Goal: Information Seeking & Learning: Learn about a topic

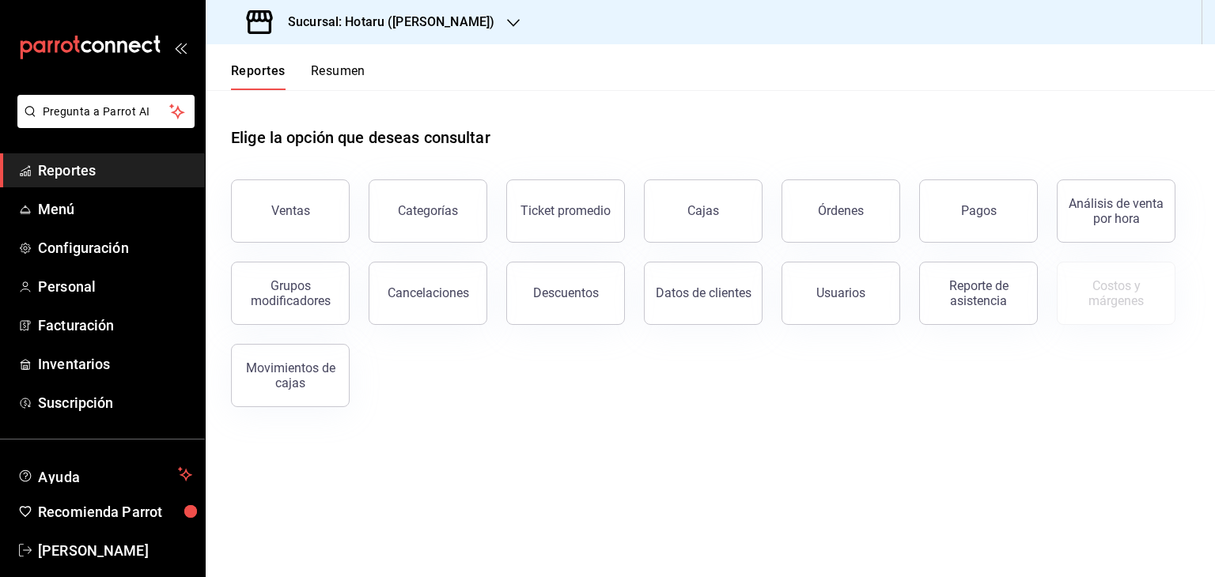
click at [432, 27] on div "Sucursal: Hotaru ([PERSON_NAME])" at bounding box center [372, 22] width 308 height 44
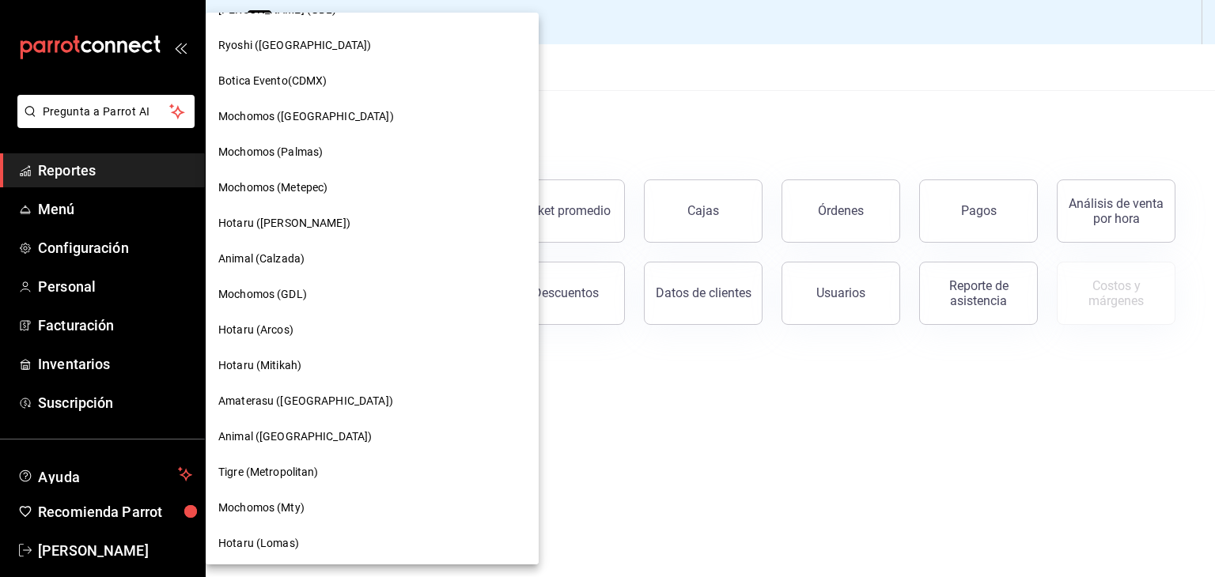
scroll to position [158, 0]
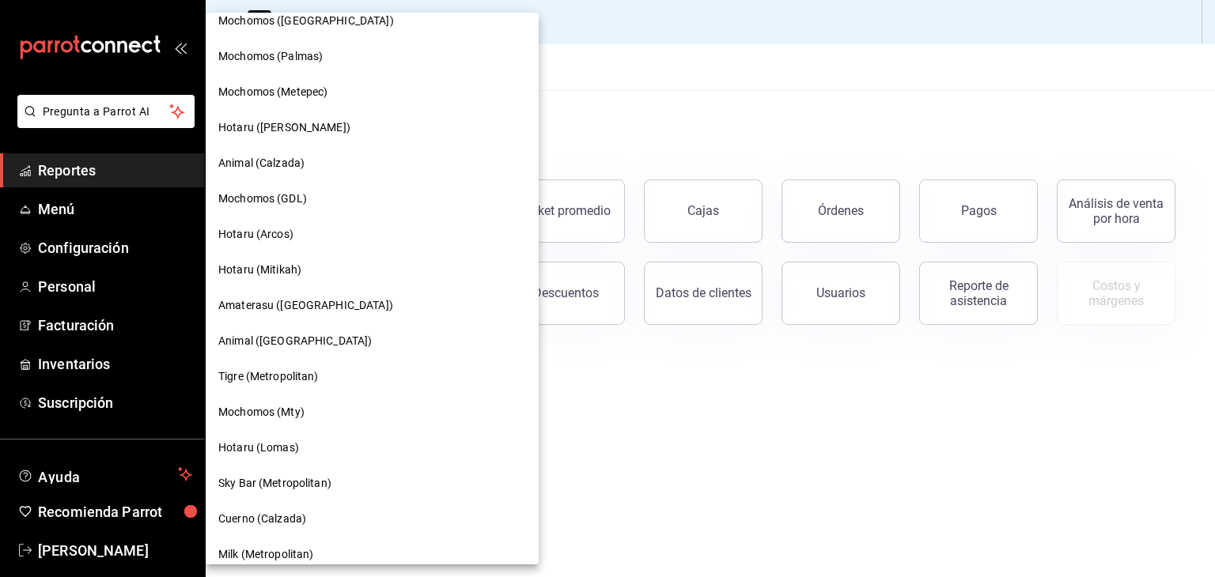
click at [312, 265] on div "Hotaru (Mitikah)" at bounding box center [372, 270] width 308 height 17
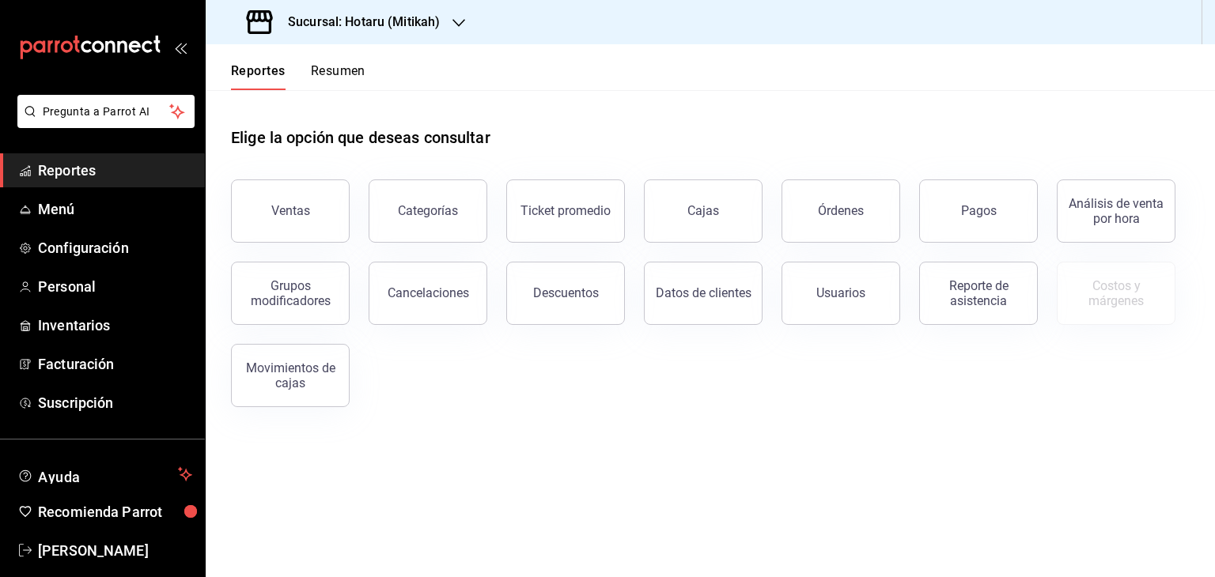
click at [427, 229] on button "Categorías" at bounding box center [428, 211] width 119 height 63
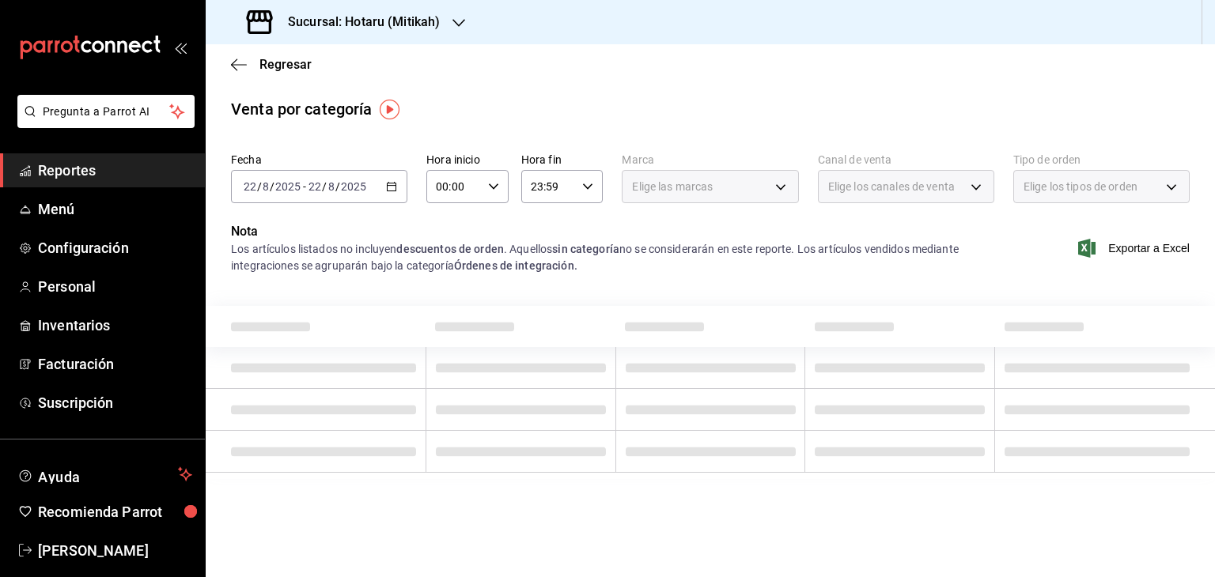
click at [394, 188] on icon "button" at bounding box center [391, 186] width 11 height 11
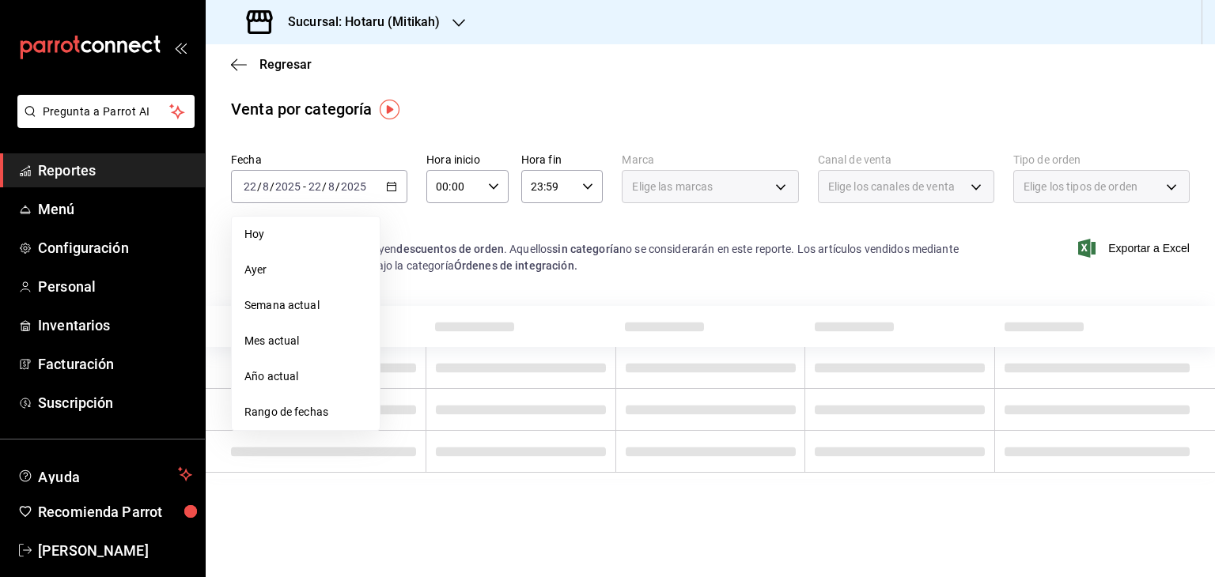
click at [471, 221] on div "Fecha 2025-08-22 22 / 8 / 2025 - 2025-08-22 22 / 8 / 2025 Hoy Ayer Semana actua…" at bounding box center [710, 184] width 958 height 76
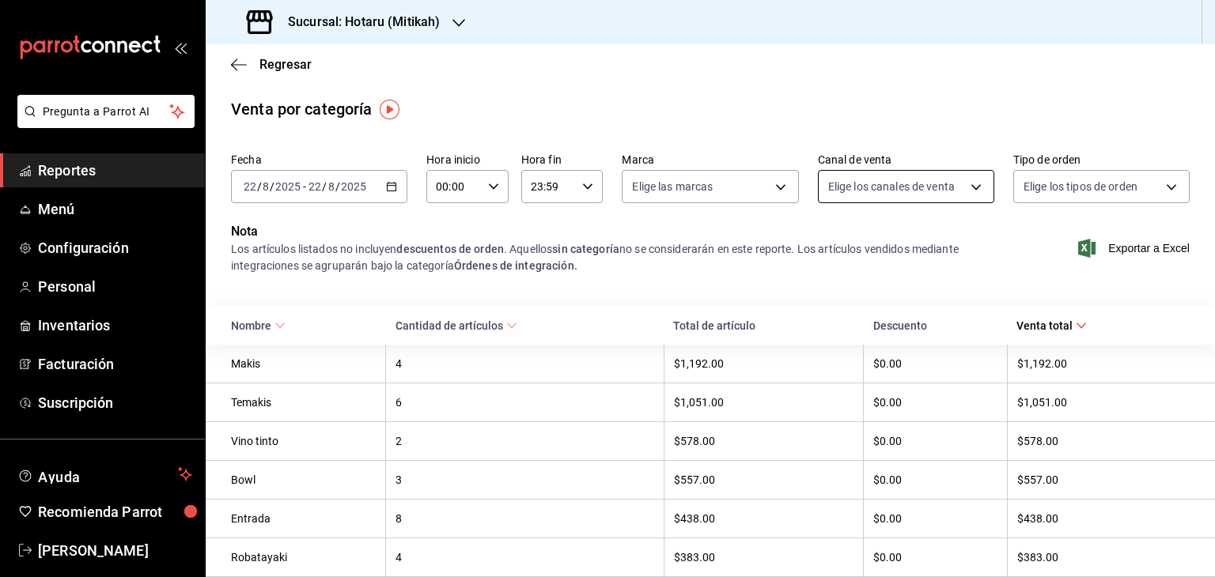
click at [898, 195] on body "Pregunta a Parrot AI Reportes Menú Configuración Personal Inventarios Facturaci…" at bounding box center [607, 288] width 1215 height 577
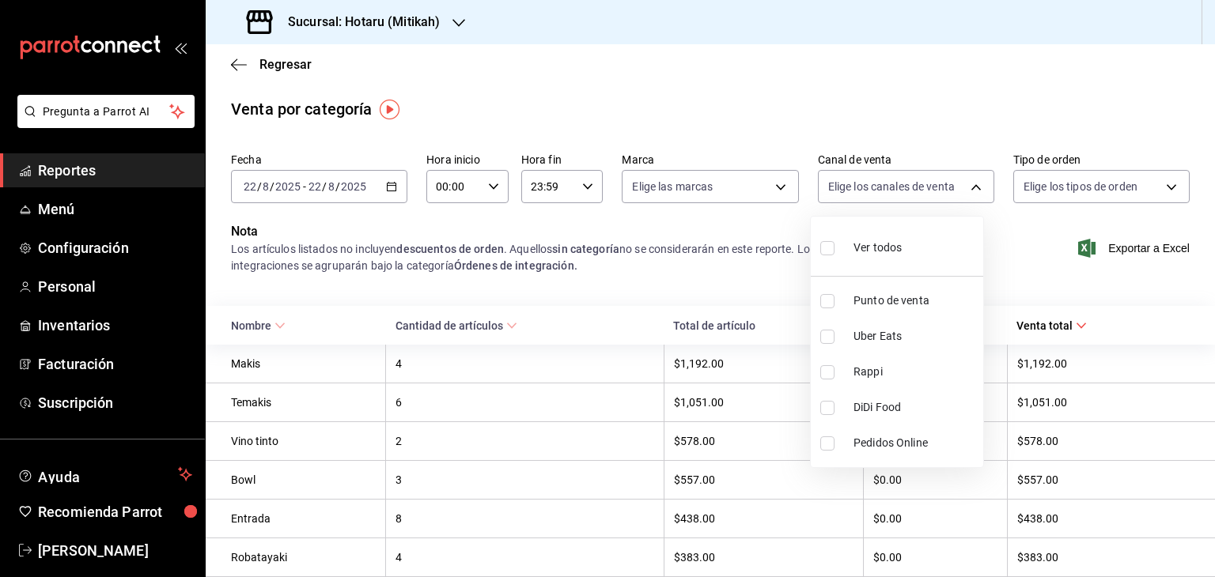
click at [720, 226] on div at bounding box center [607, 288] width 1215 height 577
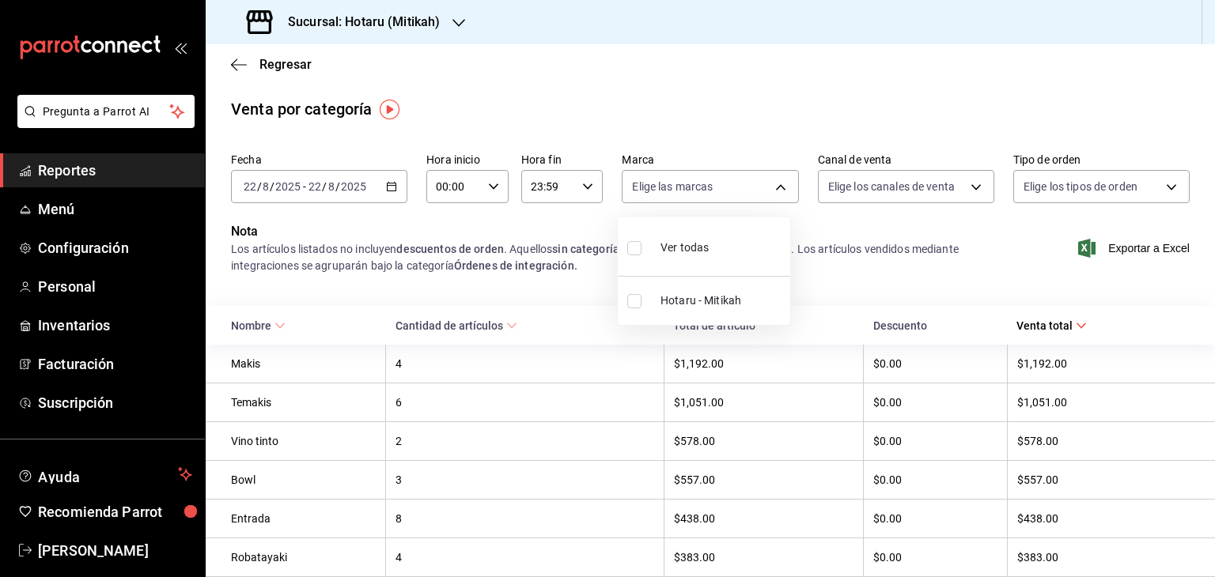
click at [767, 184] on body "Pregunta a Parrot AI Reportes Menú Configuración Personal Inventarios Facturaci…" at bounding box center [607, 288] width 1215 height 577
click at [842, 244] on div at bounding box center [607, 288] width 1215 height 577
click at [1076, 187] on body "Pregunta a Parrot AI Reportes Menú Configuración Personal Inventarios Facturaci…" at bounding box center [607, 288] width 1215 height 577
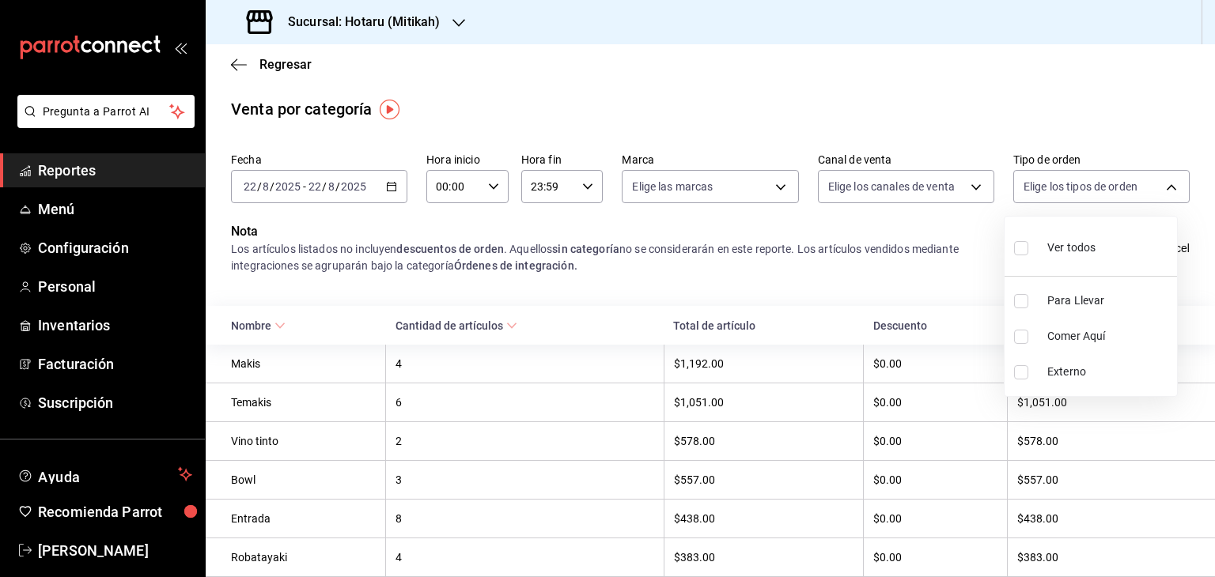
click at [940, 251] on div at bounding box center [607, 288] width 1215 height 577
click at [388, 187] on icon "button" at bounding box center [391, 186] width 11 height 11
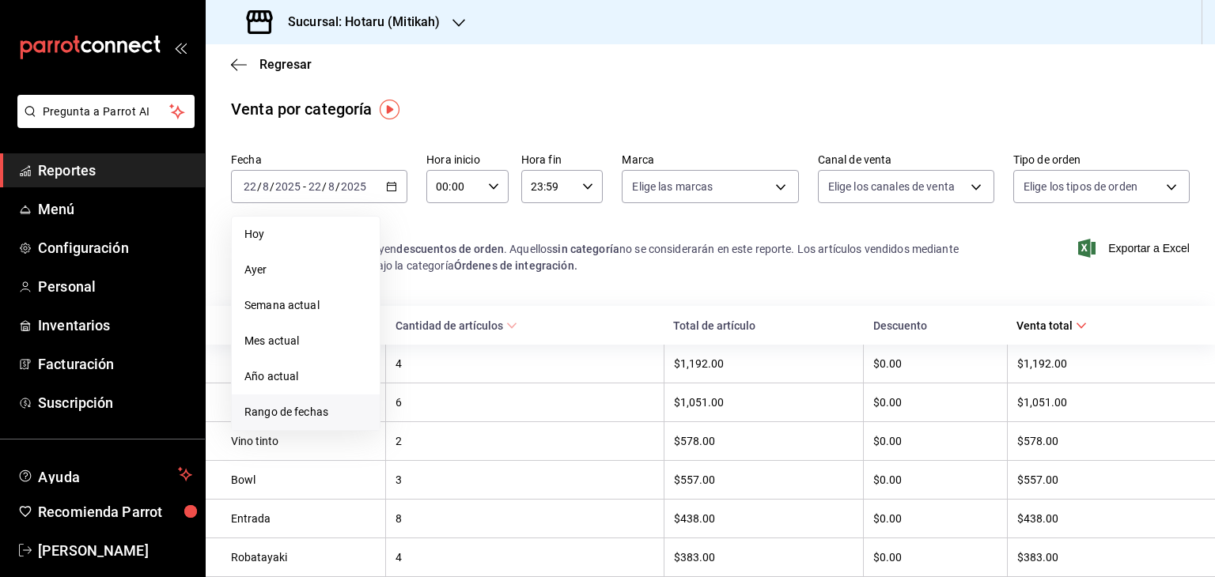
click at [293, 410] on span "Rango de fechas" at bounding box center [305, 412] width 123 height 17
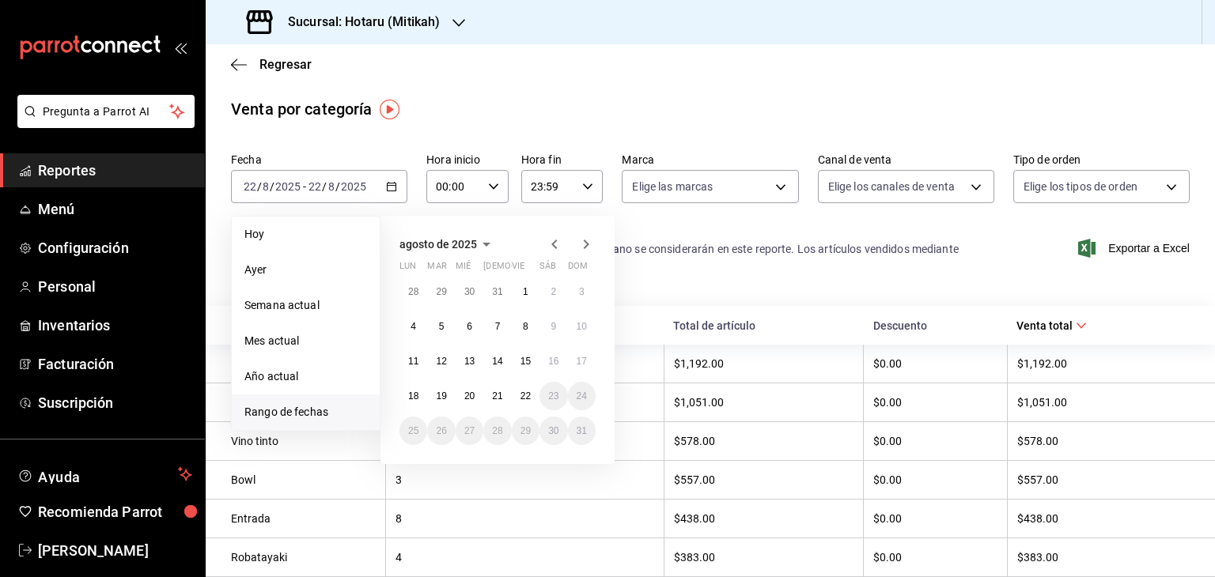
click at [549, 241] on icon "button" at bounding box center [554, 244] width 19 height 19
click at [550, 242] on icon "button" at bounding box center [554, 247] width 19 height 19
click at [551, 239] on icon "button" at bounding box center [554, 244] width 19 height 19
click at [490, 288] on button "1" at bounding box center [497, 292] width 28 height 28
click at [584, 244] on icon "button" at bounding box center [586, 244] width 19 height 19
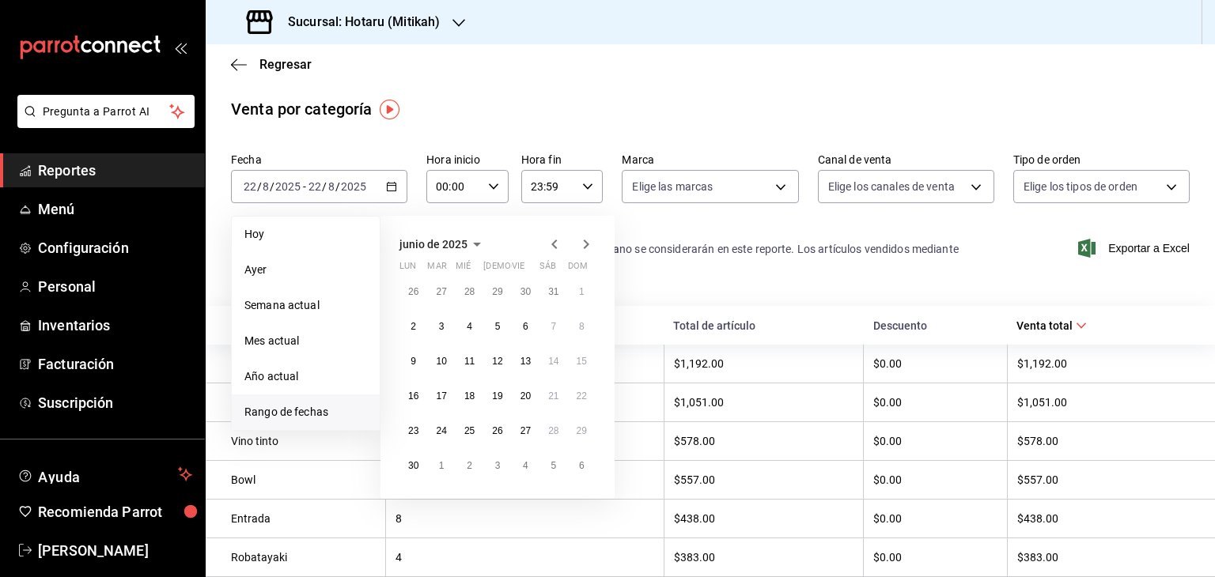
click at [585, 241] on icon "button" at bounding box center [587, 244] width 6 height 9
click at [529, 437] on button "1" at bounding box center [526, 437] width 28 height 28
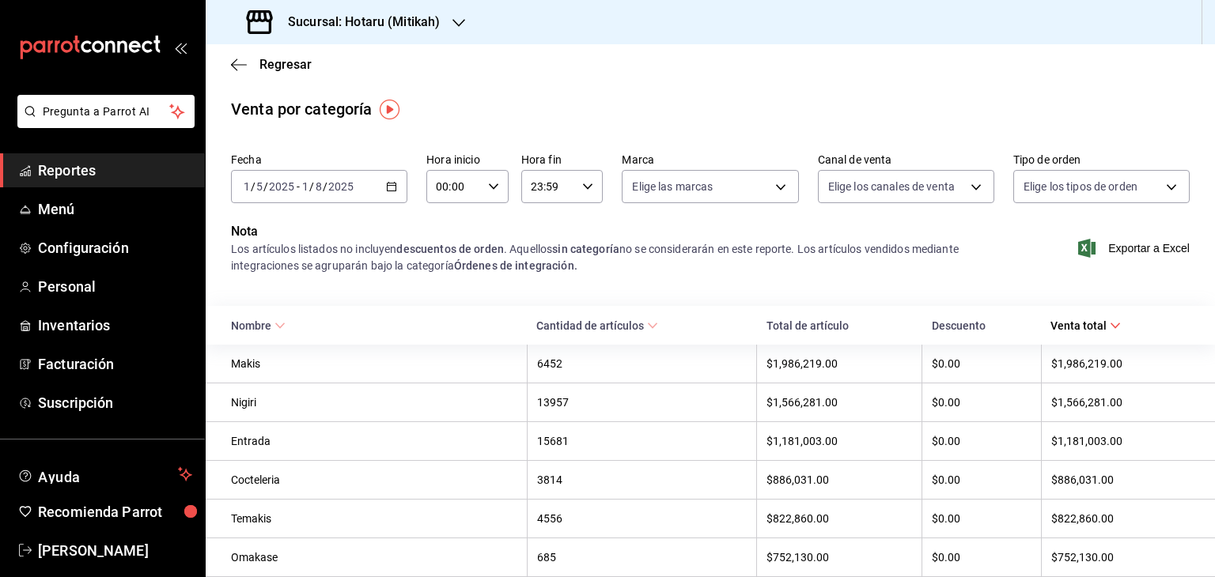
click at [490, 187] on icon "button" at bounding box center [493, 186] width 11 height 11
click at [445, 259] on span "05" at bounding box center [444, 258] width 15 height 13
type input "05:00"
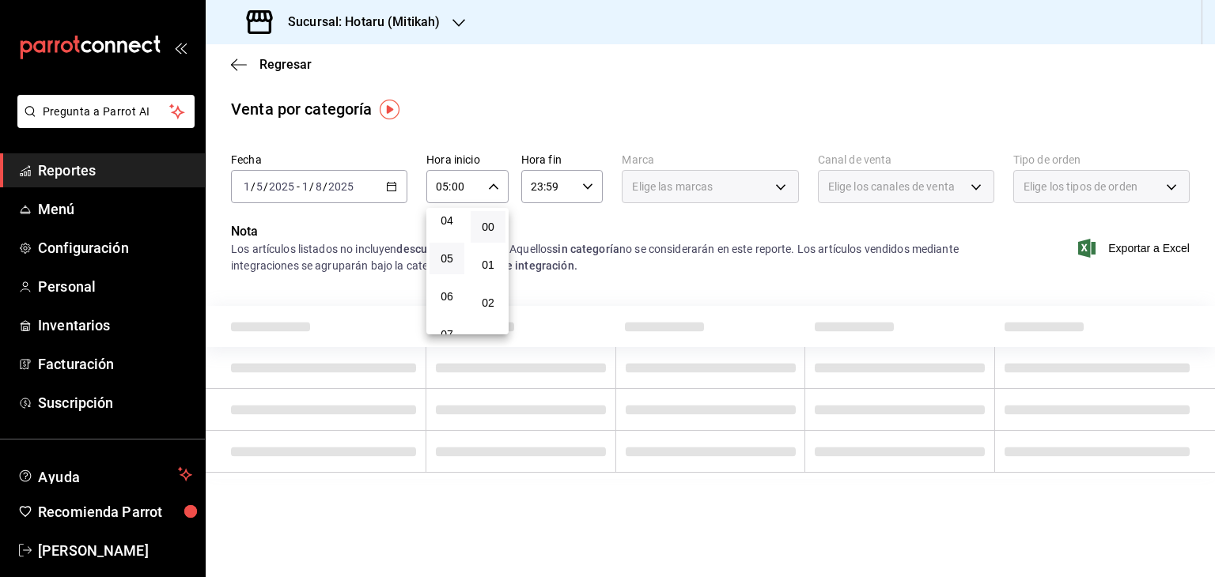
drag, startPoint x: 588, startPoint y: 229, endPoint x: 588, endPoint y: 217, distance: 11.9
click at [588, 229] on div at bounding box center [607, 288] width 1215 height 577
click at [597, 176] on div "23:59 Hora fin" at bounding box center [562, 186] width 82 height 33
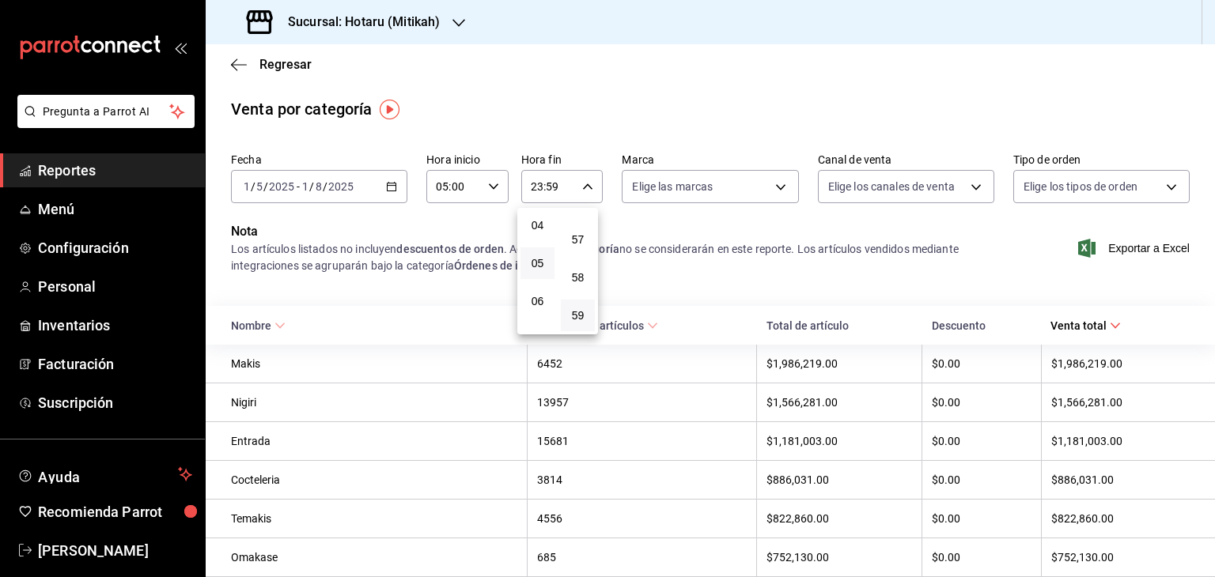
scroll to position [167, 0]
click at [547, 257] on button "05" at bounding box center [537, 250] width 34 height 32
click at [578, 230] on span "00" at bounding box center [577, 227] width 15 height 13
type input "05:00"
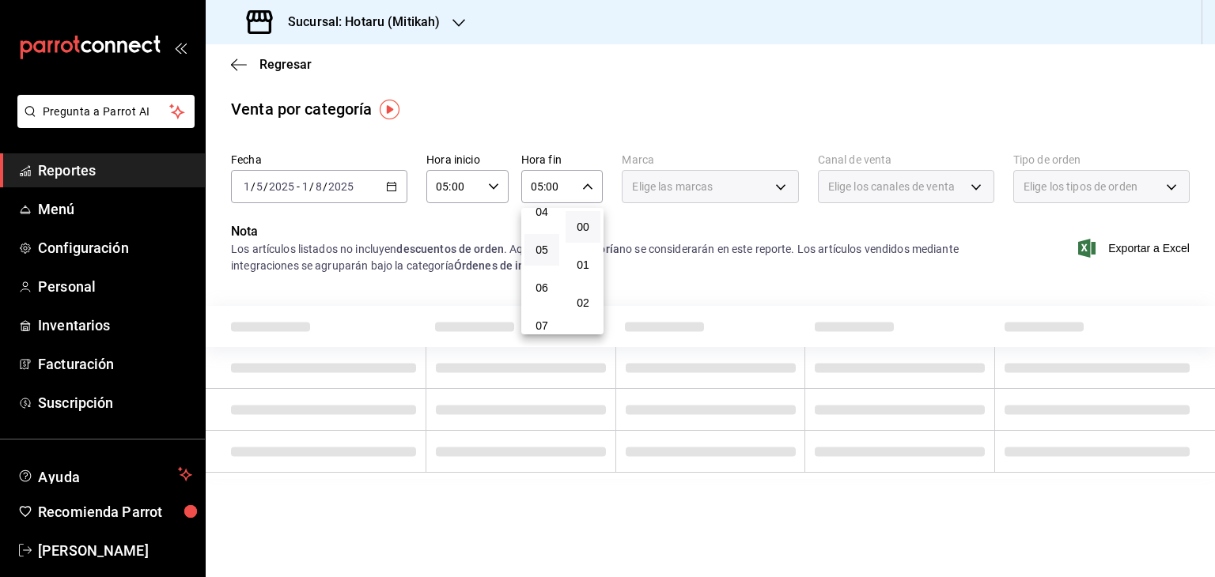
click at [678, 229] on div at bounding box center [607, 288] width 1215 height 577
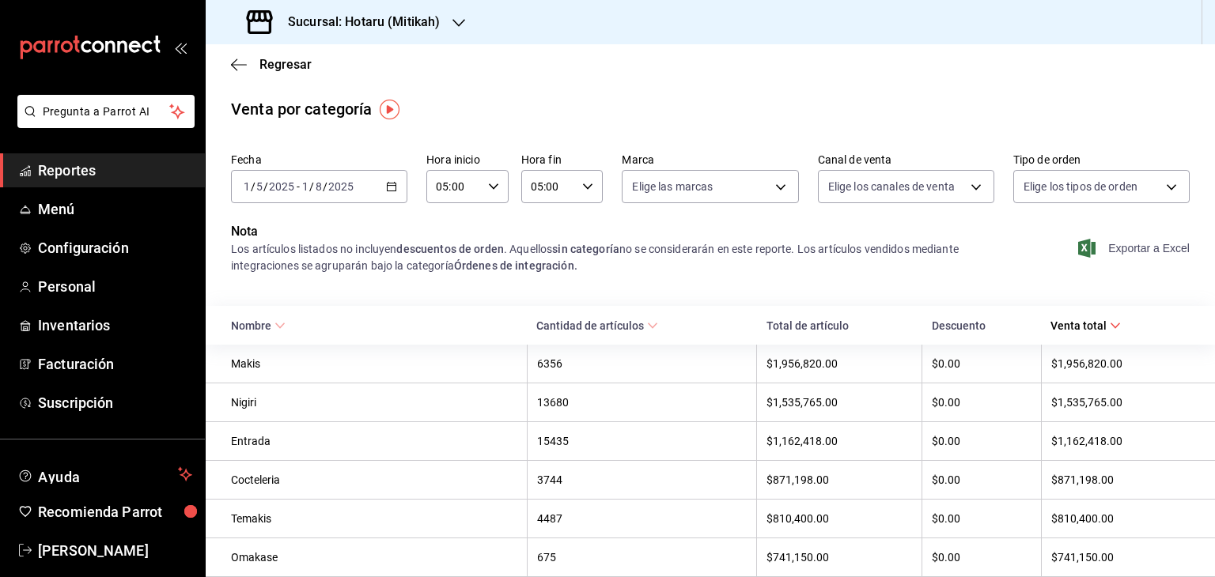
click at [1078, 247] on icon "button" at bounding box center [1086, 248] width 17 height 19
click at [1078, 246] on icon "button" at bounding box center [1086, 248] width 17 height 19
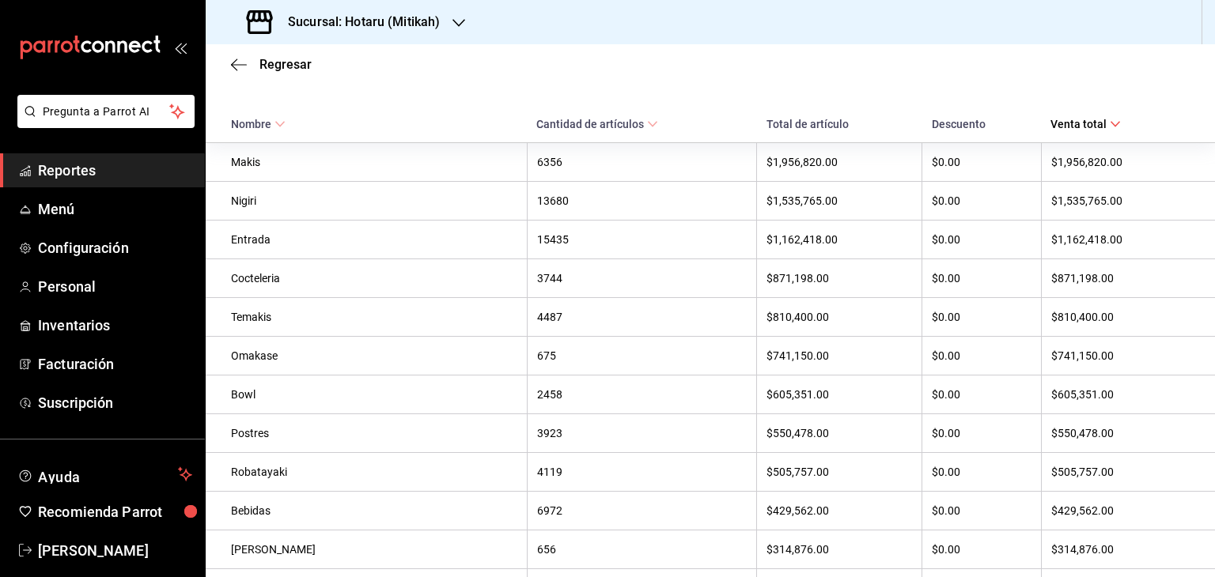
scroll to position [41, 0]
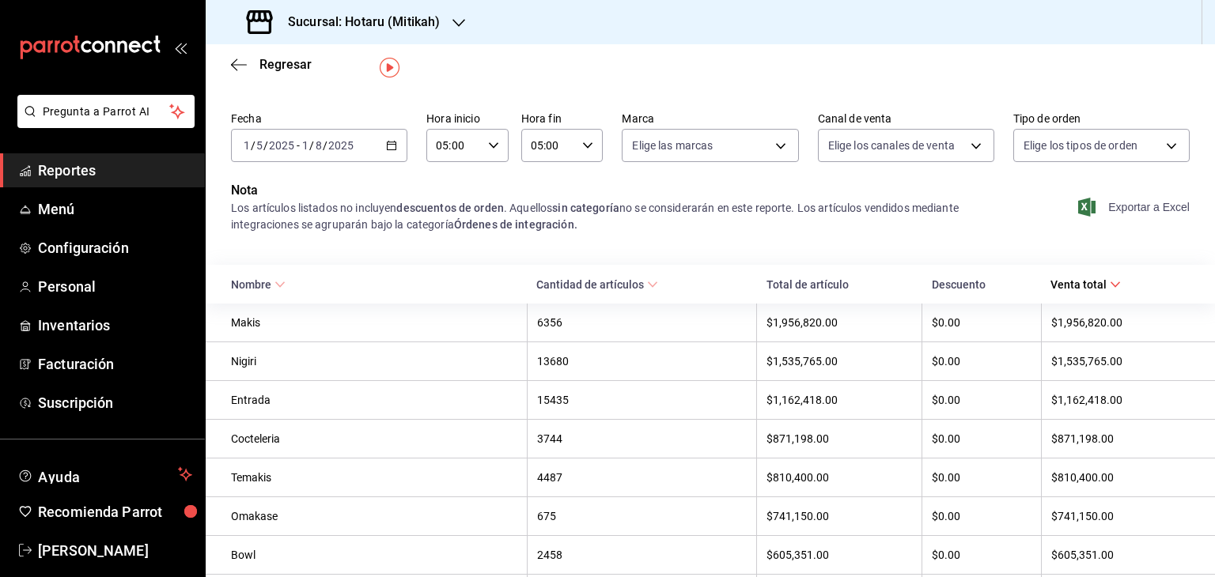
click at [1070, 194] on div "Exportar a Excel" at bounding box center [1101, 207] width 176 height 52
click at [1095, 202] on span "Exportar a Excel" at bounding box center [1135, 207] width 108 height 19
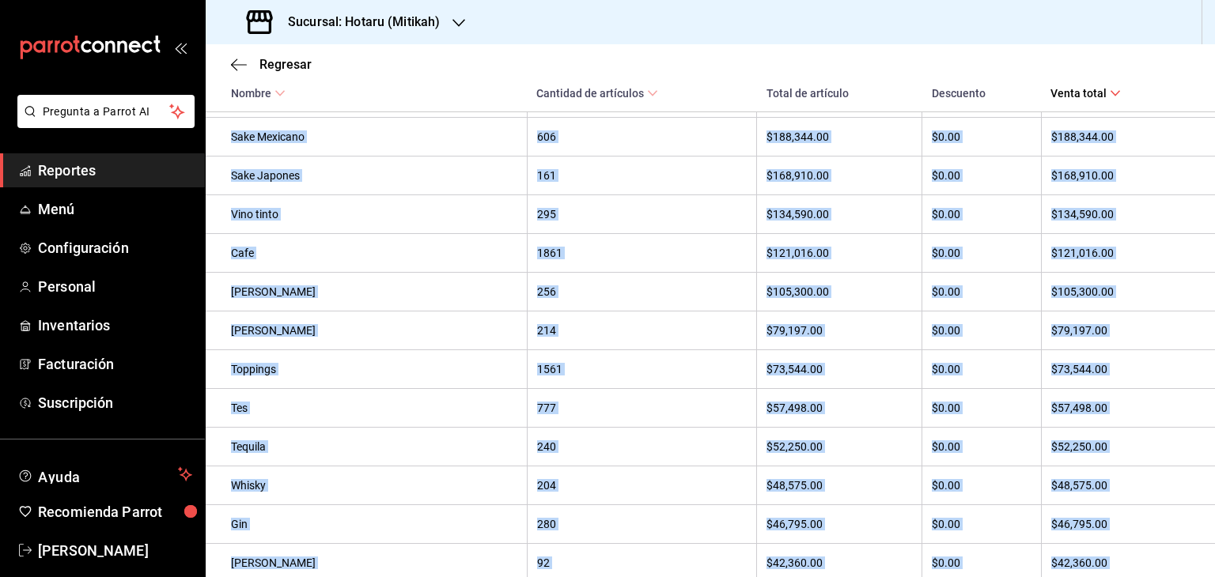
scroll to position [1227, 0]
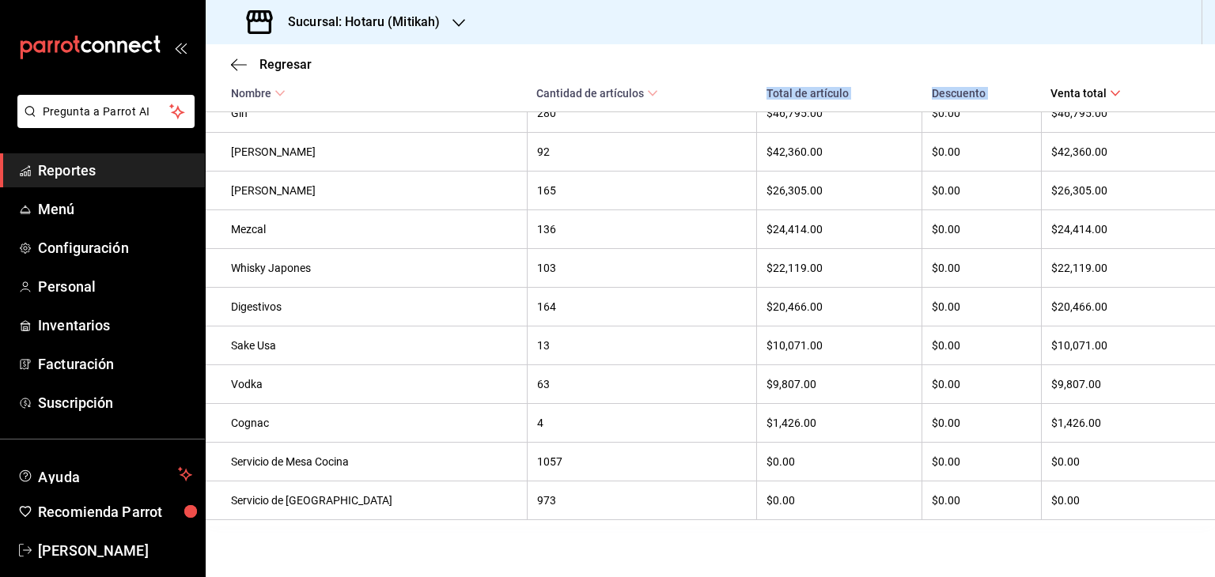
drag, startPoint x: 229, startPoint y: 322, endPoint x: 1214, endPoint y: 542, distance: 1008.8
click at [1214, 542] on div "Regresar Venta por categoría Fecha 2025-05-01 1 / 5 / 2025 - 2025-08-01 1 / 8 /…" at bounding box center [710, 310] width 1009 height 533
copy thead "Nombre Cantidad de artículos Total de artículo Descuento Venta total"
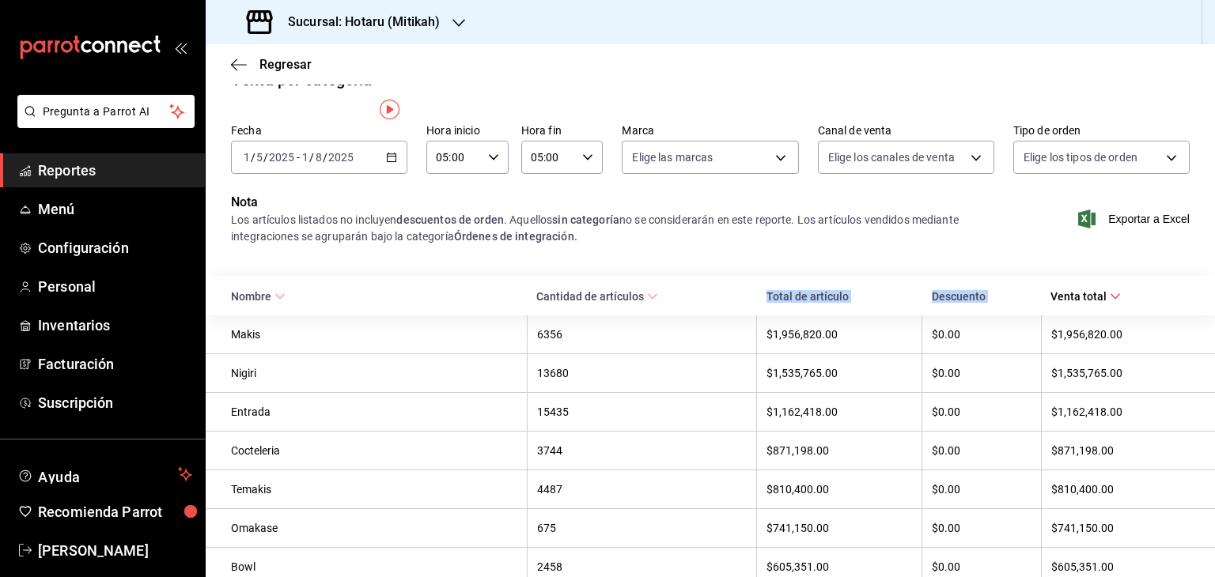
scroll to position [0, 0]
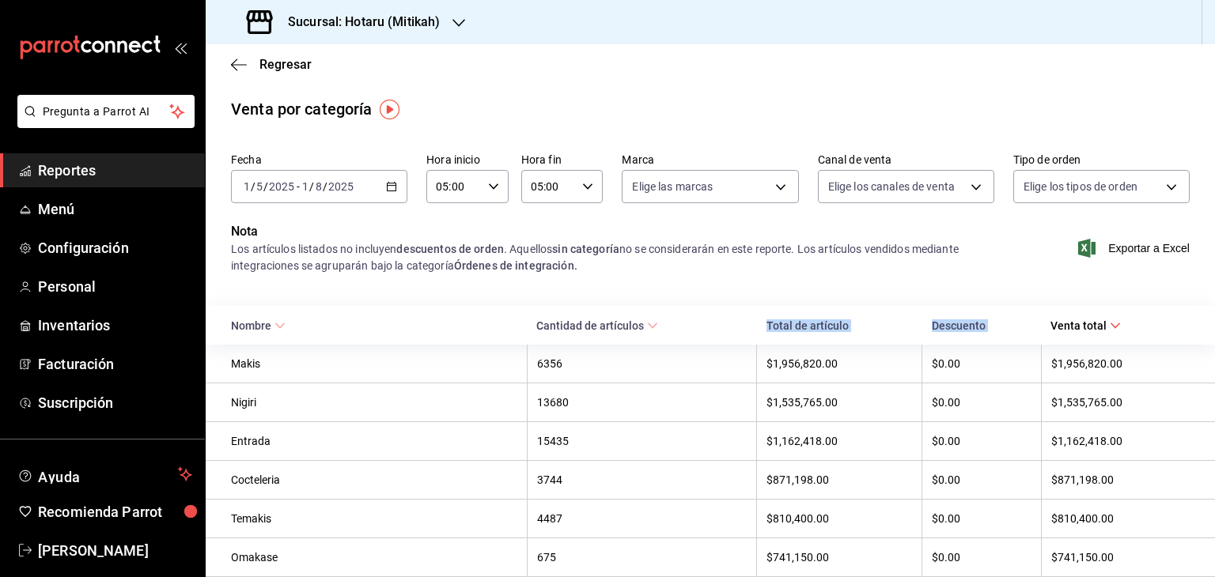
click at [1064, 380] on th "$1,956,820.00" at bounding box center [1128, 364] width 174 height 39
click at [1110, 325] on icon at bounding box center [1115, 325] width 11 height 11
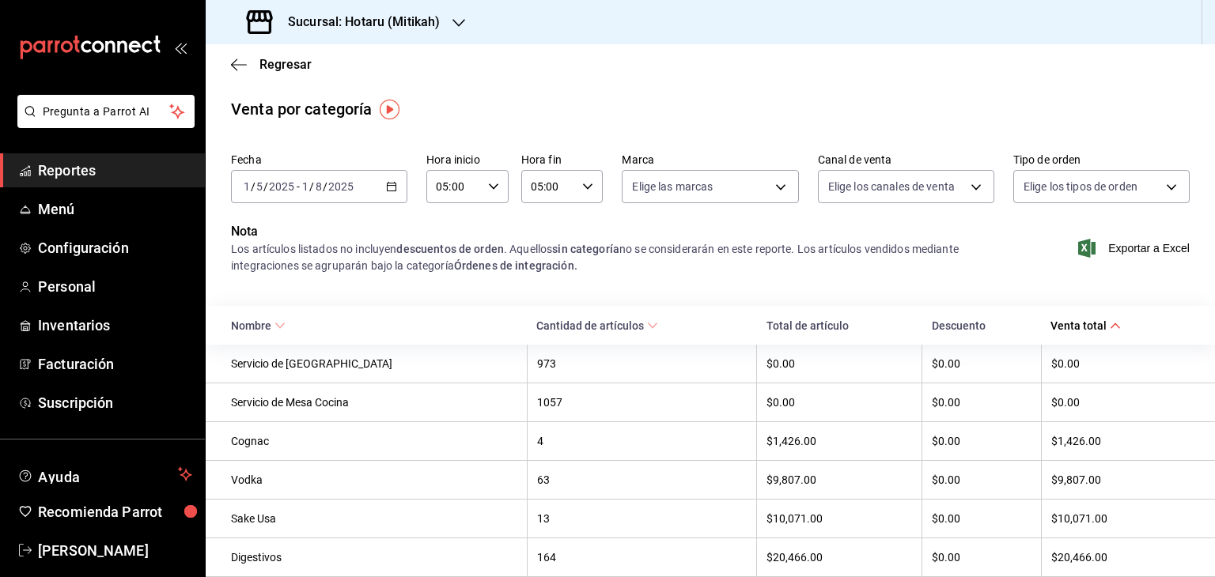
click at [1110, 329] on icon at bounding box center [1115, 325] width 11 height 11
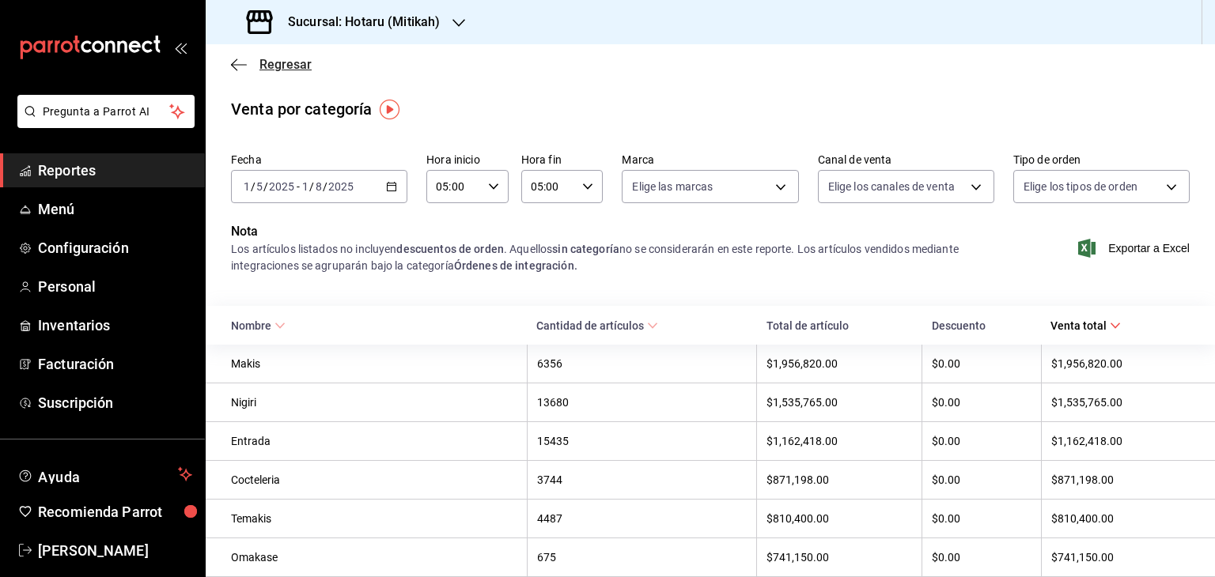
click at [238, 66] on icon "button" at bounding box center [239, 65] width 16 height 14
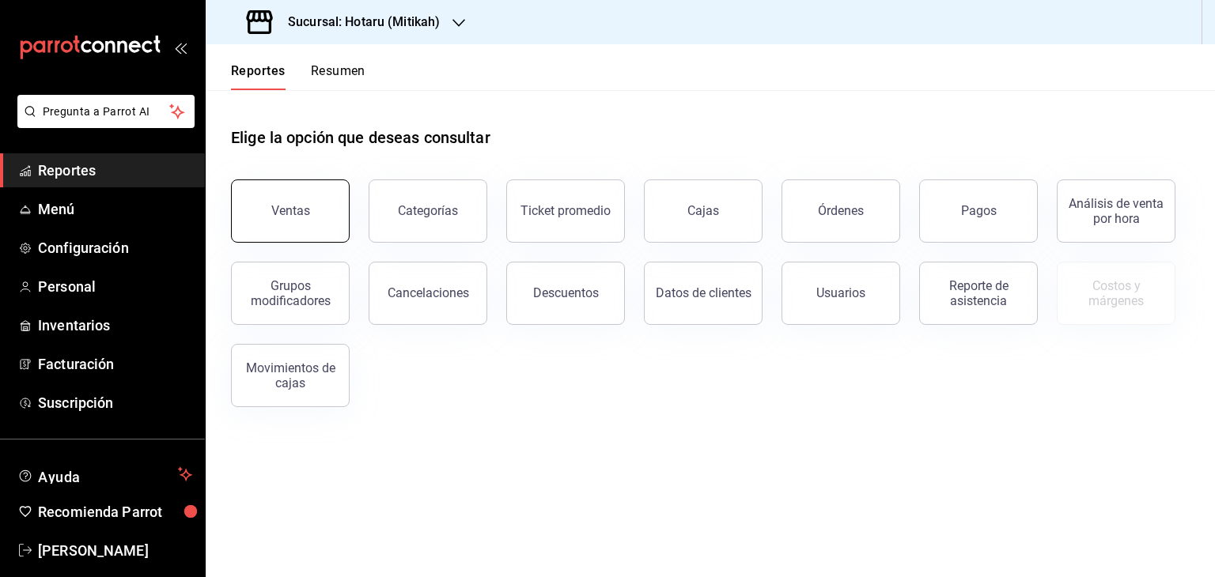
click at [305, 217] on div "Ventas" at bounding box center [290, 210] width 39 height 15
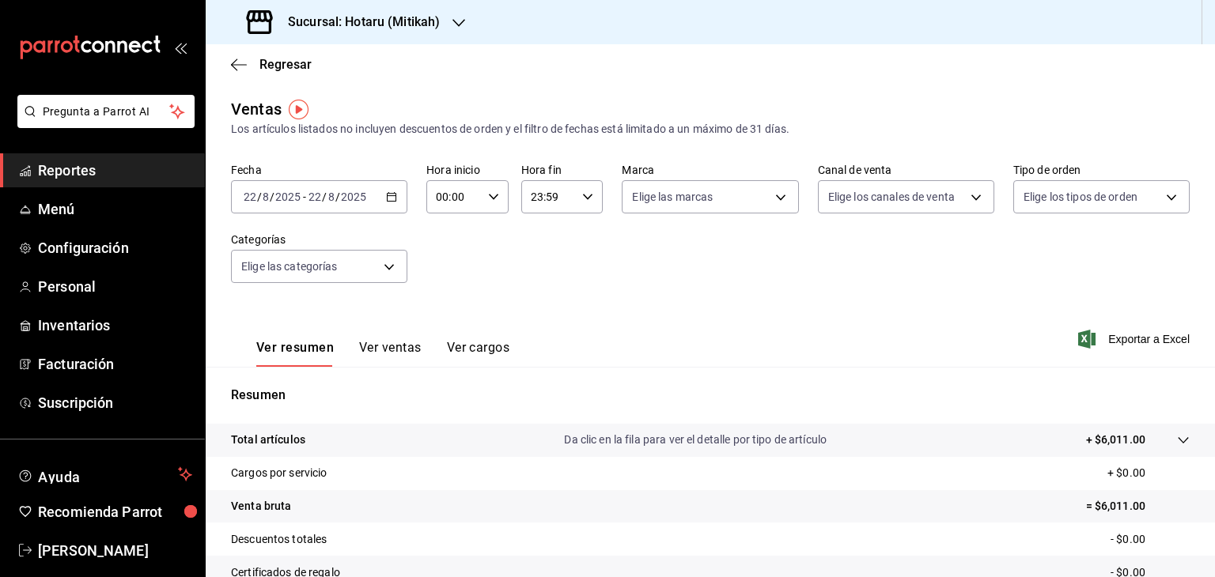
click at [388, 192] on icon "button" at bounding box center [391, 196] width 11 height 11
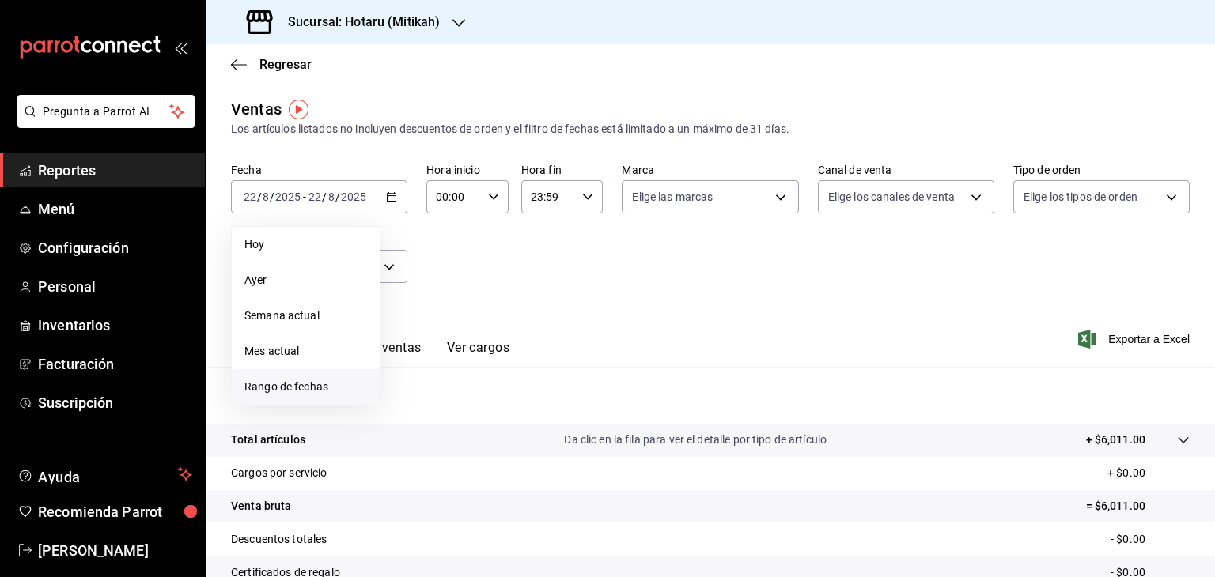
click at [307, 396] on li "Rango de fechas" at bounding box center [306, 387] width 148 height 36
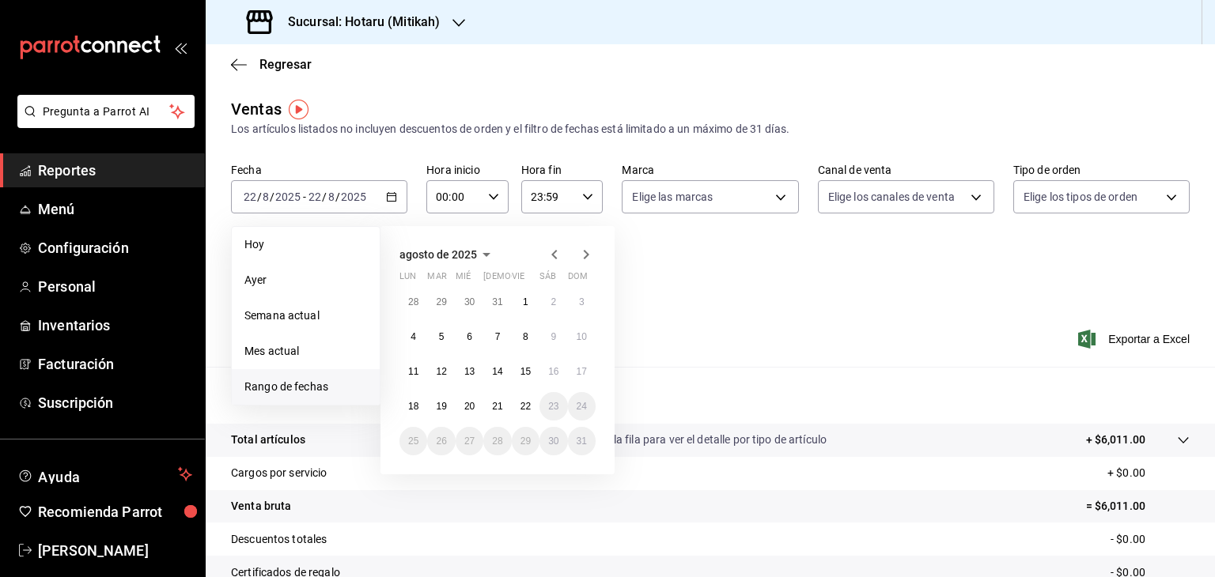
click at [547, 258] on icon "button" at bounding box center [554, 254] width 19 height 19
click at [547, 258] on icon "button" at bounding box center [554, 257] width 19 height 19
click at [548, 258] on icon "button" at bounding box center [554, 257] width 19 height 19
click at [493, 304] on button "1" at bounding box center [497, 302] width 28 height 28
click at [583, 260] on icon "button" at bounding box center [586, 254] width 19 height 19
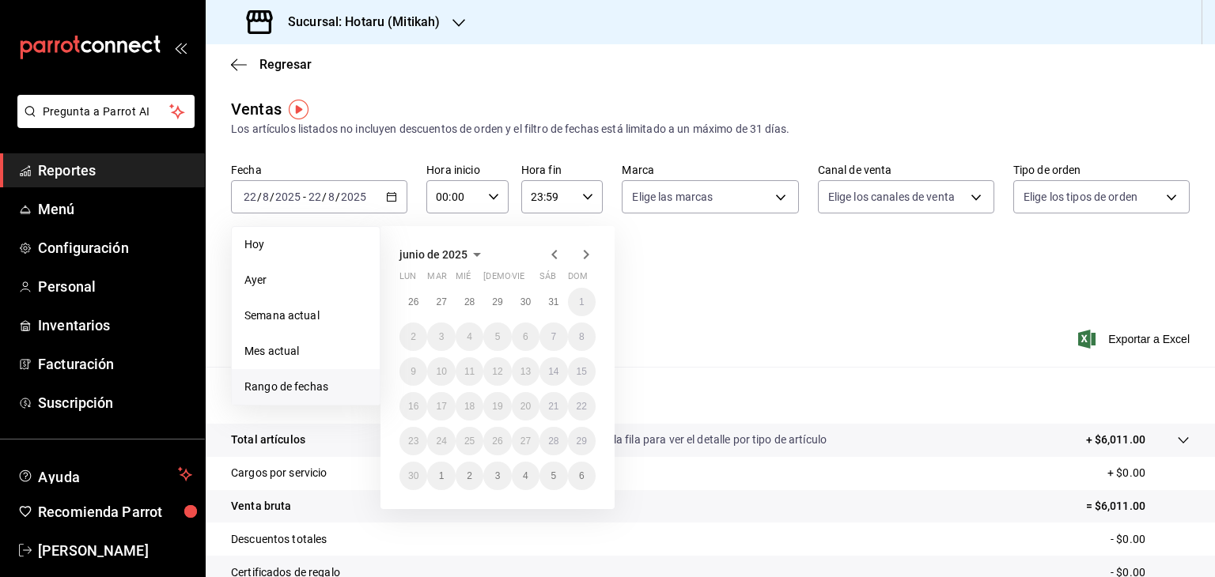
click at [583, 260] on icon "button" at bounding box center [586, 254] width 19 height 19
click at [583, 260] on icon "button" at bounding box center [586, 257] width 19 height 19
click at [550, 259] on icon "button" at bounding box center [554, 254] width 19 height 19
click at [559, 259] on icon "button" at bounding box center [554, 257] width 19 height 19
click at [560, 259] on icon "button" at bounding box center [554, 254] width 19 height 19
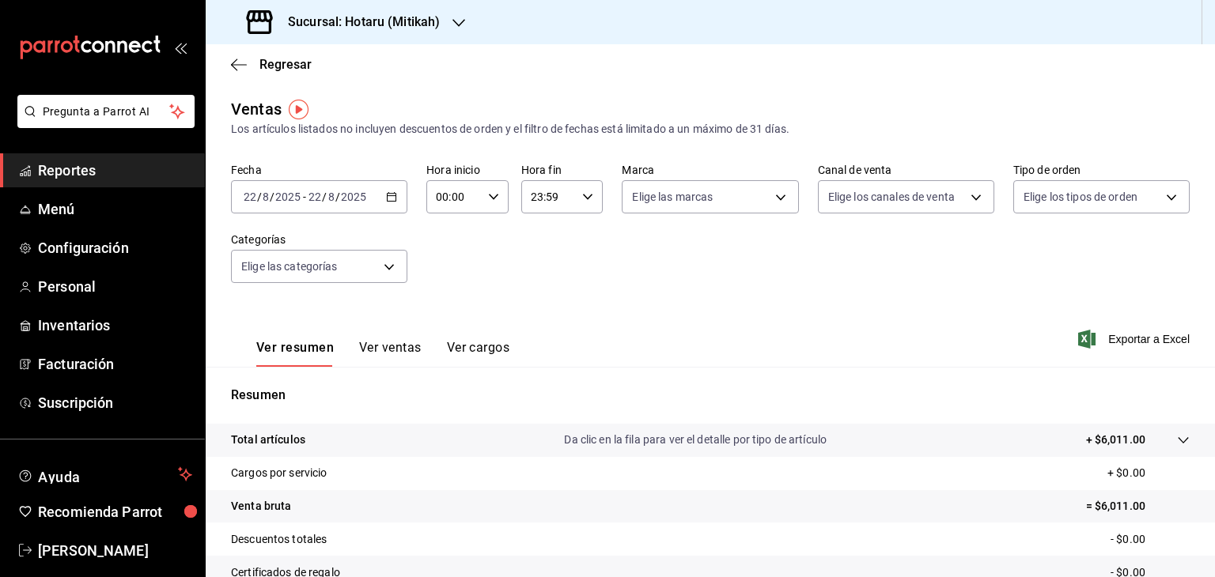
click at [715, 299] on div "Fecha 2025-08-22 22 / 8 / 2025 - 2025-08-22 22 / 8 / 2025 Hora inicio 00:00 Hor…" at bounding box center [710, 232] width 958 height 139
drag, startPoint x: 421, startPoint y: 356, endPoint x: 430, endPoint y: 357, distance: 9.5
click at [425, 357] on div "Ver resumen Ver ventas Ver cargos" at bounding box center [382, 353] width 253 height 27
drag, startPoint x: 402, startPoint y: 352, endPoint x: 392, endPoint y: 357, distance: 10.6
click at [404, 349] on button "Ver ventas" at bounding box center [390, 353] width 62 height 27
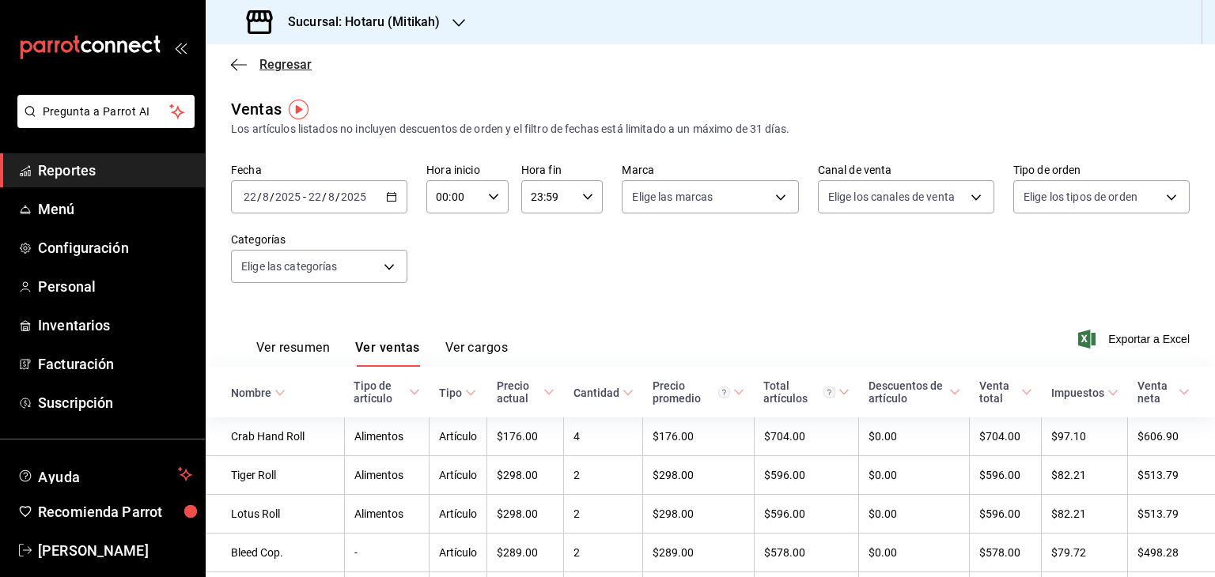
click at [244, 61] on icon "button" at bounding box center [239, 65] width 16 height 14
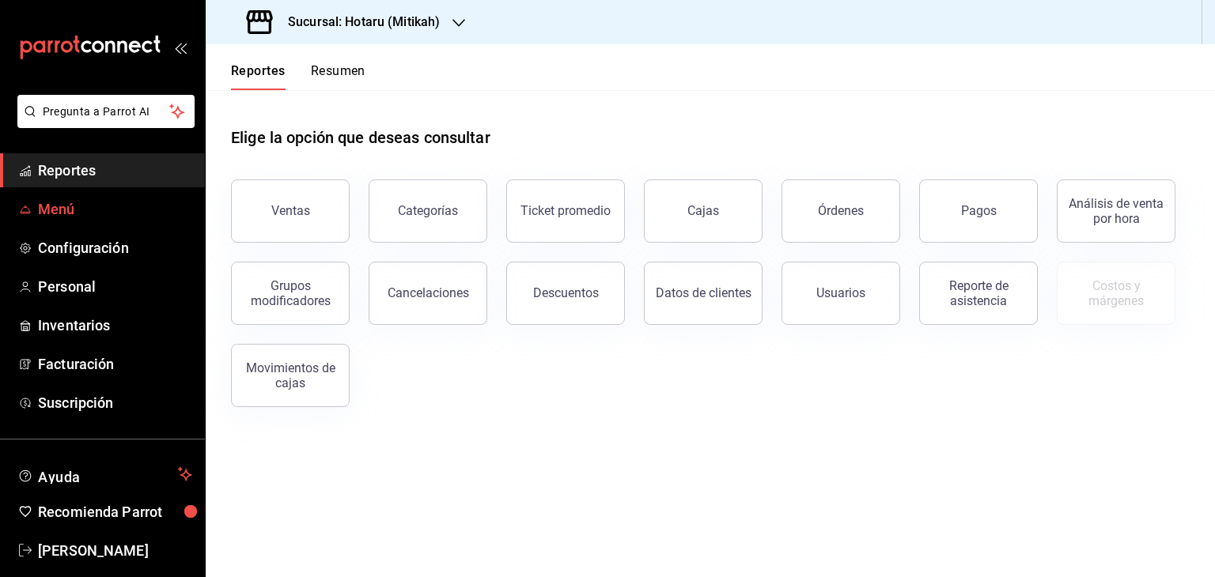
click at [89, 214] on span "Menú" at bounding box center [115, 209] width 154 height 21
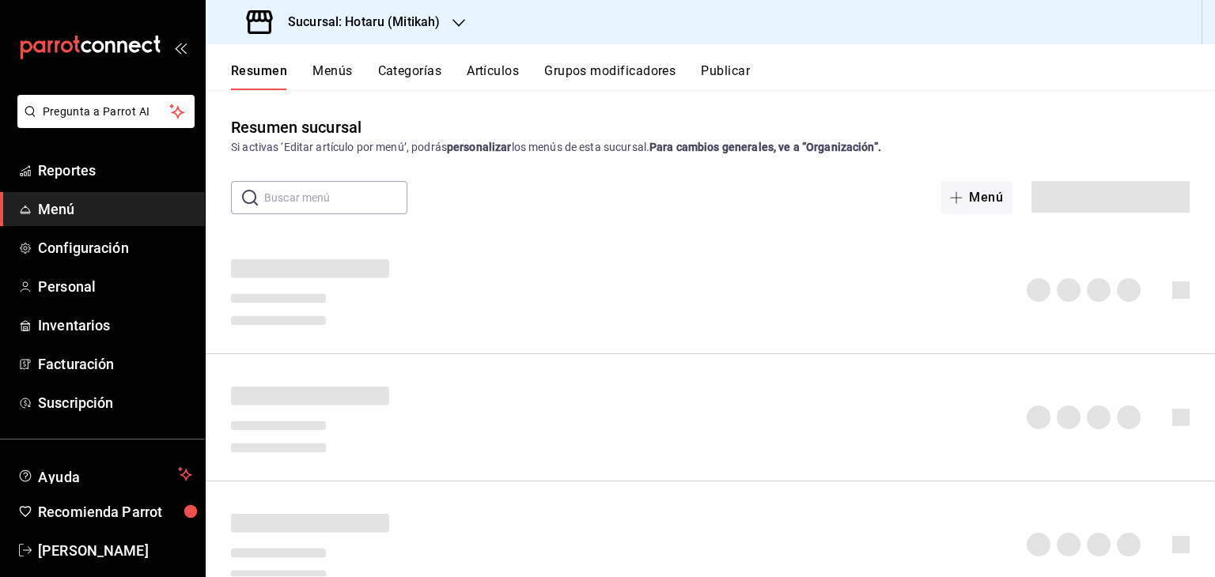
click at [508, 70] on button "Artículos" at bounding box center [493, 76] width 52 height 27
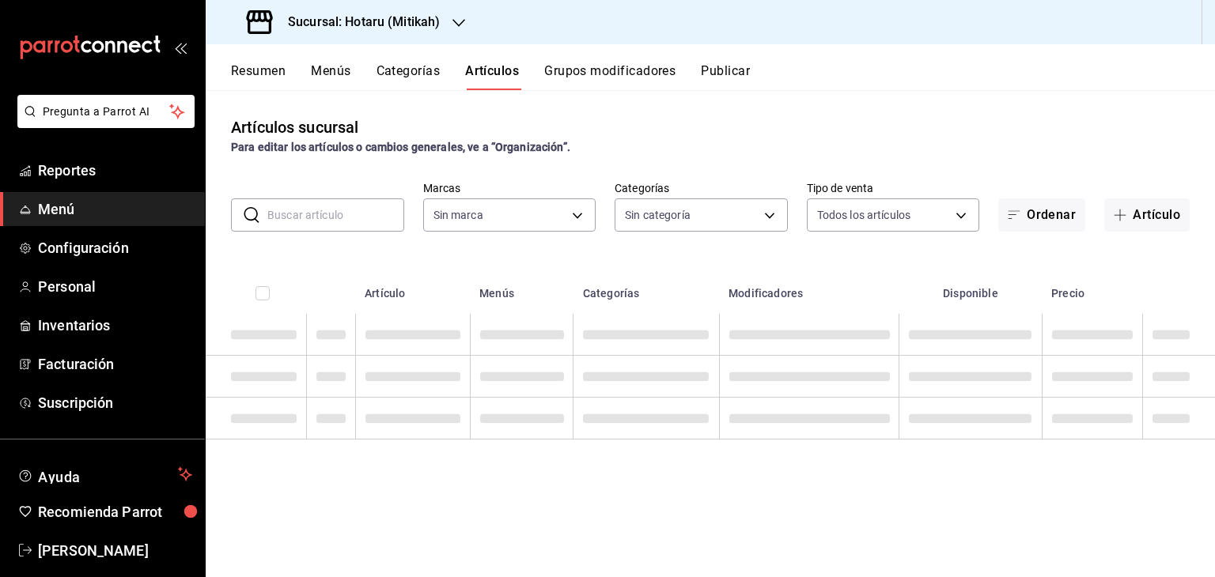
type input "d84d5940-0e8c-40c5-88cd-2414b97e757c"
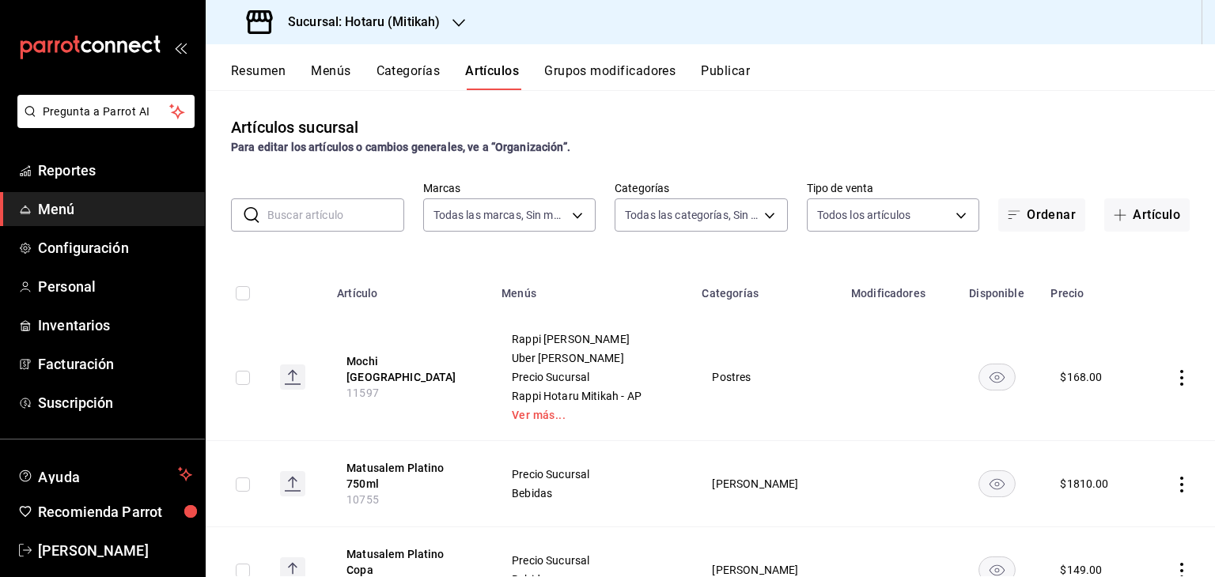
type input "e268faa6-5537-49d9-8e69-67de3d9582db,d994c3d7-8aca-45aa-b25a-b682bae8cd68,ae375…"
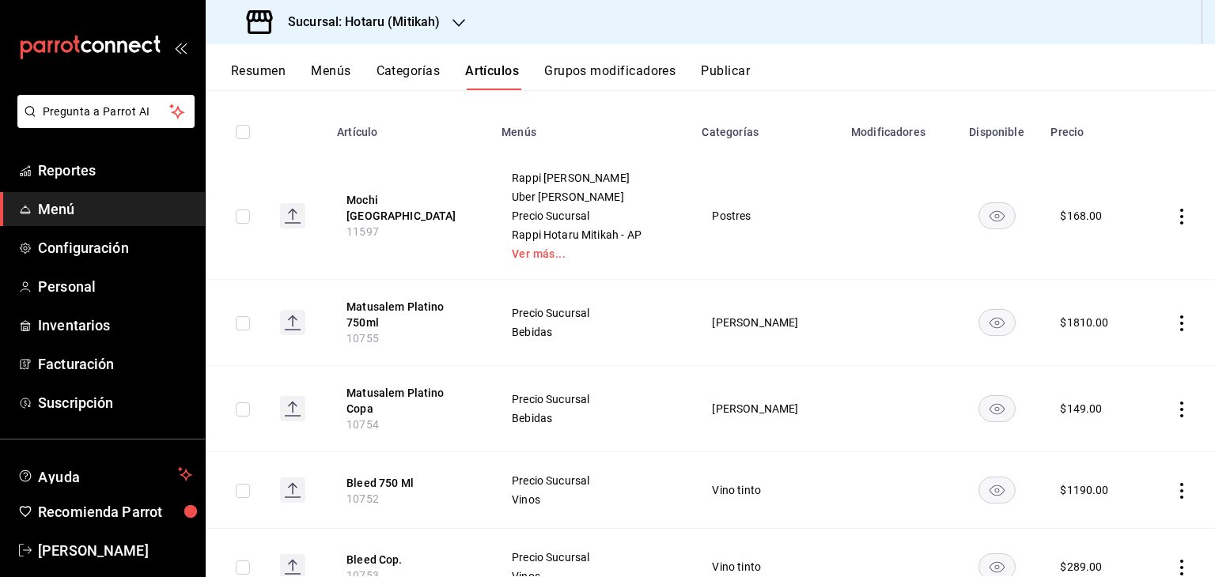
scroll to position [237, 0]
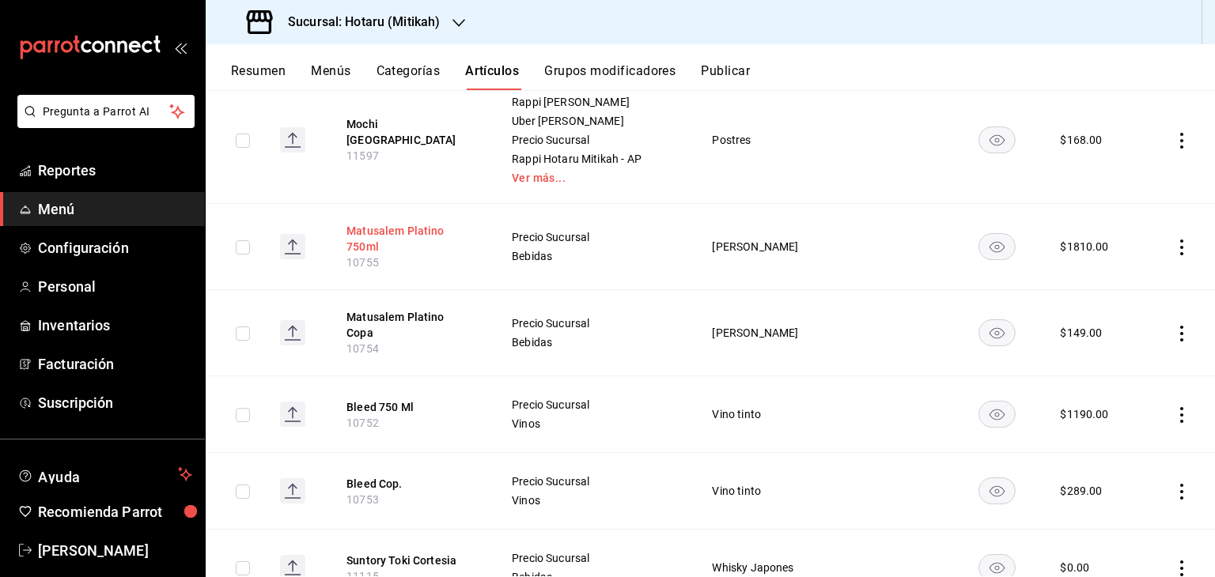
drag, startPoint x: 244, startPoint y: 138, endPoint x: 347, endPoint y: 226, distance: 136.3
click at [244, 138] on input "checkbox" at bounding box center [243, 141] width 14 height 14
checkbox input "true"
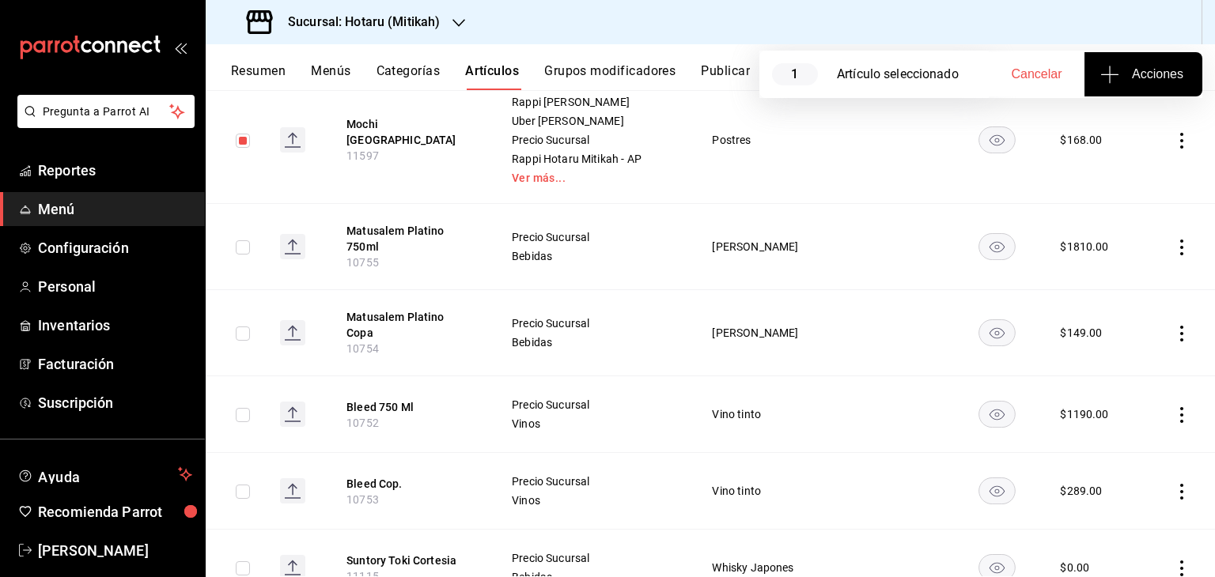
click at [1110, 74] on icon "button" at bounding box center [1109, 74] width 19 height 19
click at [1129, 111] on li "Agregar tipo" at bounding box center [1142, 124] width 119 height 42
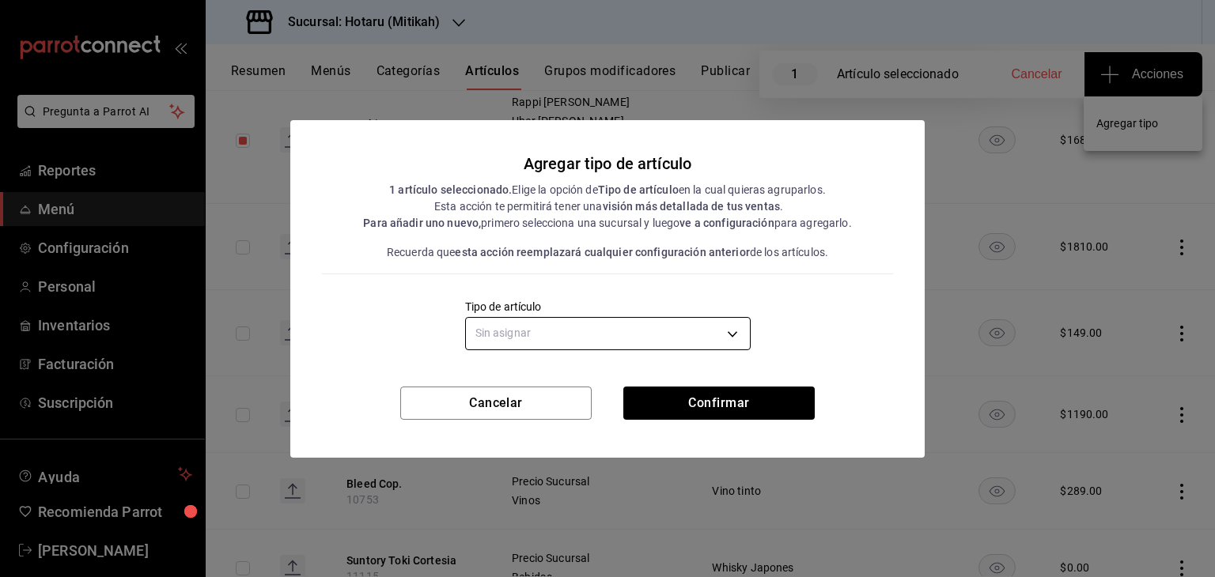
click at [699, 333] on body "Pregunta a Parrot AI Reportes Menú Configuración Personal Inventarios Facturaci…" at bounding box center [607, 288] width 1215 height 577
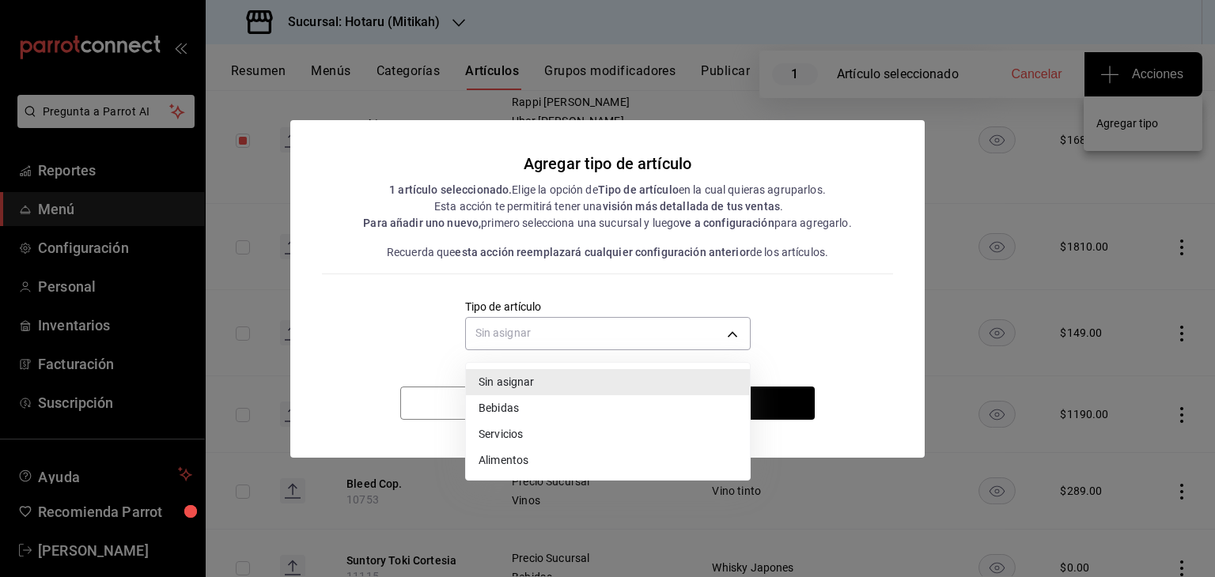
click at [595, 451] on li "Alimentos" at bounding box center [608, 461] width 284 height 26
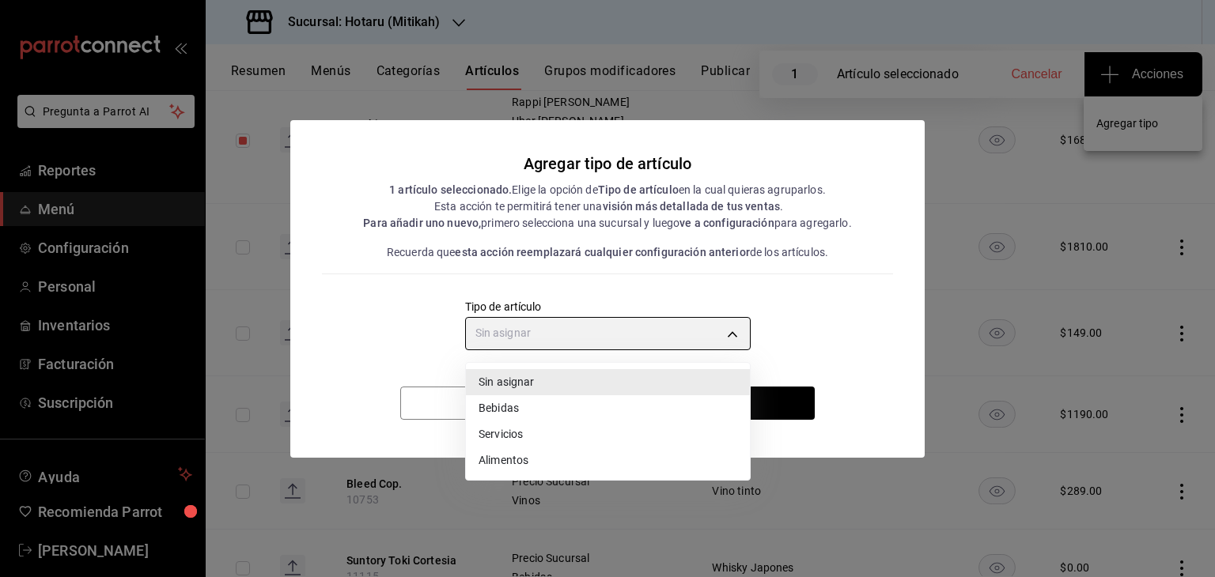
type input "a9c5c5d7-09f7-4d61-88a6-a13d33eec0fd"
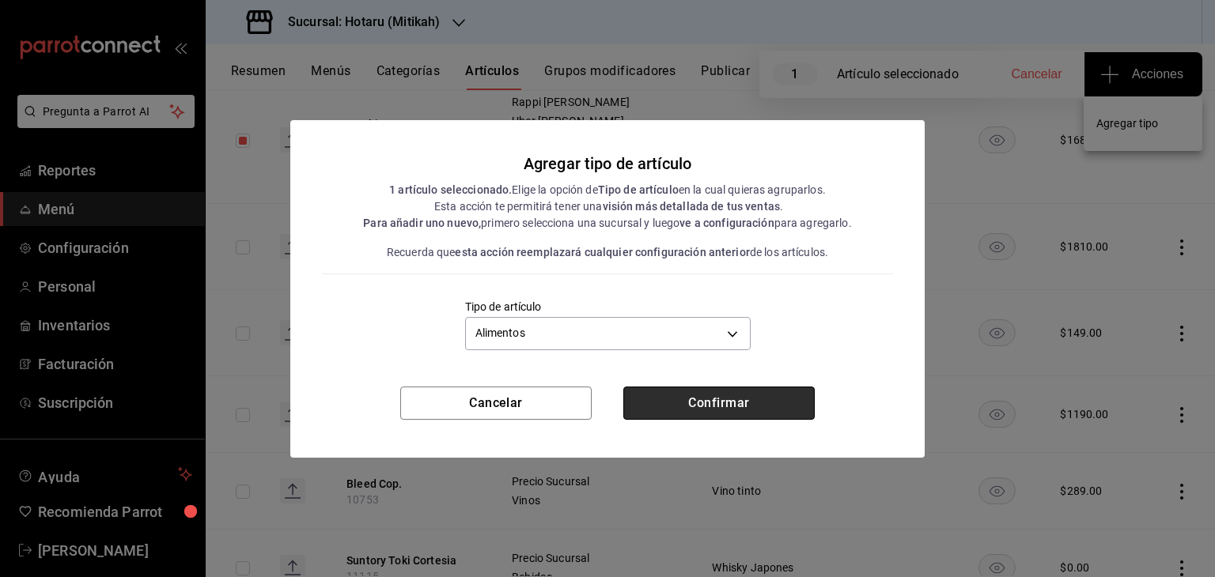
click at [718, 393] on button "Confirmar" at bounding box center [718, 403] width 191 height 33
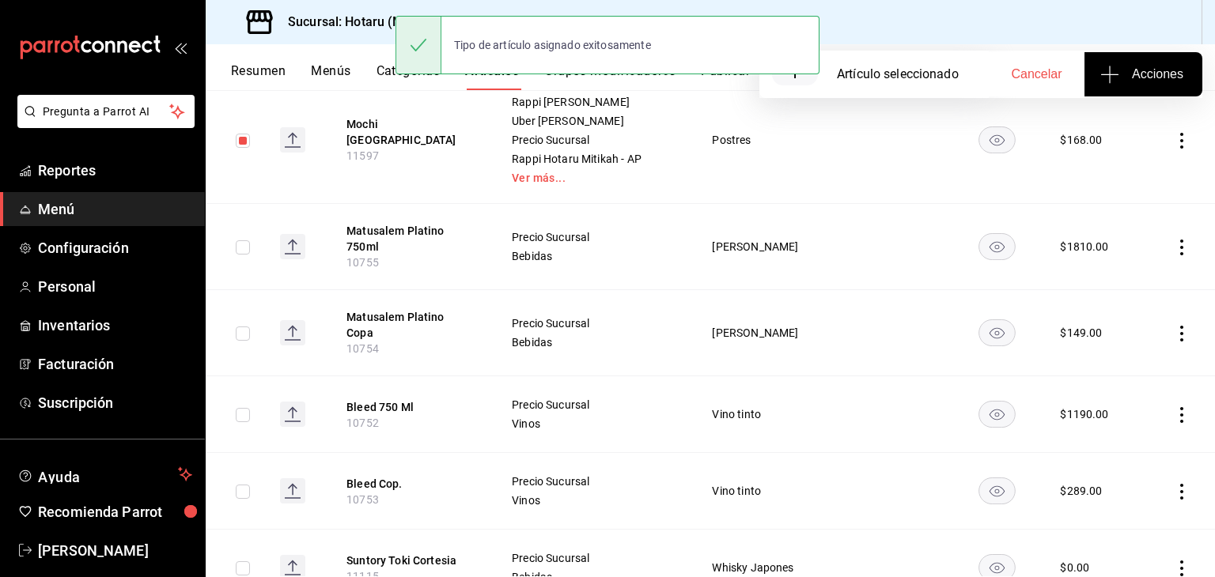
drag, startPoint x: 243, startPoint y: 138, endPoint x: 269, endPoint y: 258, distance: 123.0
click at [243, 137] on input "checkbox" at bounding box center [243, 141] width 14 height 14
checkbox input "false"
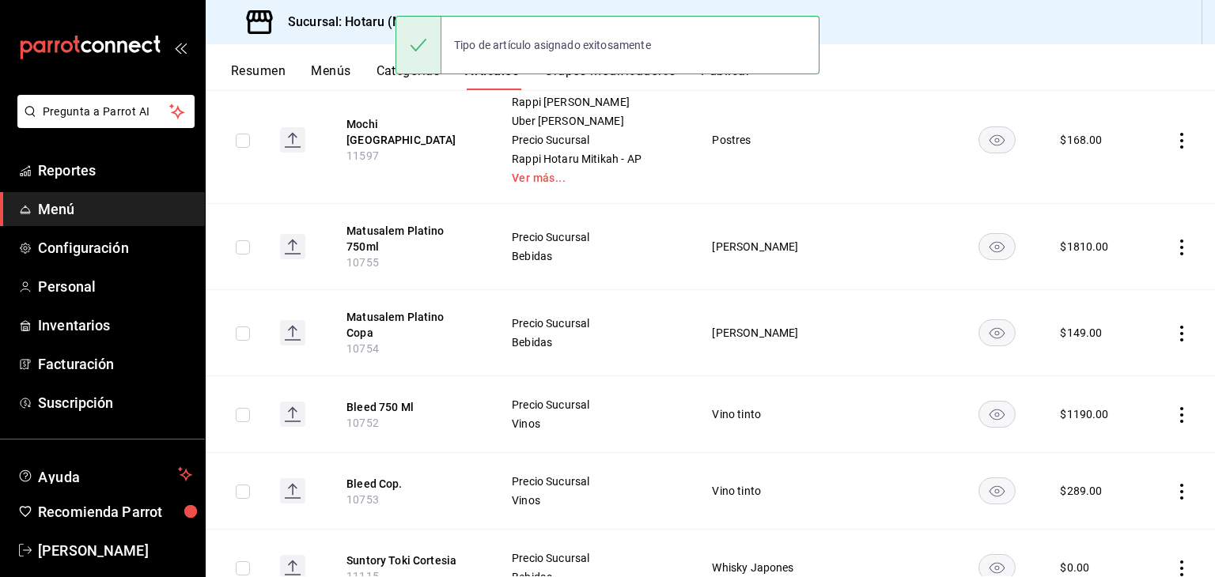
drag, startPoint x: 244, startPoint y: 247, endPoint x: 237, endPoint y: 279, distance: 33.0
click at [244, 248] on input "checkbox" at bounding box center [243, 247] width 14 height 14
checkbox input "true"
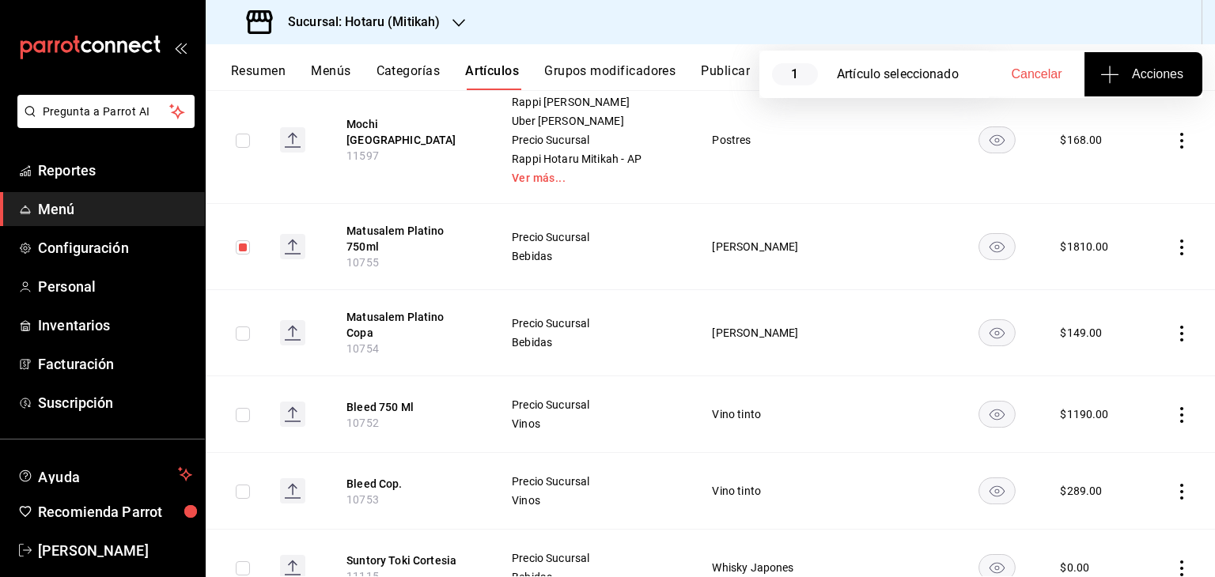
click at [240, 327] on input "checkbox" at bounding box center [243, 334] width 14 height 14
checkbox input "true"
click at [244, 561] on input "checkbox" at bounding box center [243, 568] width 14 height 14
checkbox input "true"
click at [1140, 78] on span "Acciones" at bounding box center [1143, 74] width 80 height 19
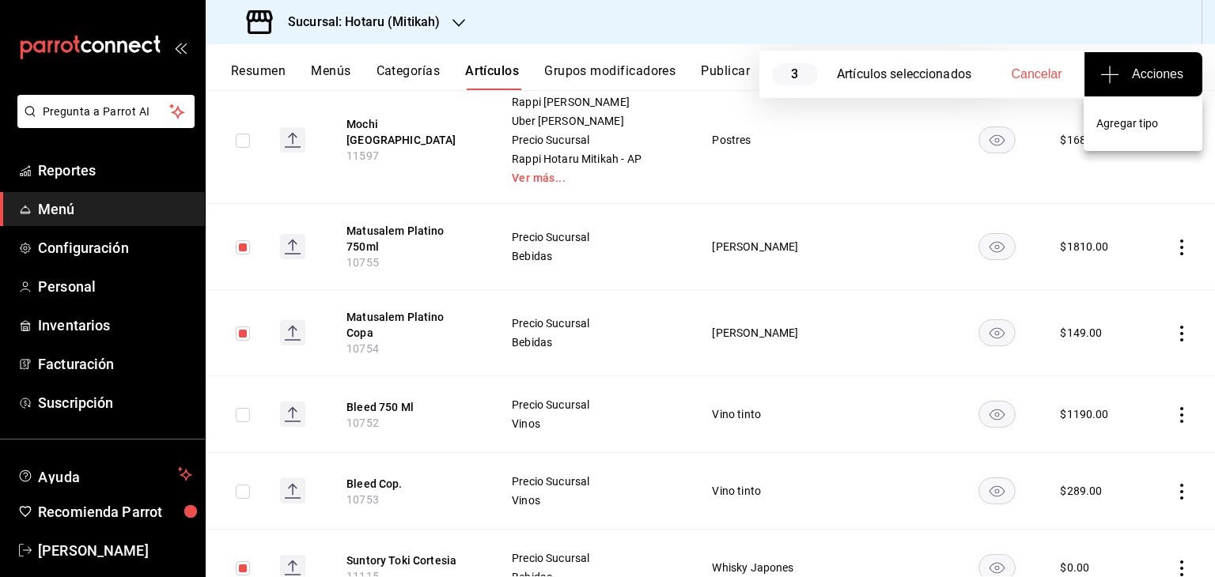
click at [1116, 114] on li "Agregar tipo" at bounding box center [1142, 124] width 119 height 42
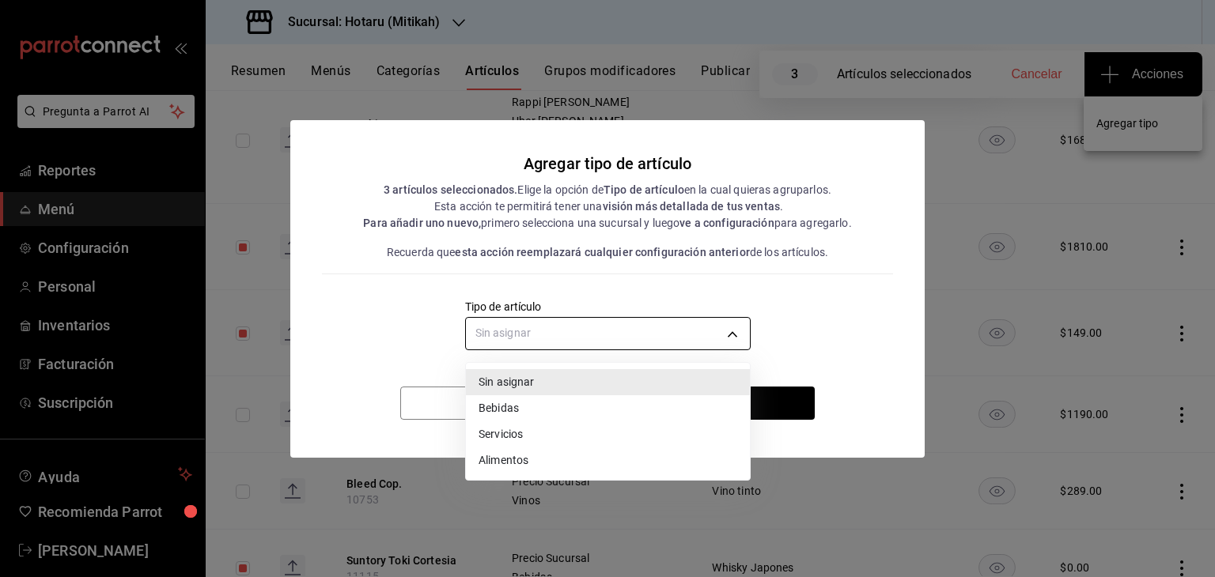
click at [664, 338] on body "Pregunta a Parrot AI Reportes Menú Configuración Personal Inventarios Facturaci…" at bounding box center [607, 288] width 1215 height 577
drag, startPoint x: 547, startPoint y: 410, endPoint x: 586, endPoint y: 401, distance: 39.9
click at [547, 410] on li "Bebidas" at bounding box center [608, 408] width 284 height 26
type input "e2400288-93b0-4d29-8cfc-2898dd229db7"
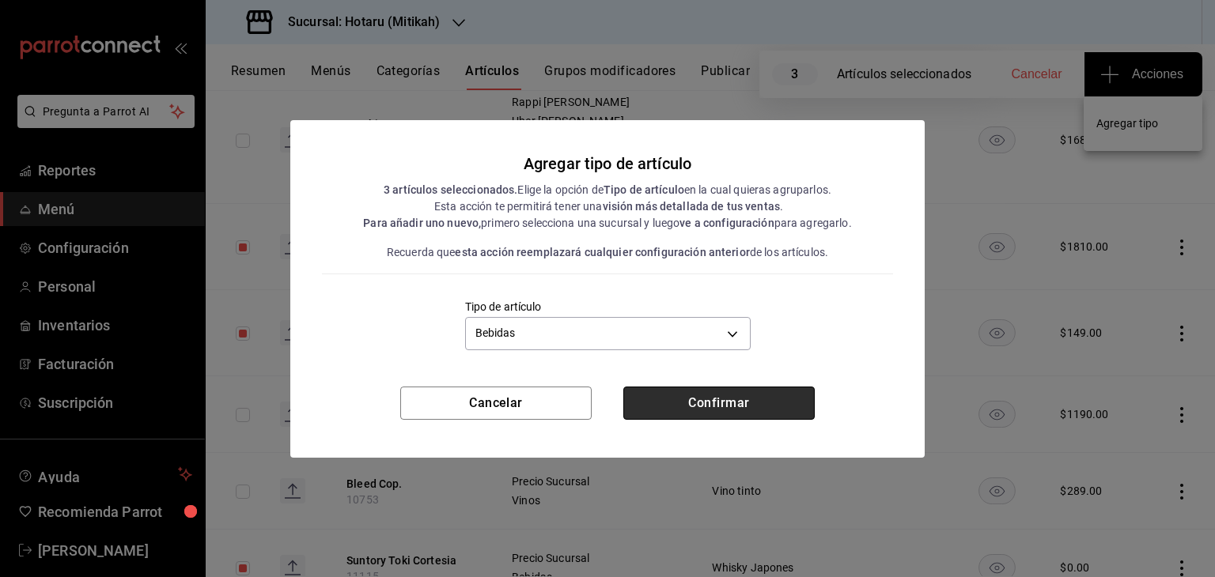
click at [703, 403] on button "Confirmar" at bounding box center [718, 403] width 191 height 33
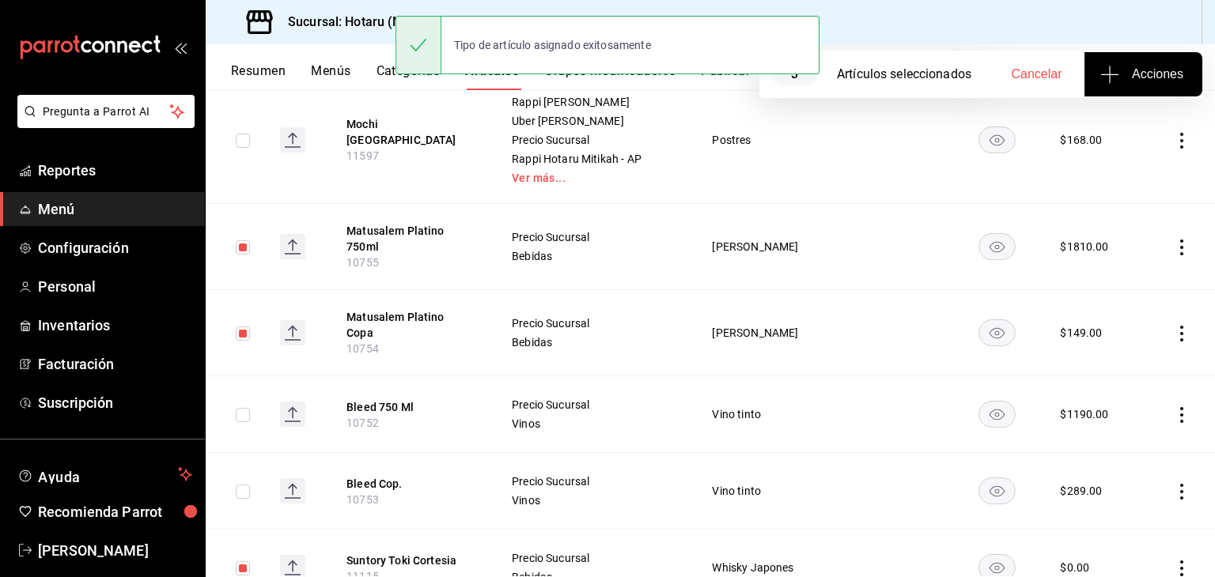
drag, startPoint x: 246, startPoint y: 247, endPoint x: 237, endPoint y: 304, distance: 58.4
click at [246, 246] on input "checkbox" at bounding box center [243, 247] width 14 height 14
checkbox input "false"
click at [240, 332] on input "checkbox" at bounding box center [243, 334] width 14 height 14
checkbox input "false"
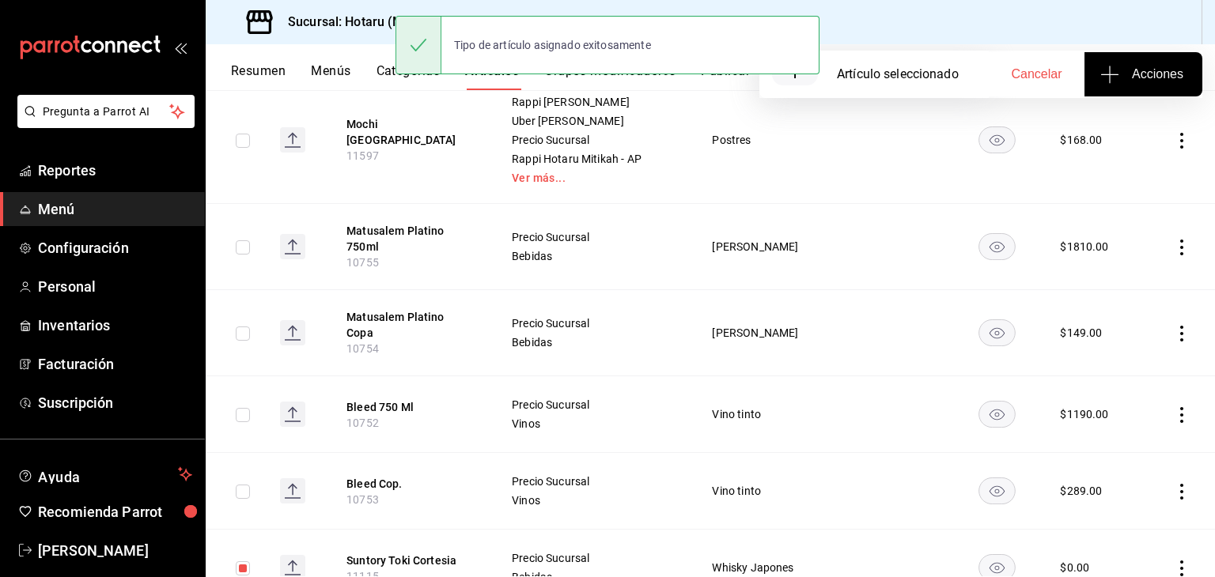
drag, startPoint x: 240, startPoint y: 560, endPoint x: 242, endPoint y: 487, distance: 72.8
click at [240, 561] on input "checkbox" at bounding box center [243, 568] width 14 height 14
checkbox input "false"
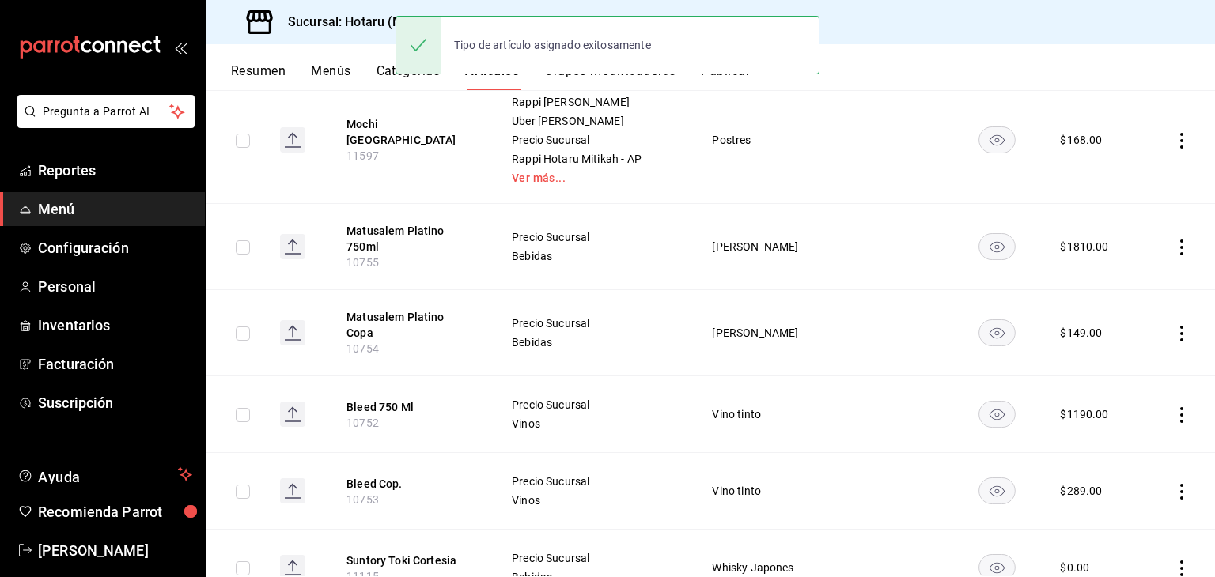
click at [244, 485] on input "checkbox" at bounding box center [243, 492] width 14 height 14
checkbox input "true"
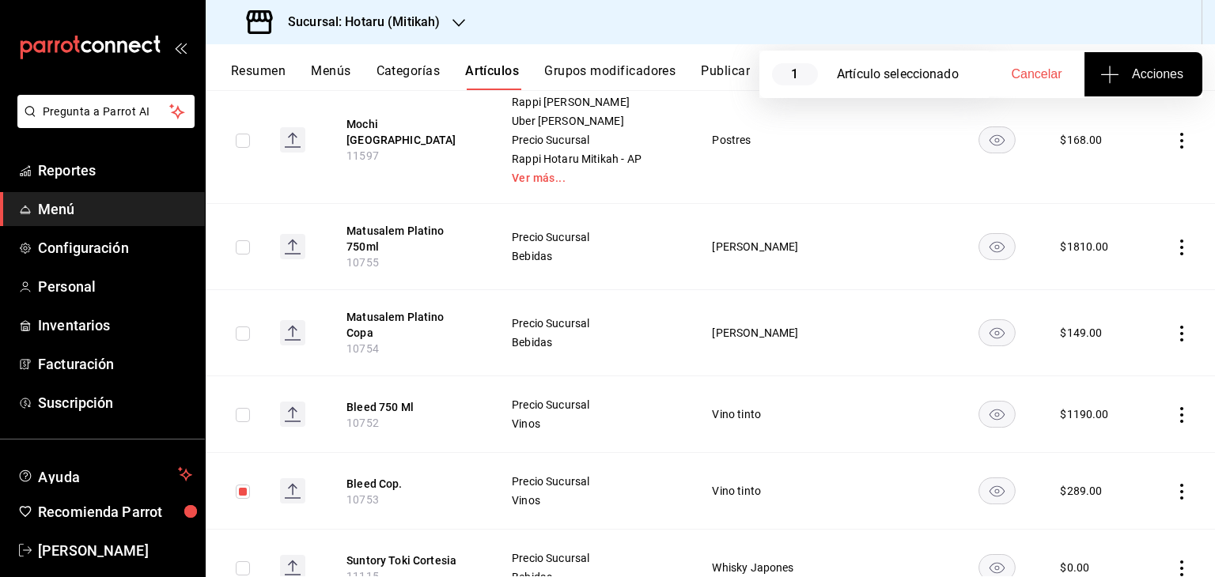
click at [245, 393] on td at bounding box center [237, 414] width 62 height 77
click at [245, 408] on input "checkbox" at bounding box center [243, 415] width 14 height 14
checkbox input "true"
click at [1110, 78] on icon "button" at bounding box center [1109, 74] width 19 height 19
click at [1093, 132] on li "Agregar tipo" at bounding box center [1142, 124] width 119 height 42
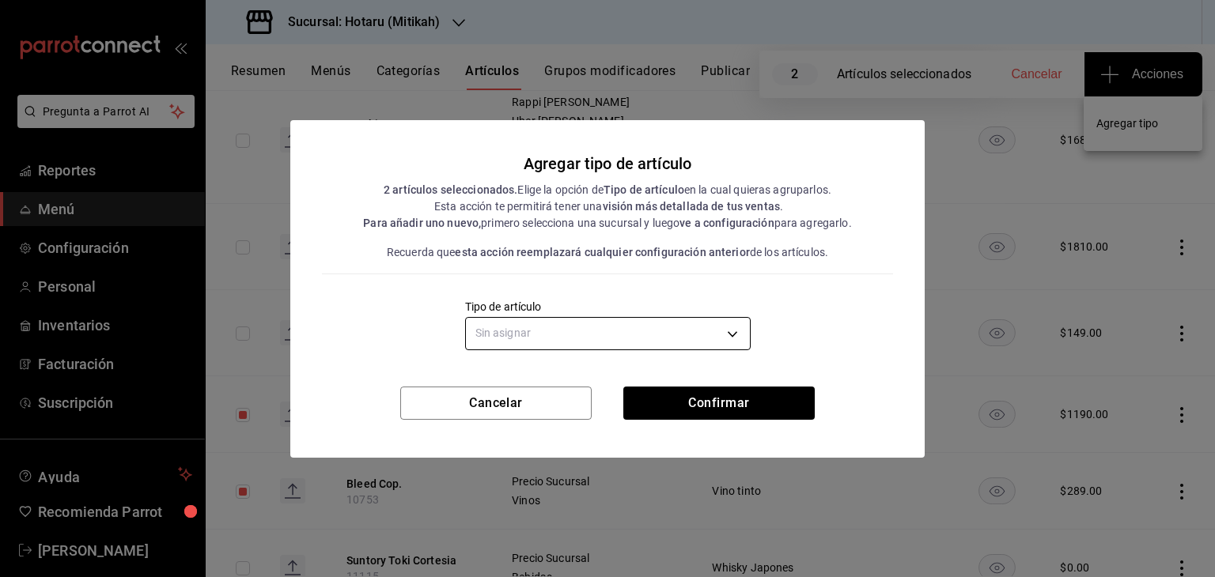
click at [692, 336] on body "Pregunta a Parrot AI Reportes Menú Configuración Personal Inventarios Facturaci…" at bounding box center [607, 288] width 1215 height 577
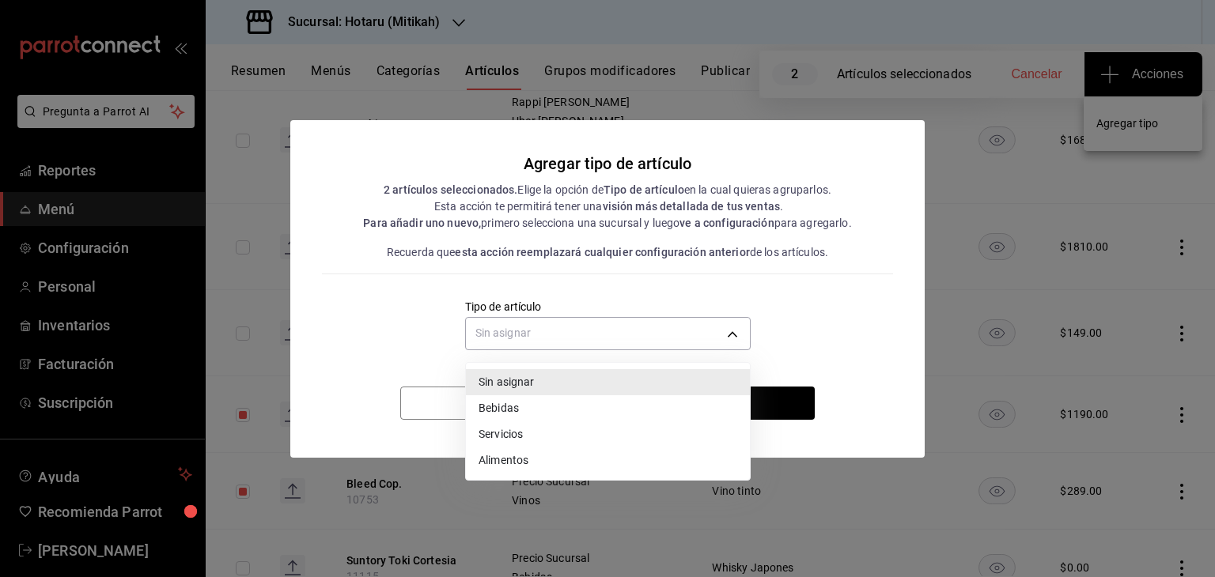
click at [781, 342] on div at bounding box center [607, 288] width 1215 height 577
click at [728, 327] on body "Pregunta a Parrot AI Reportes Menú Configuración Personal Inventarios Facturaci…" at bounding box center [607, 288] width 1215 height 577
click at [834, 325] on div at bounding box center [607, 288] width 1215 height 577
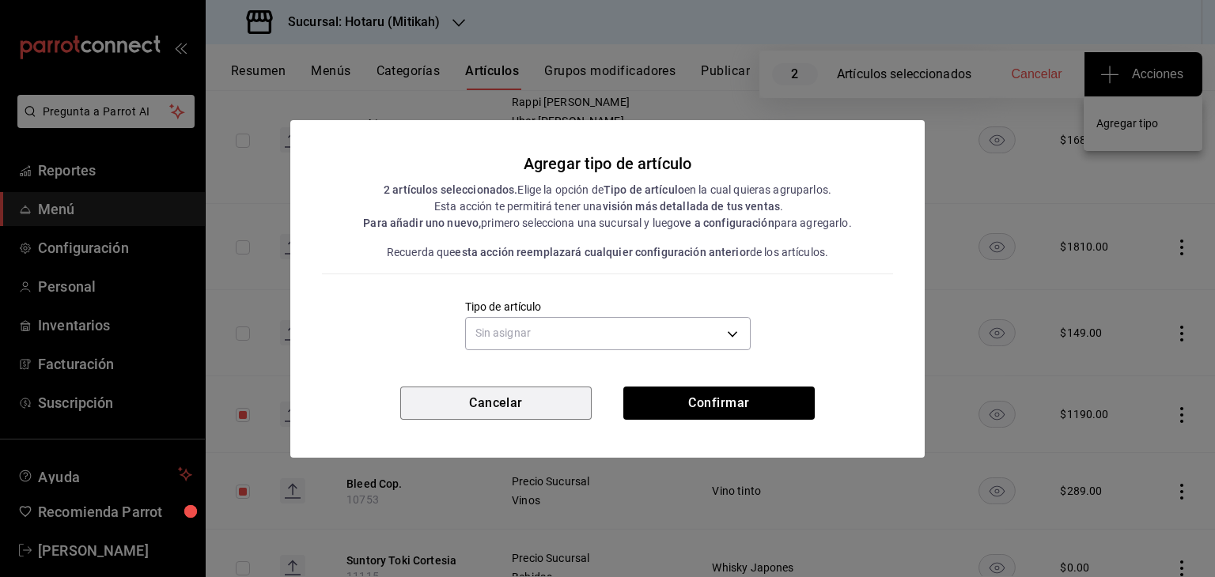
drag, startPoint x: 576, startPoint y: 390, endPoint x: 629, endPoint y: 377, distance: 54.5
click at [577, 390] on button "Cancelar" at bounding box center [495, 403] width 191 height 33
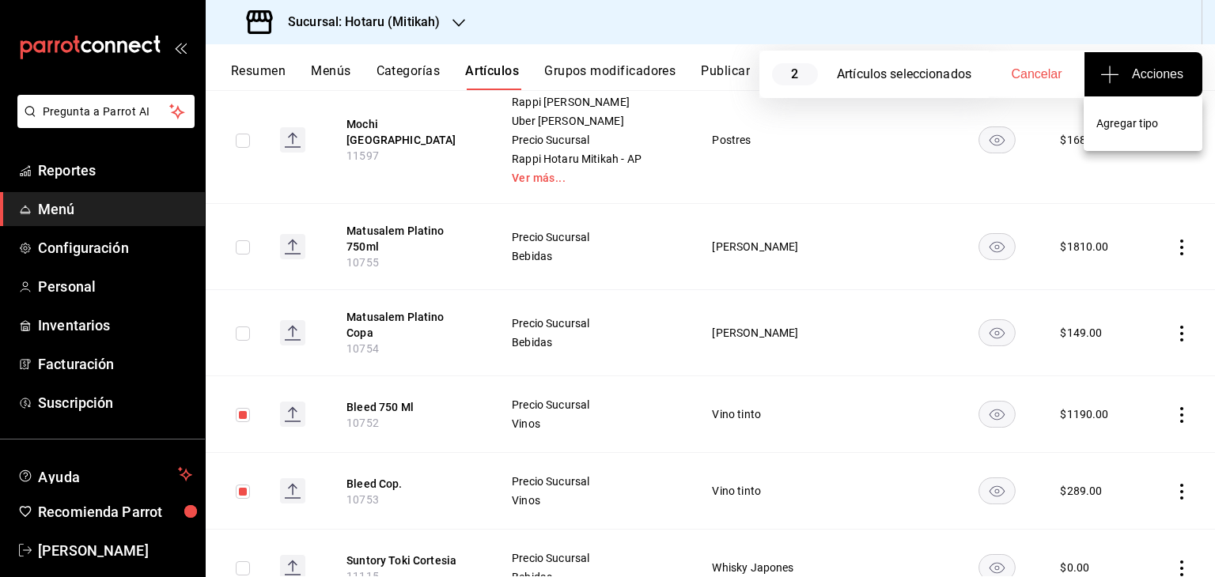
click at [244, 406] on div at bounding box center [607, 288] width 1215 height 577
drag, startPoint x: 240, startPoint y: 483, endPoint x: 247, endPoint y: 440, distance: 43.2
click at [239, 485] on input "checkbox" at bounding box center [243, 492] width 14 height 14
checkbox input "false"
click at [248, 409] on input "checkbox" at bounding box center [243, 415] width 14 height 14
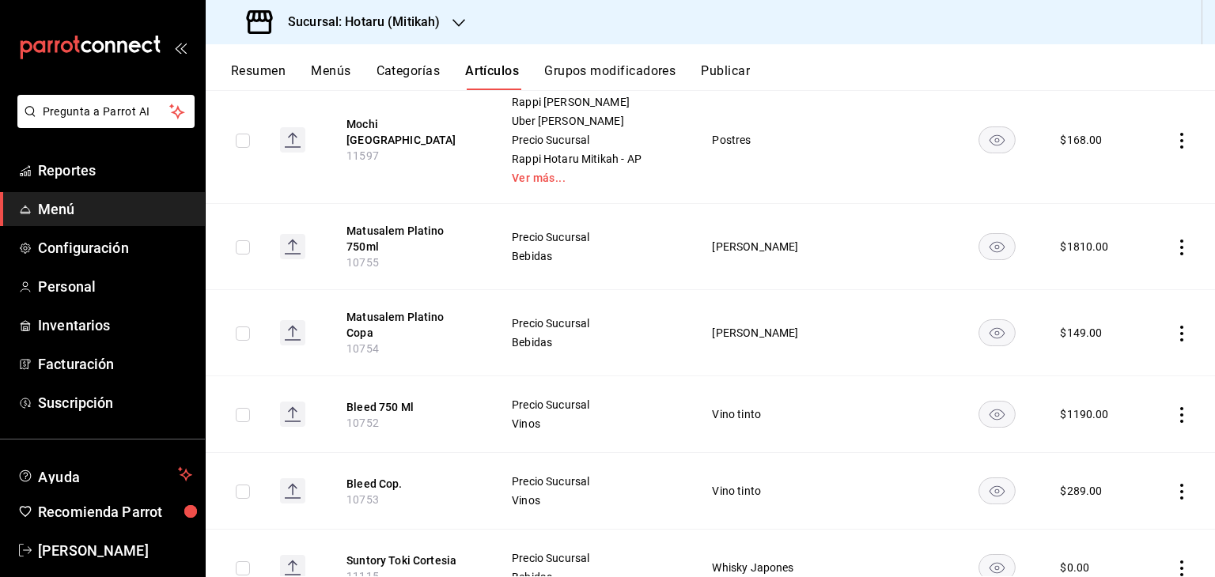
click at [247, 408] on input "checkbox" at bounding box center [243, 415] width 14 height 14
checkbox input "true"
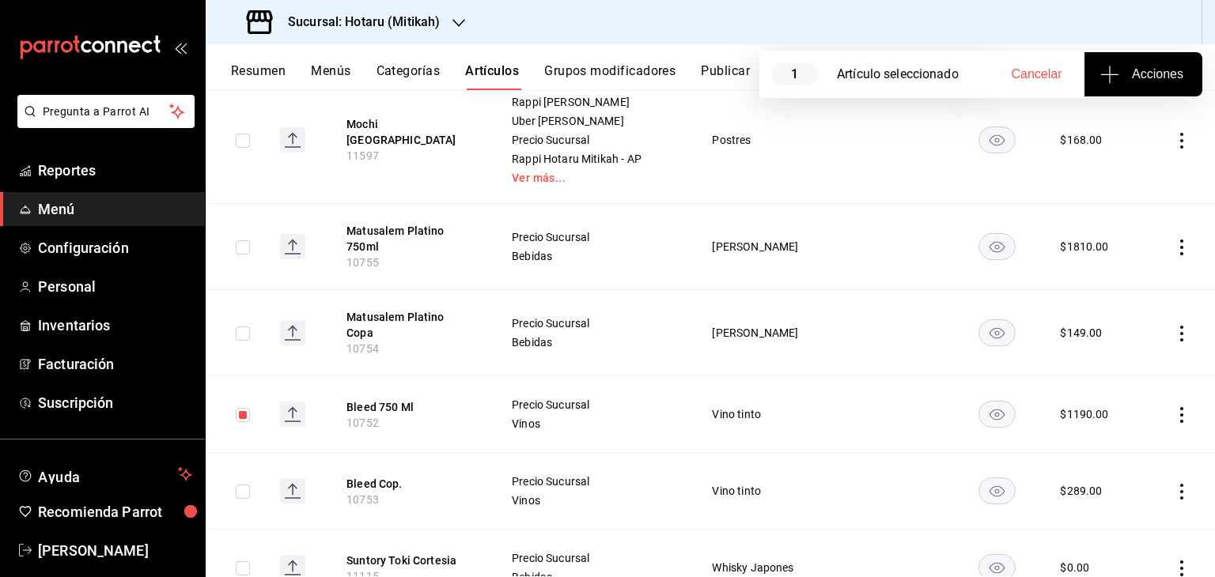
click at [1127, 74] on span "Acciones" at bounding box center [1143, 74] width 80 height 19
click at [1113, 124] on span "Agregar tipo" at bounding box center [1142, 123] width 93 height 17
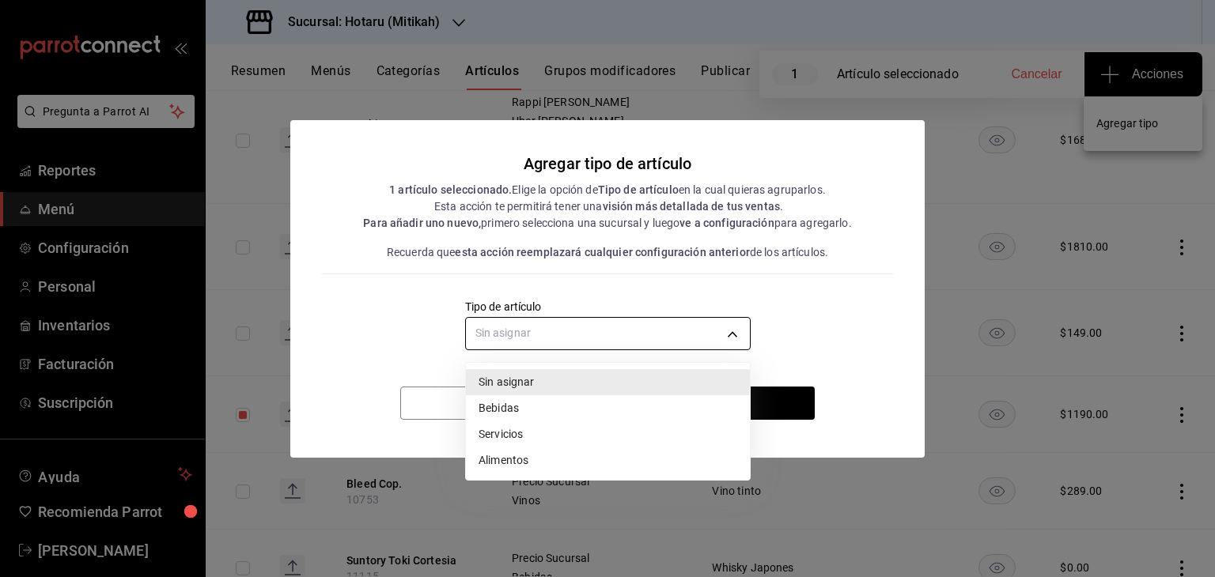
click at [530, 339] on body "Pregunta a Parrot AI Reportes Menú Configuración Personal Inventarios Facturaci…" at bounding box center [607, 288] width 1215 height 577
click at [529, 425] on li "Servicios" at bounding box center [608, 435] width 284 height 26
type input "e1bdedcf-fa1f-443e-b5b9-5cb10ad40228"
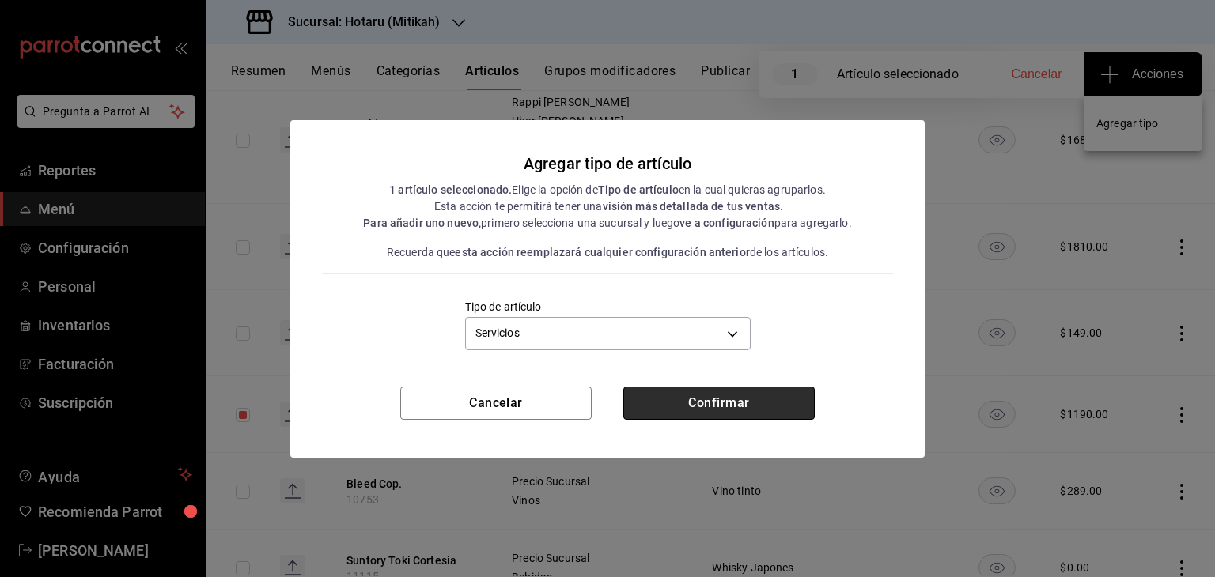
click at [675, 405] on button "Confirmar" at bounding box center [718, 403] width 191 height 33
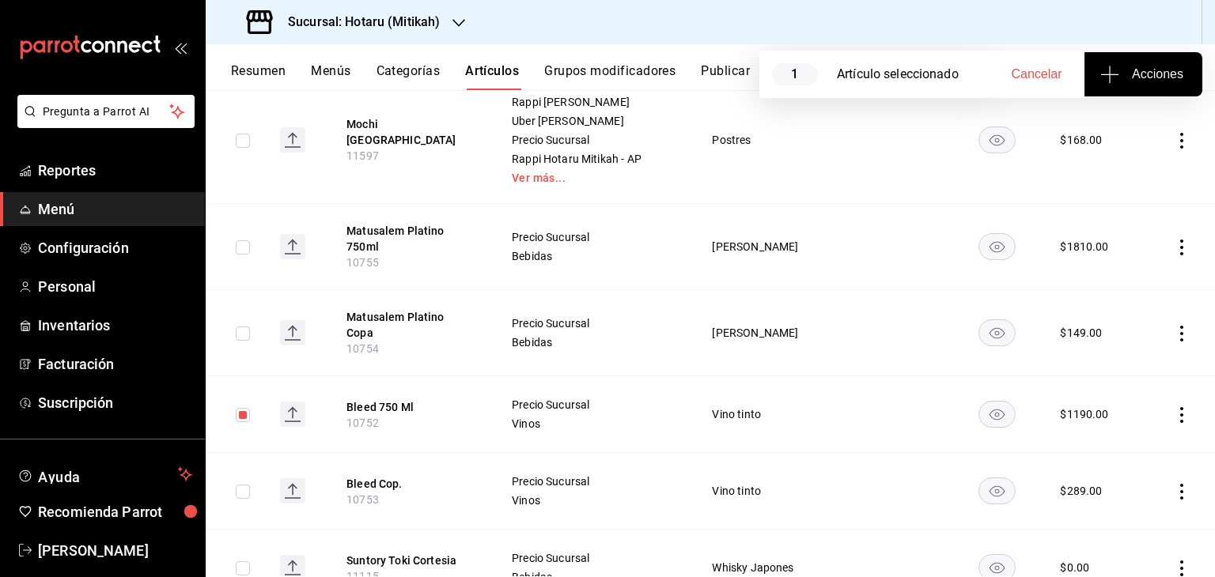
click at [276, 80] on button "Resumen" at bounding box center [258, 76] width 55 height 27
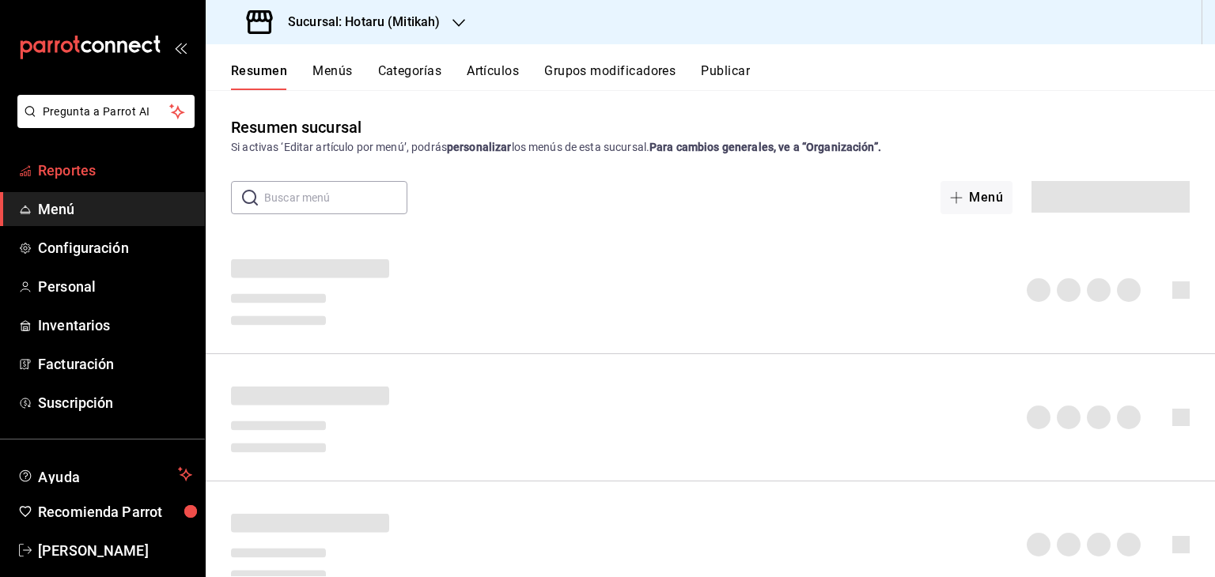
click at [70, 172] on span "Reportes" at bounding box center [115, 170] width 154 height 21
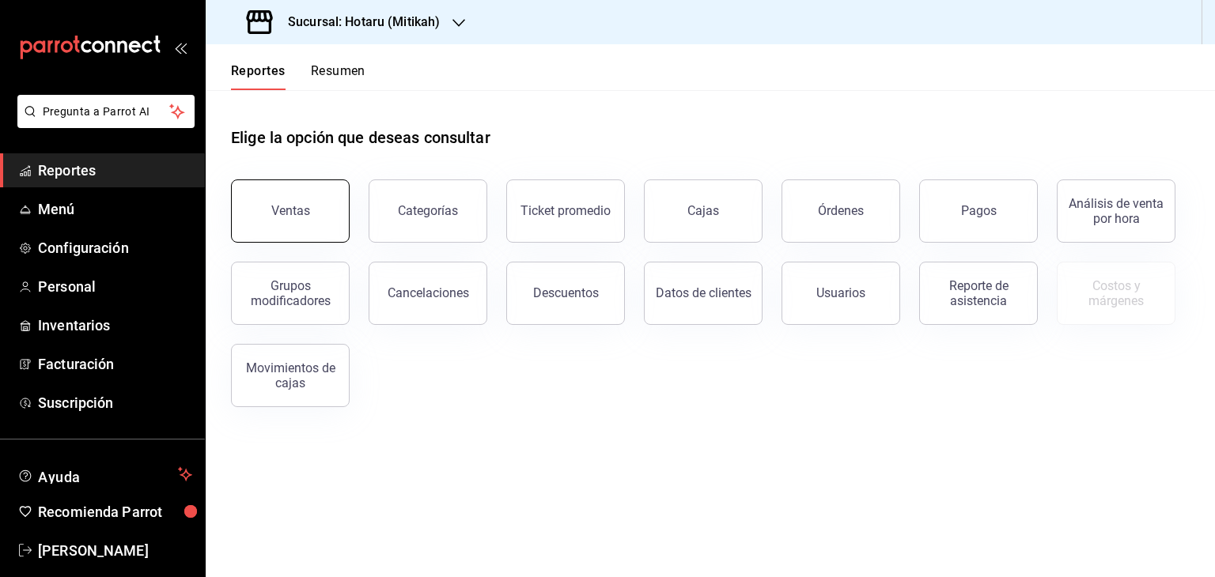
drag, startPoint x: 332, startPoint y: 229, endPoint x: 346, endPoint y: 229, distance: 14.2
click at [346, 229] on div "Ventas" at bounding box center [281, 202] width 138 height 82
click at [343, 225] on button "Ventas" at bounding box center [290, 211] width 119 height 63
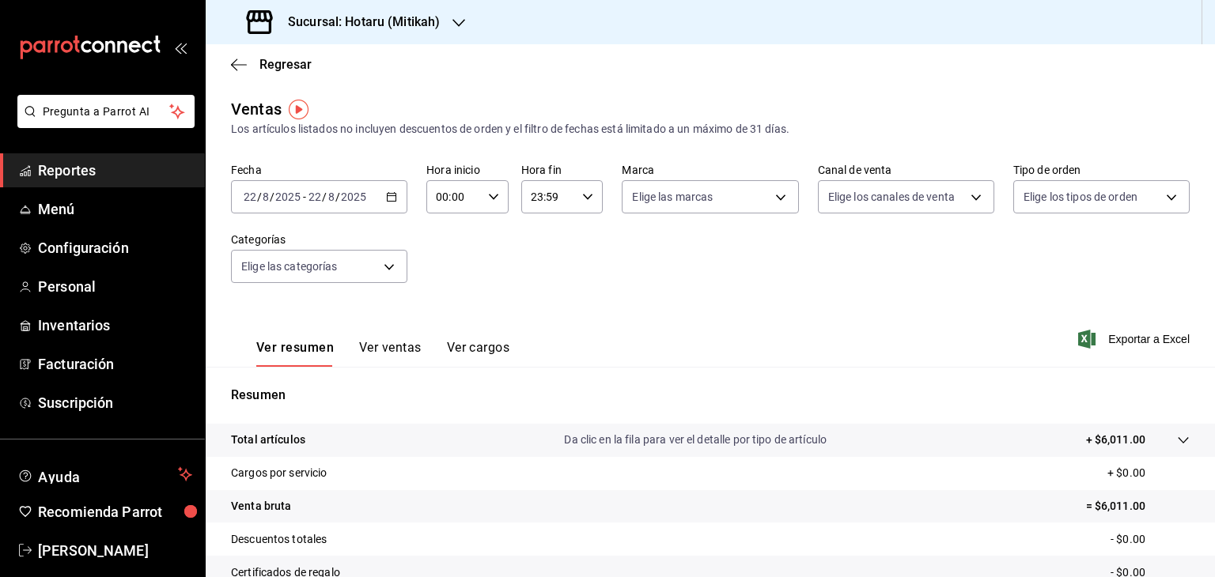
click at [387, 201] on \(Stroke\) "button" at bounding box center [391, 197] width 9 height 9
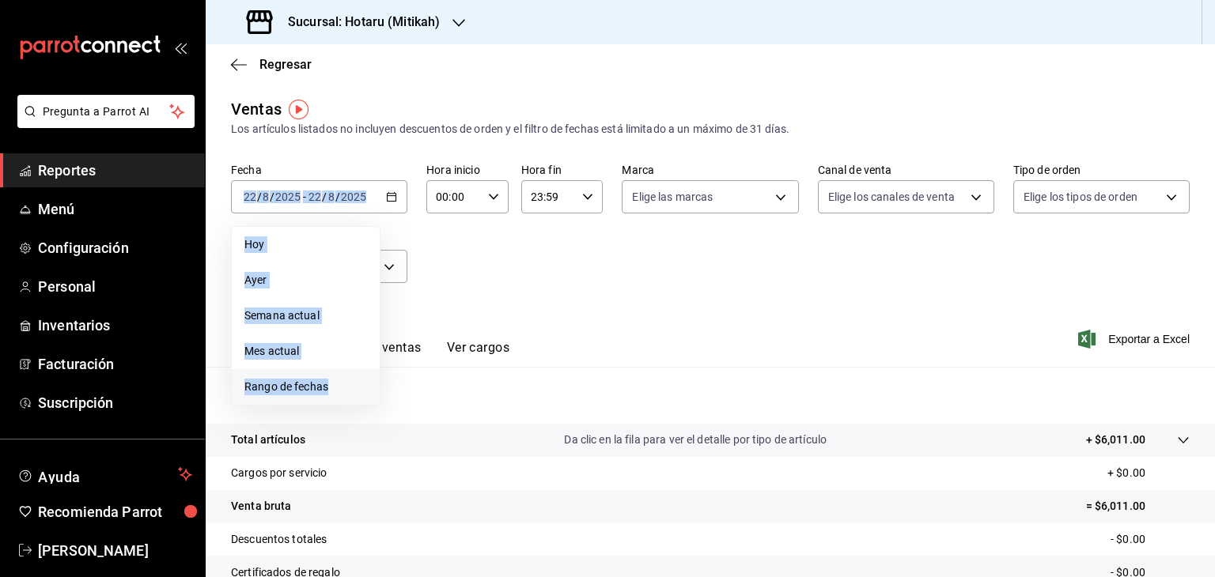
click at [307, 382] on span "Rango de fechas" at bounding box center [305, 387] width 123 height 17
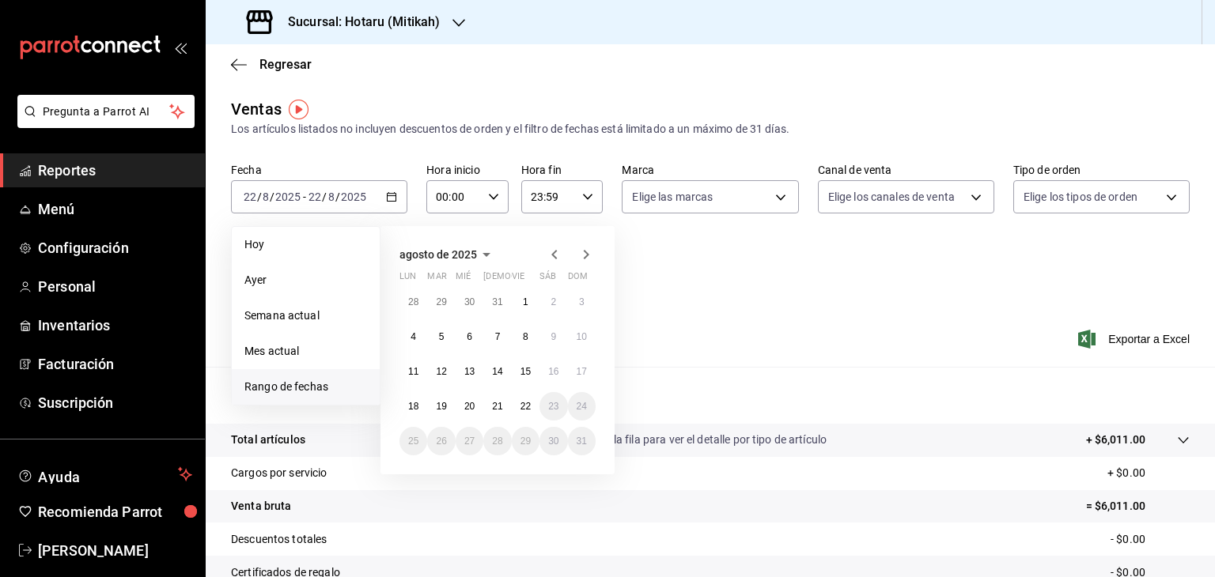
click at [550, 255] on icon "button" at bounding box center [554, 254] width 19 height 19
click at [441, 303] on abbr "1" at bounding box center [442, 308] width 6 height 11
click at [487, 435] on button "31" at bounding box center [497, 447] width 28 height 28
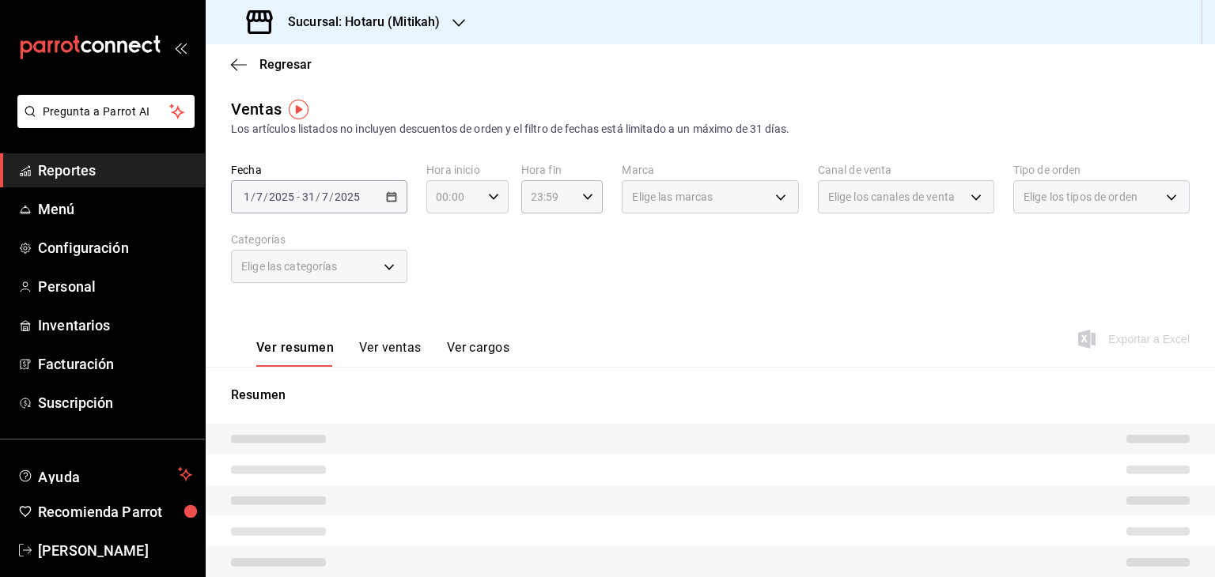
click at [488, 200] on icon "button" at bounding box center [493, 196] width 11 height 11
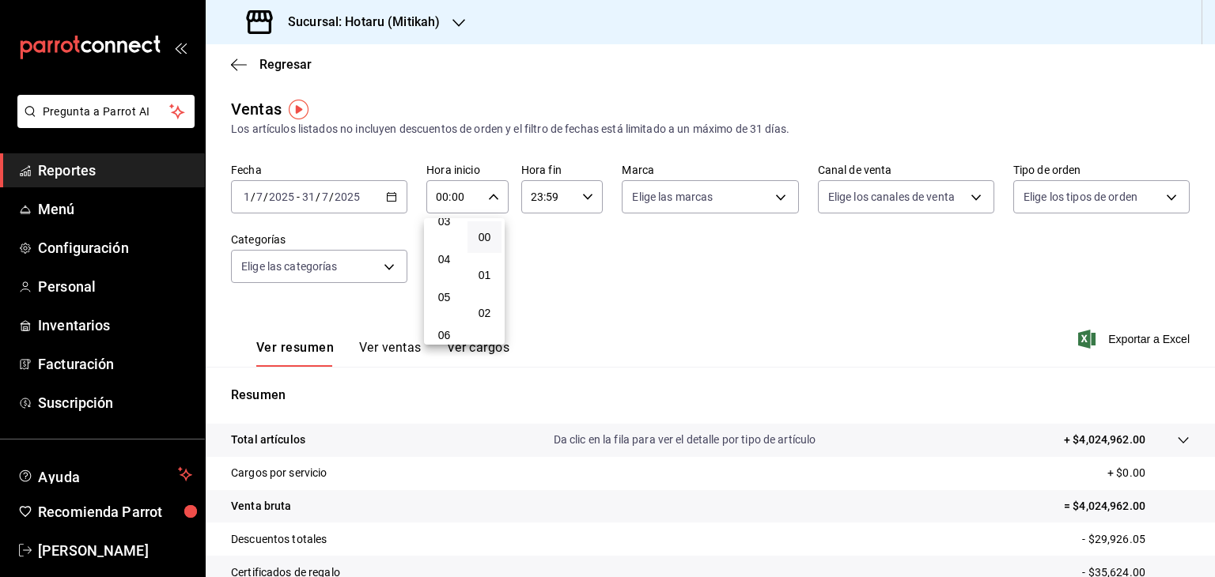
scroll to position [158, 0]
drag, startPoint x: 445, startPoint y: 274, endPoint x: 474, endPoint y: 255, distance: 34.2
click at [445, 273] on span "05" at bounding box center [444, 269] width 15 height 13
type input "05:00"
click at [606, 258] on div at bounding box center [607, 288] width 1215 height 577
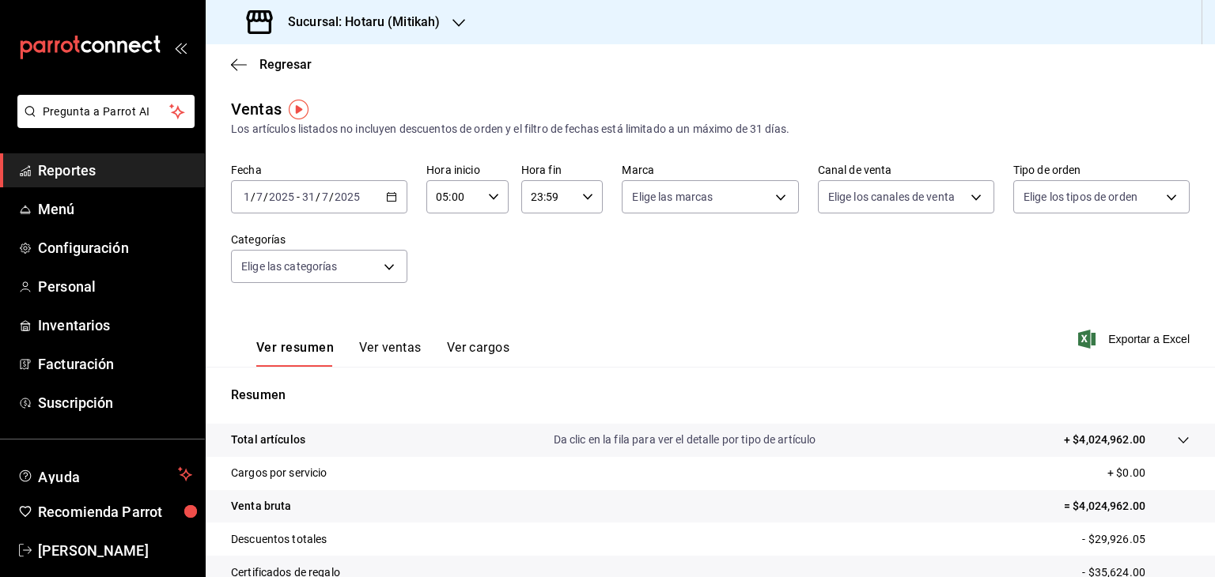
click at [582, 196] on icon "button" at bounding box center [587, 196] width 11 height 11
click at [538, 274] on button "05" at bounding box center [537, 260] width 34 height 32
click at [573, 234] on span "00" at bounding box center [577, 237] width 15 height 13
type input "05:00"
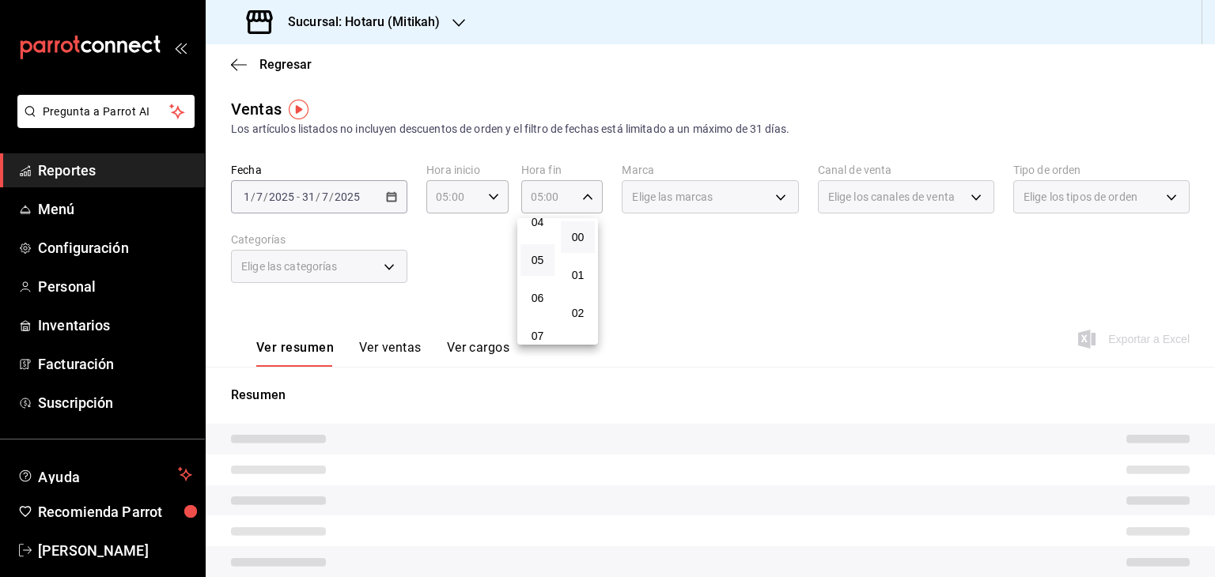
click at [702, 250] on div at bounding box center [607, 288] width 1215 height 577
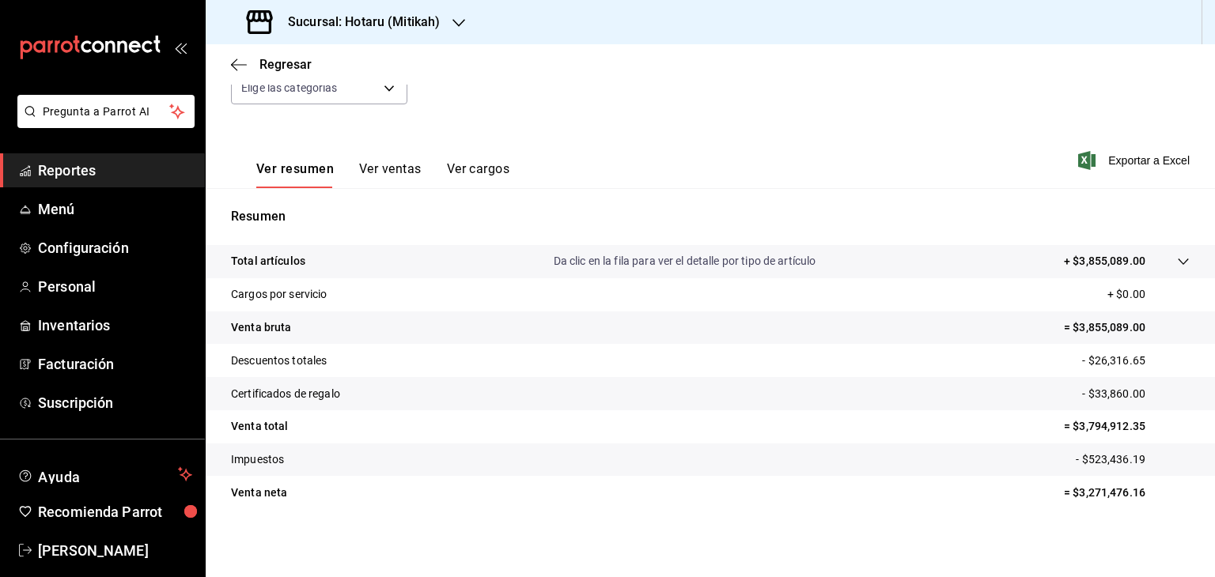
scroll to position [180, 0]
click at [1177, 259] on icon at bounding box center [1183, 260] width 13 height 13
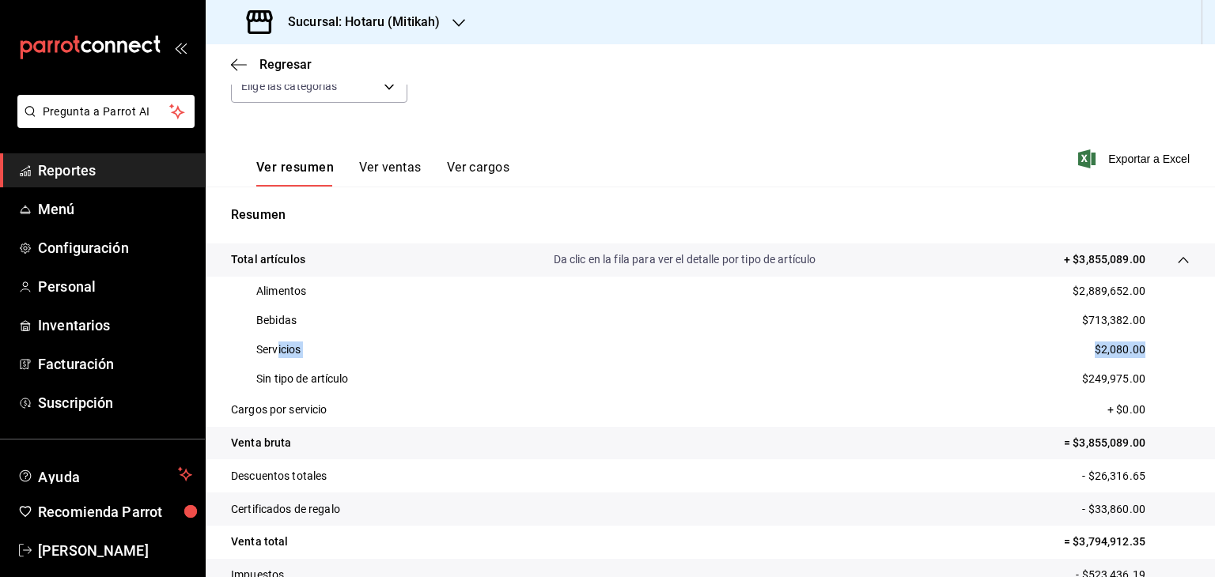
drag, startPoint x: 276, startPoint y: 349, endPoint x: 1083, endPoint y: 338, distance: 807.5
click at [1156, 339] on div "Servicios $2,080.00" at bounding box center [710, 349] width 958 height 29
click at [440, 349] on div "Servicios $2,080.00" at bounding box center [710, 349] width 958 height 29
drag, startPoint x: 242, startPoint y: 348, endPoint x: 1205, endPoint y: 353, distance: 963.3
click at [1202, 353] on div "Regresar Ventas Los artículos listados no incluyen descuentos de orden y el fil…" at bounding box center [710, 310] width 1009 height 533
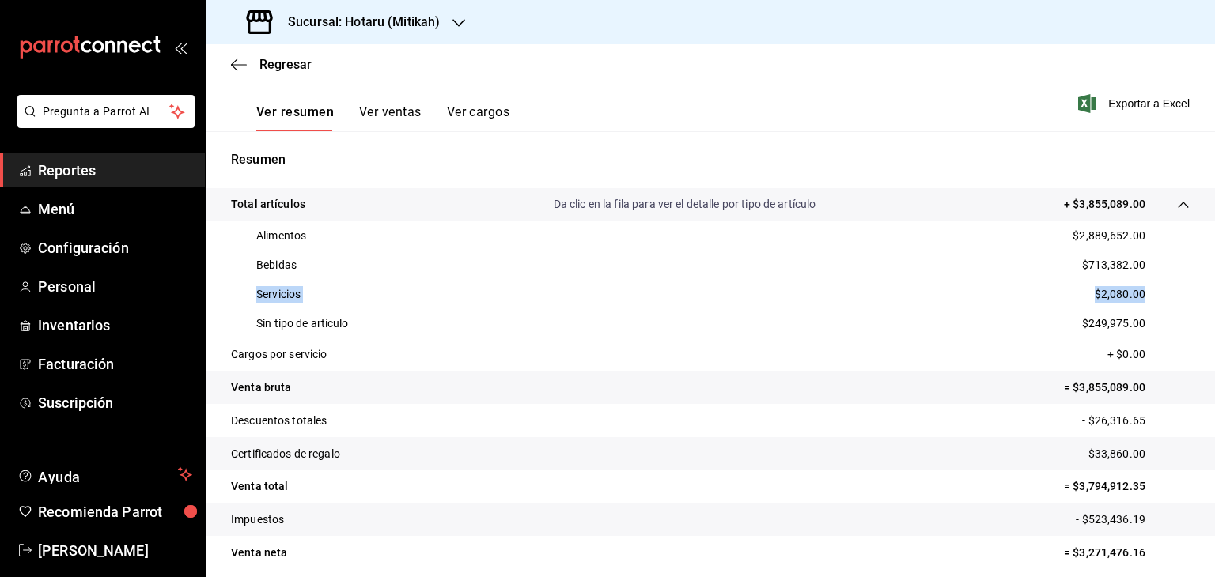
scroll to position [237, 0]
click at [778, 380] on tr "Venta bruta = $3,855,089.00" at bounding box center [710, 386] width 1009 height 33
click at [1104, 295] on p "$2,080.00" at bounding box center [1120, 293] width 51 height 17
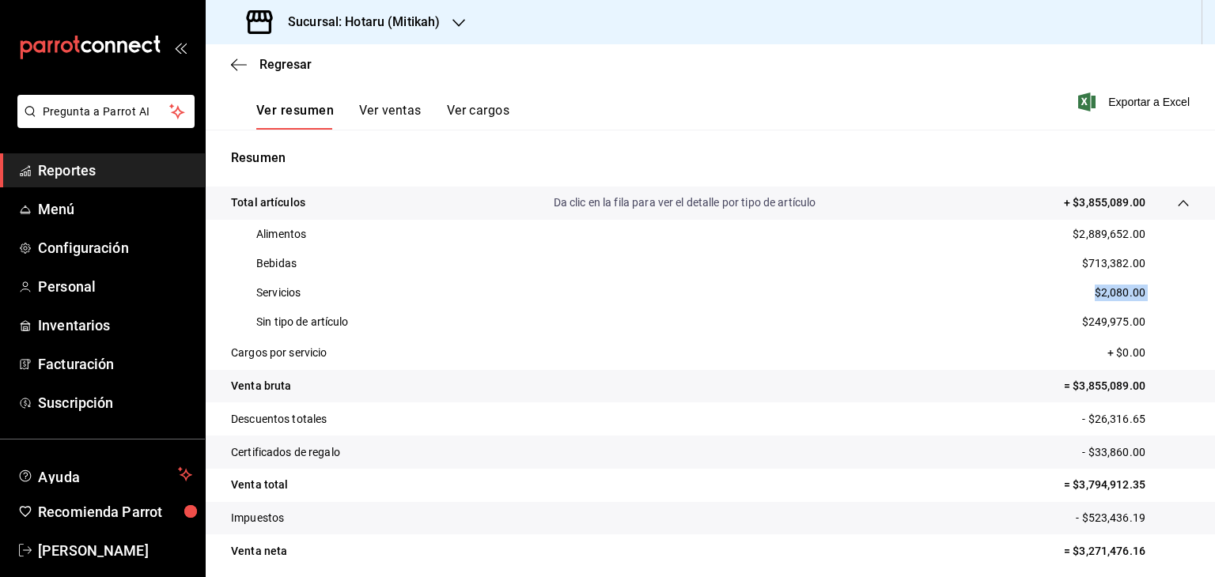
click at [1104, 296] on p "$2,080.00" at bounding box center [1120, 293] width 51 height 17
click at [993, 143] on div "Resumen Total artículos Da clic en la fila para ver el detalle por tipo de artí…" at bounding box center [710, 358] width 1009 height 457
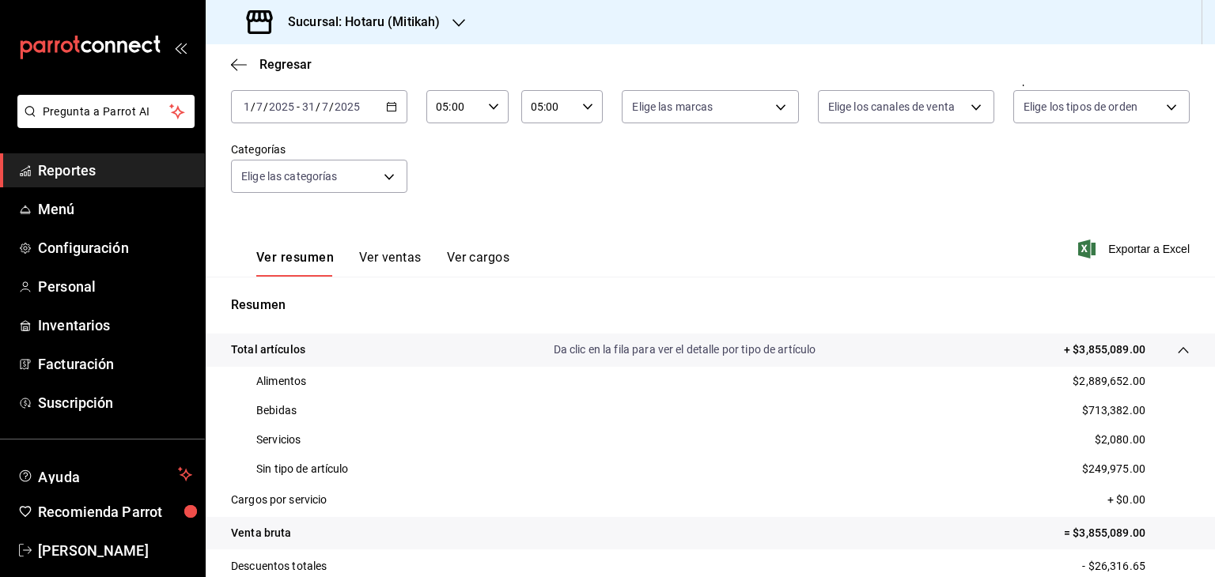
scroll to position [0, 0]
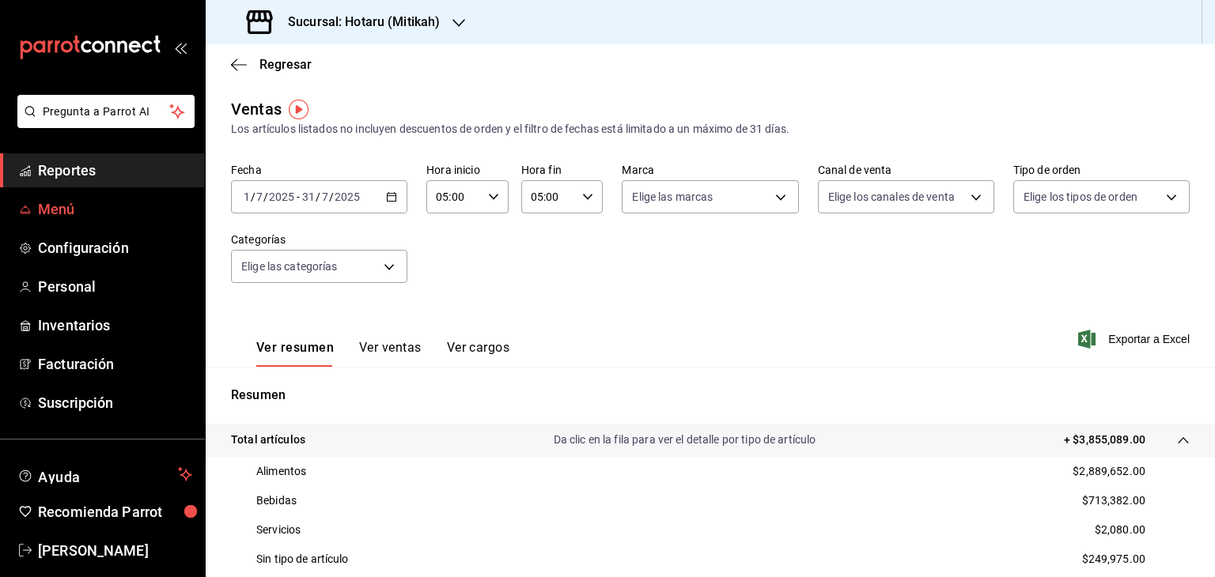
click at [96, 203] on span "Menú" at bounding box center [115, 209] width 154 height 21
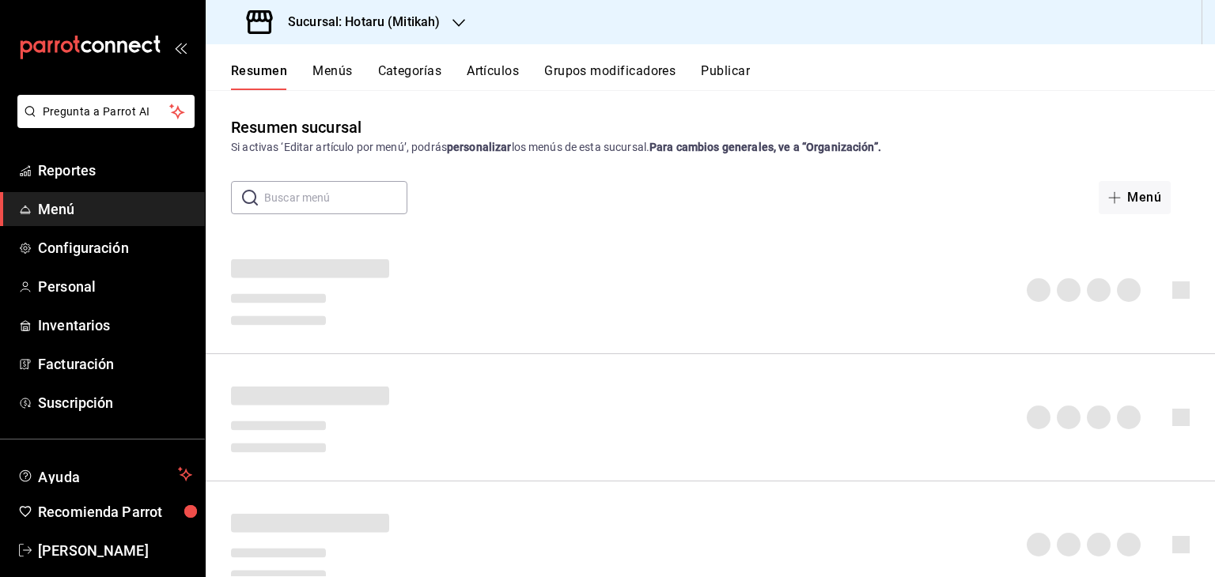
click at [492, 77] on button "Artículos" at bounding box center [493, 76] width 52 height 27
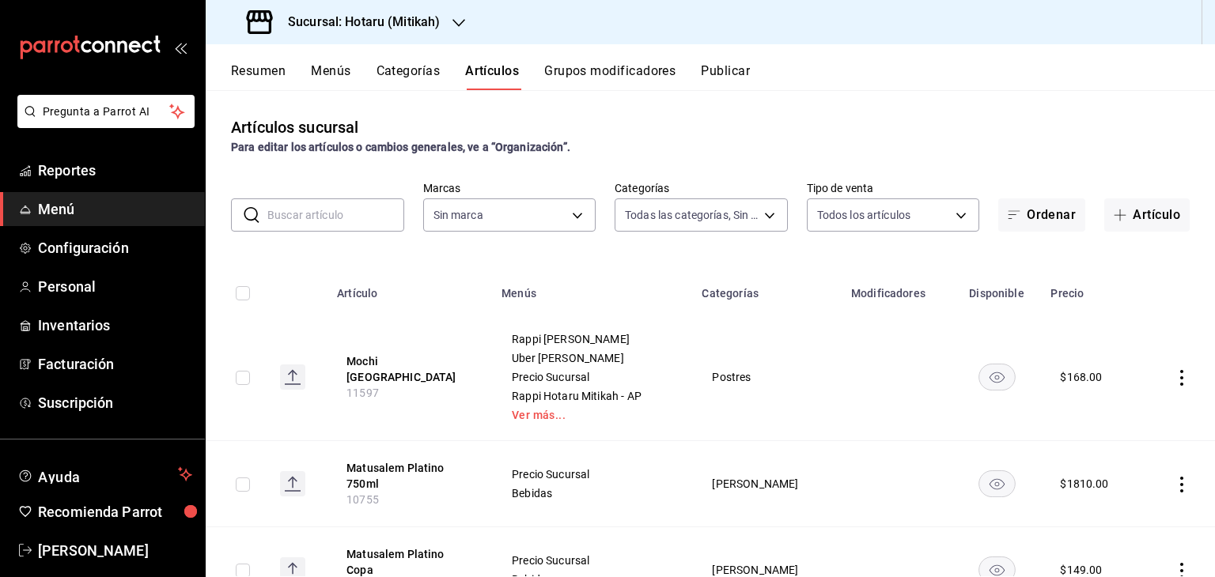
type input "e268faa6-5537-49d9-8e69-67de3d9582db,d994c3d7-8aca-45aa-b25a-b682bae8cd68,ae375…"
type input "d84d5940-0e8c-40c5-88cd-2414b97e757c"
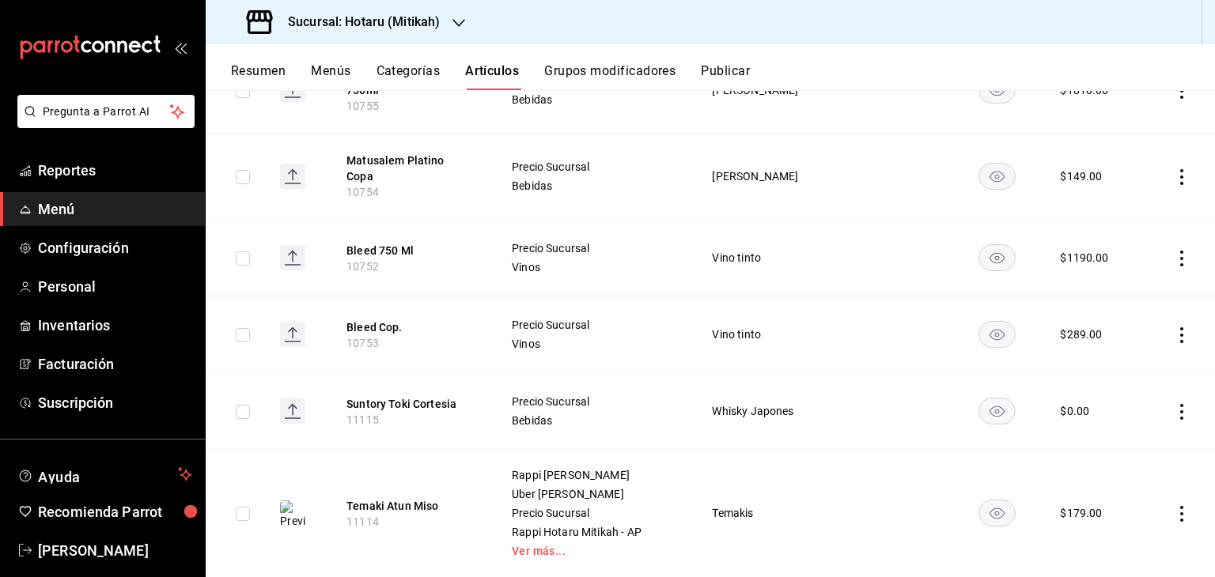
scroll to position [395, 0]
click at [244, 250] on input "checkbox" at bounding box center [243, 257] width 14 height 14
checkbox input "true"
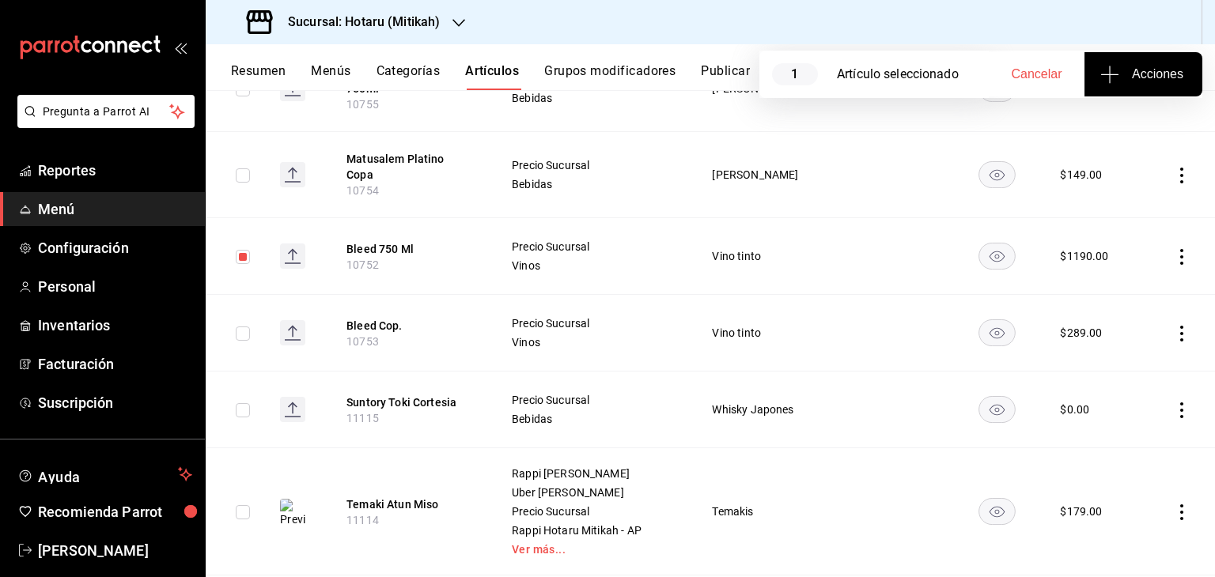
click at [242, 328] on input "checkbox" at bounding box center [243, 334] width 14 height 14
checkbox input "true"
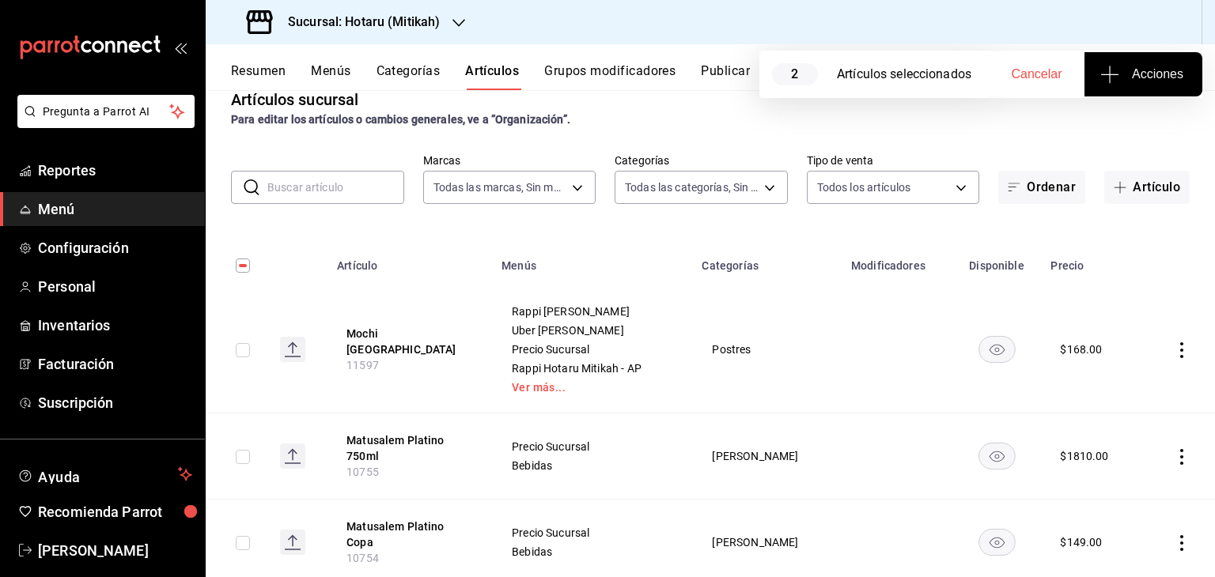
scroll to position [0, 0]
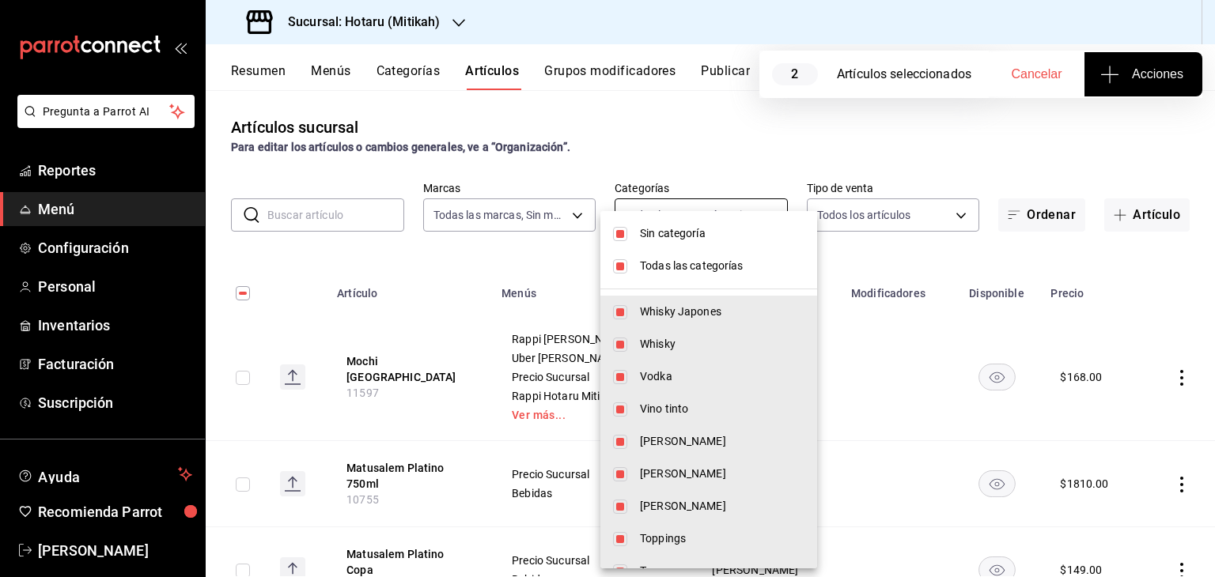
click at [696, 209] on body "Pregunta a Parrot AI Reportes Menú Configuración Personal Inventarios Facturaci…" at bounding box center [607, 288] width 1215 height 577
click at [702, 263] on span "Todas las categorías" at bounding box center [722, 266] width 164 height 17
checkbox input "false"
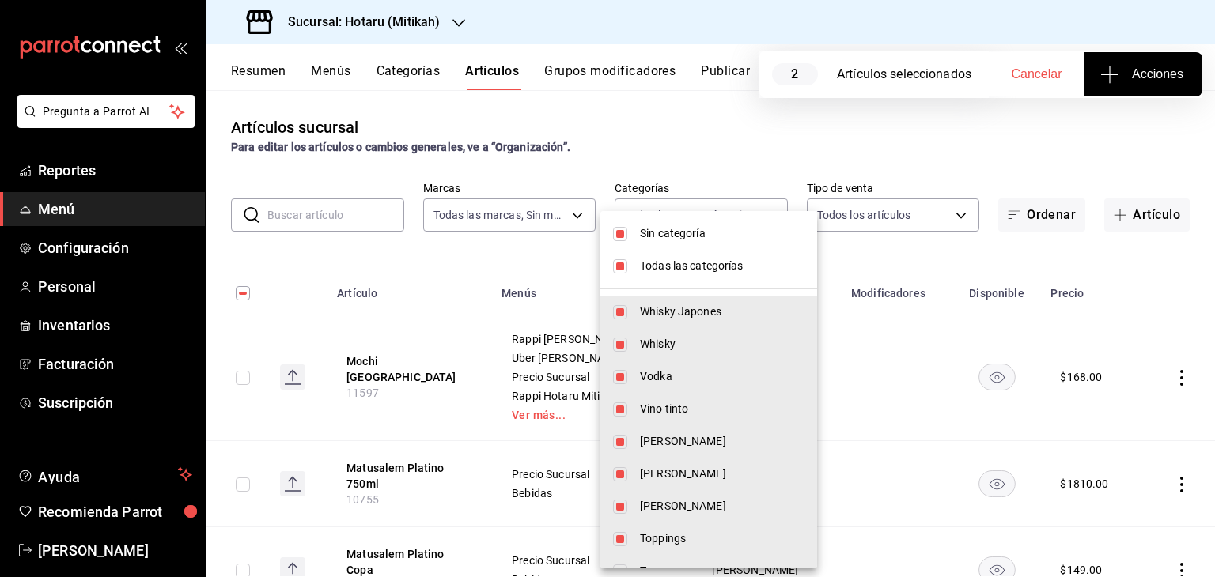
checkbox input "false"
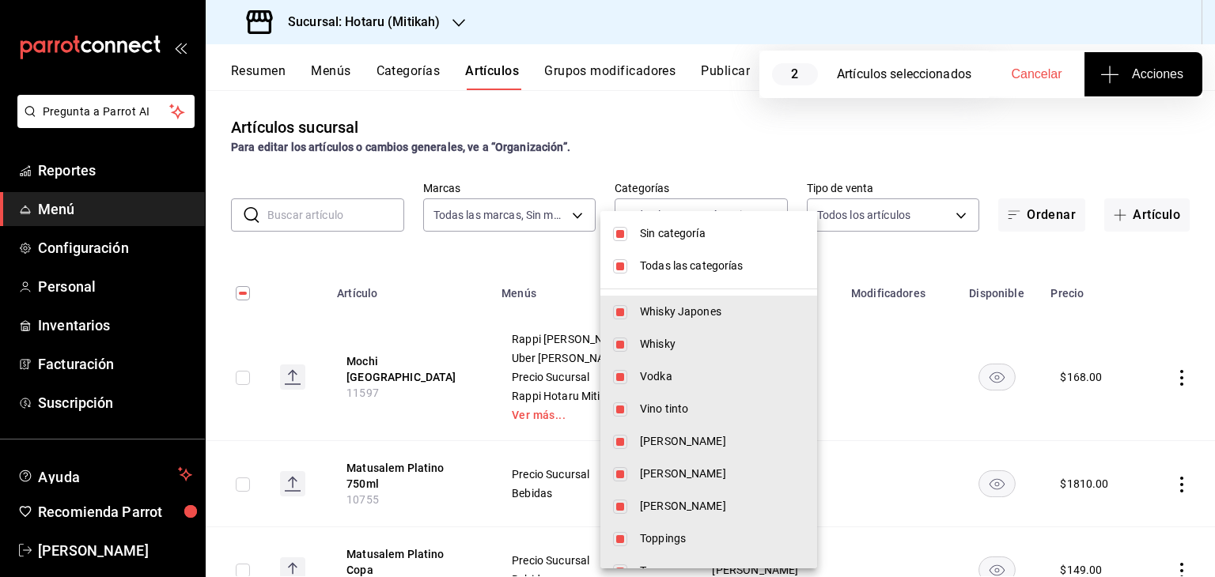
checkbox input "false"
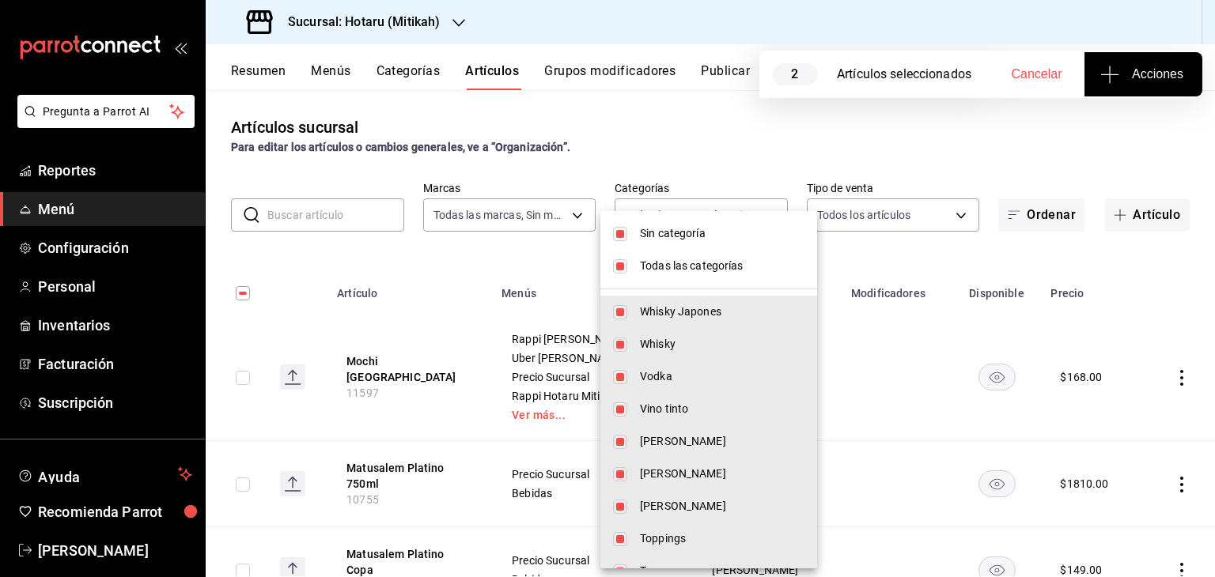
checkbox input "false"
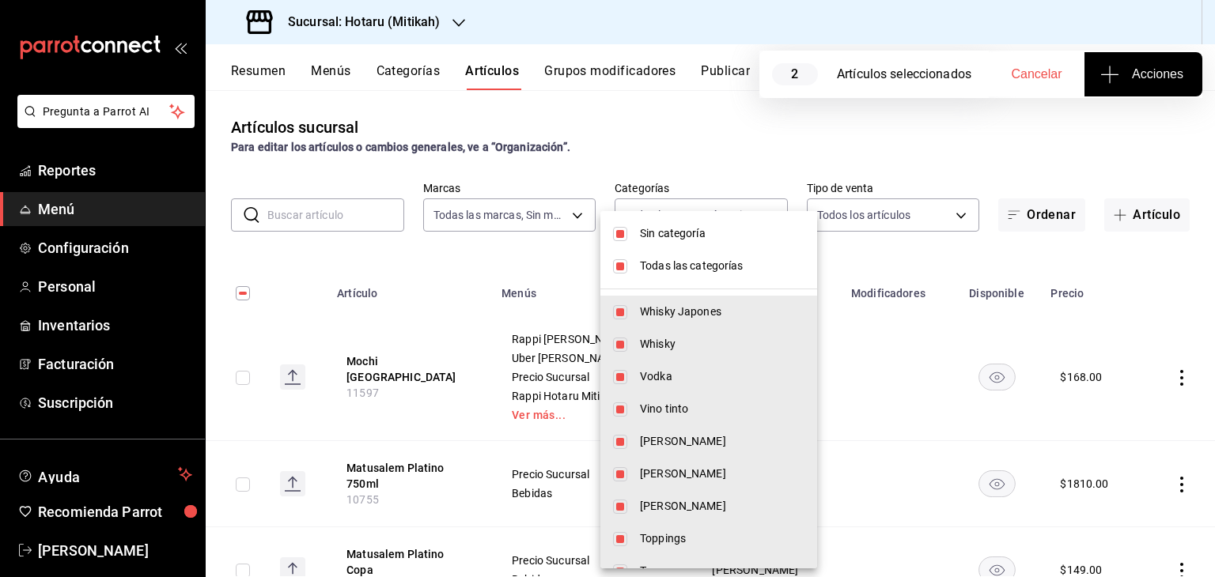
checkbox input "false"
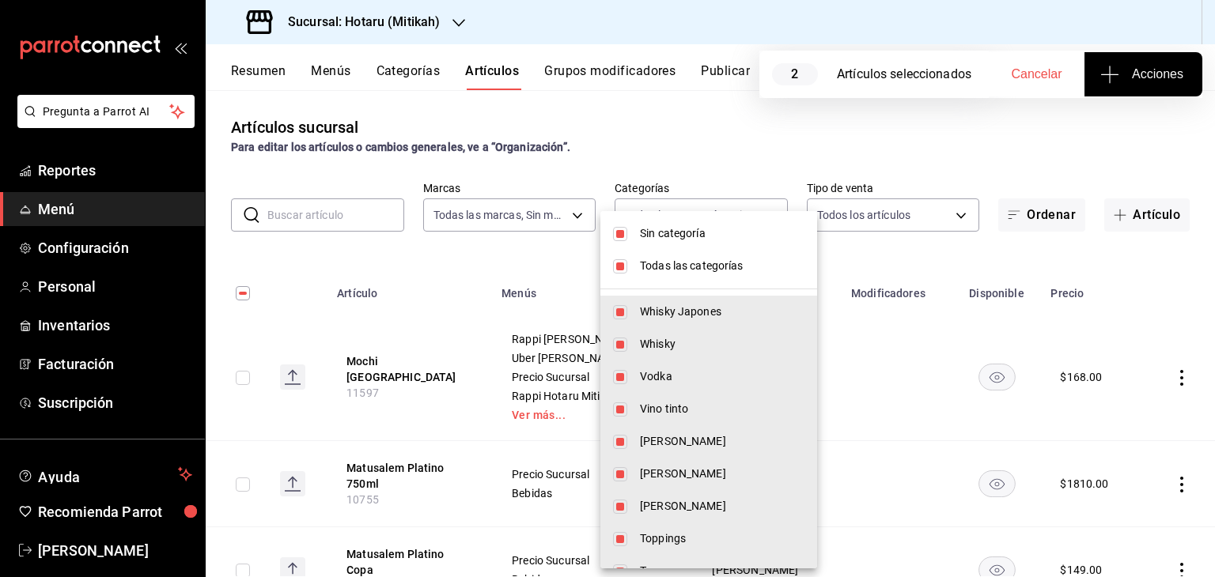
checkbox input "false"
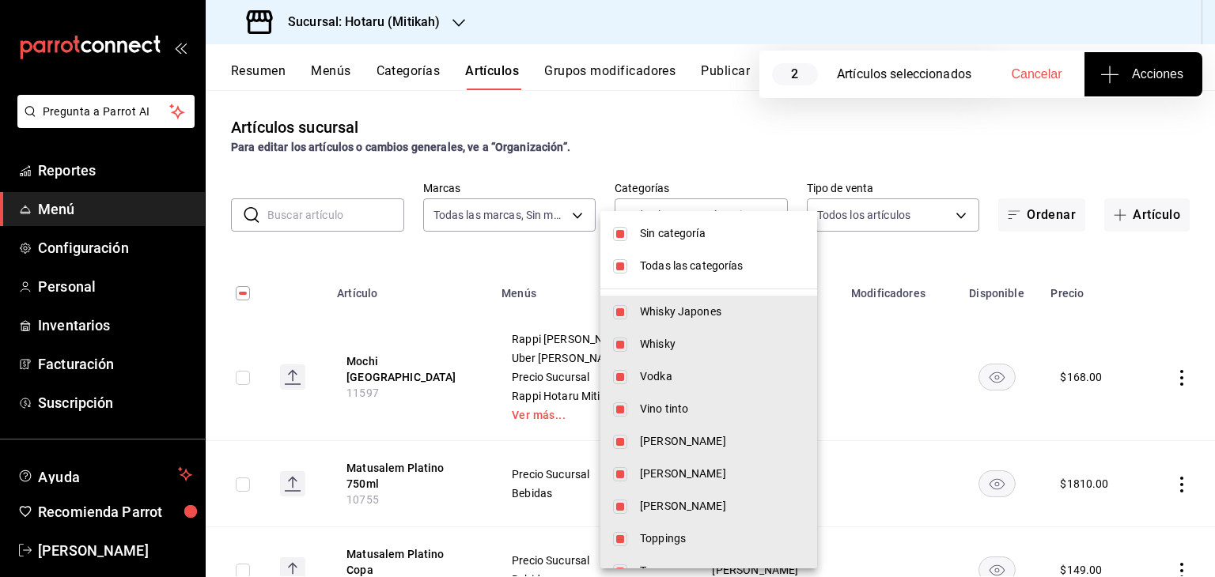
checkbox input "false"
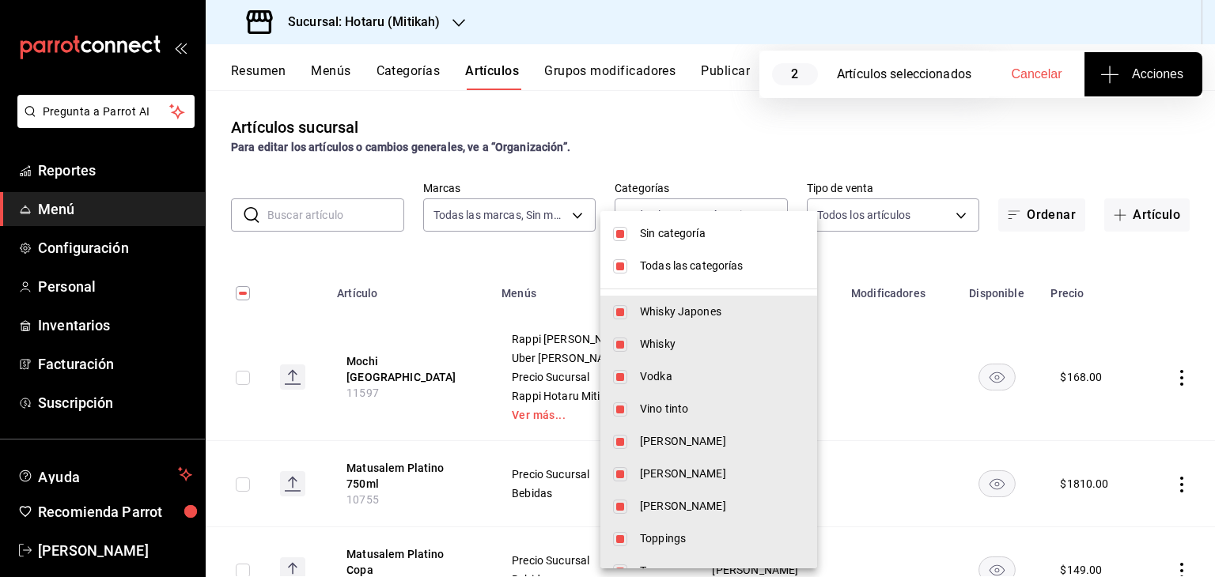
checkbox input "false"
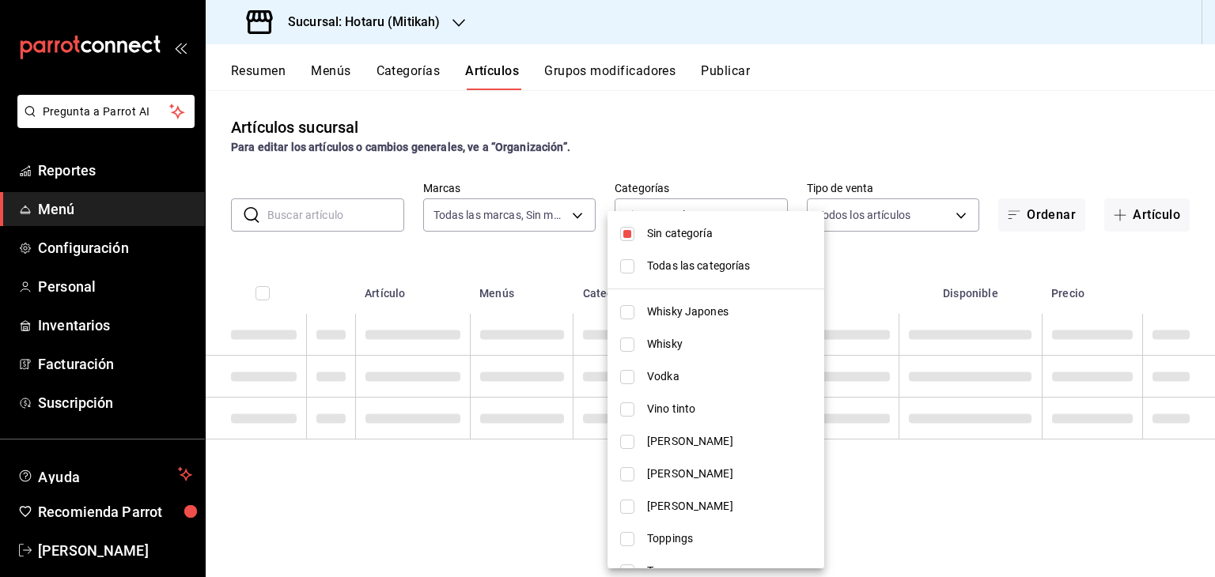
click at [692, 234] on span "Sin categoría" at bounding box center [729, 233] width 164 height 17
checkbox input "false"
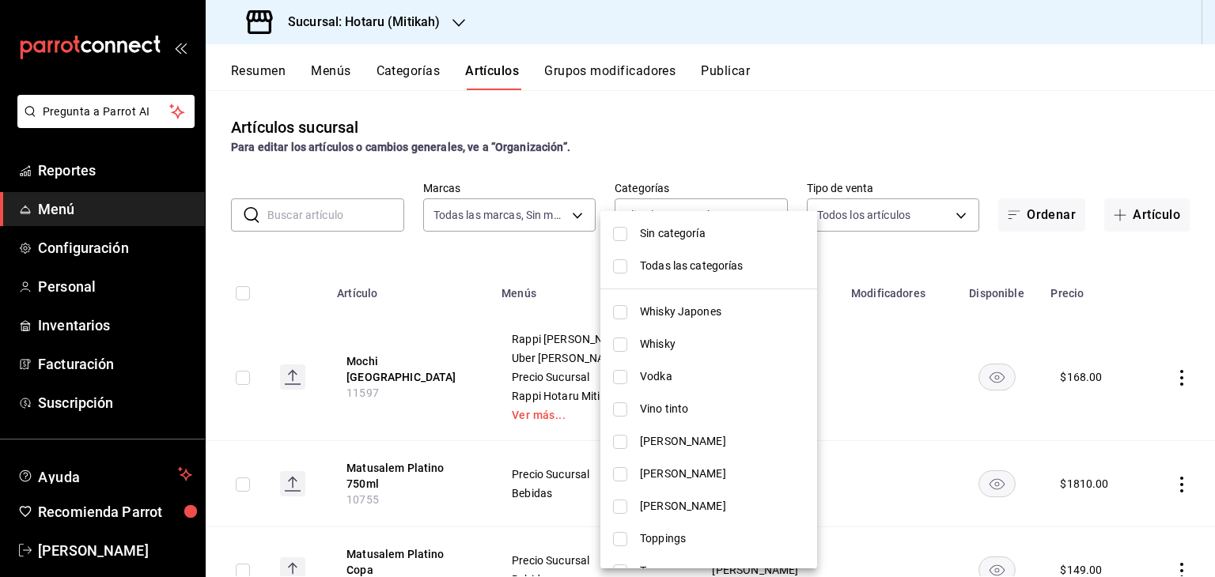
click at [669, 402] on span "Vino tinto" at bounding box center [722, 409] width 164 height 17
type input "61b22739-b753-4066-addf-3ea1b863a45b"
checkbox input "true"
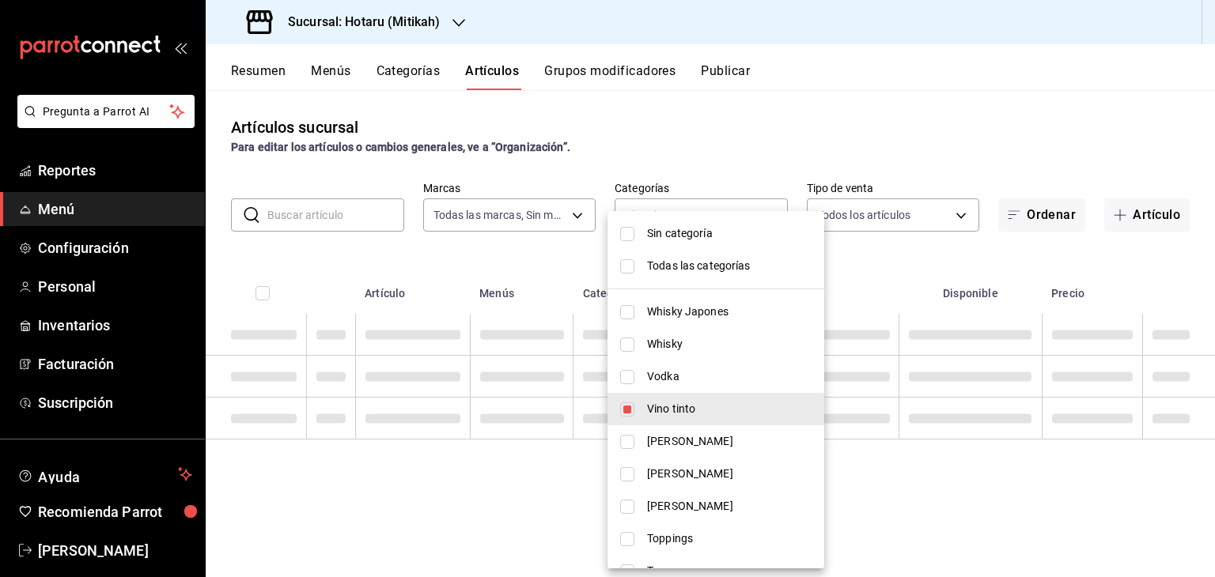
click at [667, 446] on span "[PERSON_NAME]" at bounding box center [729, 441] width 164 height 17
type input "61b22739-b753-4066-addf-3ea1b863a45b,e60644e2-dba0-47f9-a9cf-a20f18dcd13d"
checkbox input "true"
click at [675, 475] on span "[PERSON_NAME]" at bounding box center [729, 474] width 164 height 17
type input "61b22739-b753-4066-addf-3ea1b863a45b,e60644e2-dba0-47f9-a9cf-a20f18dcd13d,61801…"
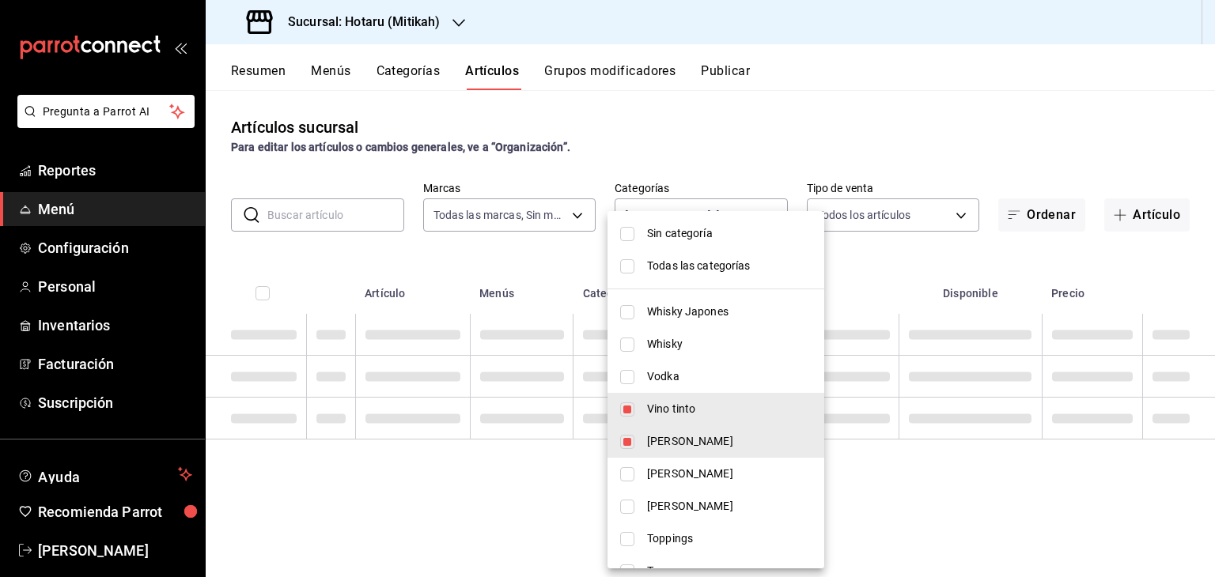
checkbox input "true"
click at [674, 502] on span "[PERSON_NAME]" at bounding box center [729, 506] width 164 height 17
type input "61b22739-b753-4066-addf-3ea1b863a45b,e60644e2-dba0-47f9-a9cf-a20f18dcd13d,61801…"
checkbox input "true"
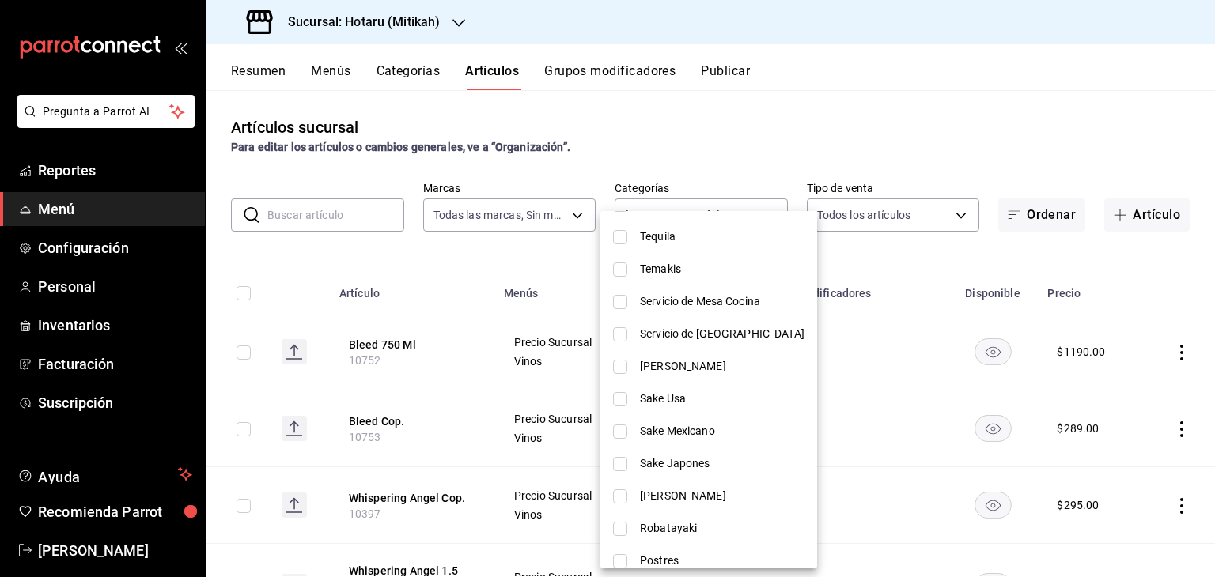
scroll to position [395, 0]
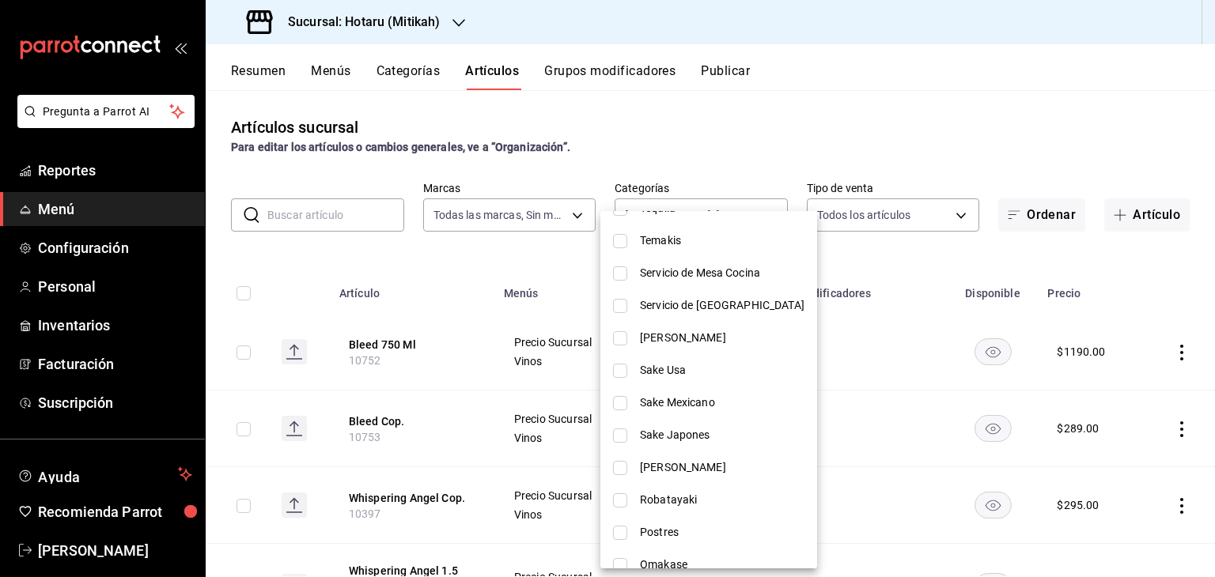
click at [686, 376] on span "Sake Usa" at bounding box center [722, 370] width 164 height 17
type input "61b22739-b753-4066-addf-3ea1b863a45b,e60644e2-dba0-47f9-a9cf-a20f18dcd13d,61801…"
checkbox input "true"
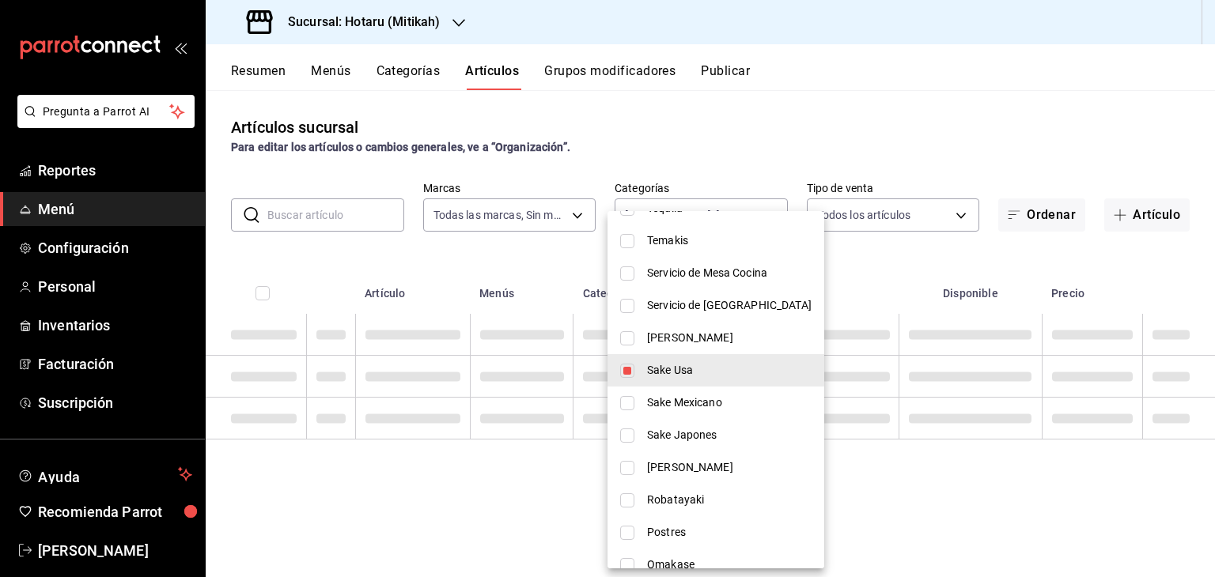
click at [687, 406] on span "Sake Mexicano" at bounding box center [729, 403] width 164 height 17
type input "61b22739-b753-4066-addf-3ea1b863a45b,e60644e2-dba0-47f9-a9cf-a20f18dcd13d,61801…"
checkbox input "true"
click at [690, 437] on span "Sake Japones" at bounding box center [729, 435] width 164 height 17
type input "61b22739-b753-4066-addf-3ea1b863a45b,e60644e2-dba0-47f9-a9cf-a20f18dcd13d,61801…"
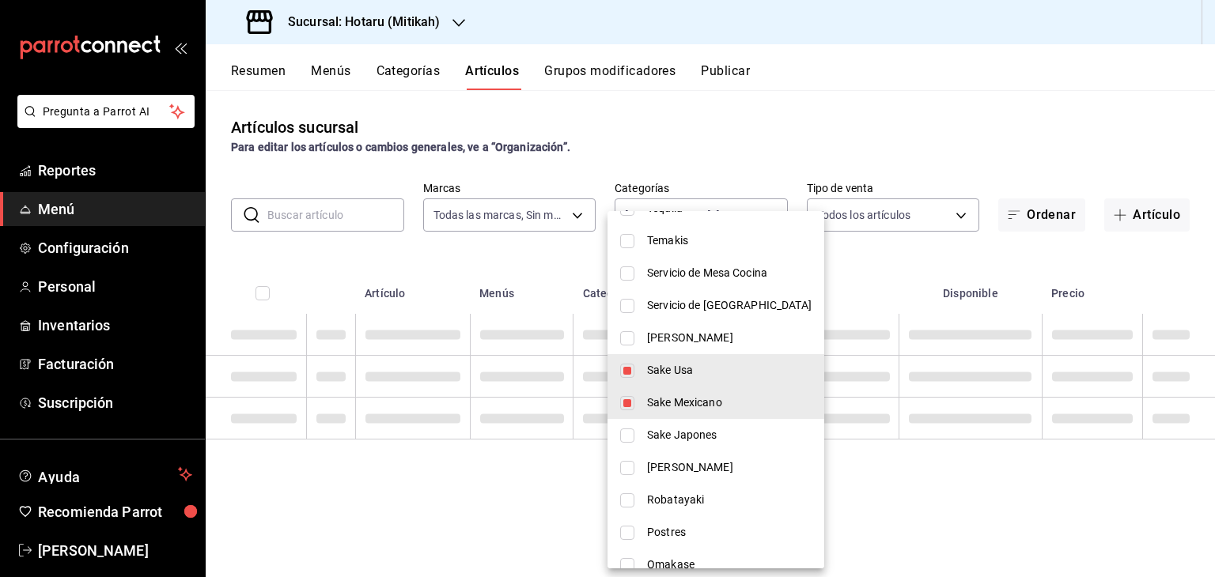
checkbox input "true"
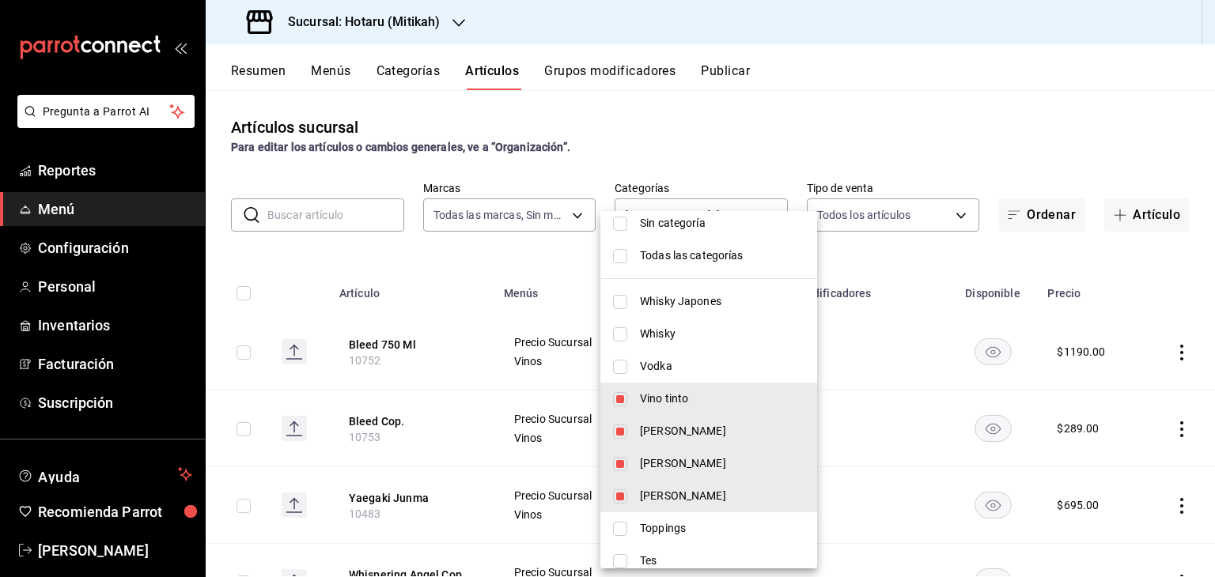
scroll to position [0, 0]
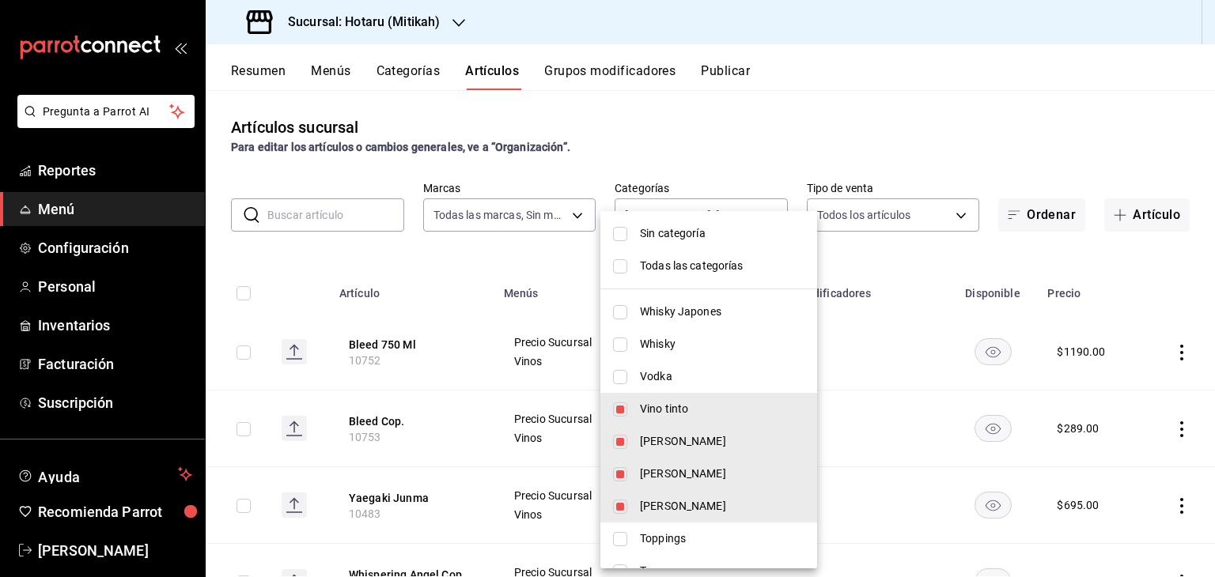
click at [429, 260] on div at bounding box center [607, 288] width 1215 height 577
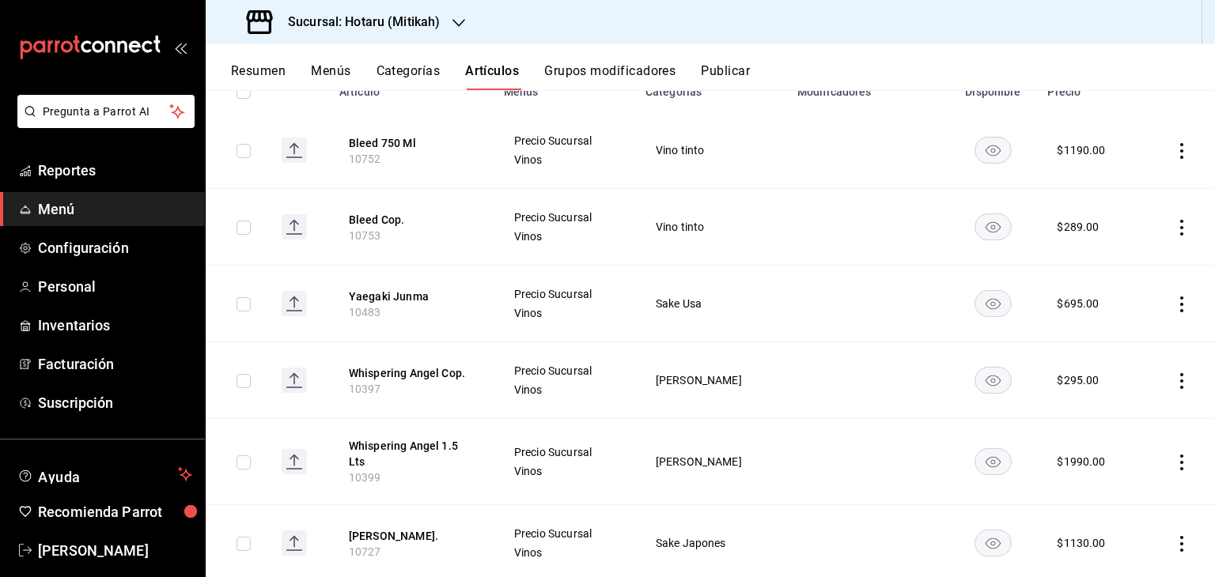
scroll to position [237, 0]
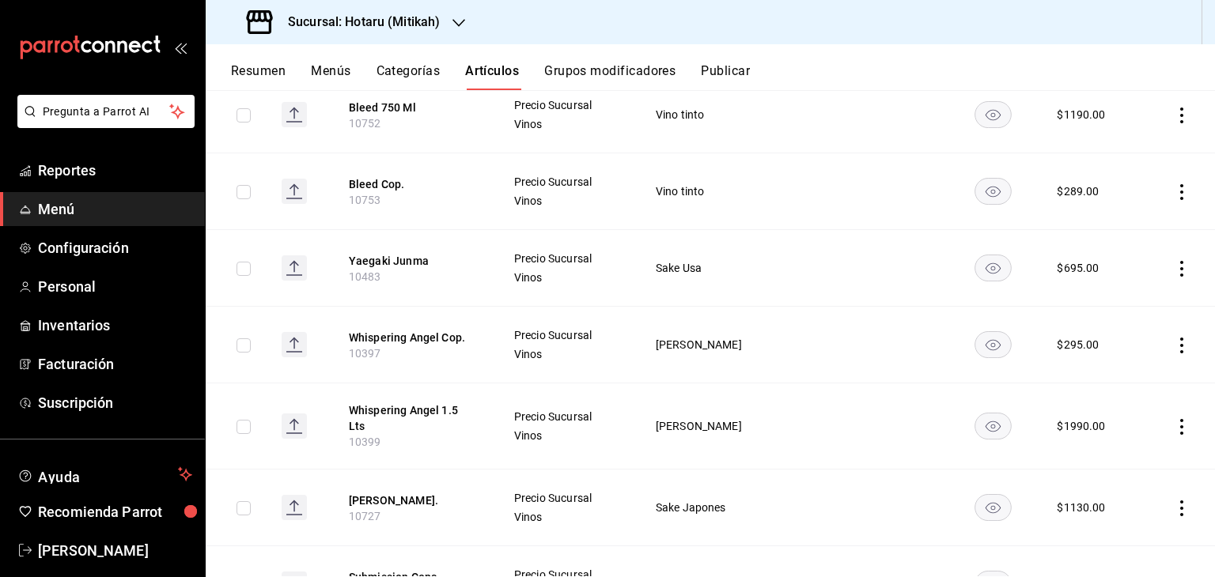
click at [240, 118] on input "checkbox" at bounding box center [243, 115] width 14 height 14
checkbox input "true"
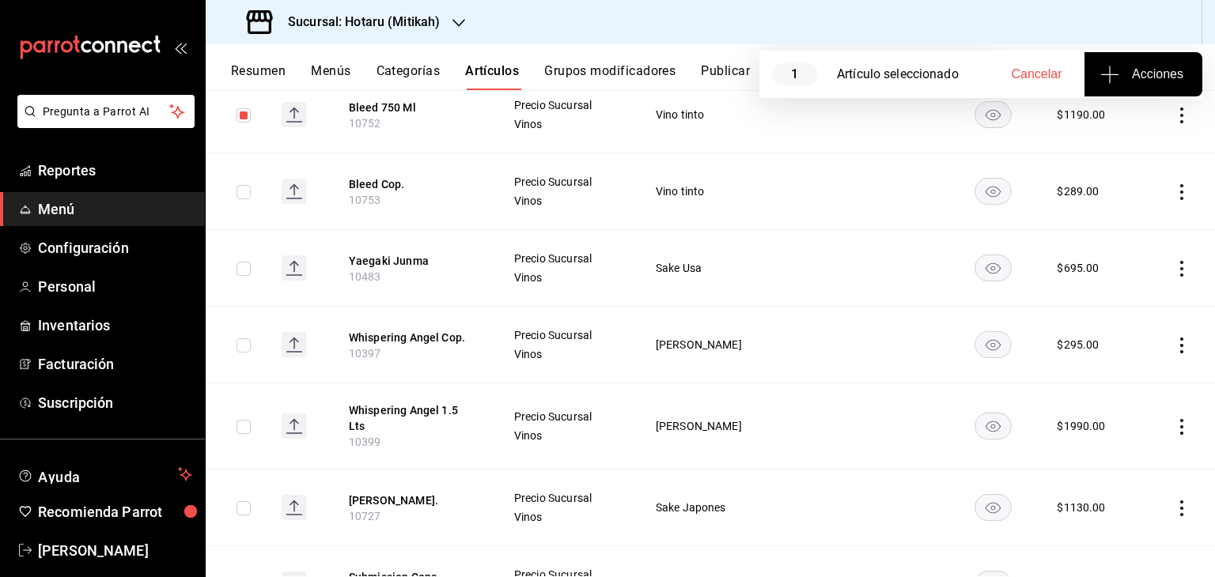
click at [246, 199] on input "checkbox" at bounding box center [243, 192] width 14 height 14
checkbox input "true"
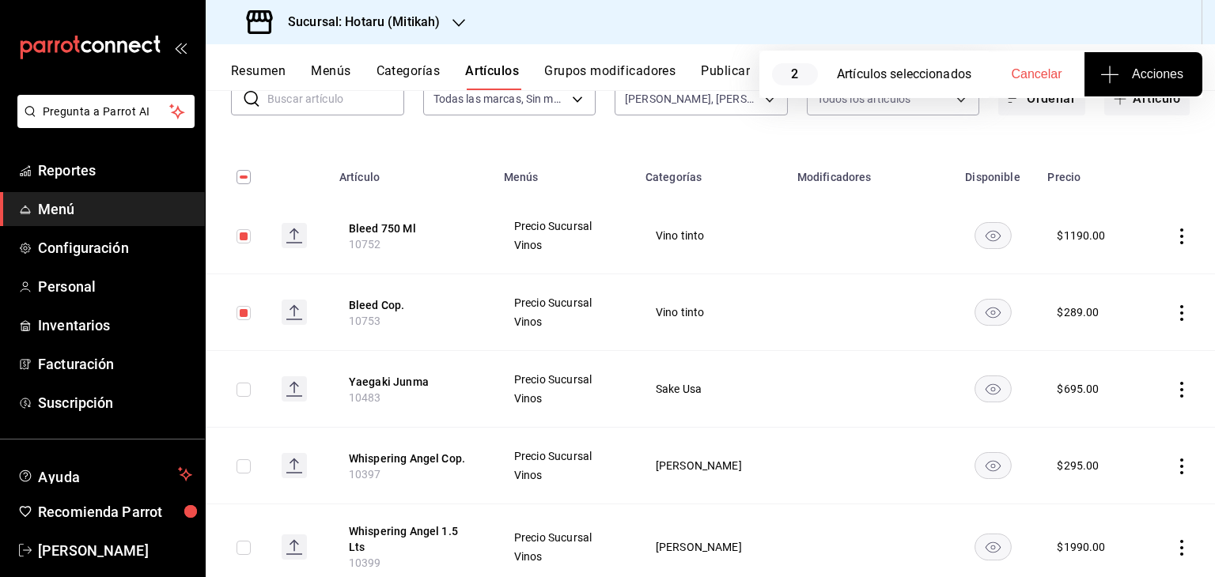
scroll to position [0, 0]
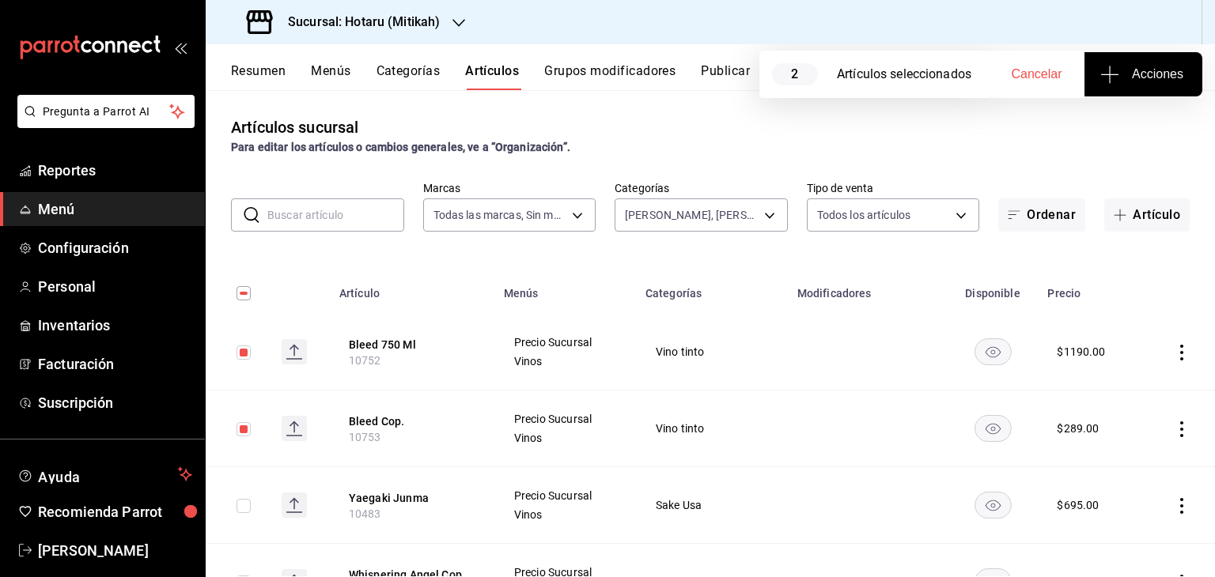
click at [244, 293] on input "checkbox" at bounding box center [243, 293] width 14 height 14
checkbox input "true"
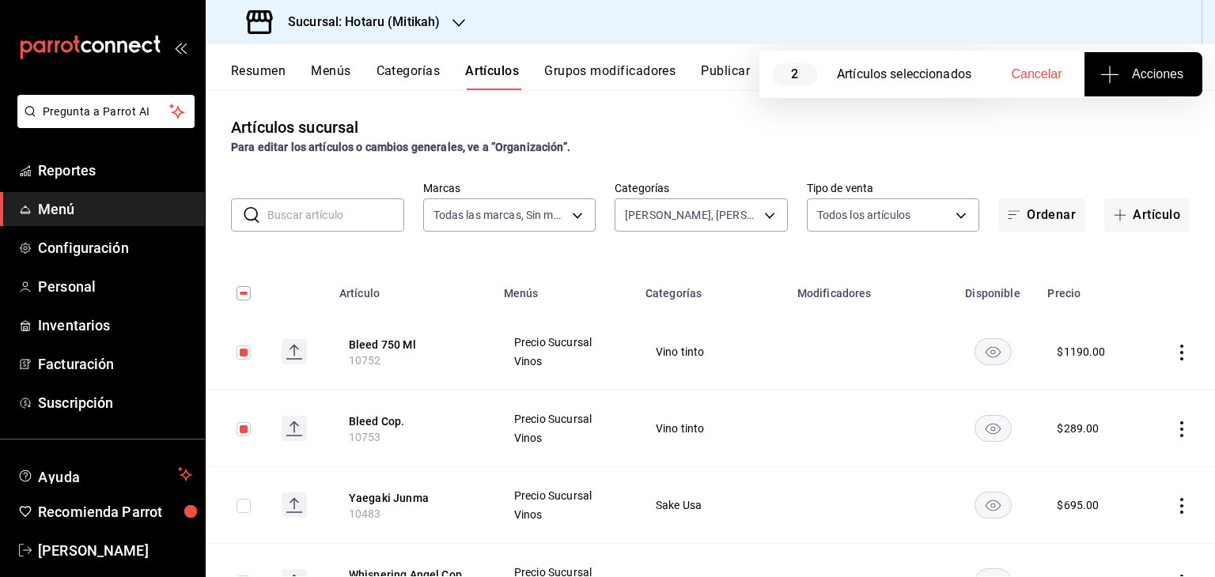
checkbox input "true"
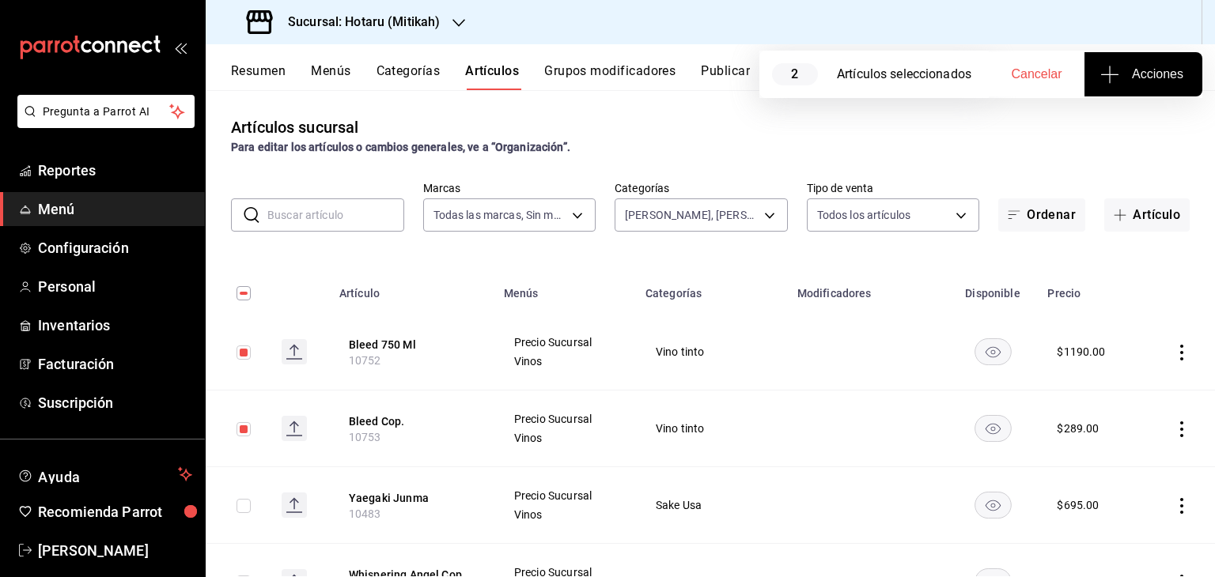
checkbox input "true"
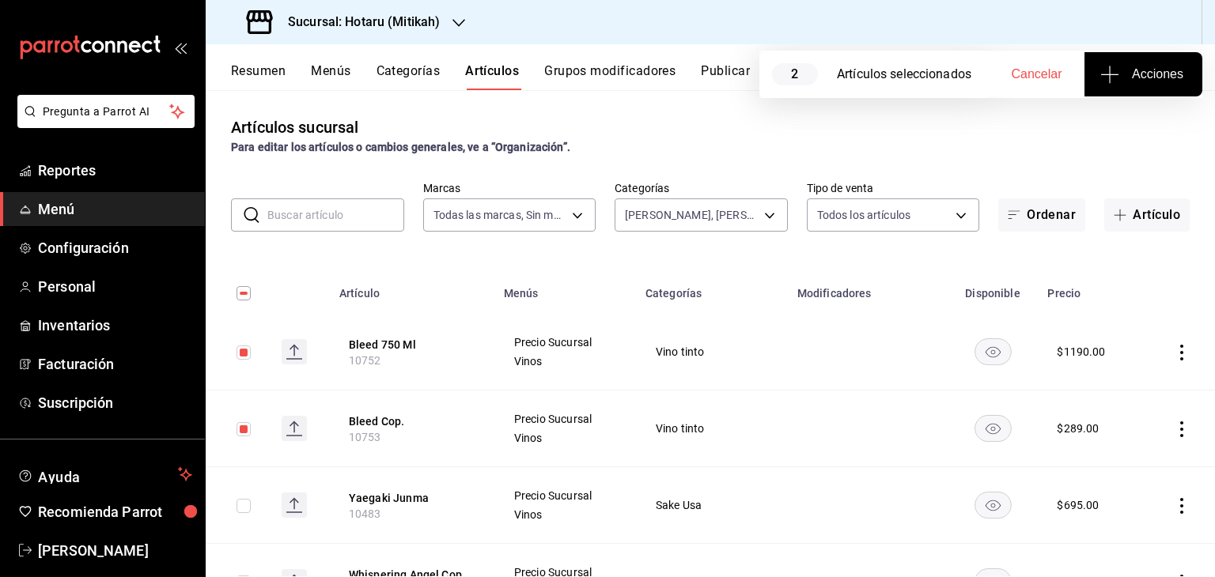
checkbox input "true"
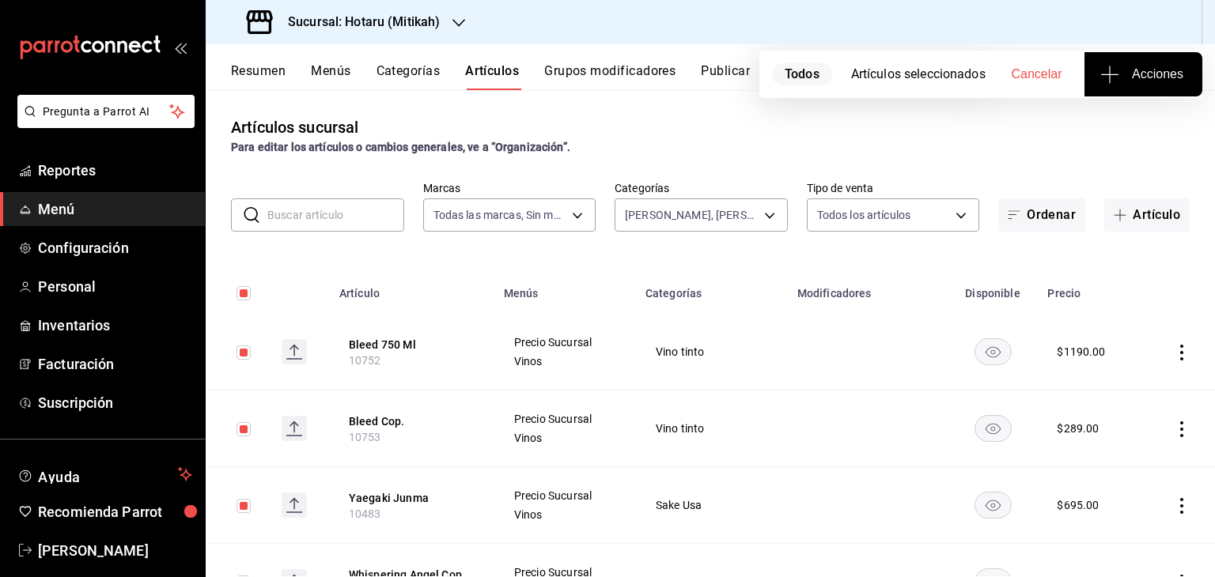
click at [246, 292] on input "checkbox" at bounding box center [243, 293] width 14 height 14
checkbox input "false"
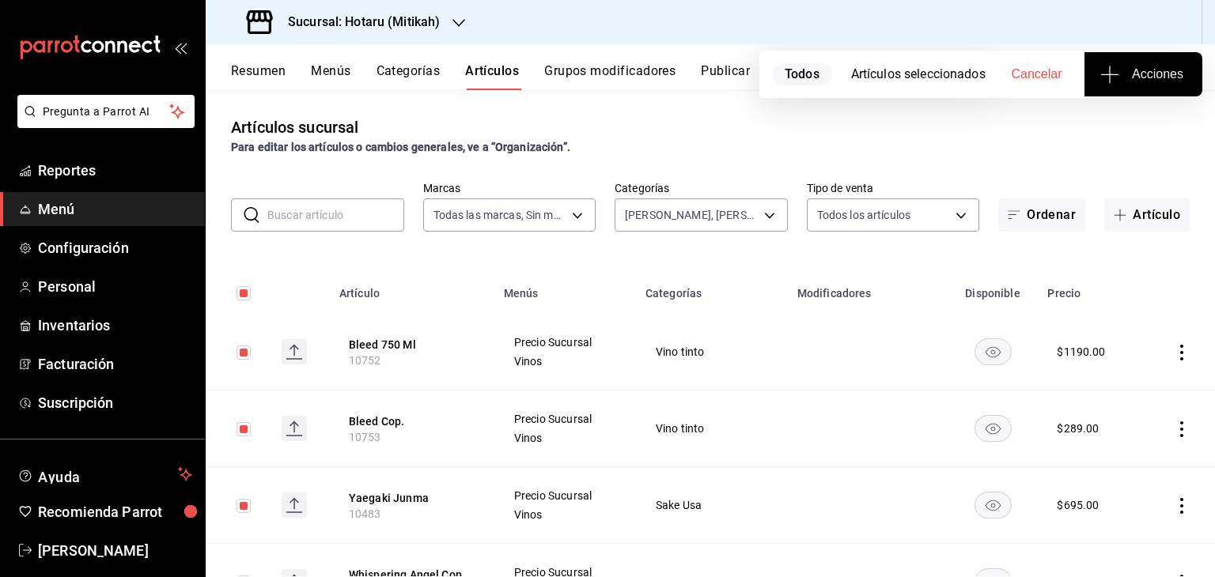
checkbox input "false"
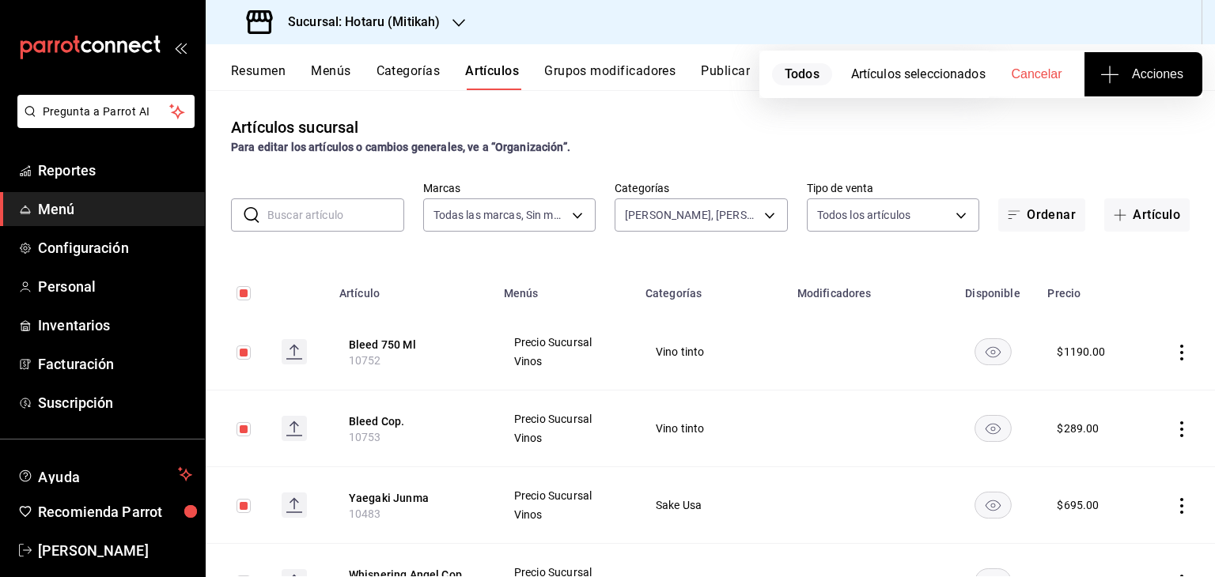
checkbox input "false"
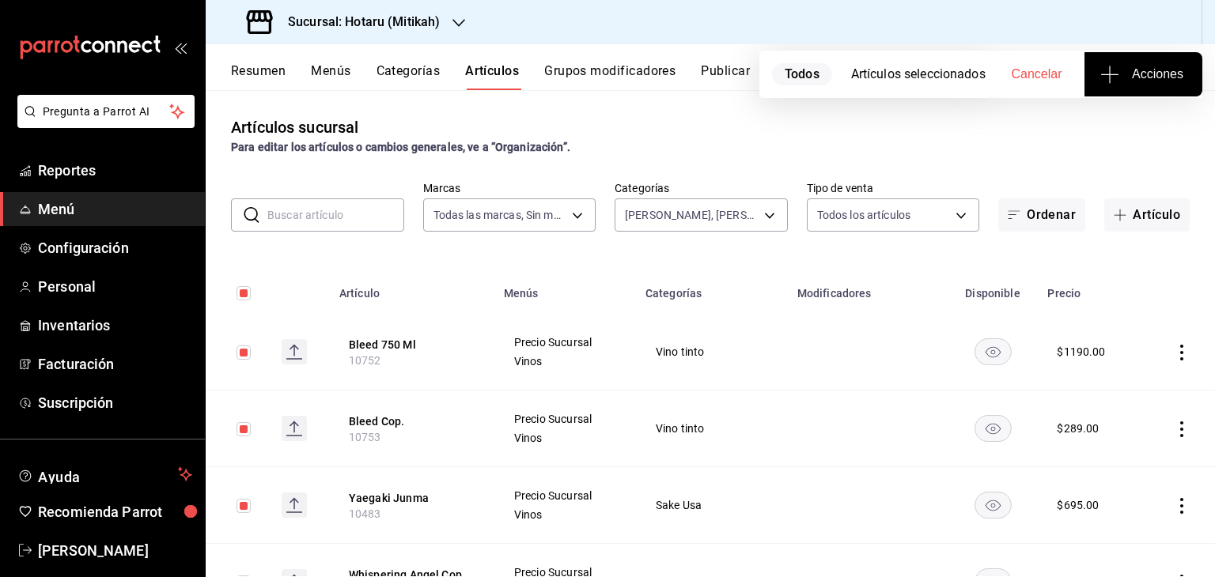
checkbox input "false"
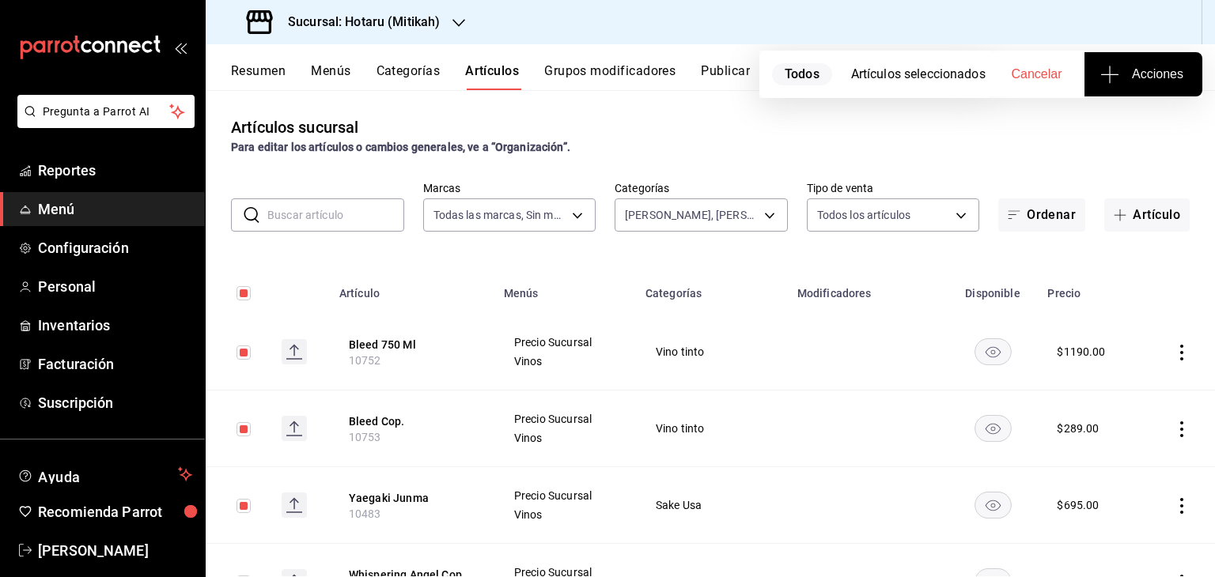
checkbox input "false"
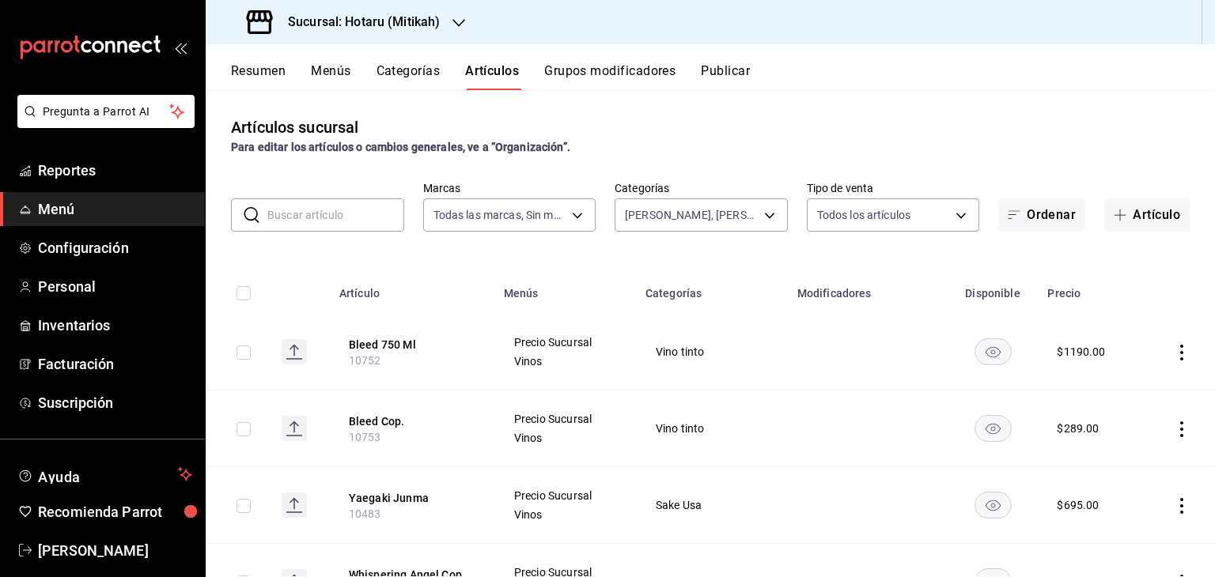
click at [246, 292] on input "checkbox" at bounding box center [243, 293] width 14 height 14
checkbox input "true"
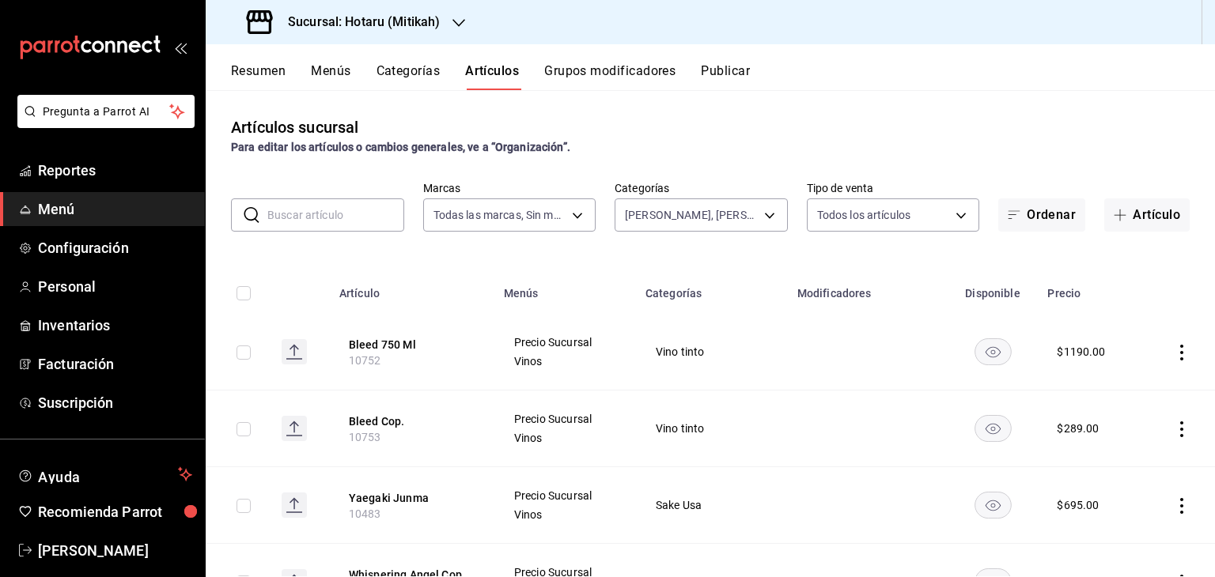
checkbox input "true"
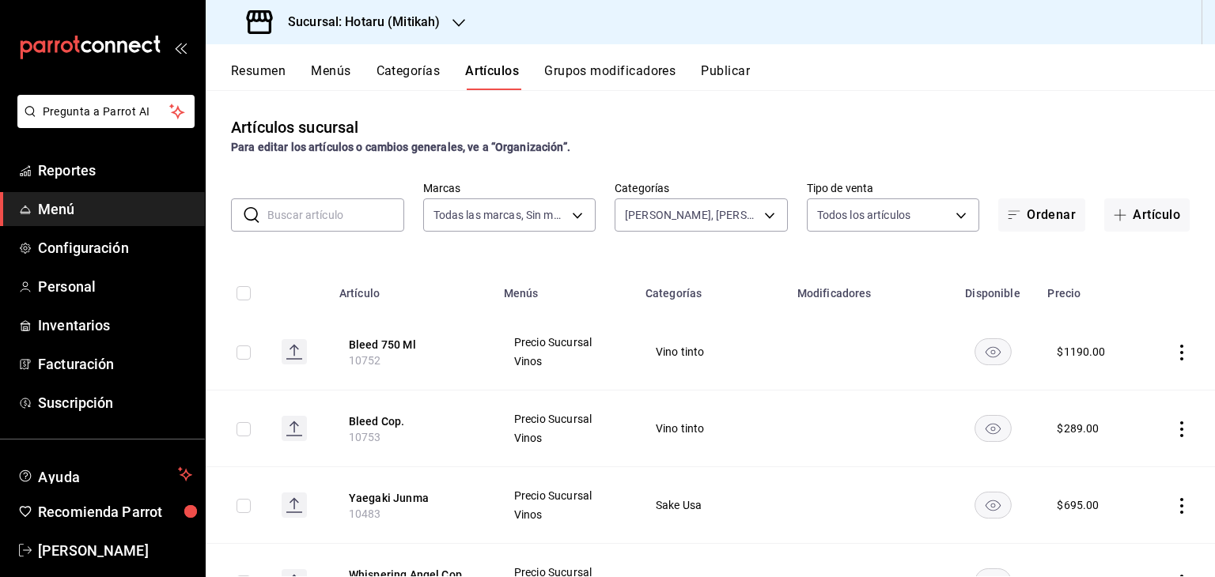
checkbox input "true"
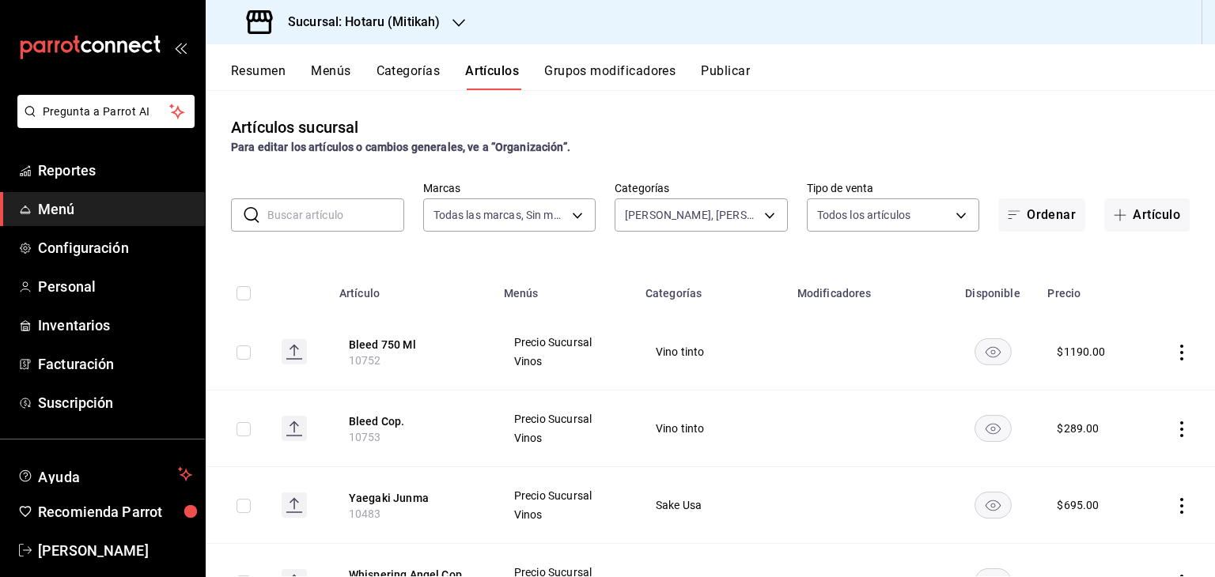
checkbox input "true"
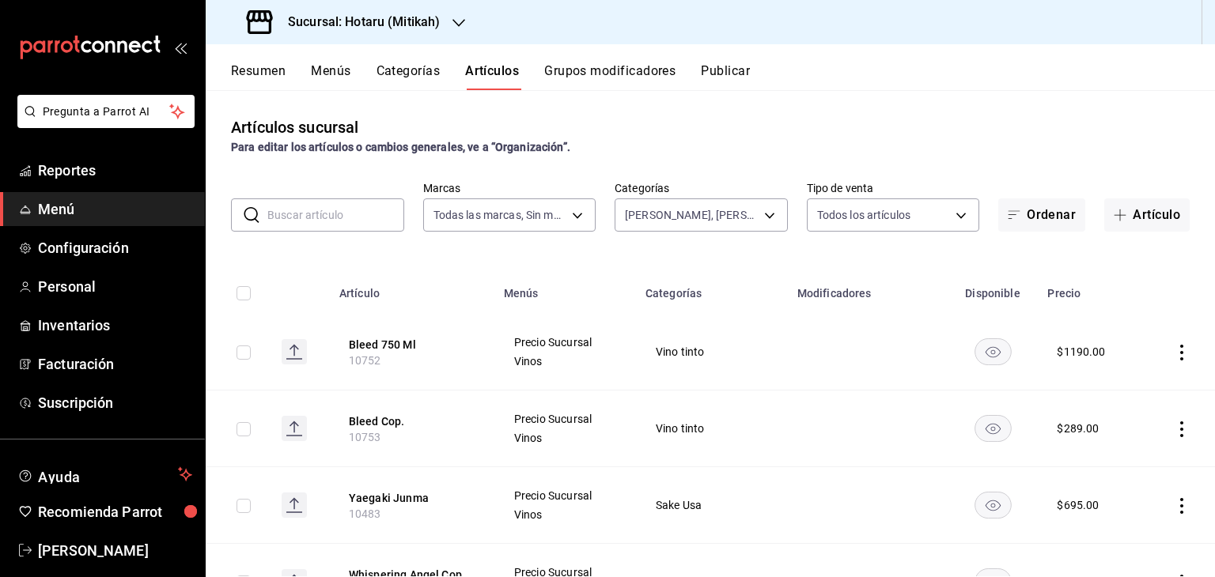
checkbox input "true"
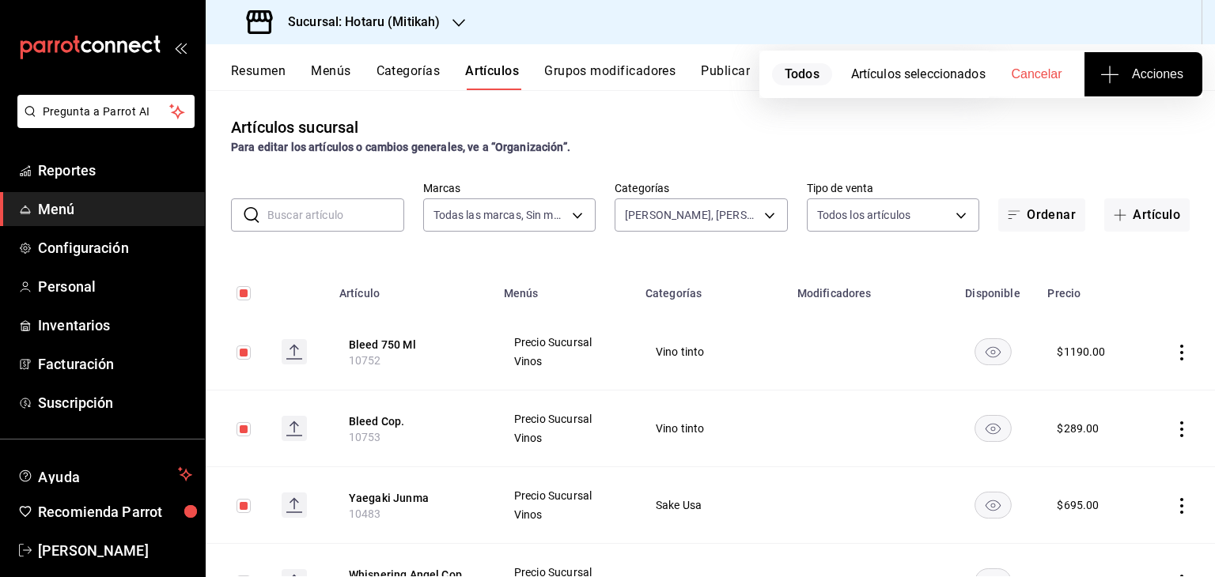
click at [1111, 74] on icon "button" at bounding box center [1109, 74] width 17 height 1
click at [1161, 126] on span "Agregar tipo" at bounding box center [1142, 123] width 93 height 17
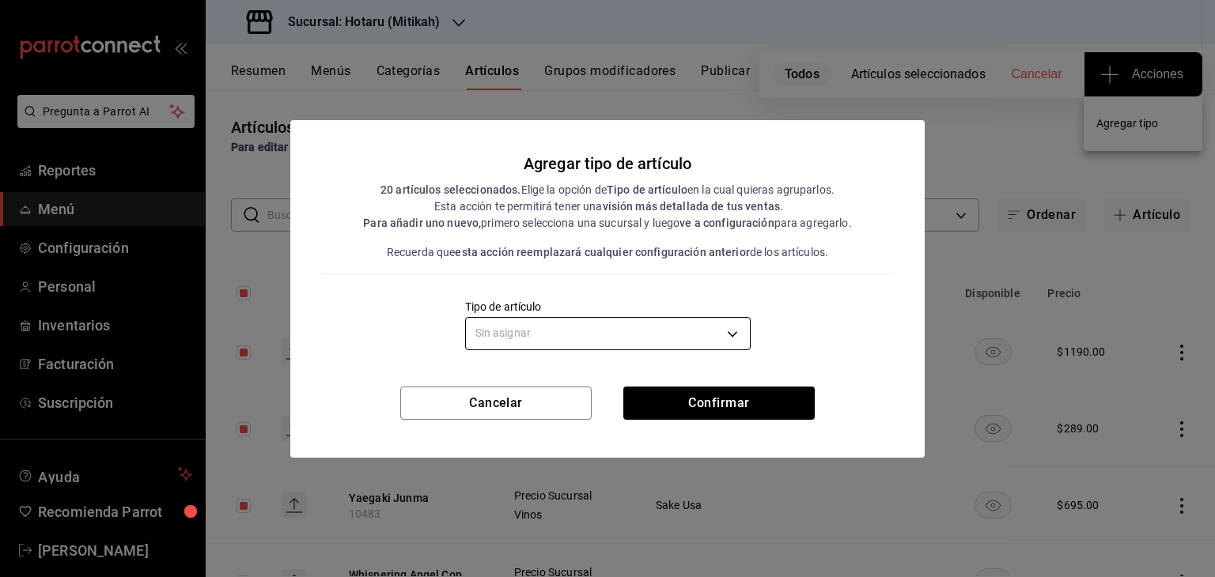
click at [603, 328] on body "Pregunta a Parrot AI Reportes Menú Configuración Personal Inventarios Facturaci…" at bounding box center [607, 288] width 1215 height 577
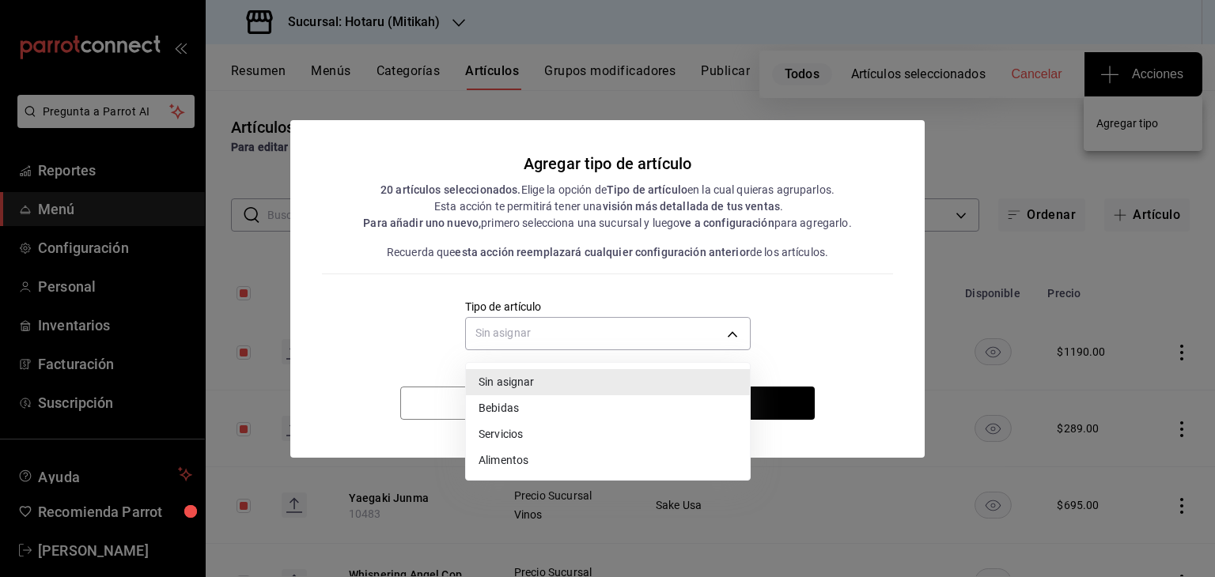
click at [521, 429] on li "Servicios" at bounding box center [608, 435] width 284 height 26
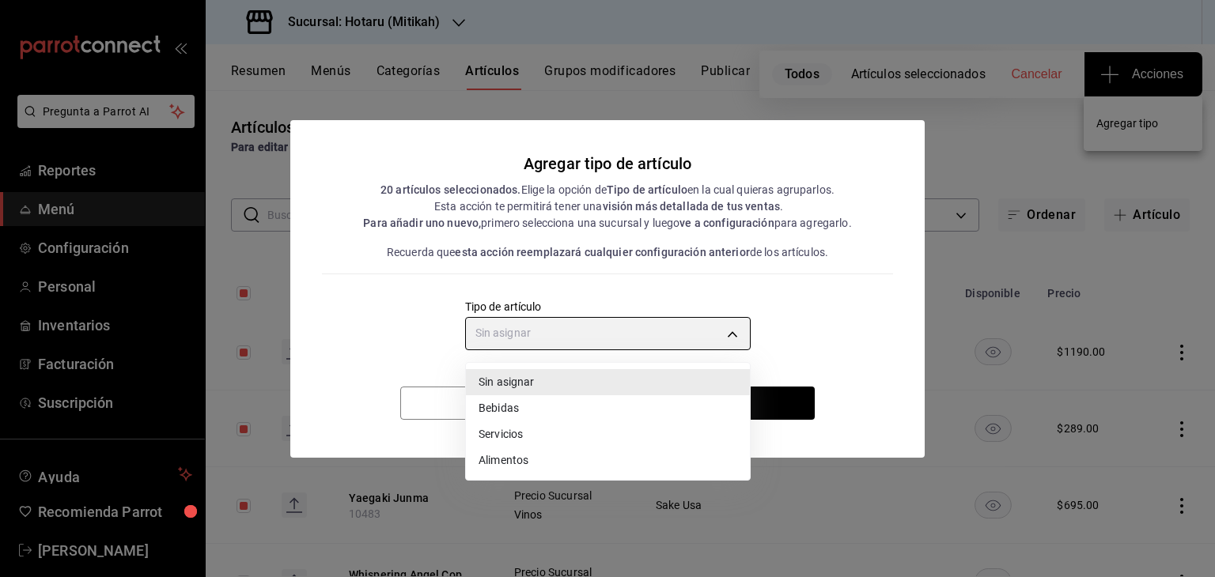
type input "e1bdedcf-fa1f-443e-b5b9-5cb10ad40228"
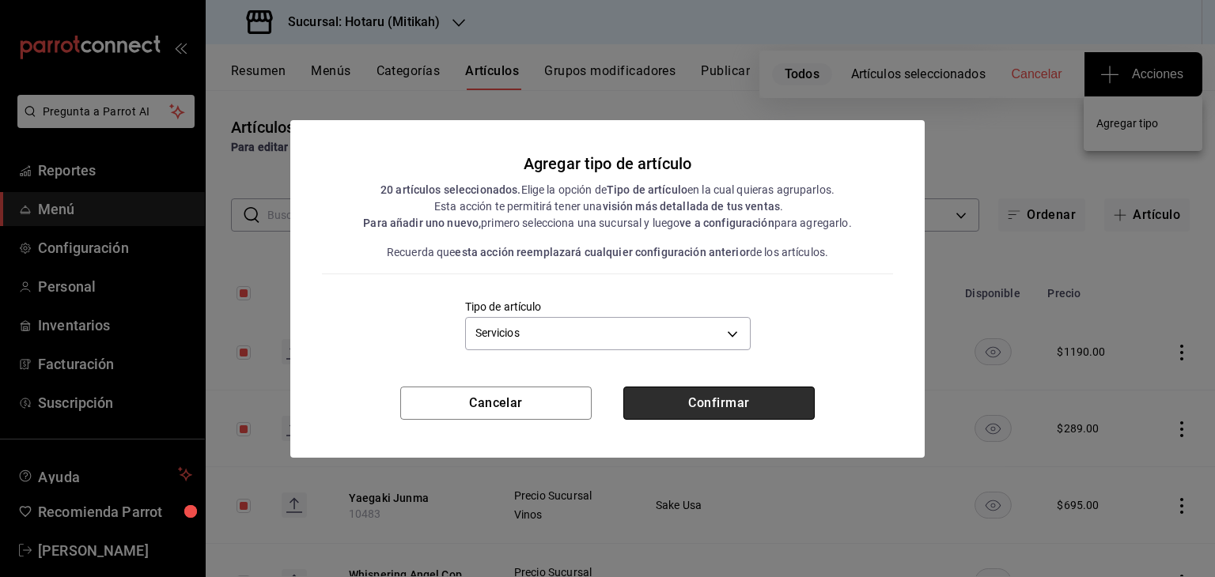
click at [663, 404] on button "Confirmar" at bounding box center [718, 403] width 191 height 33
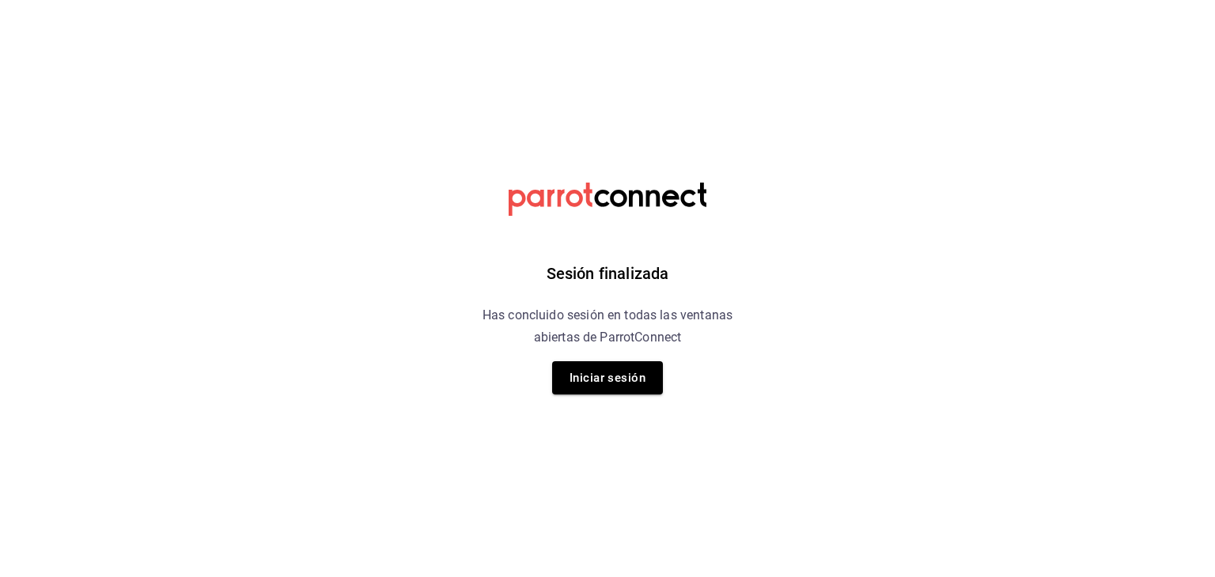
click at [93, 0] on html "Sesión finalizada Has concluido sesión en todas las ventanas abiertas de Parrot…" at bounding box center [607, 0] width 1215 height 0
click at [618, 382] on button "Iniciar sesión" at bounding box center [607, 377] width 111 height 33
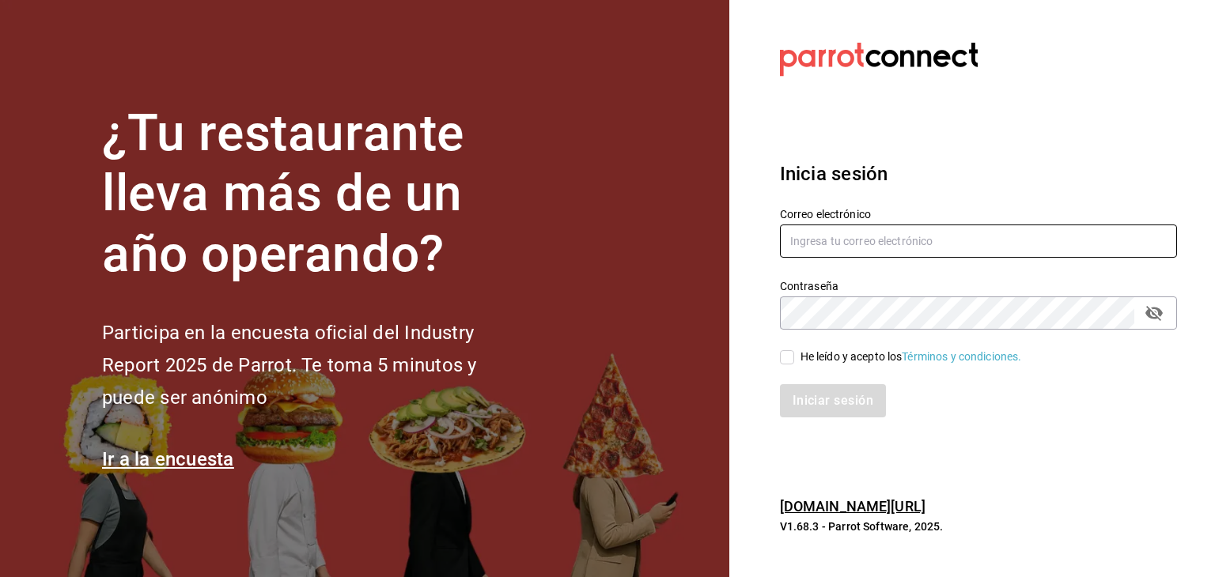
type input "levi.trujillo@grupocosteno.com"
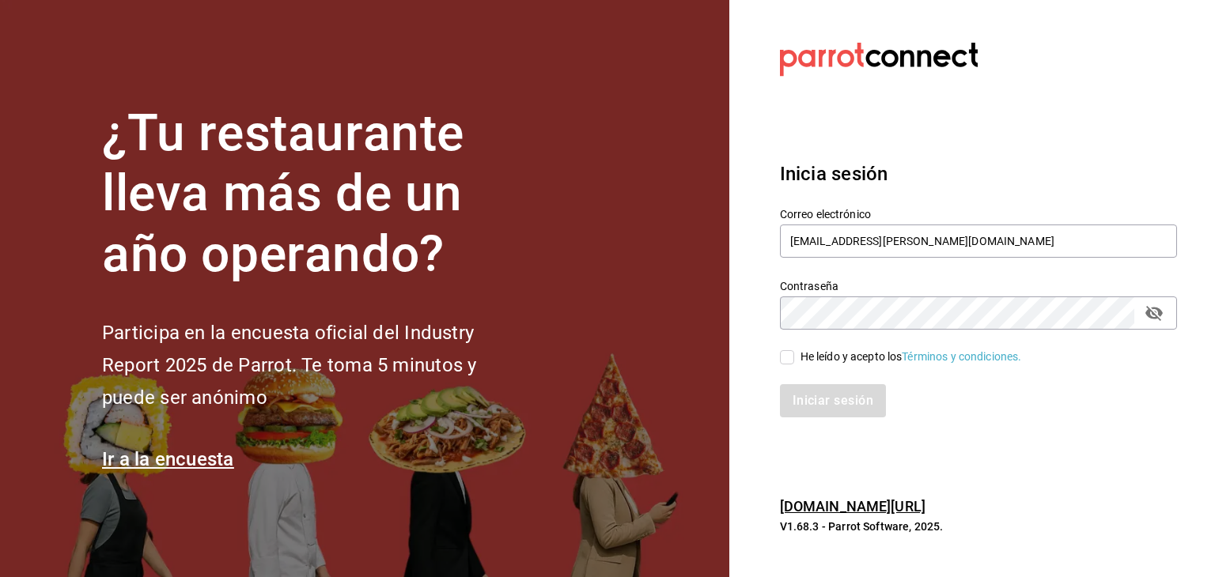
click at [792, 354] on input "He leído y acepto los Términos y condiciones." at bounding box center [787, 357] width 14 height 14
checkbox input "true"
click at [812, 398] on button "Iniciar sesión" at bounding box center [834, 400] width 108 height 33
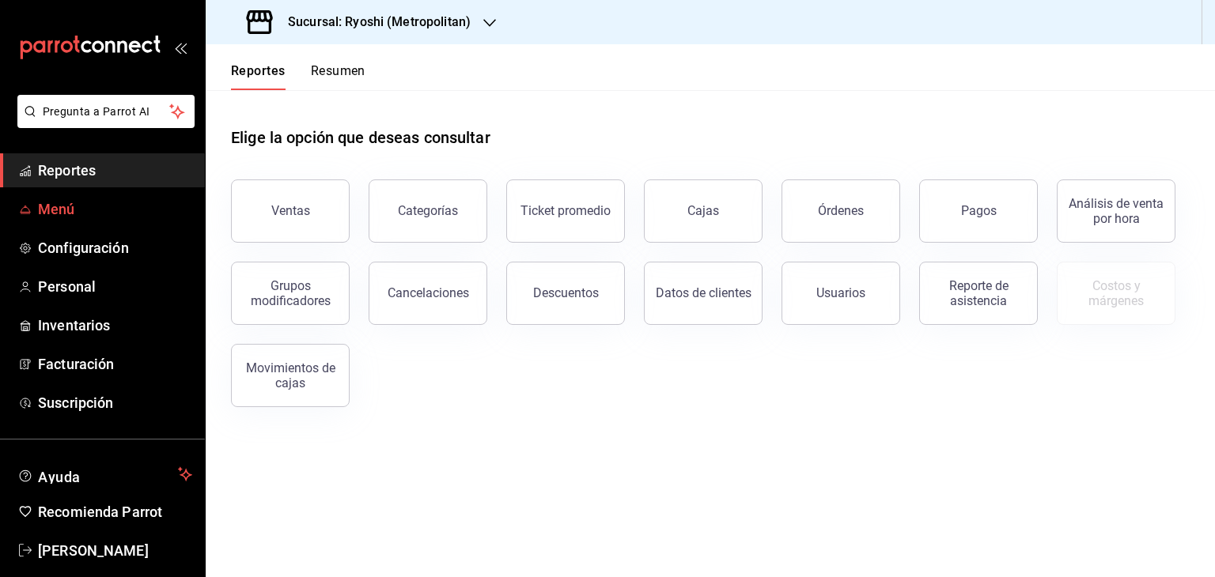
click at [124, 214] on span "Menú" at bounding box center [115, 209] width 154 height 21
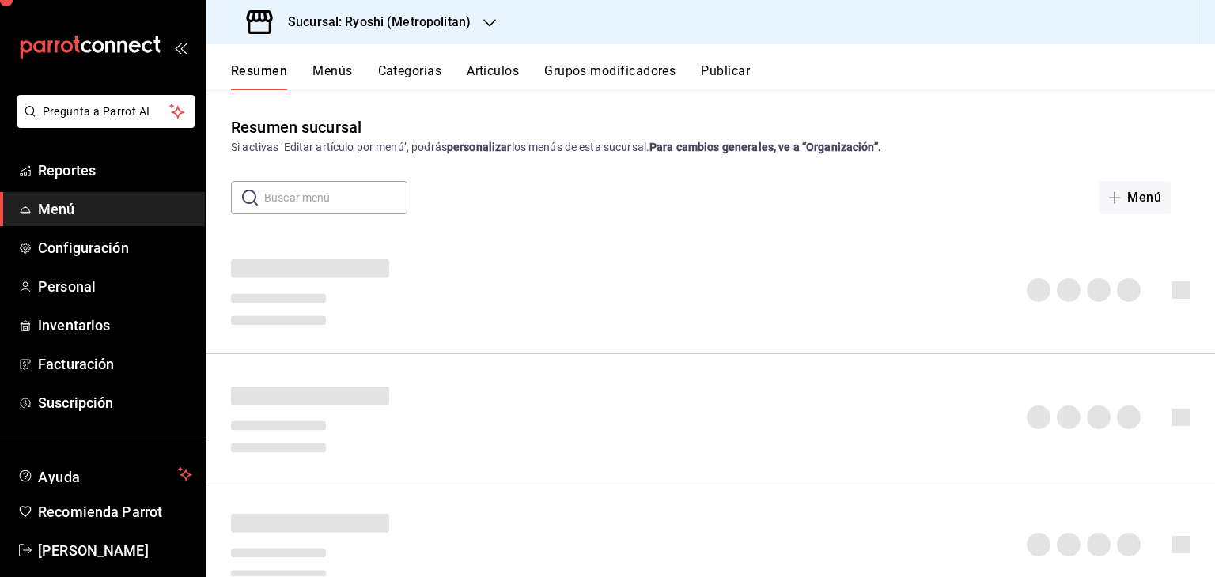
click at [436, 29] on h3 "Sucursal: Ryoshi (Metropolitan)" at bounding box center [372, 22] width 195 height 19
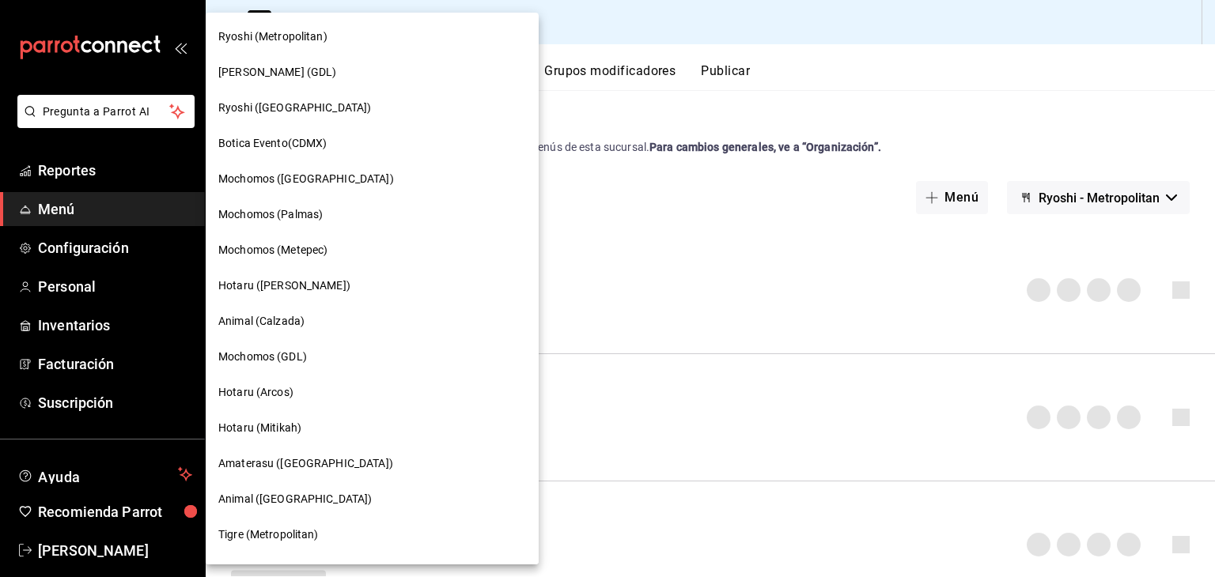
scroll to position [237, 0]
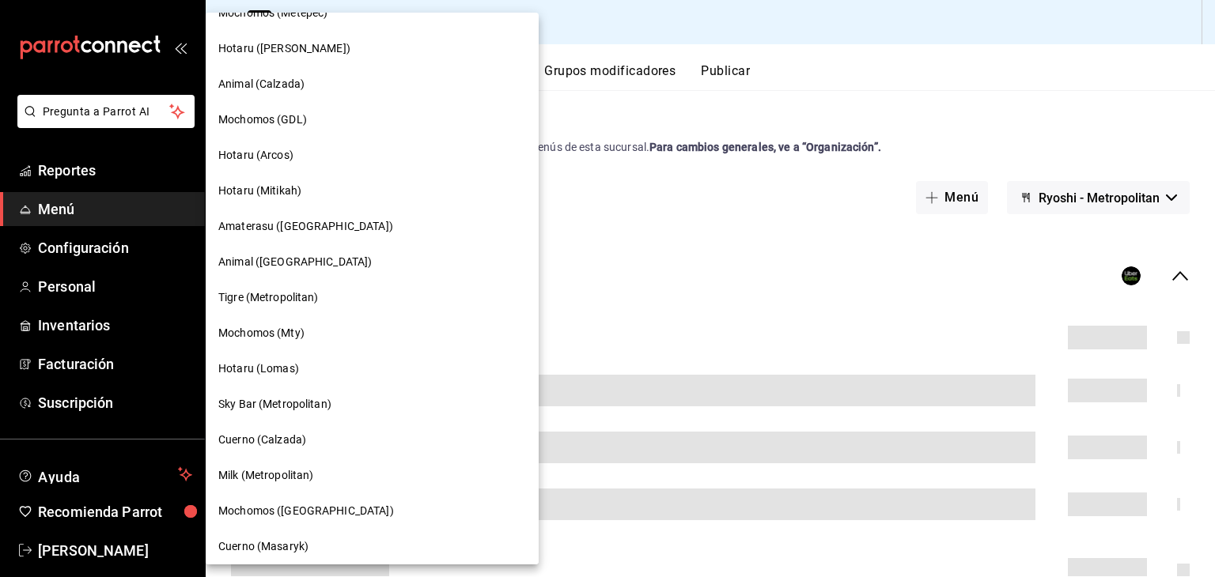
click at [316, 188] on div "Hotaru (Mitikah)" at bounding box center [372, 191] width 308 height 17
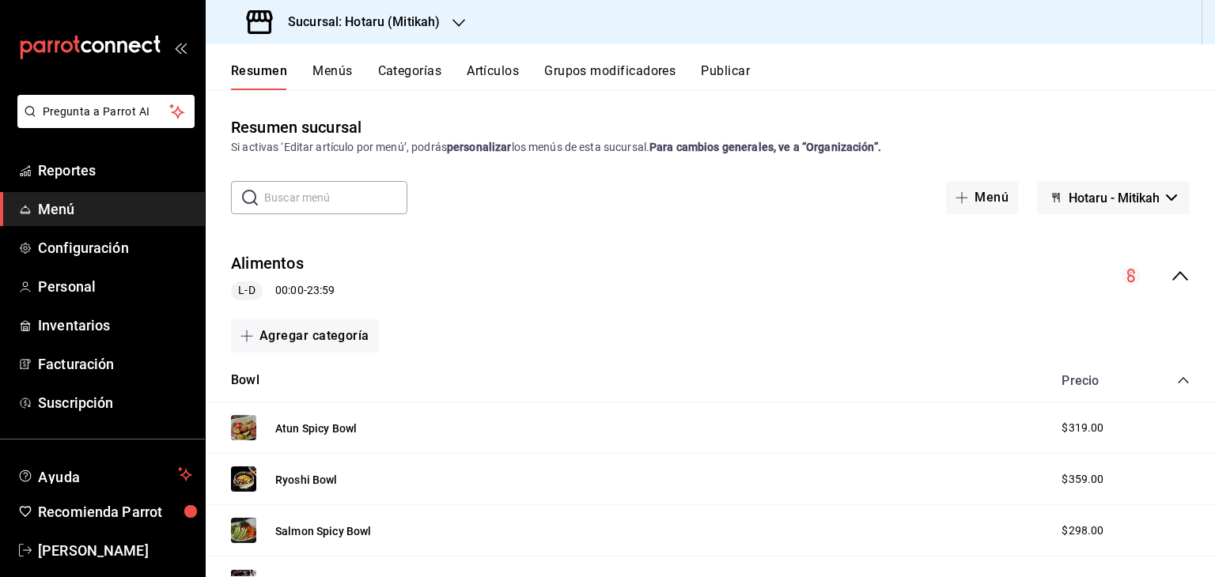
click at [343, 79] on button "Menús" at bounding box center [332, 76] width 40 height 27
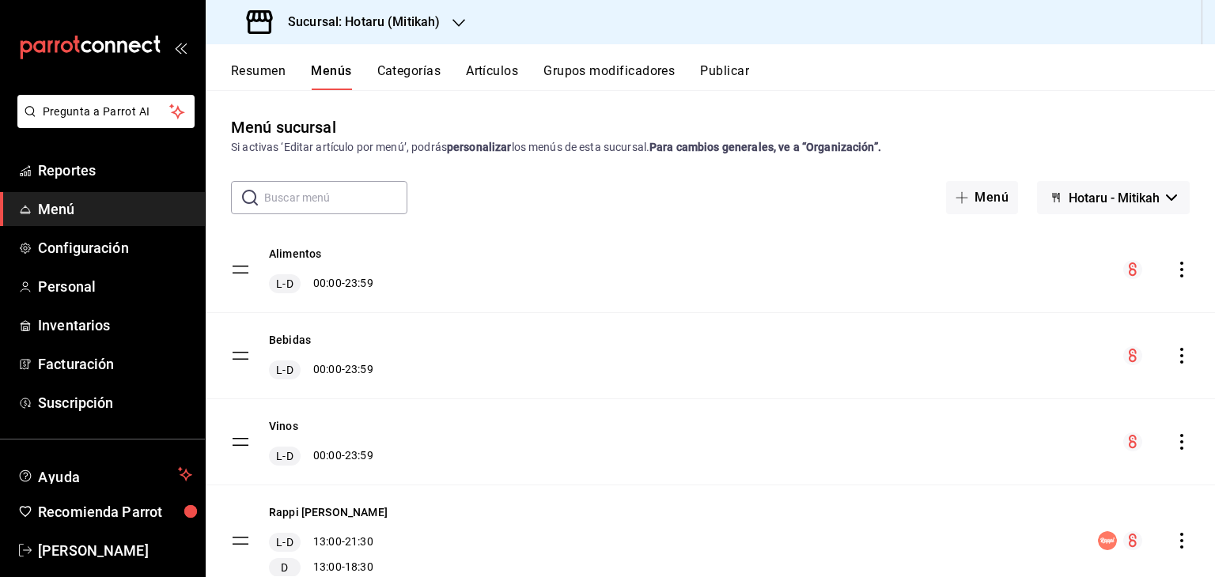
click at [1174, 273] on icon "actions" at bounding box center [1182, 270] width 16 height 16
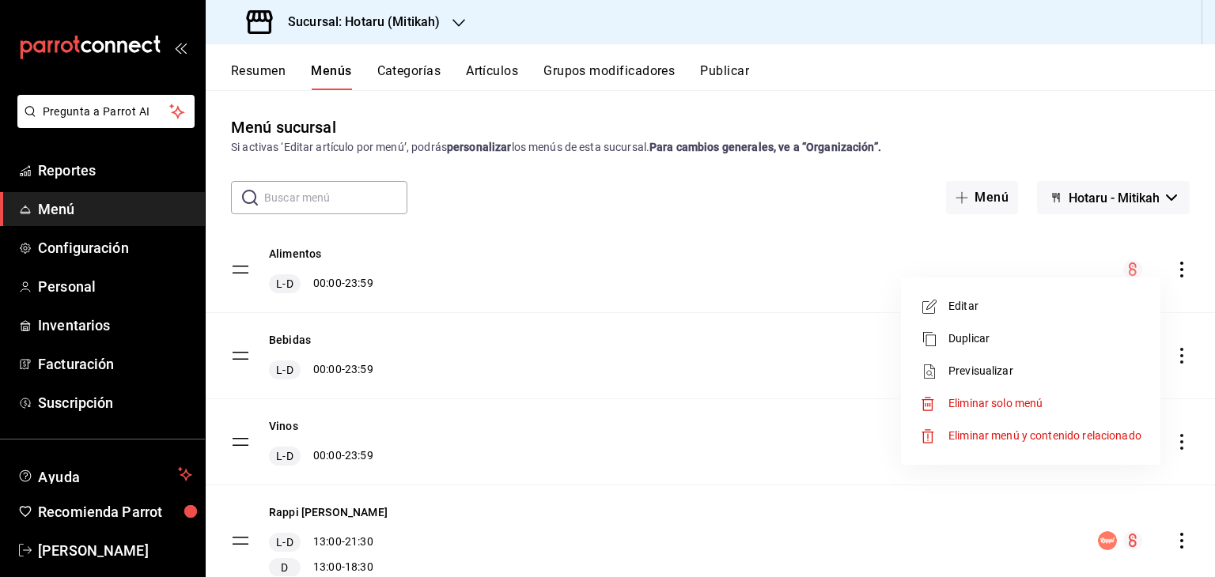
click at [1015, 367] on span "Previsualizar" at bounding box center [1044, 371] width 193 height 17
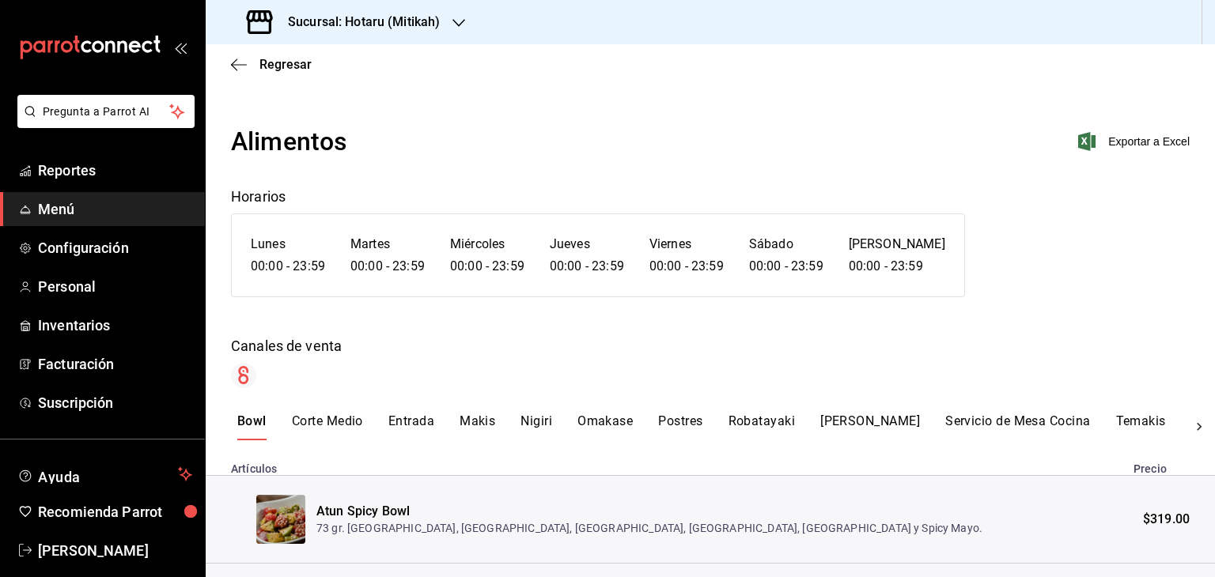
click at [1080, 144] on icon "button" at bounding box center [1086, 141] width 17 height 19
click at [238, 58] on icon "button" at bounding box center [239, 65] width 16 height 14
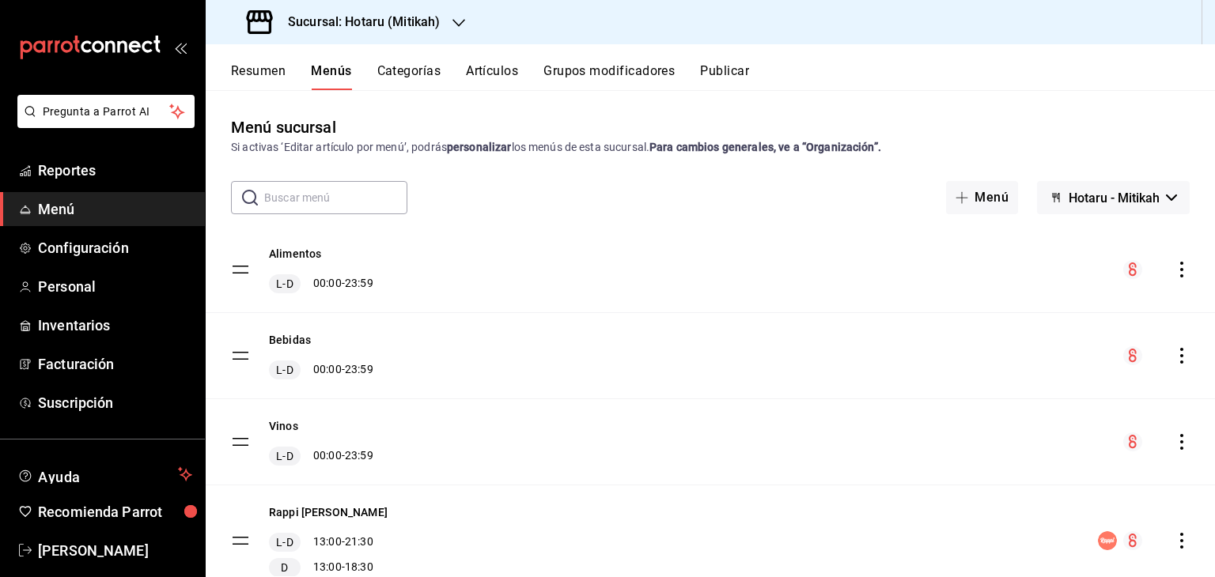
click at [1174, 358] on icon "actions" at bounding box center [1182, 356] width 16 height 16
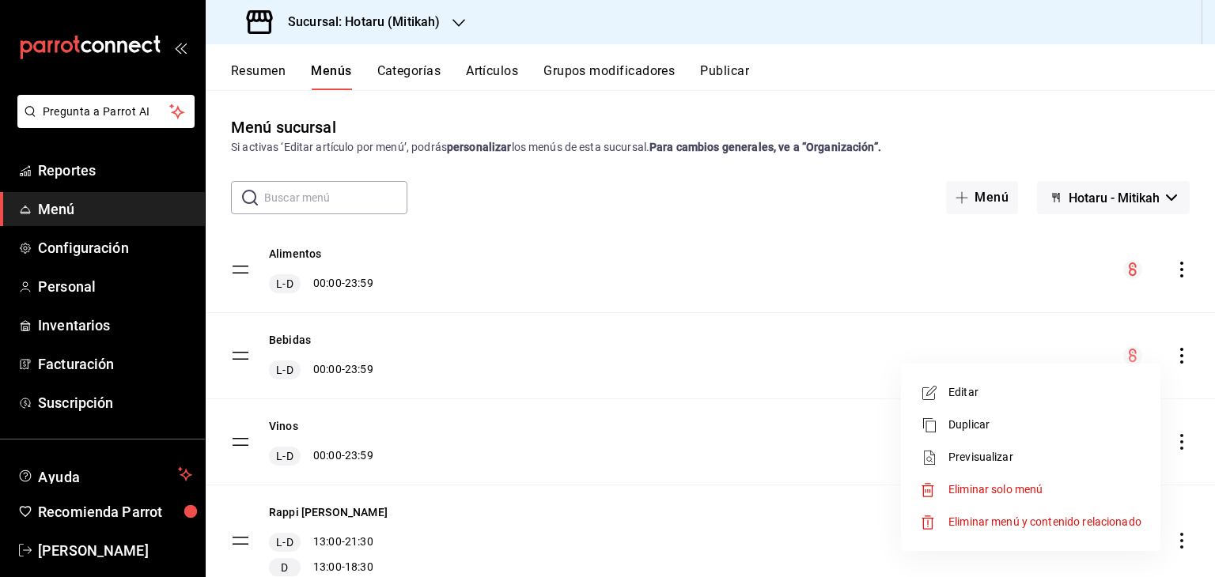
click at [987, 453] on span "Previsualizar" at bounding box center [1044, 457] width 193 height 17
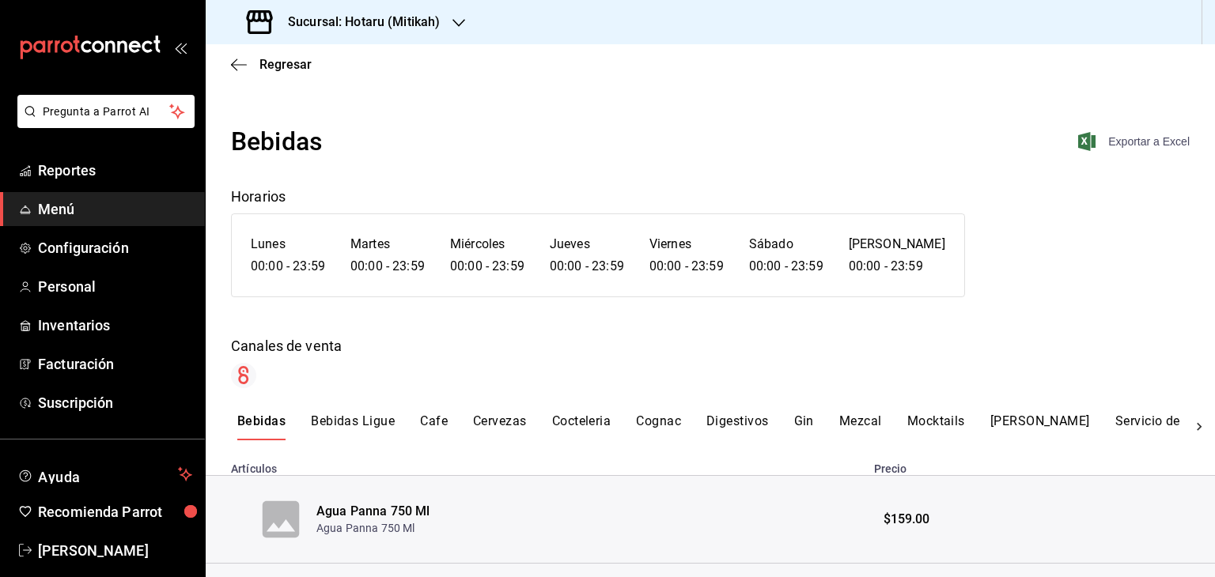
click at [1078, 142] on icon "button" at bounding box center [1086, 141] width 17 height 19
click at [238, 62] on icon "button" at bounding box center [239, 65] width 16 height 14
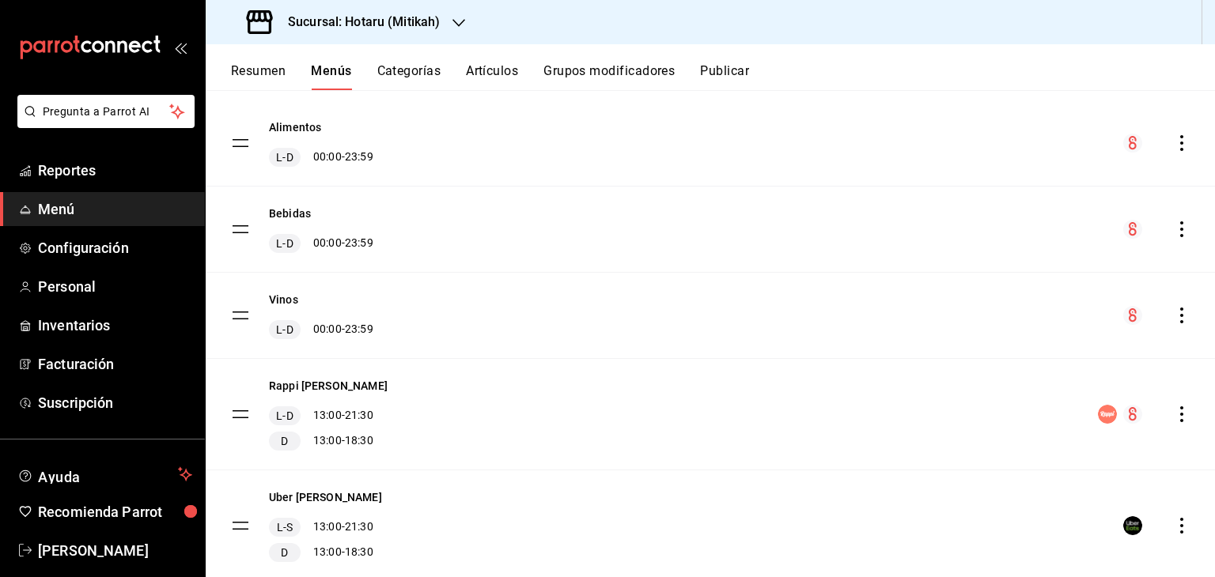
scroll to position [117, 0]
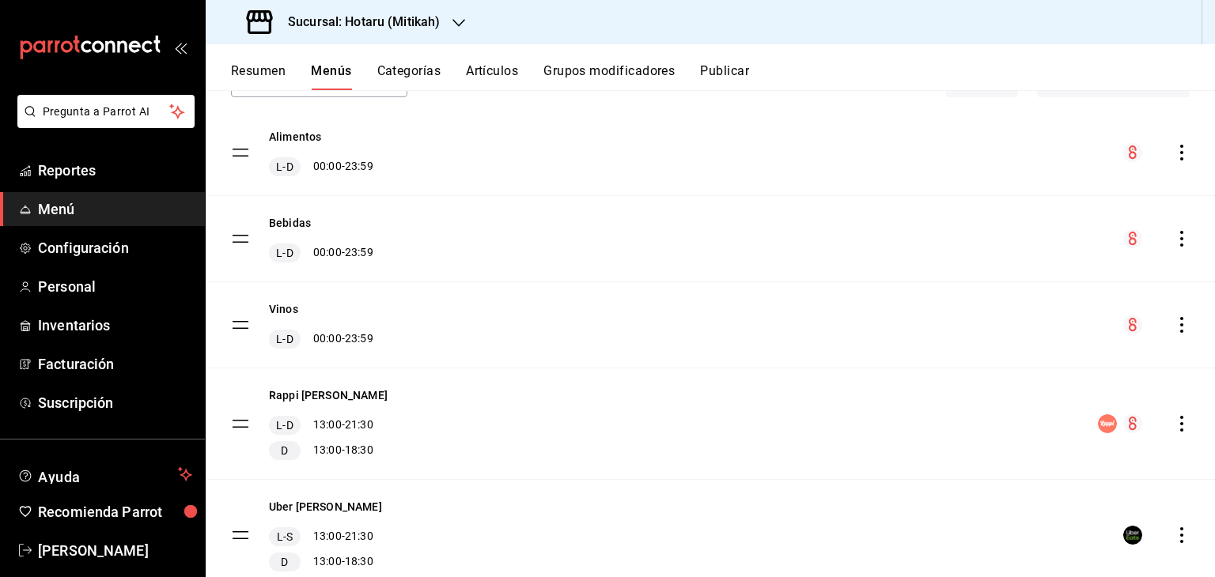
click at [1174, 327] on icon "actions" at bounding box center [1182, 325] width 16 height 16
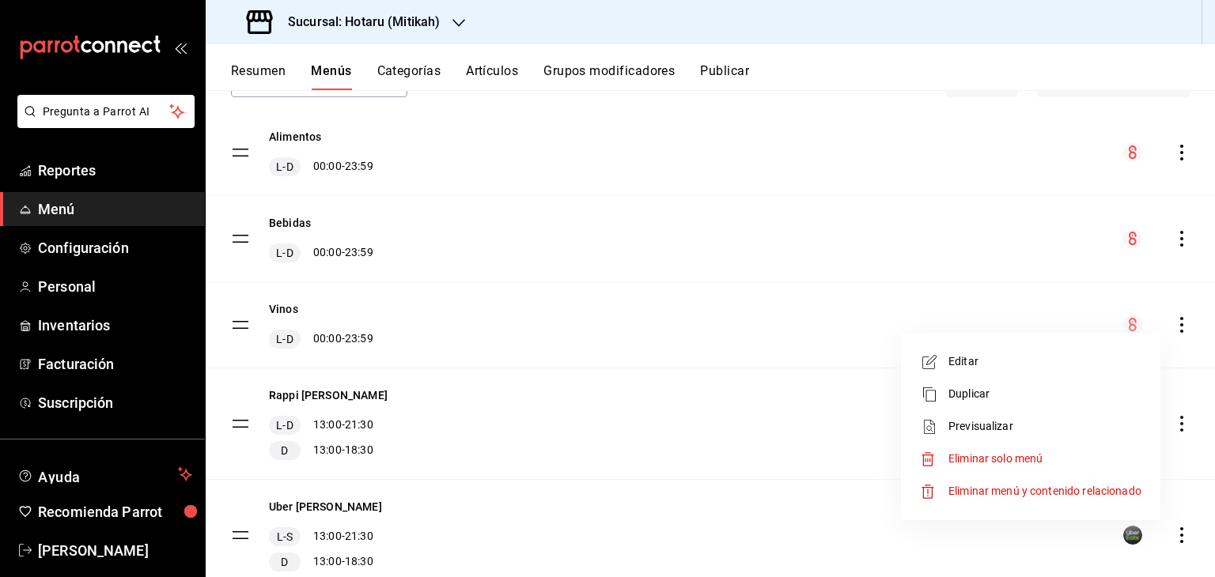
click at [1000, 416] on li "Previsualizar" at bounding box center [1030, 426] width 247 height 32
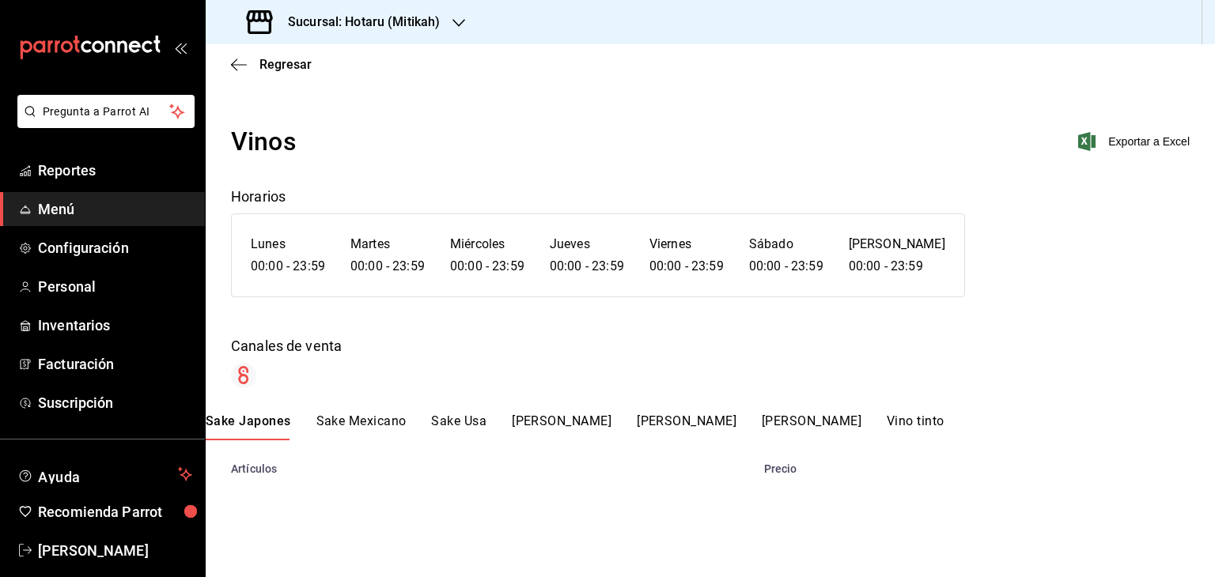
drag, startPoint x: 677, startPoint y: 86, endPoint x: 698, endPoint y: 95, distance: 22.3
click at [677, 86] on main "Regresar Vinos Exportar a Excel Horarios Lunes 00:00 - 23:59 Martes 00:00 - 23:…" at bounding box center [710, 310] width 1009 height 533
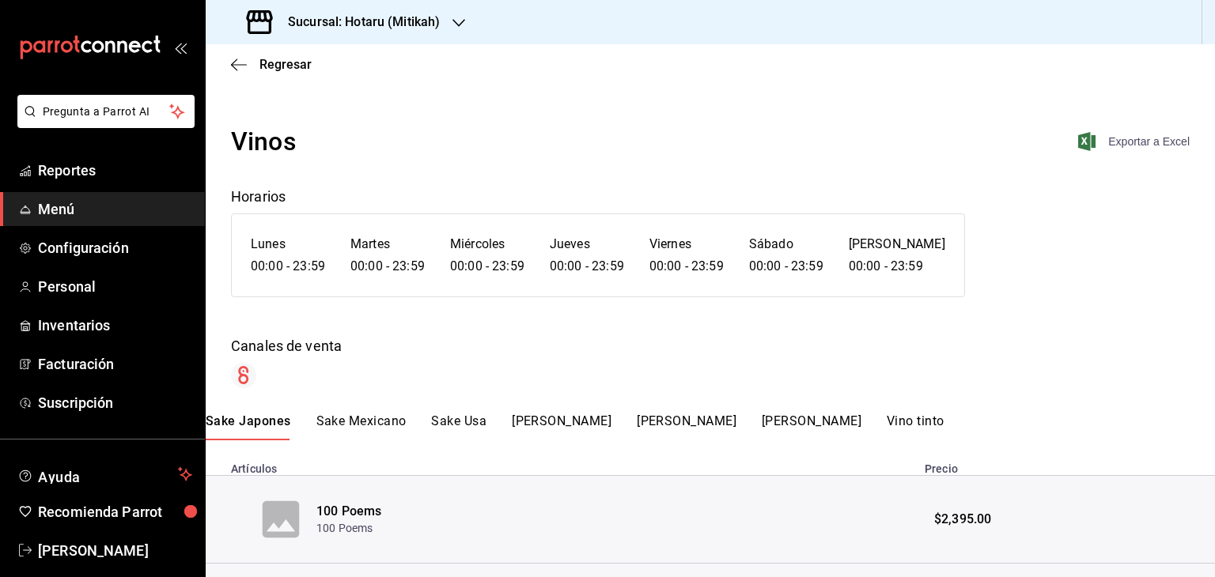
click at [1079, 143] on icon "button" at bounding box center [1086, 141] width 17 height 19
click at [128, 163] on span "Reportes" at bounding box center [115, 170] width 154 height 21
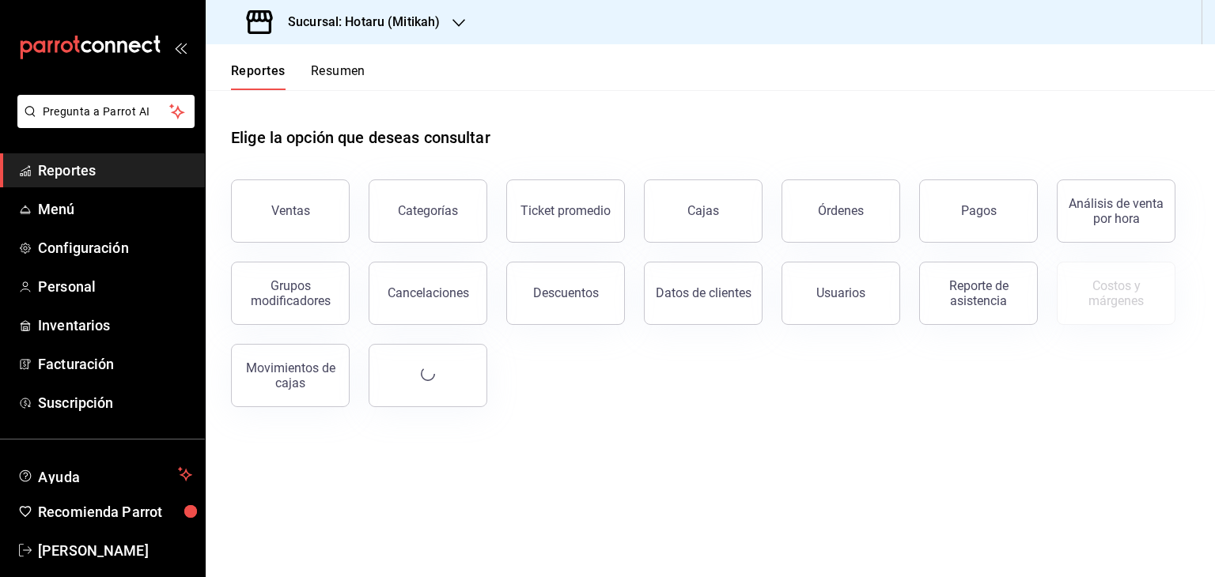
drag, startPoint x: 285, startPoint y: 194, endPoint x: 327, endPoint y: 212, distance: 46.4
click at [284, 194] on button "Ventas" at bounding box center [290, 211] width 119 height 63
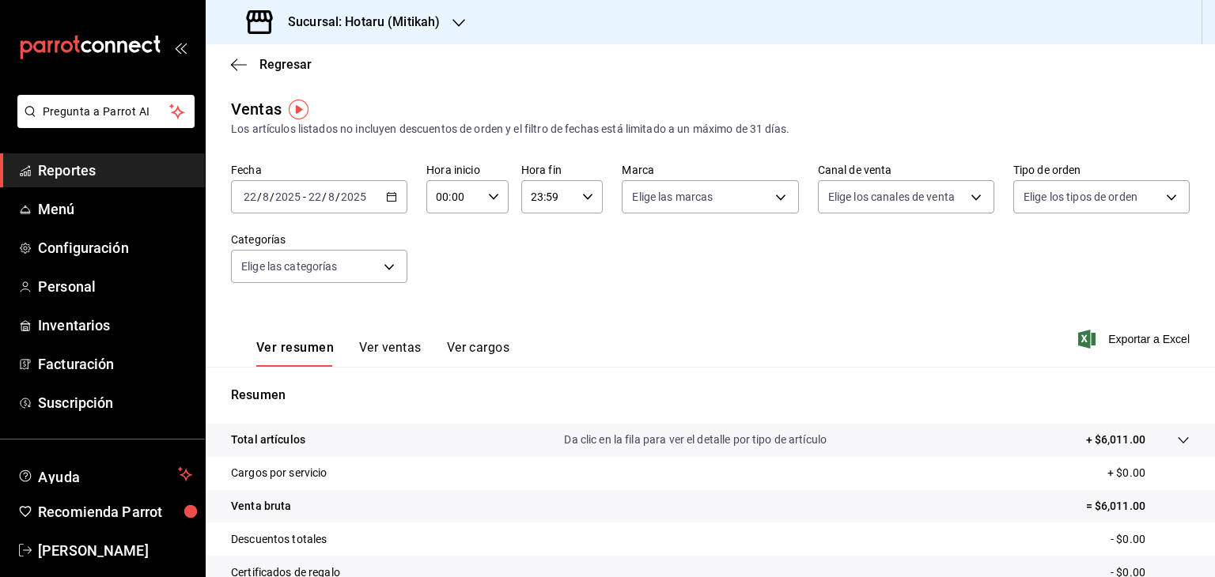
click at [386, 194] on icon "button" at bounding box center [391, 196] width 11 height 11
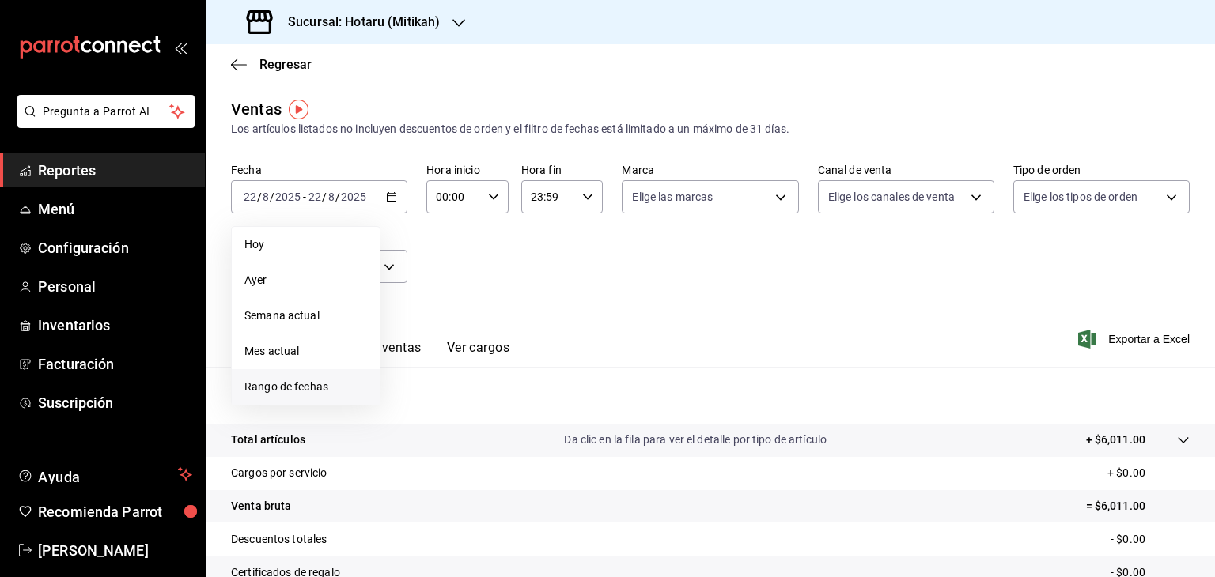
click at [313, 392] on span "Rango de fechas" at bounding box center [305, 387] width 123 height 17
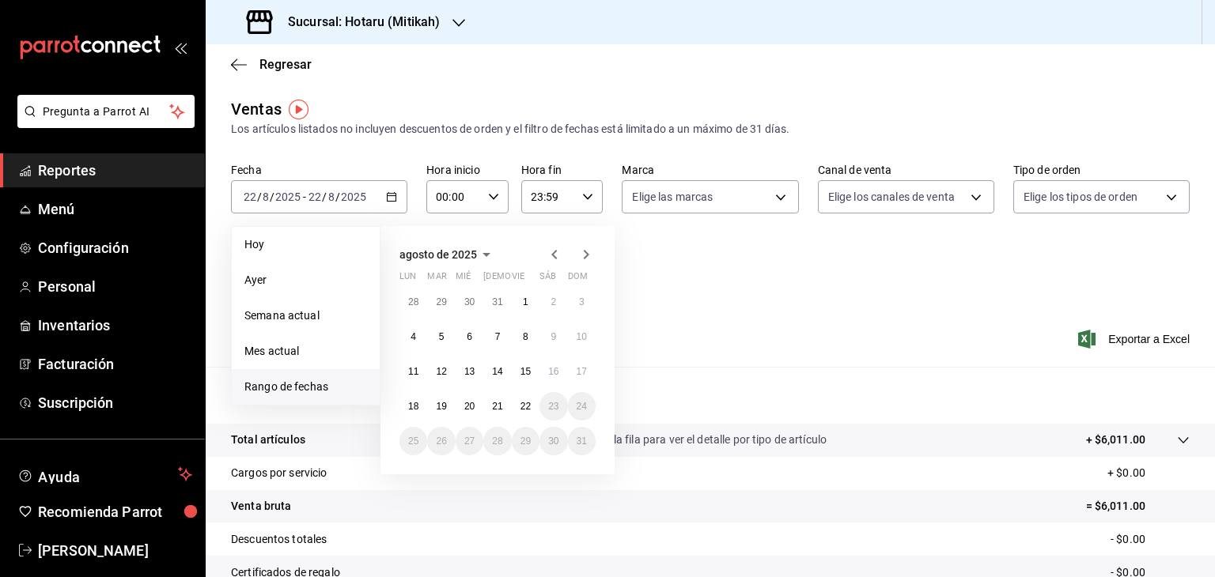
click at [556, 259] on icon "button" at bounding box center [554, 254] width 6 height 9
click at [556, 259] on icon "button" at bounding box center [554, 257] width 6 height 9
click at [552, 290] on div "junio de 2025 lun mar [PERSON_NAME] vie sáb dom 26 27 28 29 30 31 1 2 3 4 5 6 7…" at bounding box center [497, 367] width 234 height 283
click at [557, 255] on icon "button" at bounding box center [554, 254] width 19 height 19
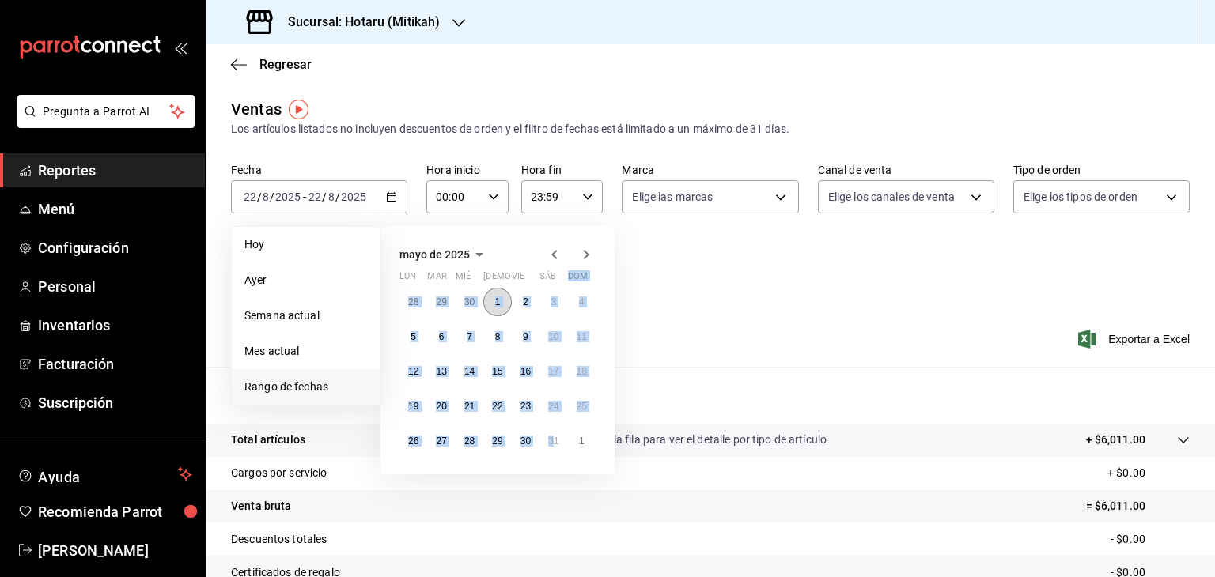
click at [501, 308] on button "1" at bounding box center [497, 302] width 28 height 28
click at [550, 442] on abbr "31" at bounding box center [553, 441] width 10 height 11
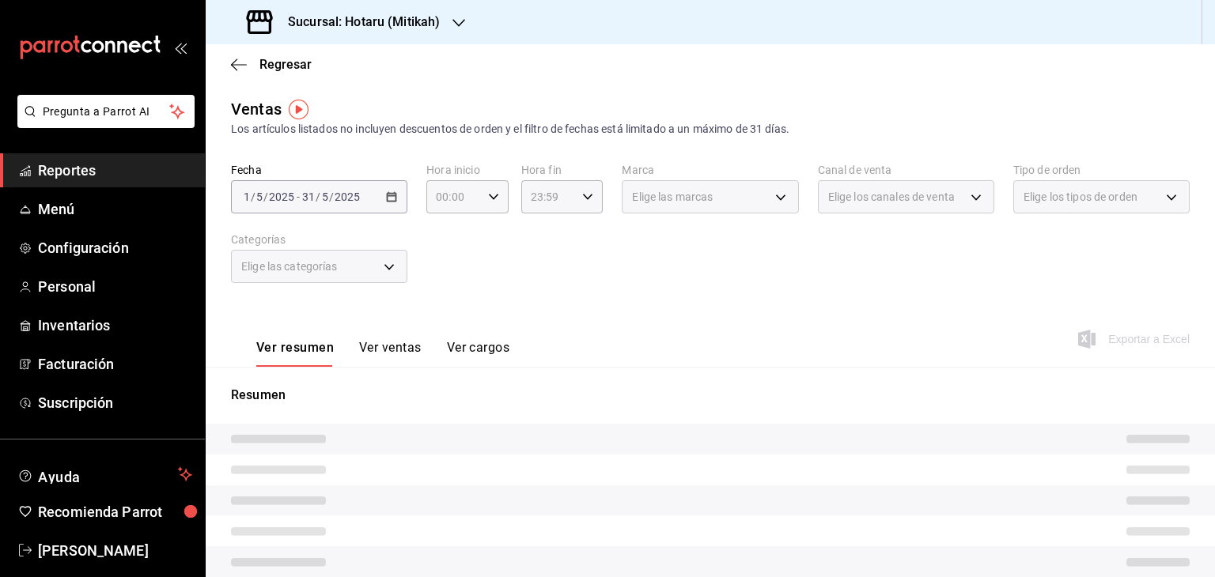
click at [679, 309] on div "Ver resumen Ver ventas Ver cargos Exportar a Excel" at bounding box center [710, 334] width 1009 height 65
click at [489, 193] on icon "button" at bounding box center [493, 196] width 11 height 11
click at [438, 271] on span "05" at bounding box center [444, 269] width 15 height 13
type input "05:00"
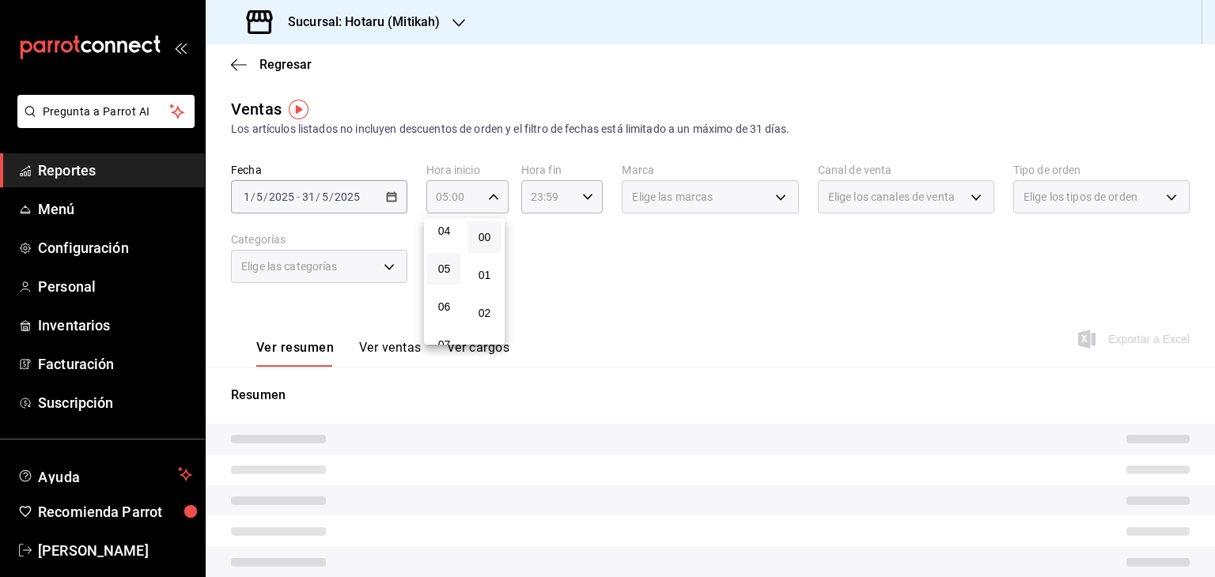
click at [653, 288] on div at bounding box center [607, 288] width 1215 height 577
click at [586, 196] on \(Stroke\) "button" at bounding box center [587, 197] width 9 height 6
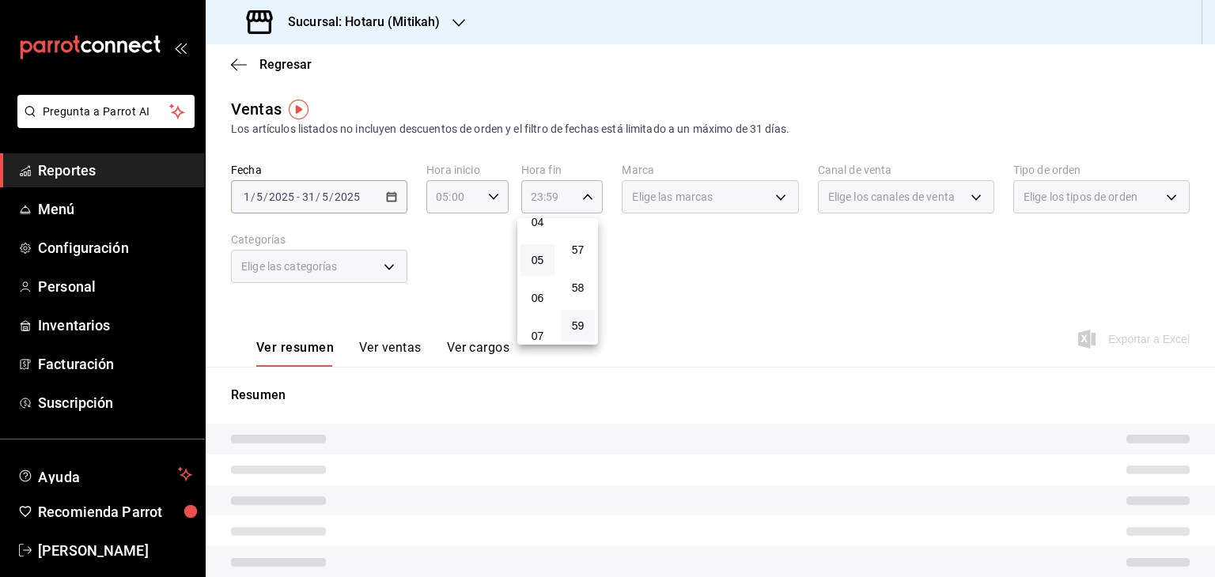
click at [540, 271] on button "05" at bounding box center [537, 260] width 34 height 32
click at [582, 245] on button "00" at bounding box center [578, 237] width 34 height 32
type input "05:00"
click at [902, 250] on div at bounding box center [607, 288] width 1215 height 577
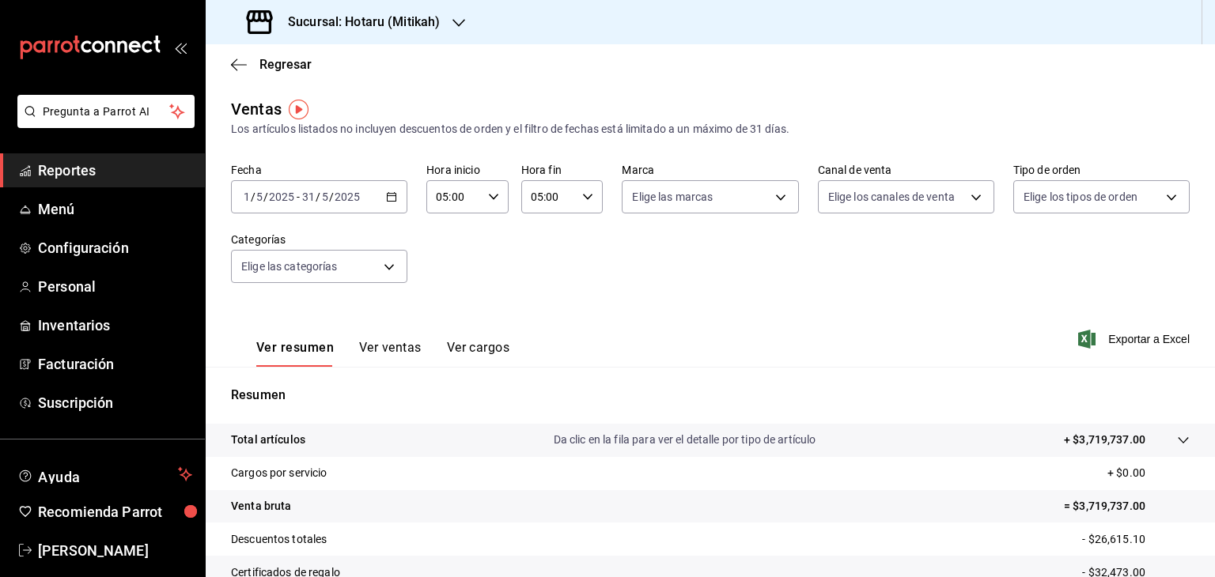
drag, startPoint x: 1110, startPoint y: 304, endPoint x: 1104, endPoint y: 327, distance: 23.0
click at [1110, 304] on div "Ver resumen Ver ventas Ver cargos Exportar a Excel" at bounding box center [710, 334] width 1009 height 65
click at [1083, 337] on span "Exportar a Excel" at bounding box center [1135, 339] width 108 height 19
click at [1163, 441] on div at bounding box center [1167, 440] width 44 height 17
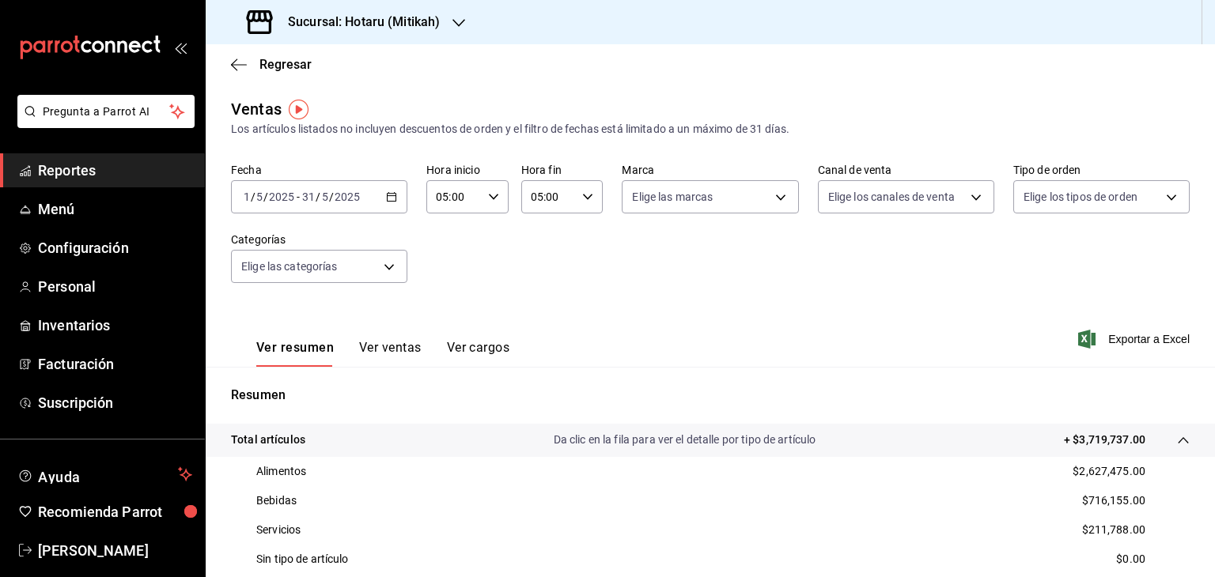
click at [387, 191] on div "[DATE] [DATE] - [DATE] [DATE]" at bounding box center [319, 196] width 176 height 33
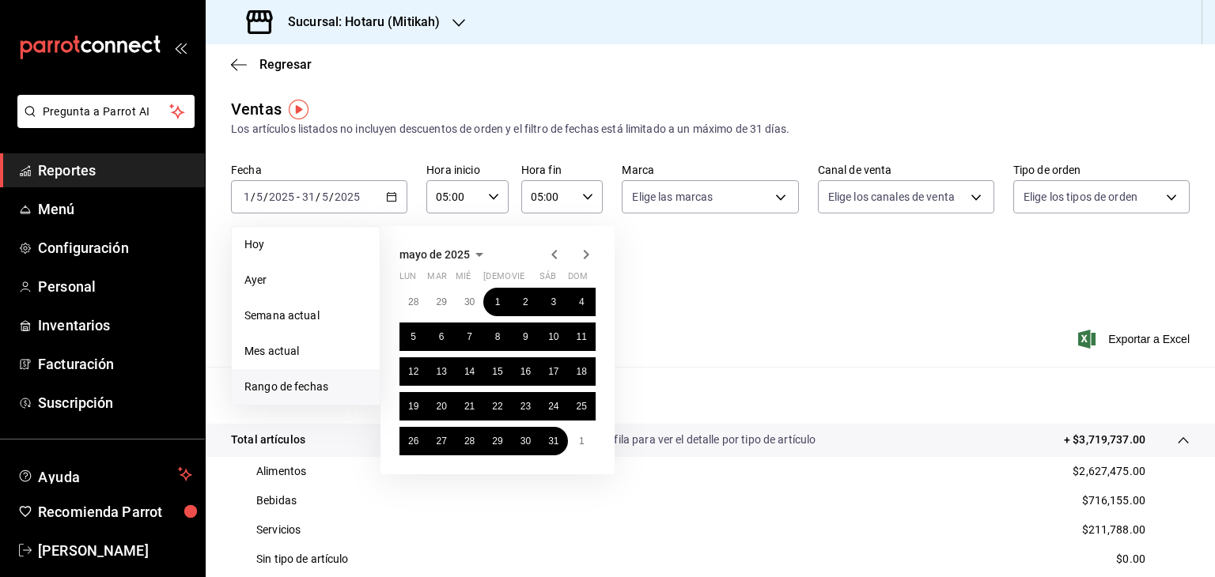
click at [589, 262] on icon "button" at bounding box center [586, 254] width 19 height 19
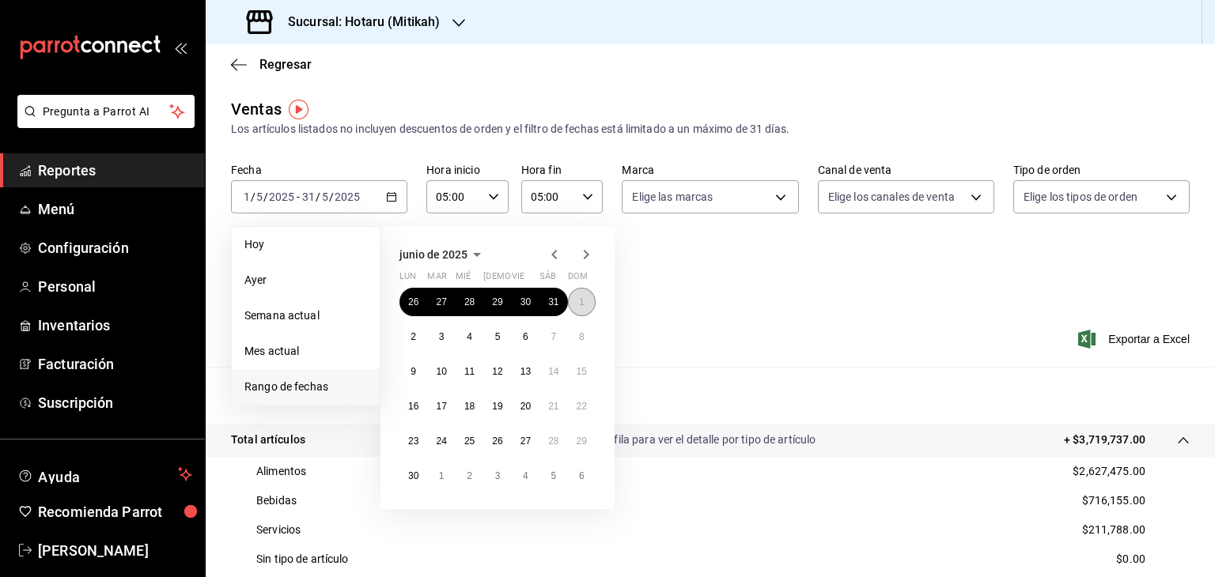
click at [579, 301] on abbr "1" at bounding box center [582, 302] width 6 height 11
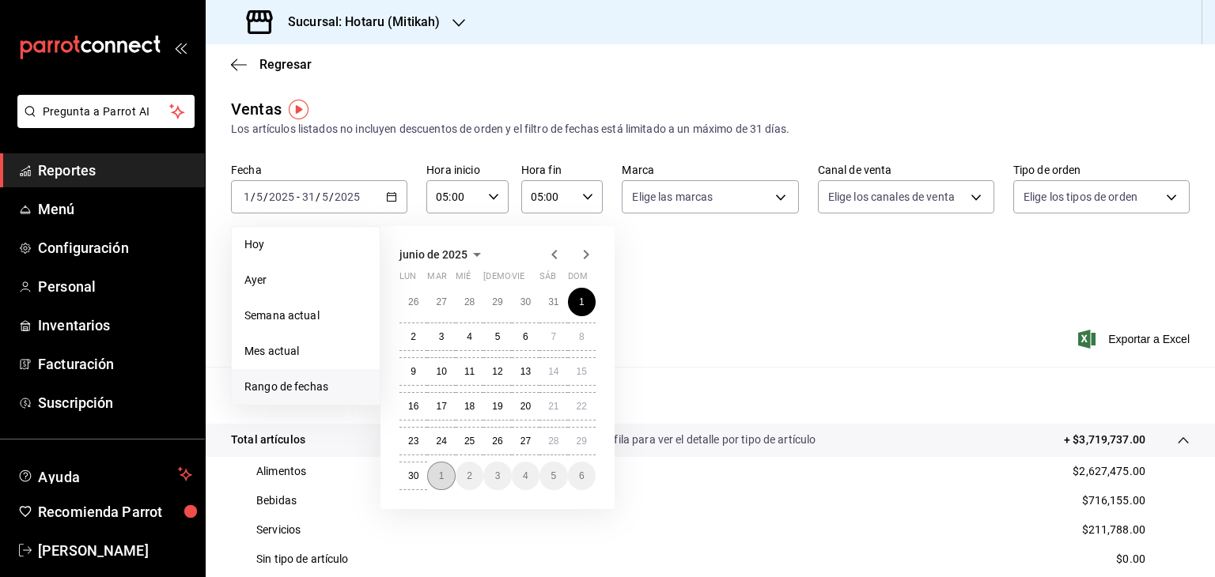
click at [433, 475] on button "1" at bounding box center [441, 476] width 28 height 28
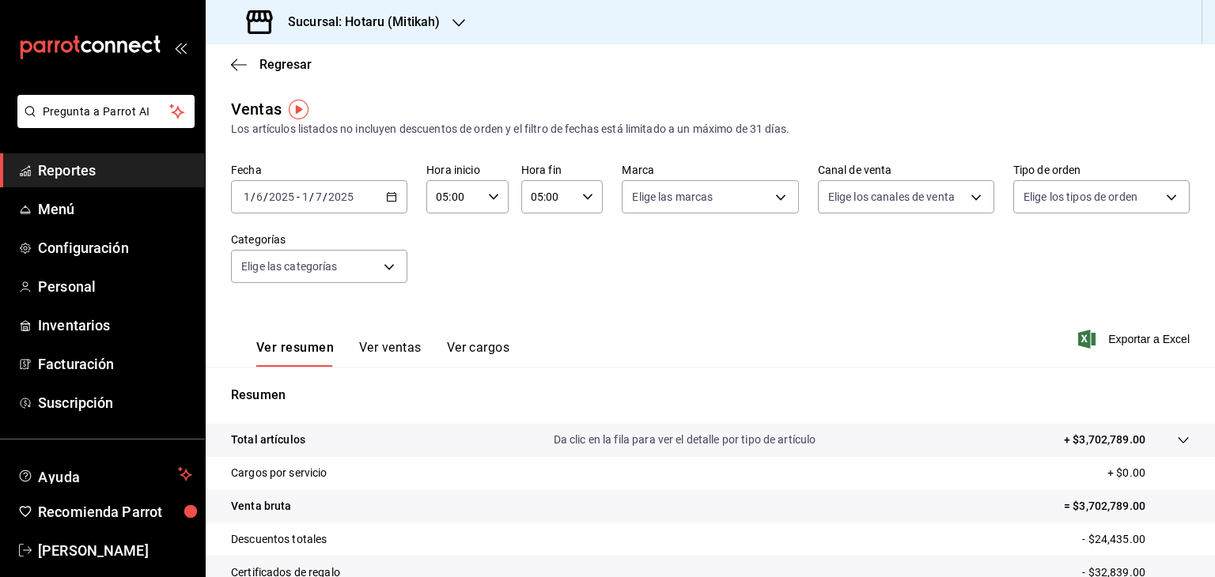
click at [1078, 333] on icon "button" at bounding box center [1086, 339] width 17 height 19
drag, startPoint x: 675, startPoint y: 290, endPoint x: 648, endPoint y: 273, distance: 31.4
click at [675, 291] on div "Fecha [DATE] [DATE] - [DATE] [DATE] Hora inicio 05:00 Hora inicio Hora fin 05:0…" at bounding box center [710, 232] width 958 height 139
click at [380, 202] on div "[DATE] [DATE] - [DATE] [DATE]" at bounding box center [319, 196] width 176 height 33
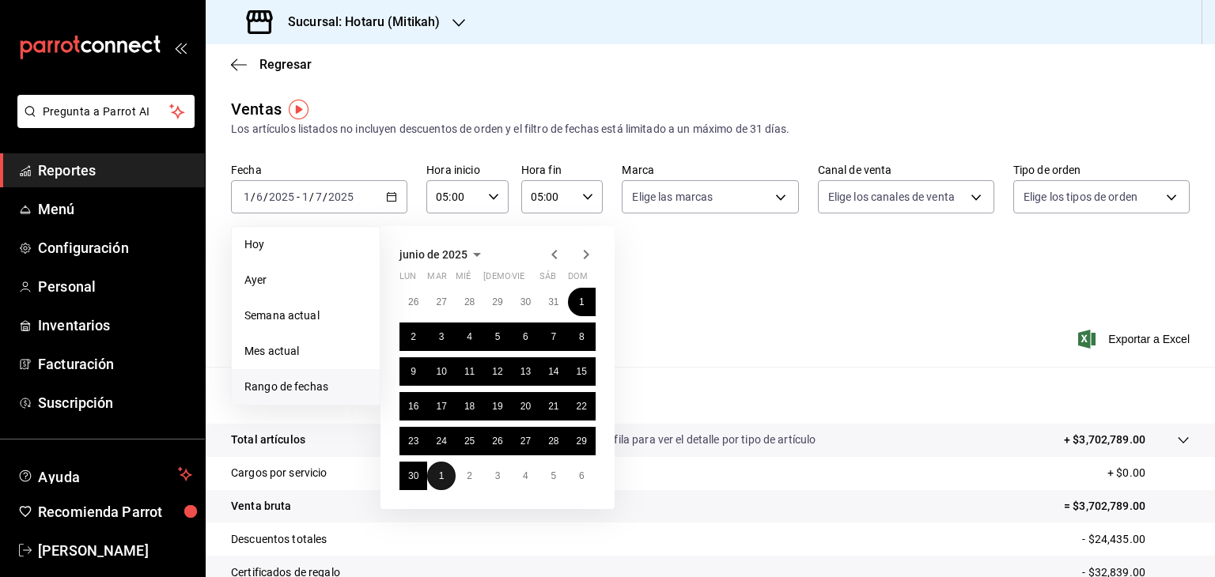
click at [440, 480] on abbr "1" at bounding box center [442, 476] width 6 height 11
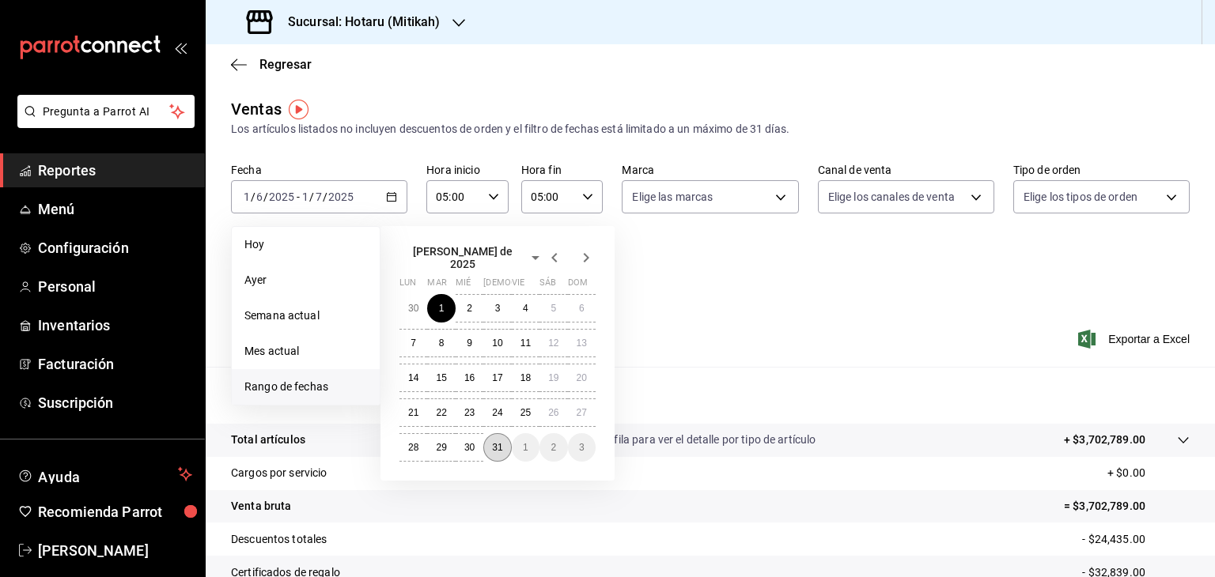
click at [503, 444] on button "31" at bounding box center [497, 447] width 28 height 28
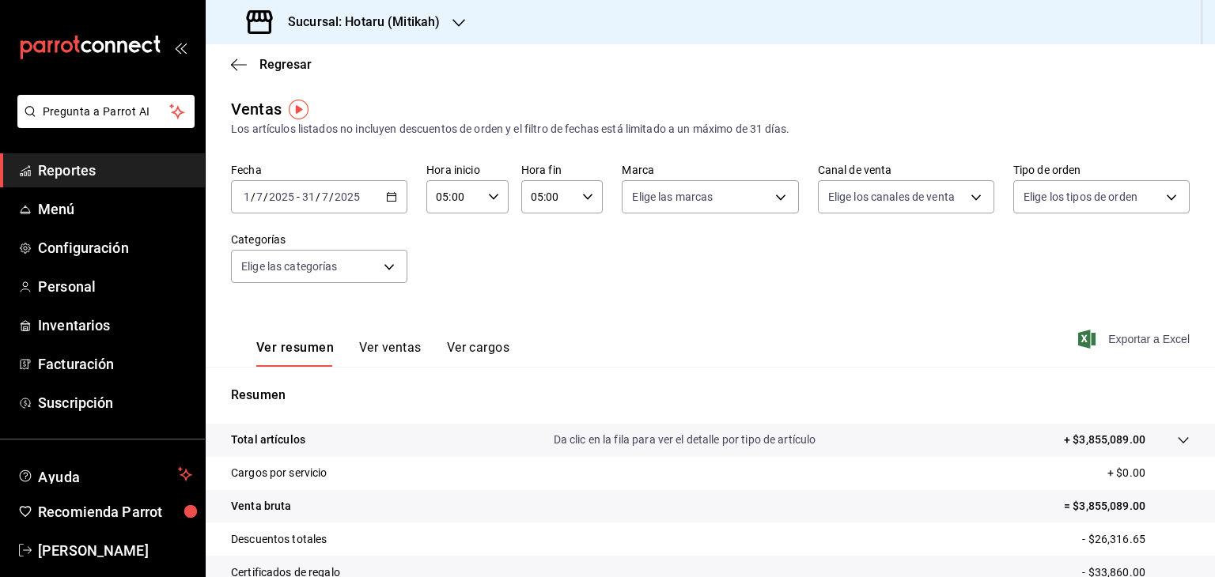
click at [1084, 340] on span "Exportar a Excel" at bounding box center [1135, 339] width 108 height 19
click at [395, 198] on icon "button" at bounding box center [391, 196] width 11 height 11
drag, startPoint x: 759, startPoint y: 323, endPoint x: 1123, endPoint y: 436, distance: 381.0
click at [759, 323] on div "Ver resumen Ver ventas Ver cargos Exportar a Excel" at bounding box center [710, 334] width 1009 height 65
click at [1177, 444] on icon at bounding box center [1183, 440] width 13 height 13
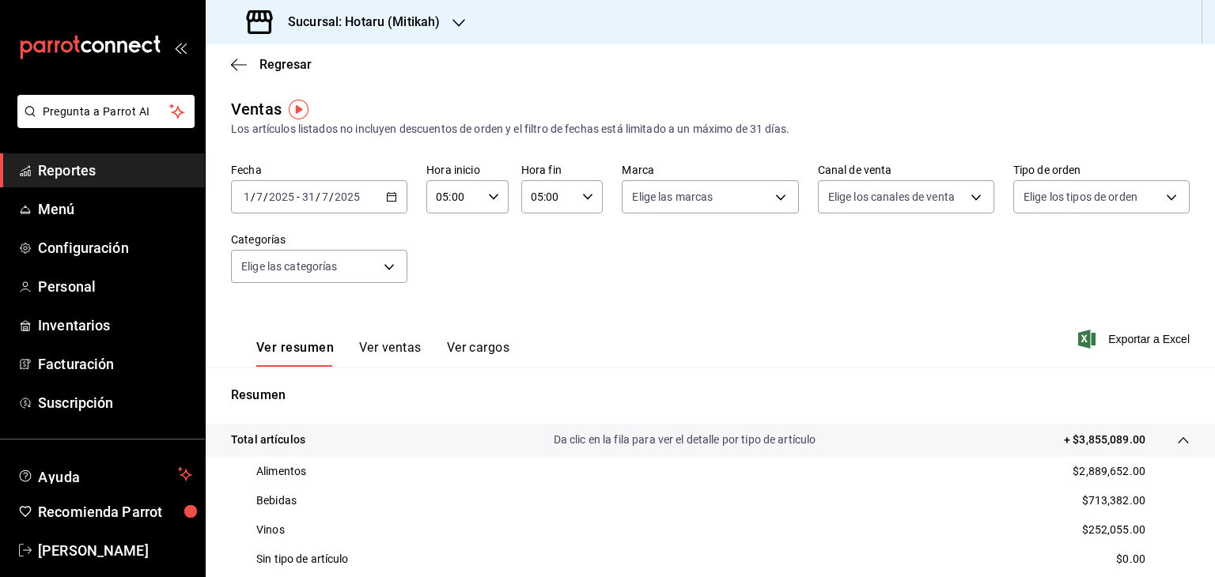
click at [426, 23] on h3 "Sucursal: Hotaru (Mitikah)" at bounding box center [357, 22] width 164 height 19
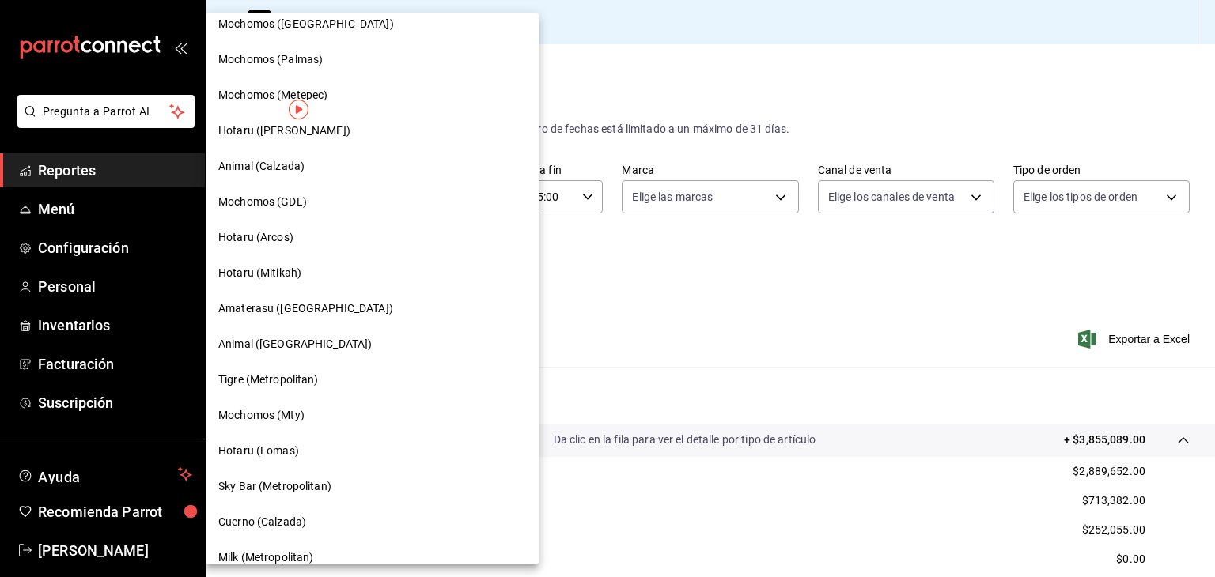
scroll to position [158, 0]
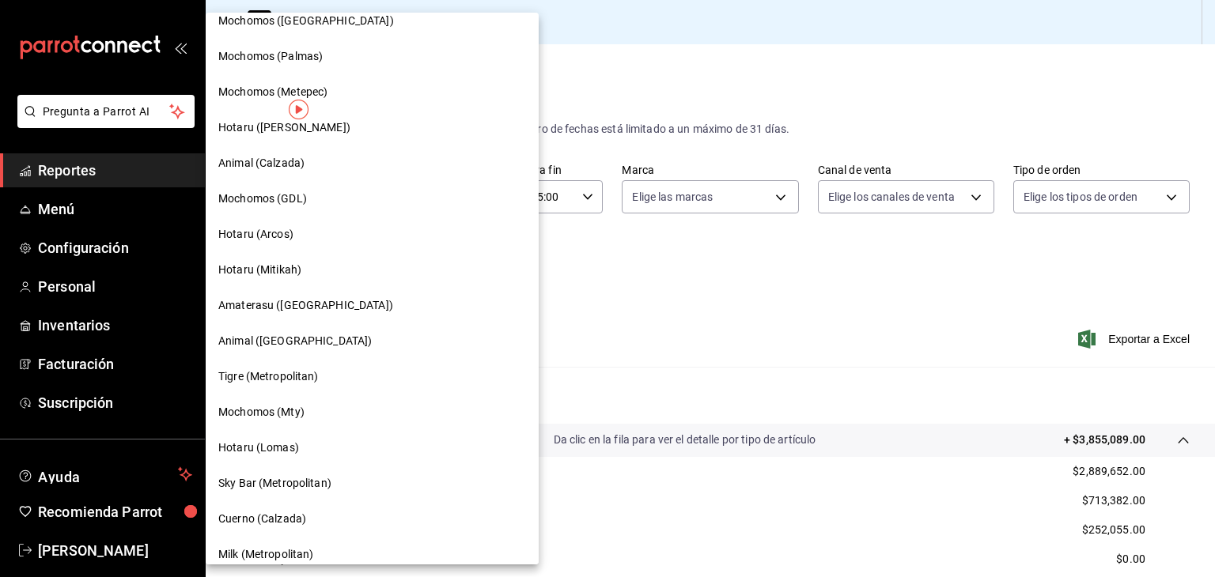
click at [314, 440] on div "Hotaru (Lomas)" at bounding box center [372, 448] width 308 height 17
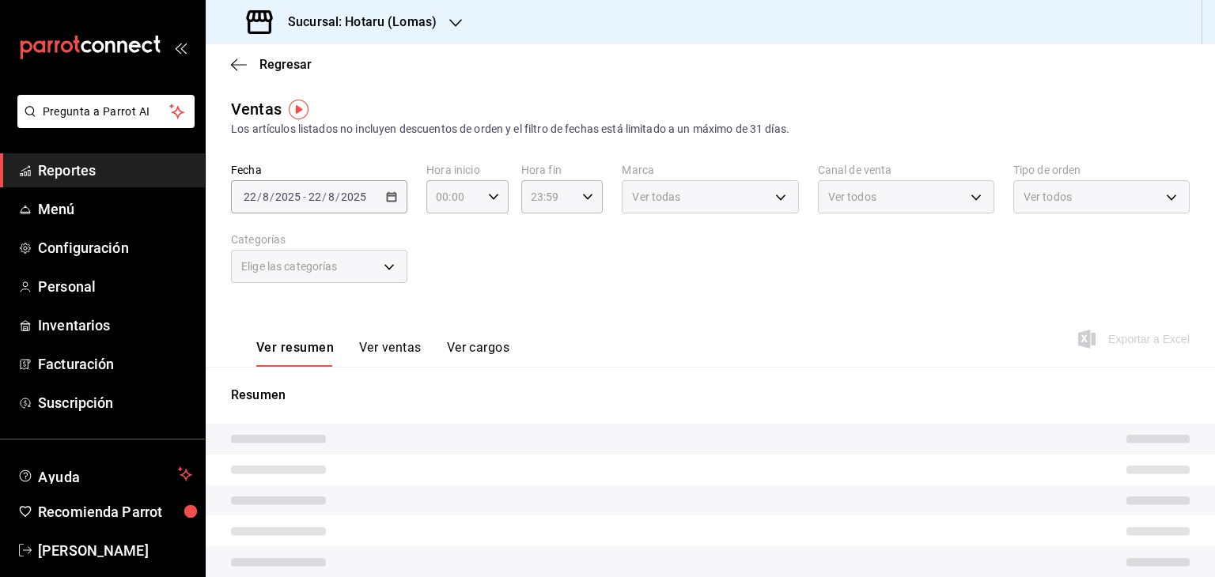
type input "05:00"
click at [956, 292] on div "Fecha [DATE] [DATE] - [DATE] [DATE] Hora inicio 05:00 Hora inicio Hora fin 05:0…" at bounding box center [710, 232] width 958 height 139
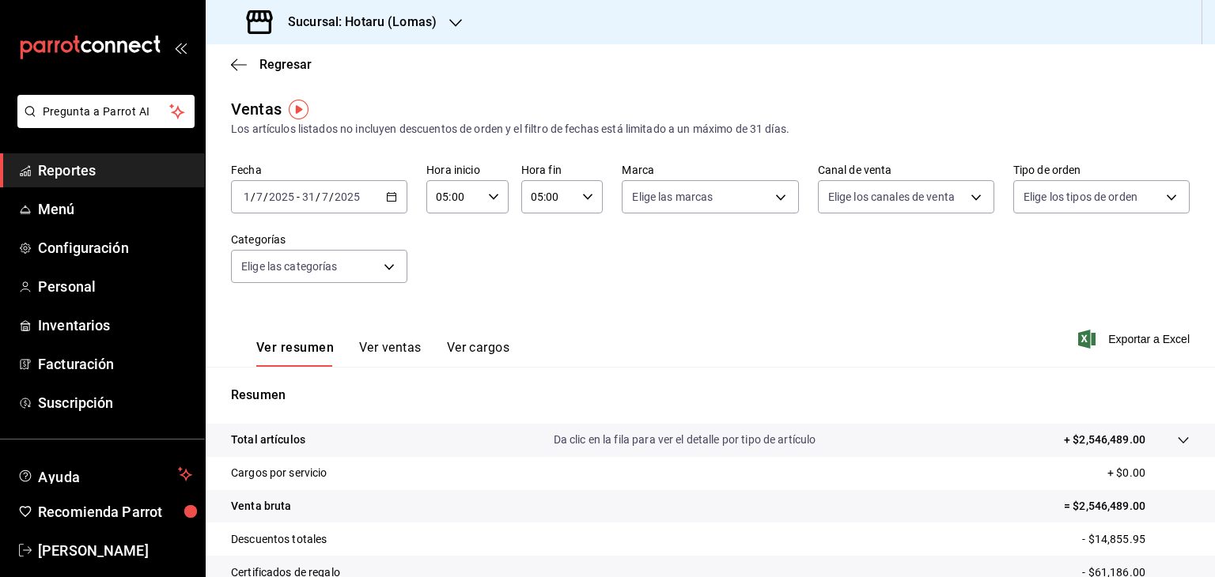
click at [702, 317] on div "Ver resumen Ver ventas Ver cargos Exportar a Excel" at bounding box center [710, 334] width 1009 height 65
click at [1078, 339] on icon "button" at bounding box center [1086, 339] width 17 height 19
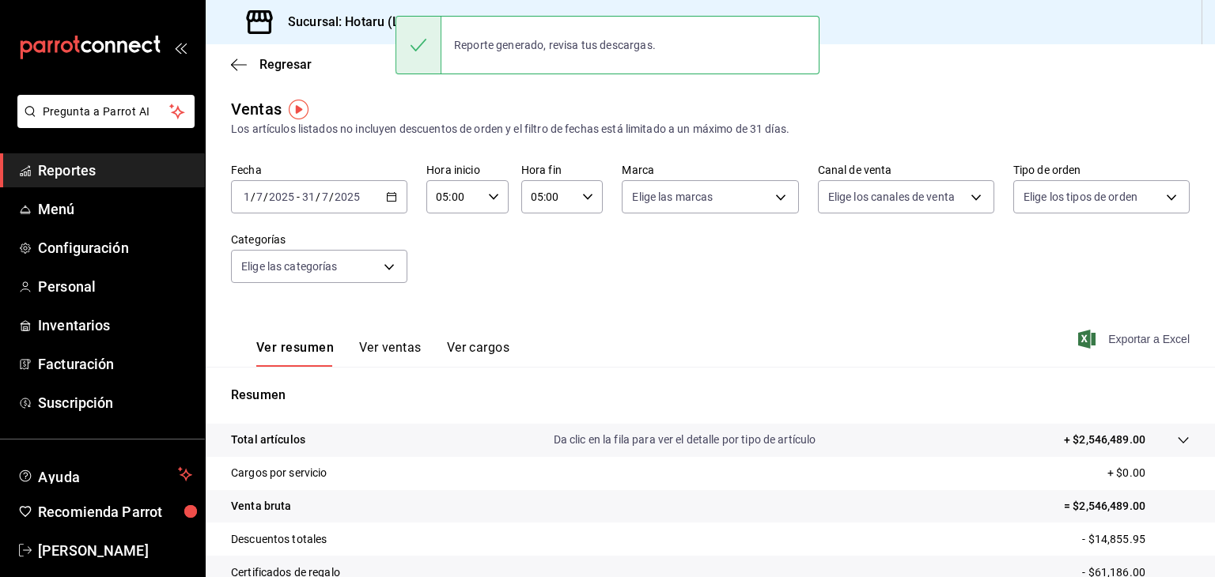
click at [383, 200] on div "[DATE] [DATE] - [DATE] [DATE]" at bounding box center [319, 196] width 176 height 33
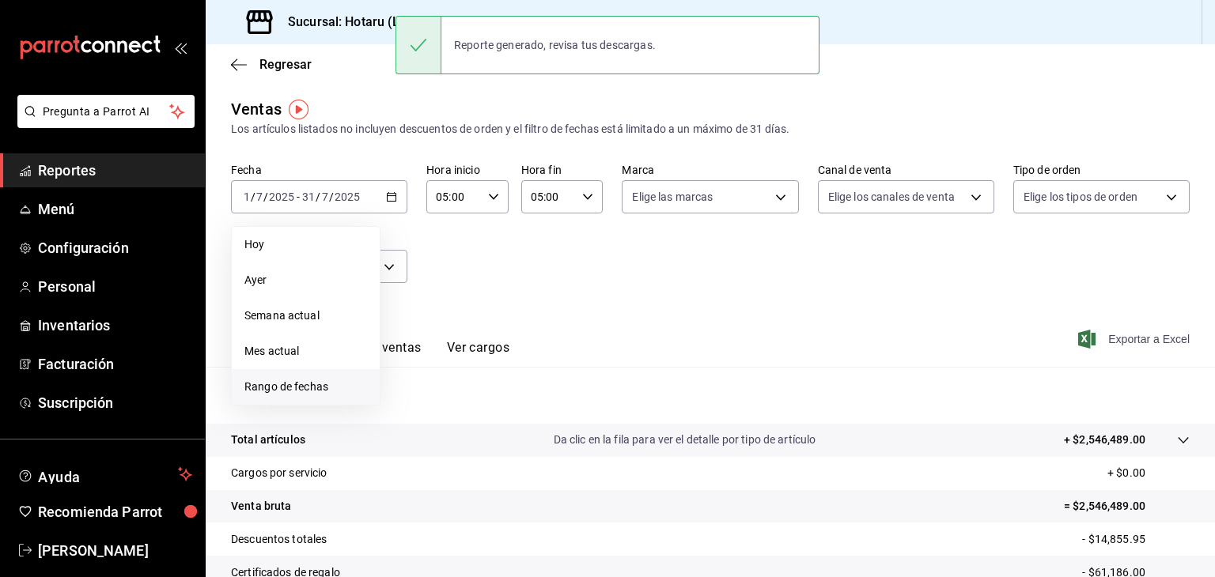
click at [316, 399] on li "Rango de fechas" at bounding box center [306, 387] width 148 height 36
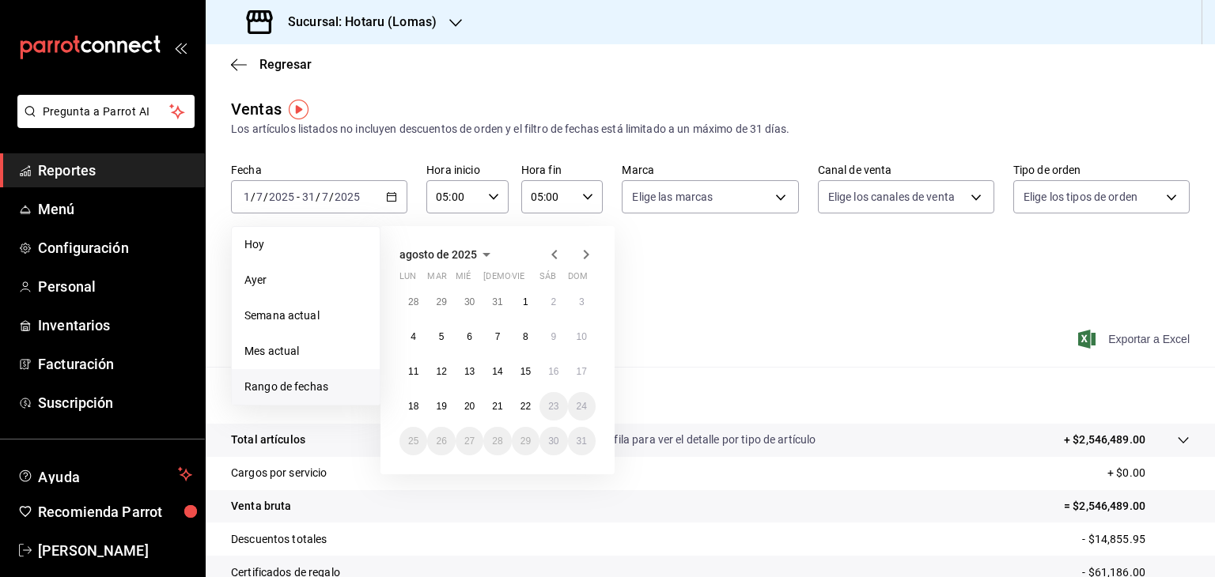
click at [553, 255] on icon "button" at bounding box center [554, 254] width 6 height 9
click at [553, 255] on icon "button" at bounding box center [554, 257] width 6 height 9
click at [582, 301] on abbr "1" at bounding box center [582, 302] width 6 height 11
click at [437, 473] on button "1" at bounding box center [441, 476] width 28 height 28
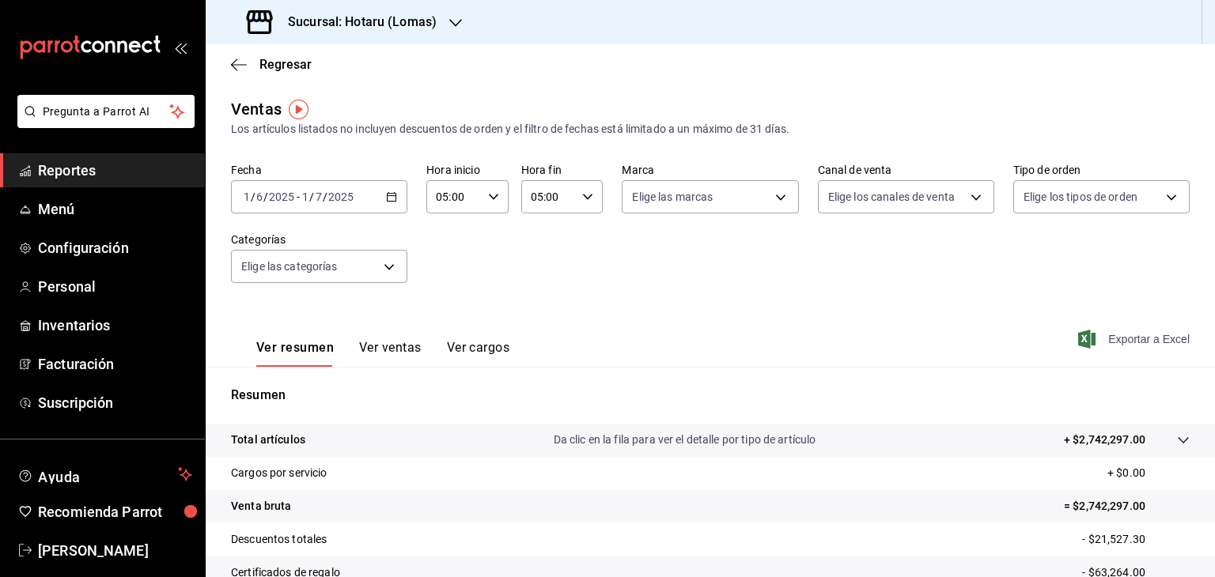
click at [1079, 339] on icon "button" at bounding box center [1086, 339] width 17 height 19
click at [398, 200] on div "[DATE] [DATE] - [DATE] [DATE]" at bounding box center [319, 196] width 176 height 33
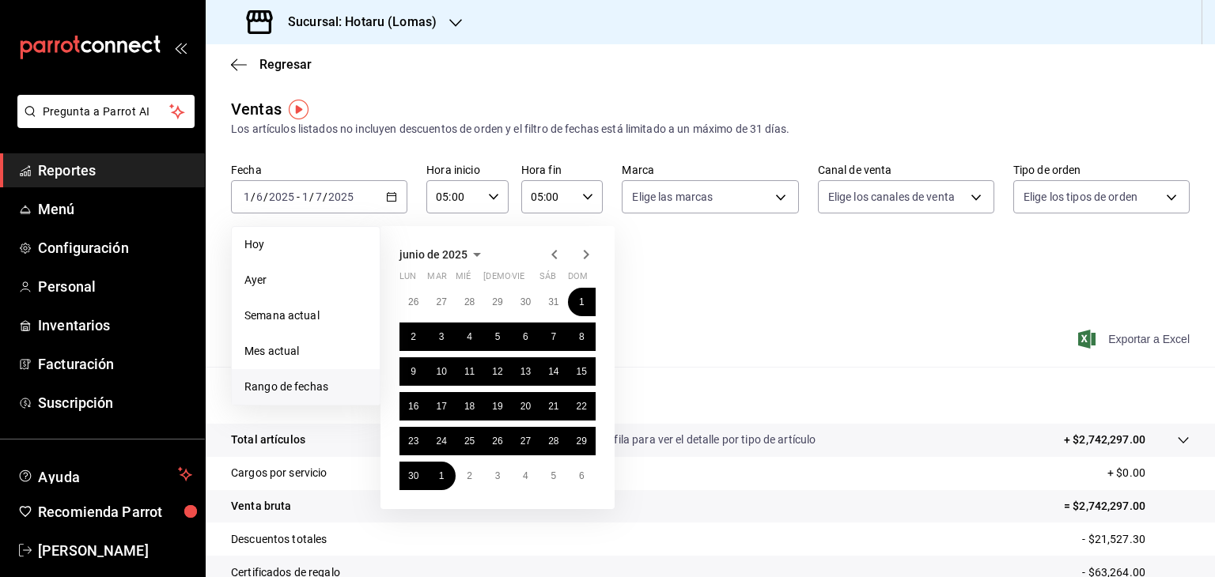
click at [555, 255] on icon "button" at bounding box center [554, 254] width 19 height 19
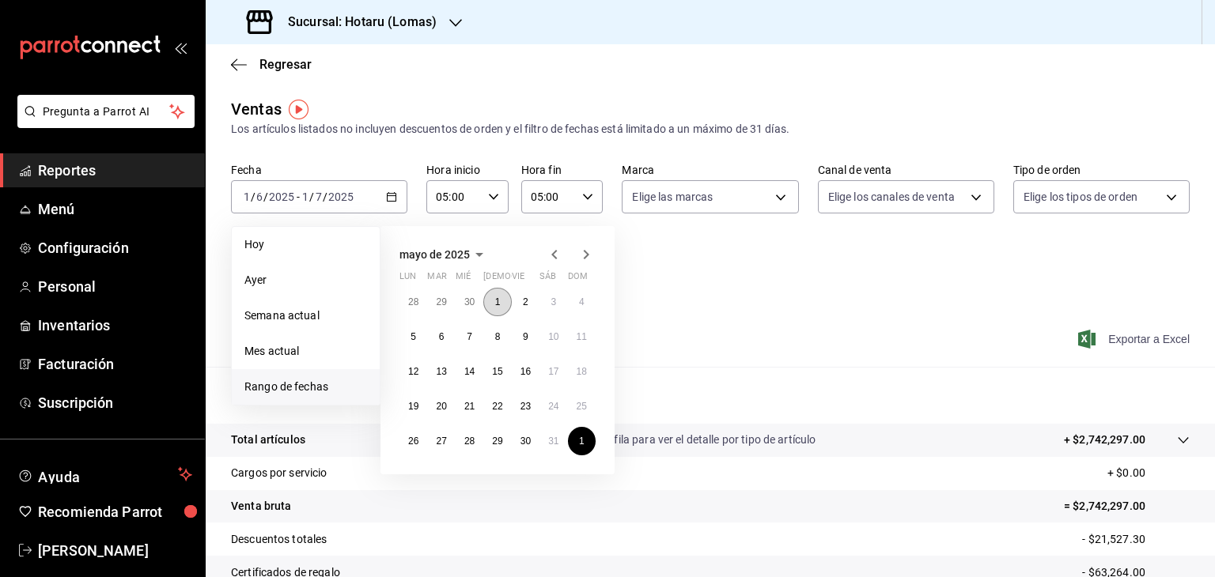
click at [500, 305] on button "1" at bounding box center [497, 302] width 28 height 28
click at [549, 441] on abbr "31" at bounding box center [553, 441] width 10 height 11
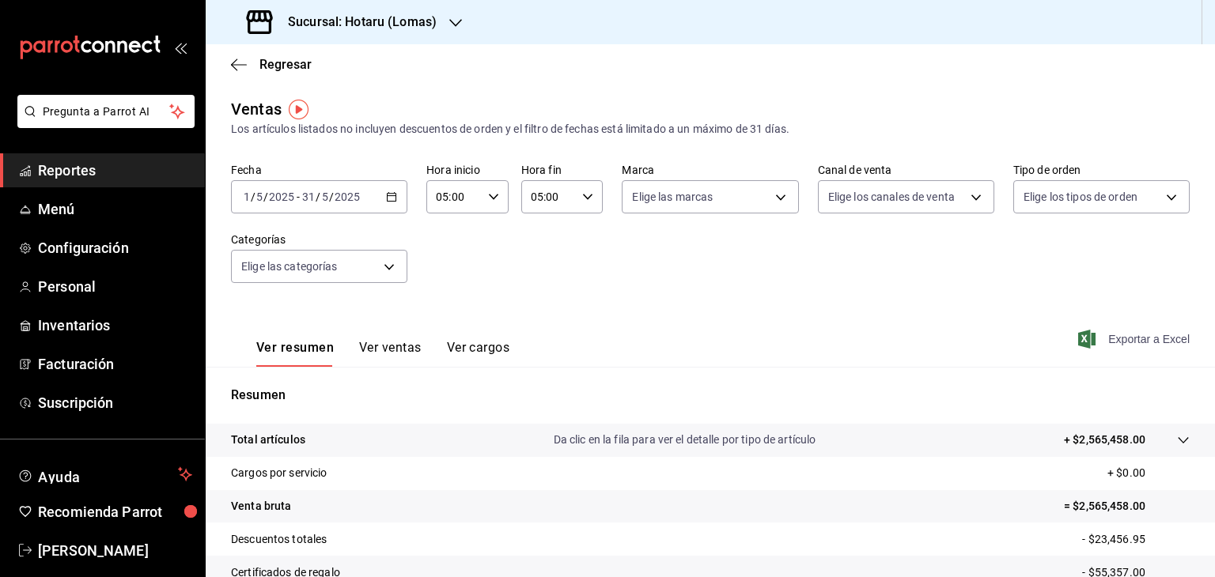
click at [1078, 335] on icon "button" at bounding box center [1086, 339] width 17 height 19
click at [724, 285] on div "Fecha [DATE] [DATE] - [DATE] [DATE] Hora inicio 05:00 Hora inicio Hora fin 05:0…" at bounding box center [710, 232] width 958 height 139
click at [65, 210] on span "Menú" at bounding box center [115, 209] width 154 height 21
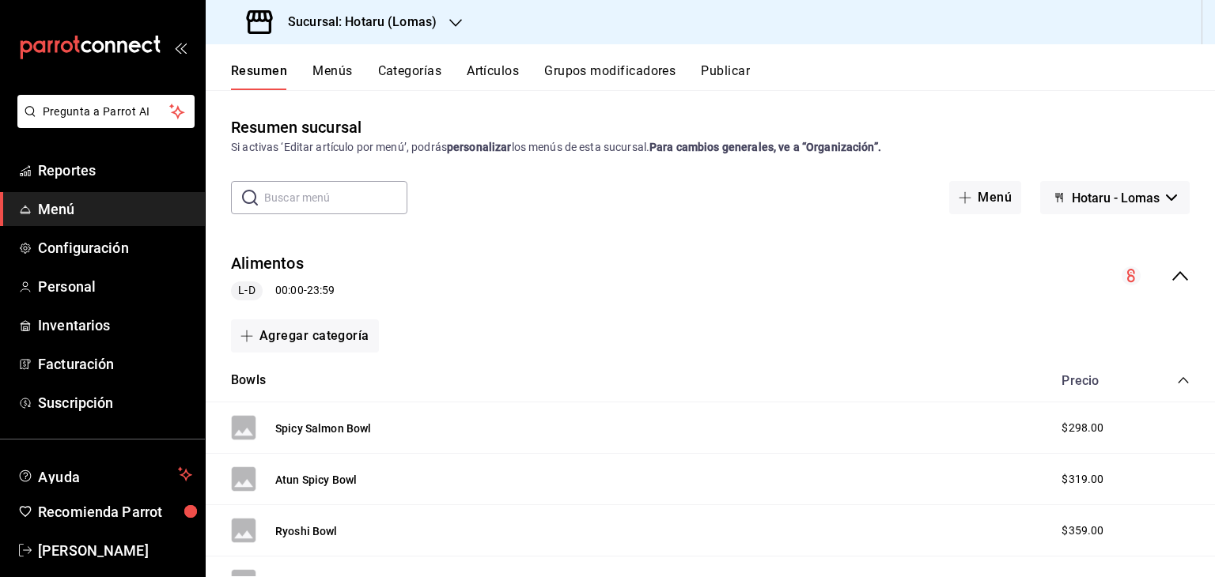
click at [515, 70] on button "Artículos" at bounding box center [493, 76] width 52 height 27
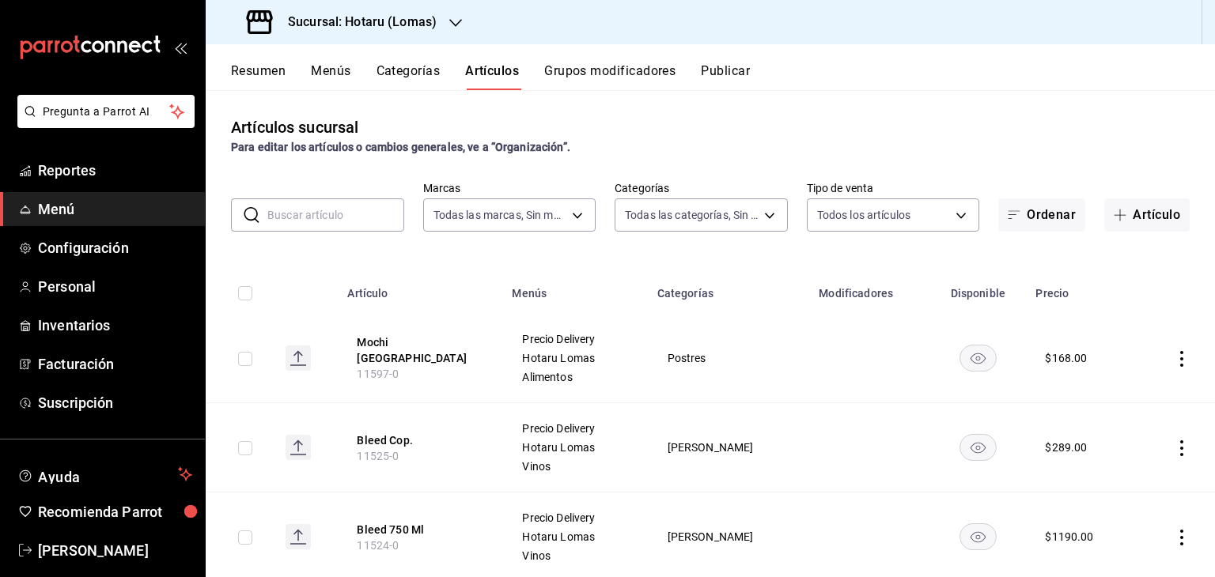
type input "3e56ebbd-5443-43e7-93f2-907a73195741"
type input "fbab3e25-4d8f-420c-b630-be820f104942,3e583561-a8ae-484f-bffa-23a66a36d1e2,2ac29…"
click at [326, 66] on button "Menús" at bounding box center [331, 76] width 40 height 27
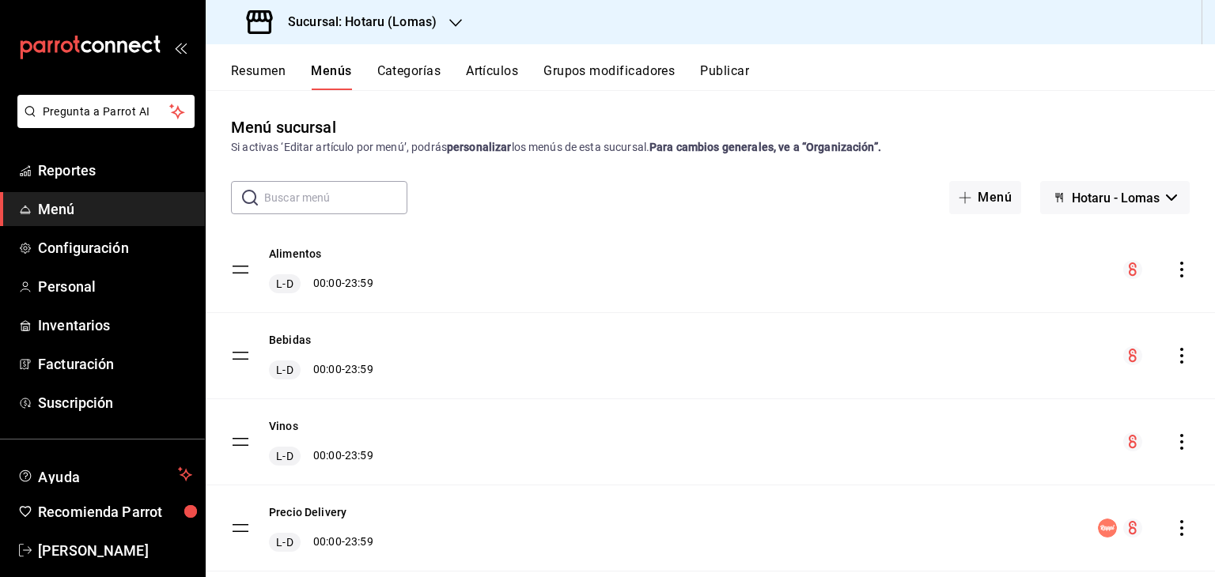
click at [1174, 267] on icon "actions" at bounding box center [1182, 270] width 16 height 16
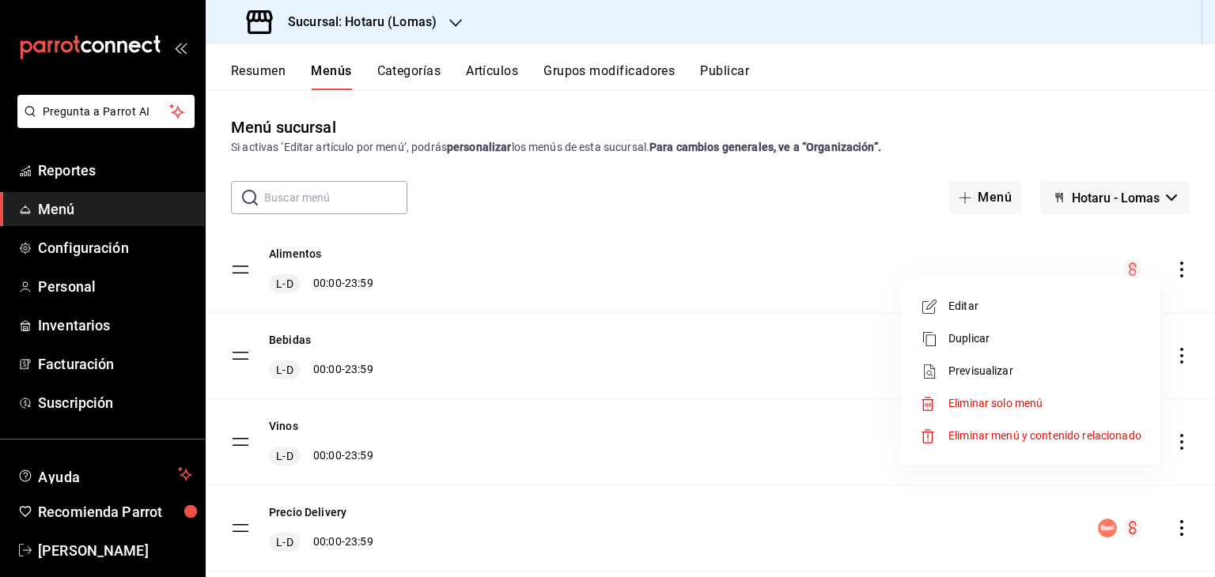
click at [996, 371] on span "Previsualizar" at bounding box center [1044, 371] width 193 height 17
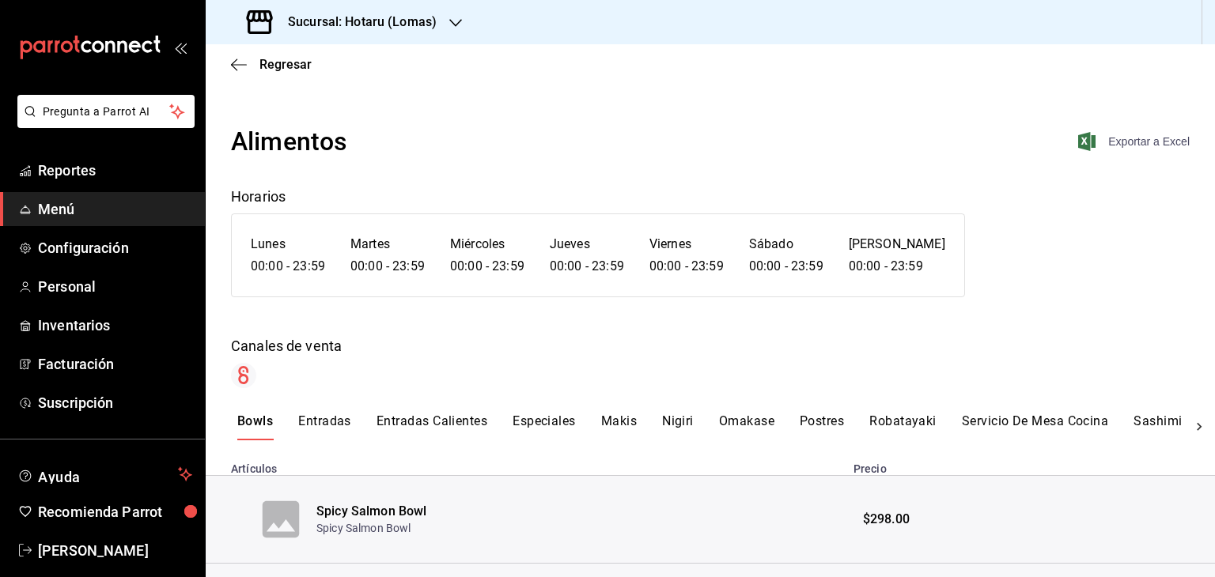
click at [1084, 145] on span "Exportar a Excel" at bounding box center [1135, 141] width 108 height 19
click at [245, 61] on icon "button" at bounding box center [239, 65] width 16 height 14
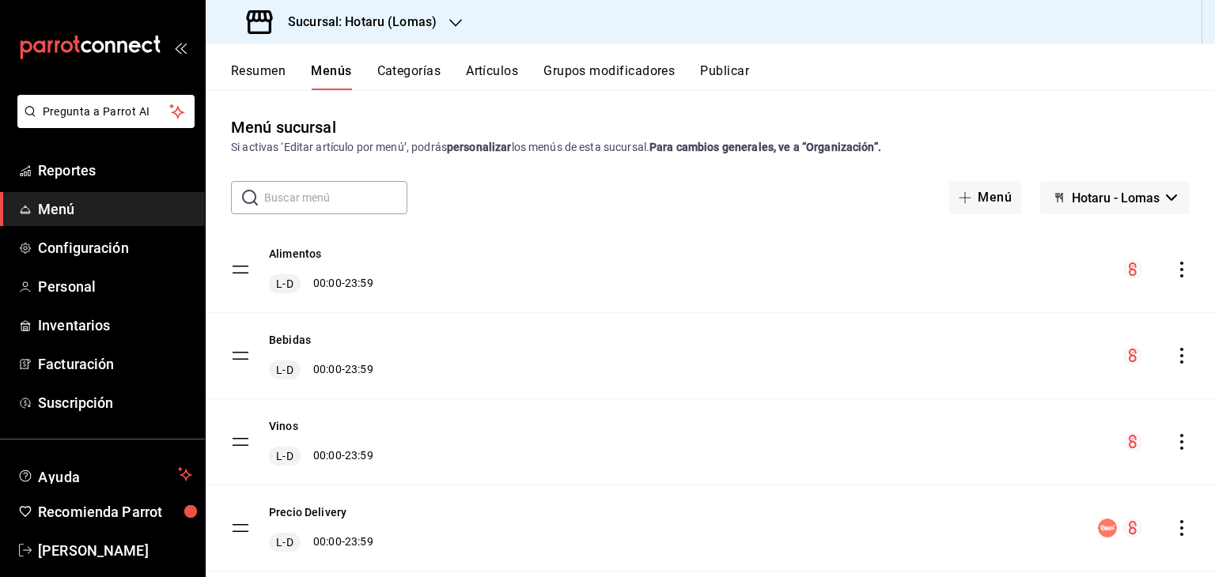
click at [1174, 358] on icon "actions" at bounding box center [1182, 356] width 16 height 16
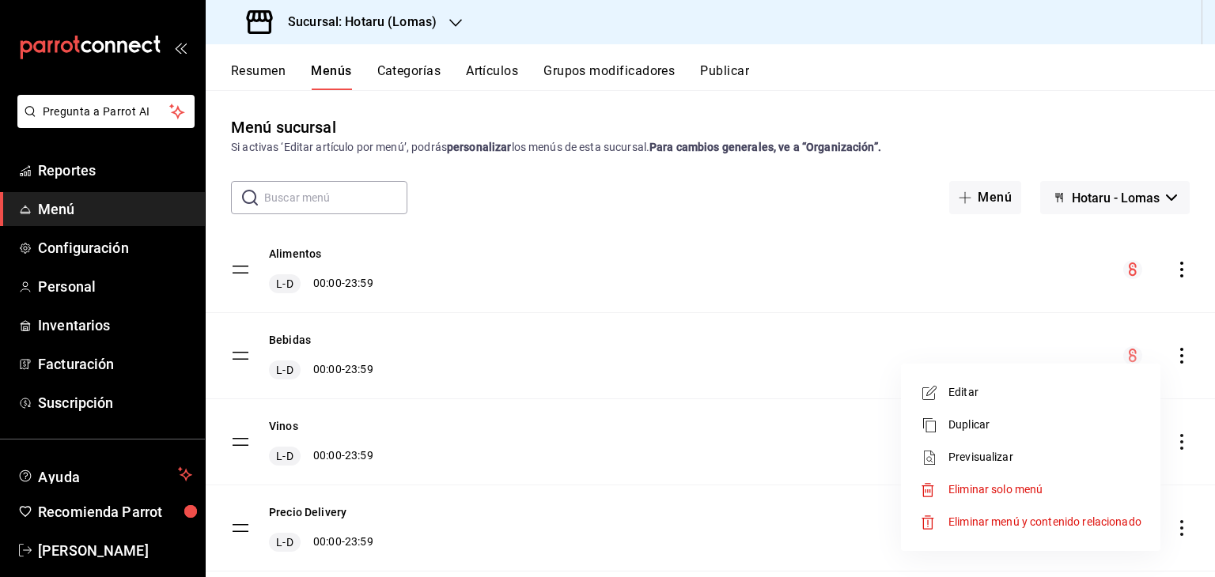
click at [962, 444] on li "Previsualizar" at bounding box center [1030, 457] width 247 height 32
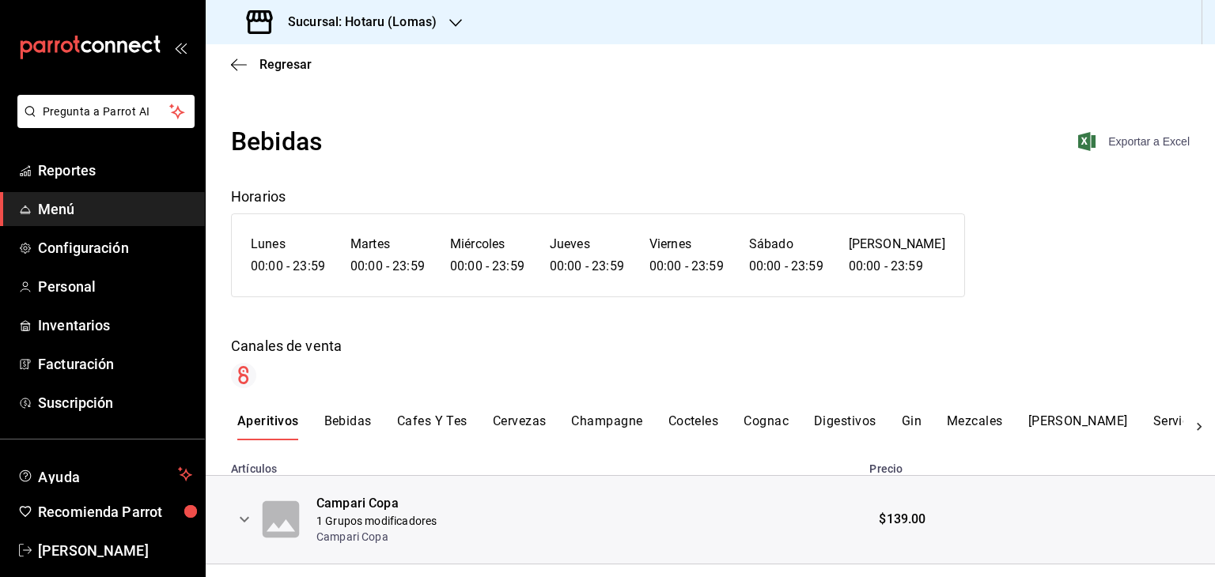
click at [1087, 143] on span "Exportar a Excel" at bounding box center [1135, 141] width 108 height 19
click at [237, 67] on icon "button" at bounding box center [239, 65] width 16 height 14
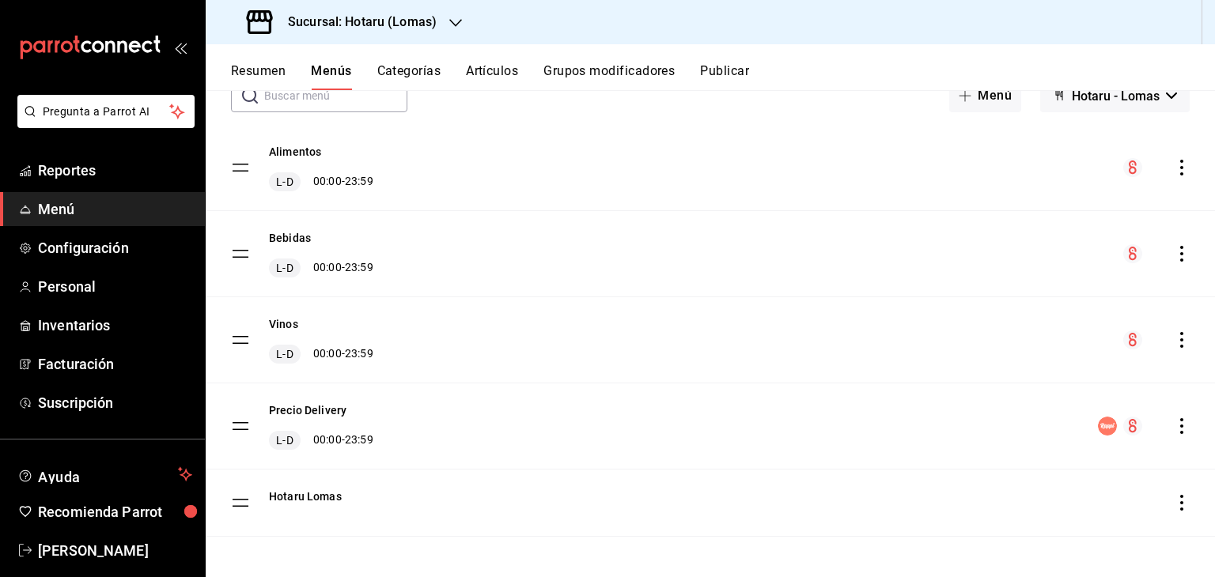
scroll to position [106, 0]
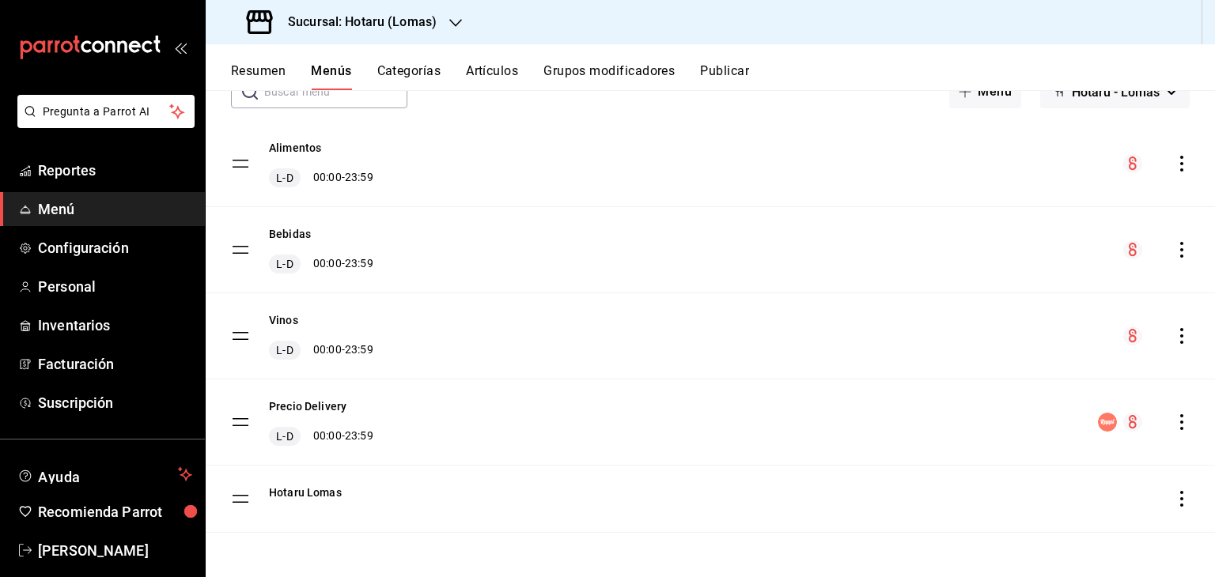
click at [1174, 335] on icon "actions" at bounding box center [1182, 336] width 16 height 16
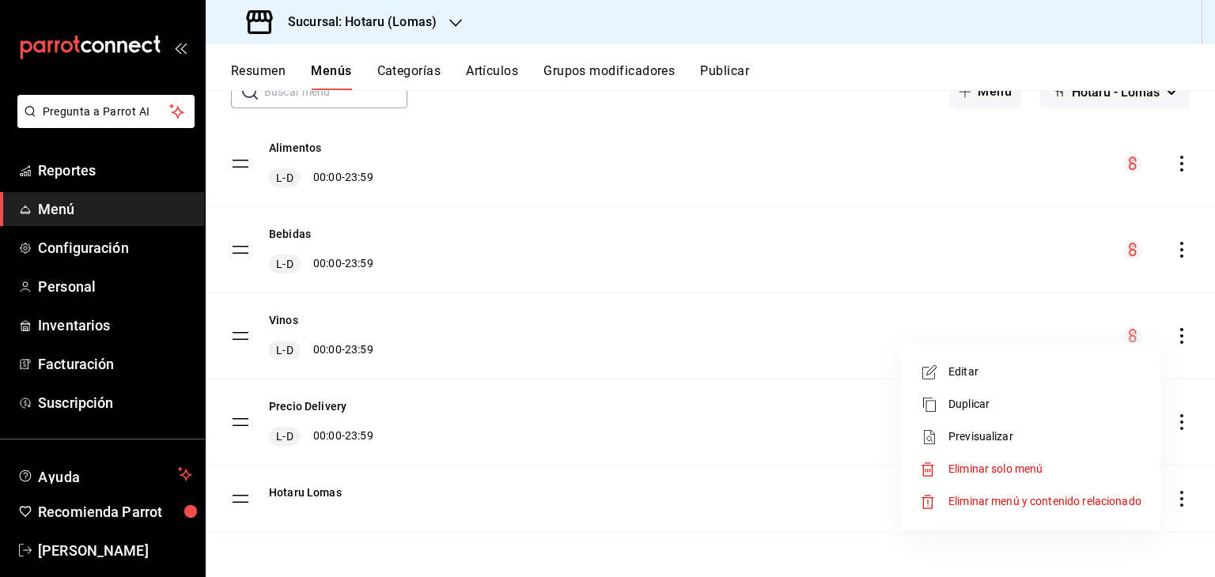
click at [981, 430] on span "Previsualizar" at bounding box center [1044, 437] width 193 height 17
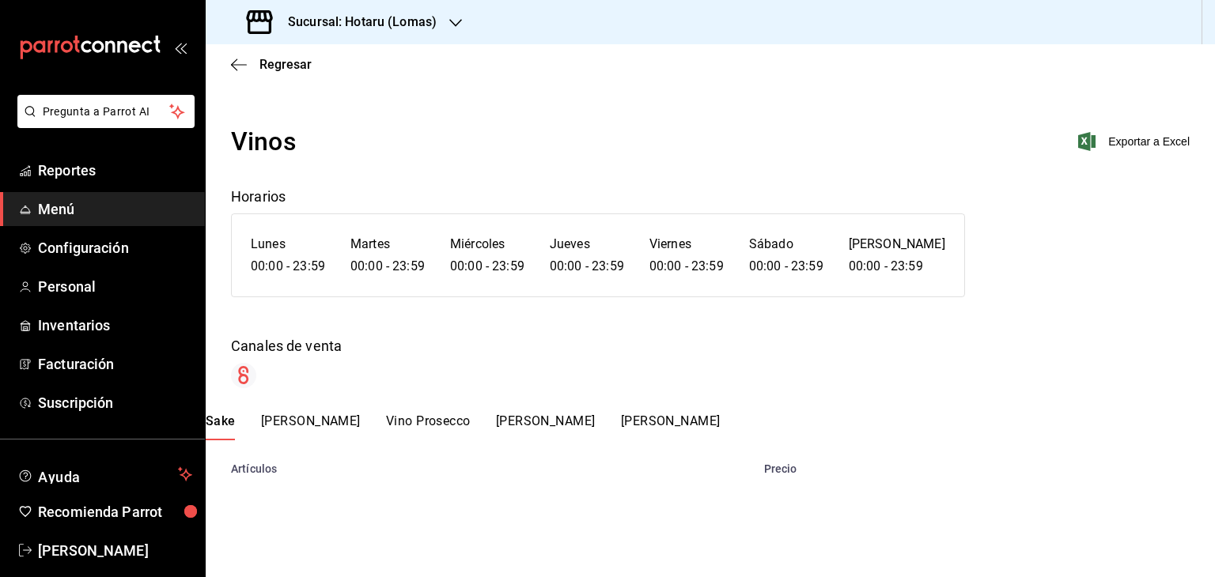
click at [1088, 140] on span "Exportar a Excel" at bounding box center [1135, 141] width 108 height 19
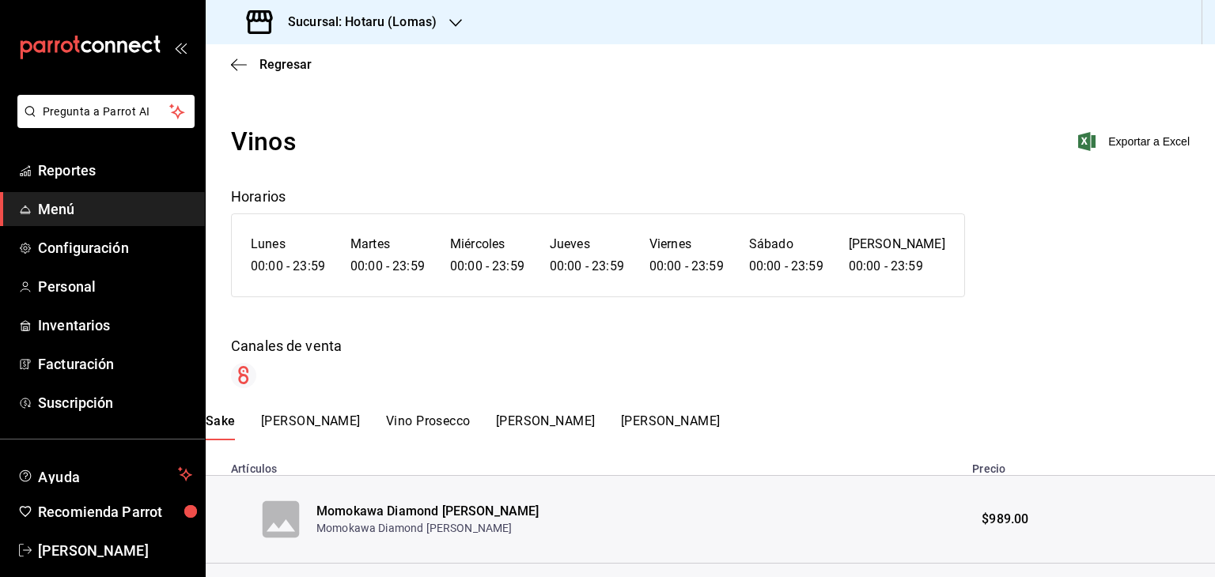
drag, startPoint x: 510, startPoint y: 159, endPoint x: 397, endPoint y: 134, distance: 115.7
click at [510, 159] on div "Vinos Exportar a Excel" at bounding box center [710, 142] width 958 height 38
click at [97, 176] on span "Reportes" at bounding box center [115, 170] width 154 height 21
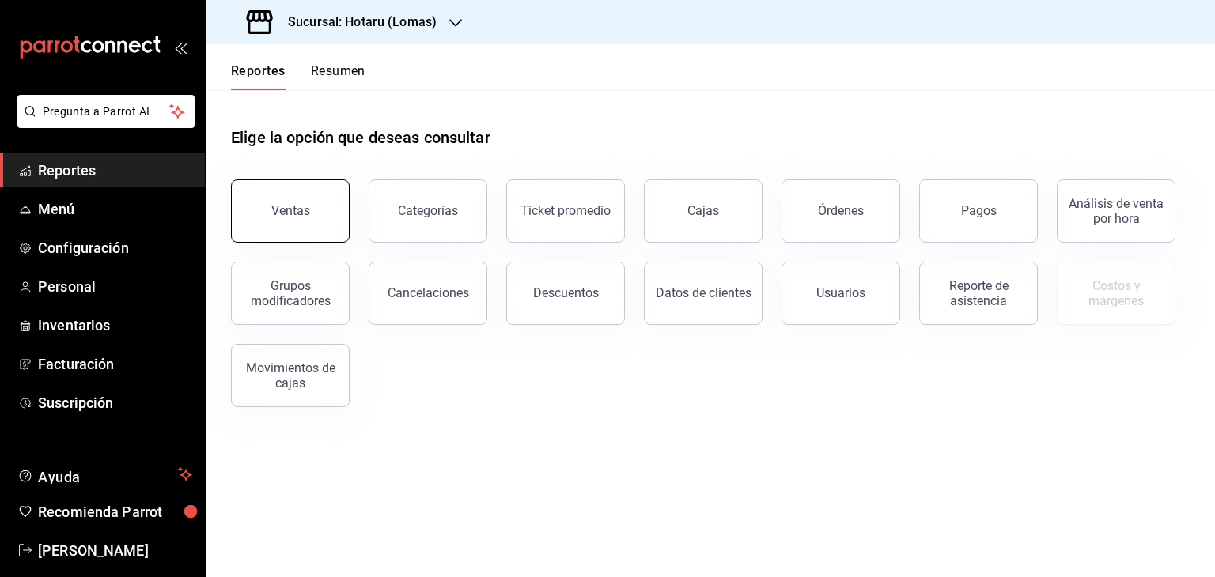
click at [307, 213] on div "Ventas" at bounding box center [290, 210] width 39 height 15
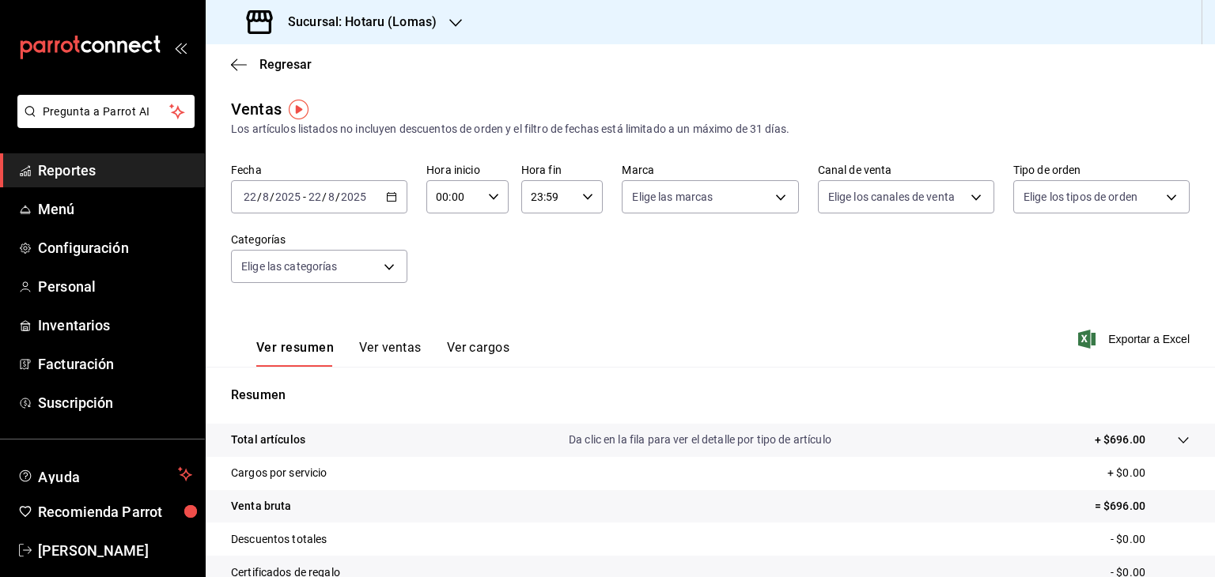
click at [704, 80] on div "Regresar" at bounding box center [710, 64] width 1009 height 40
click at [389, 197] on icon "button" at bounding box center [391, 196] width 11 height 11
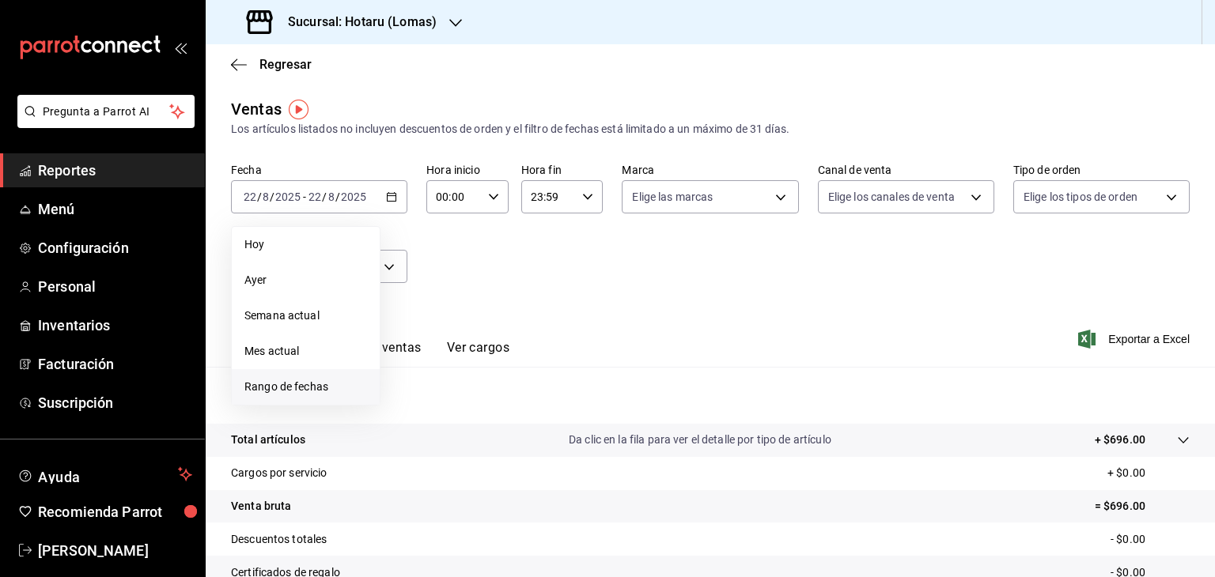
click at [313, 389] on span "Rango de fechas" at bounding box center [305, 387] width 123 height 17
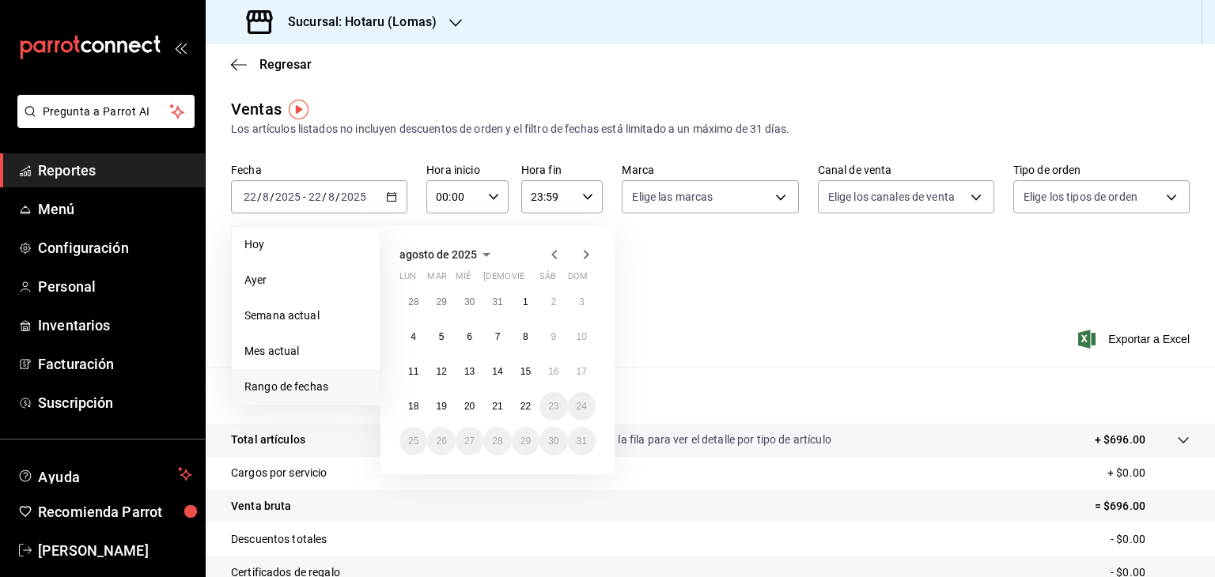
click at [558, 260] on icon "button" at bounding box center [554, 254] width 19 height 19
click at [443, 303] on abbr "1" at bounding box center [442, 308] width 6 height 11
drag, startPoint x: 496, startPoint y: 437, endPoint x: 507, endPoint y: 384, distance: 54.9
click at [496, 442] on abbr "31" at bounding box center [497, 447] width 10 height 11
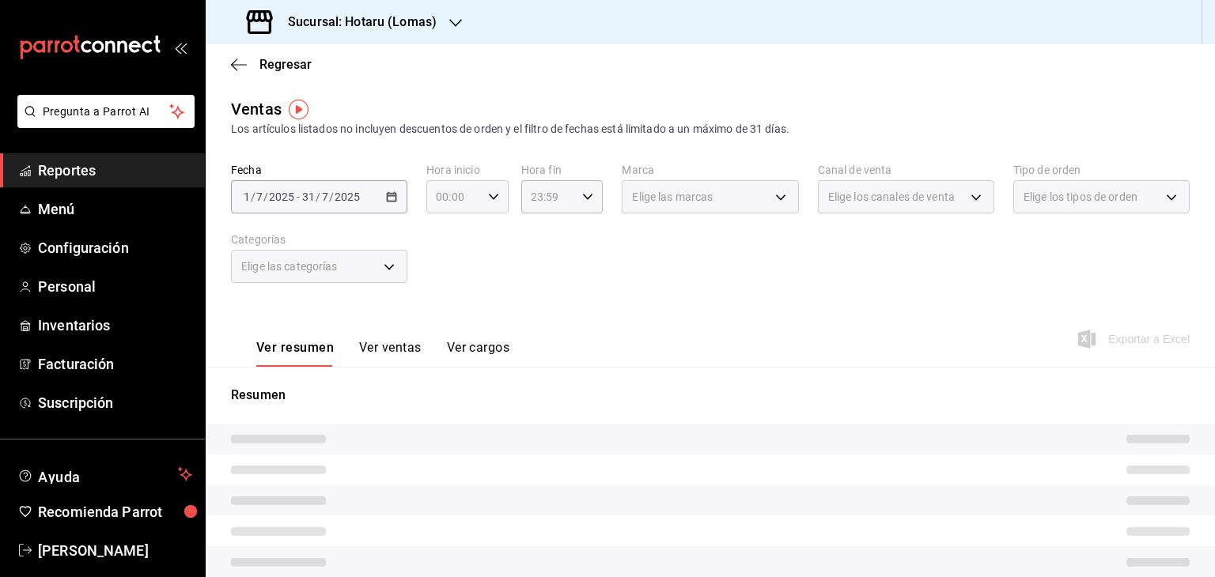
click at [488, 199] on icon "button" at bounding box center [493, 196] width 11 height 11
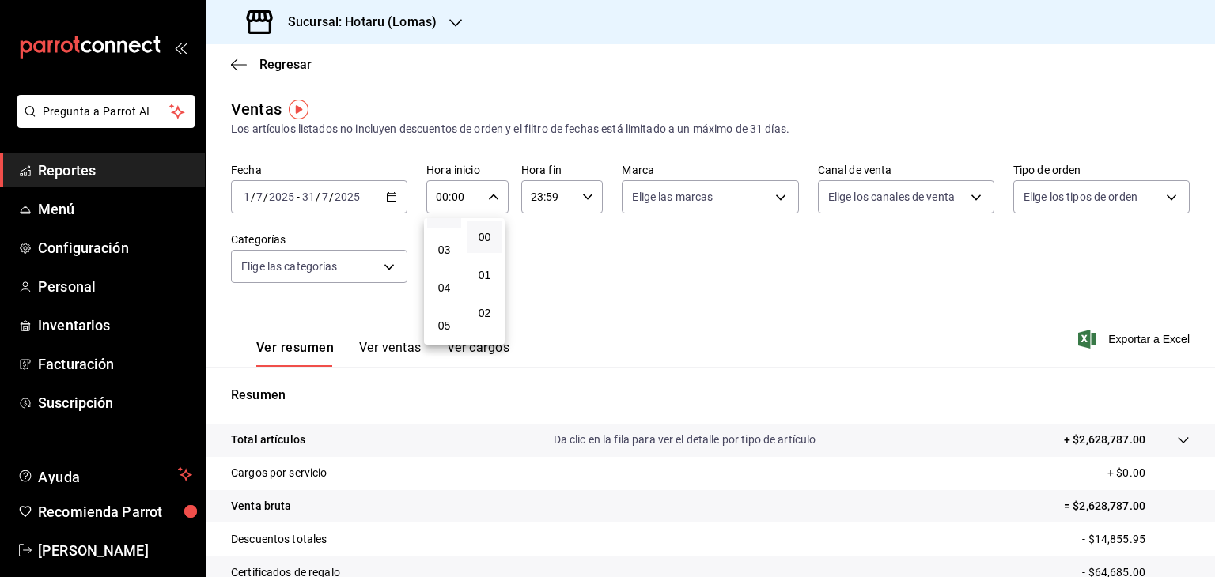
scroll to position [158, 0]
click at [448, 263] on button "05" at bounding box center [444, 269] width 34 height 32
type input "05:00"
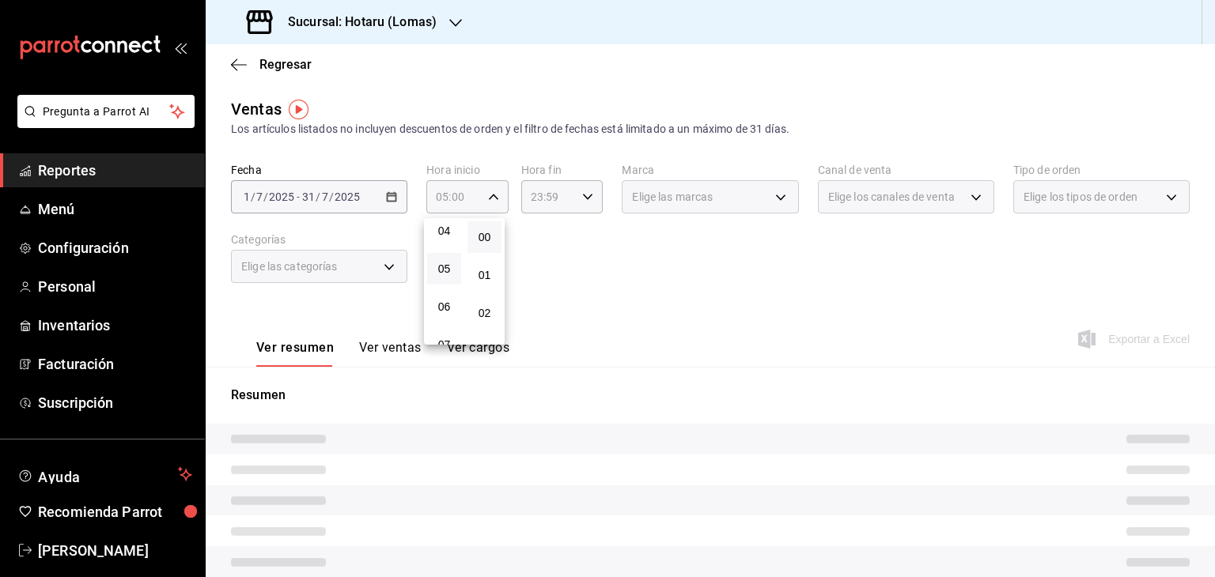
click at [584, 197] on div at bounding box center [607, 288] width 1215 height 577
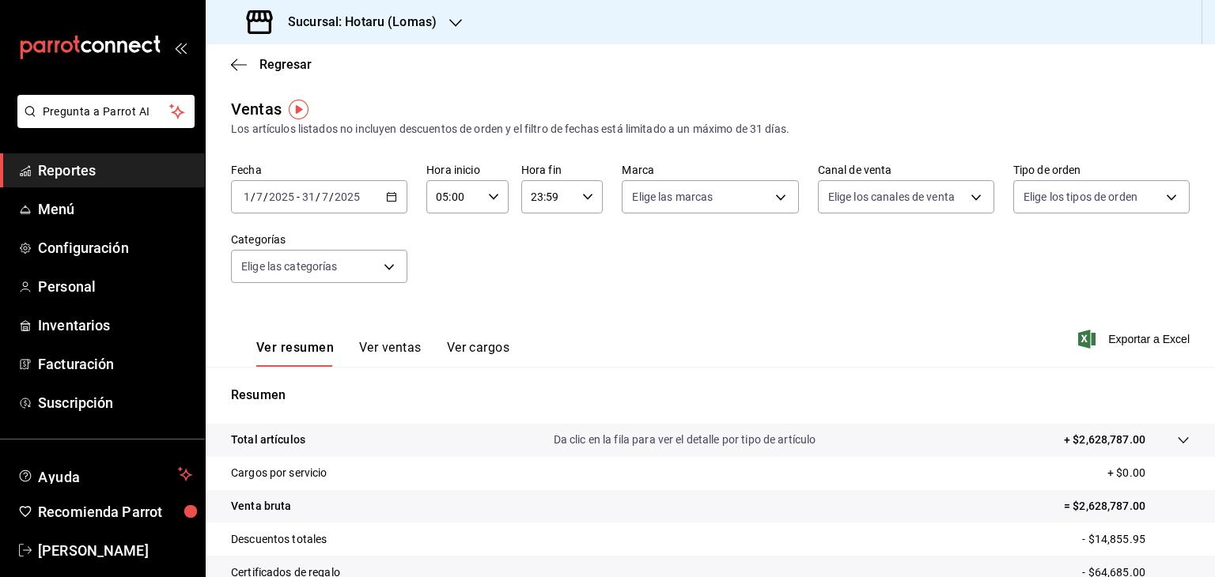
click at [584, 197] on \(Stroke\) "button" at bounding box center [587, 197] width 9 height 6
click at [543, 267] on span "05" at bounding box center [537, 269] width 15 height 13
click at [584, 245] on button "00" at bounding box center [578, 237] width 34 height 32
type input "05:00"
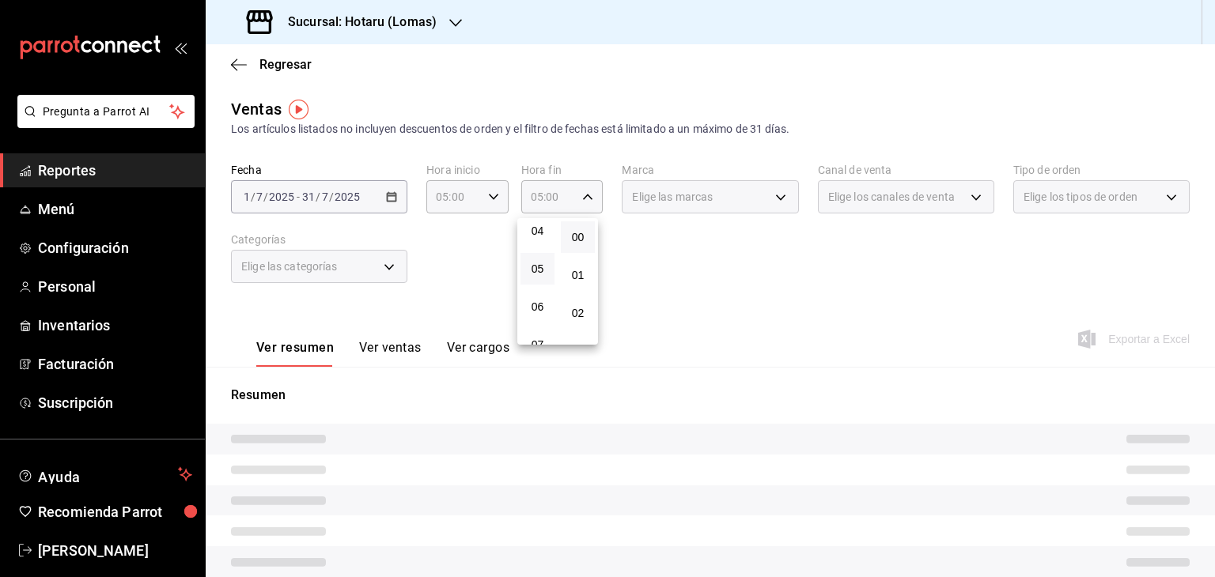
click at [819, 245] on div at bounding box center [607, 288] width 1215 height 577
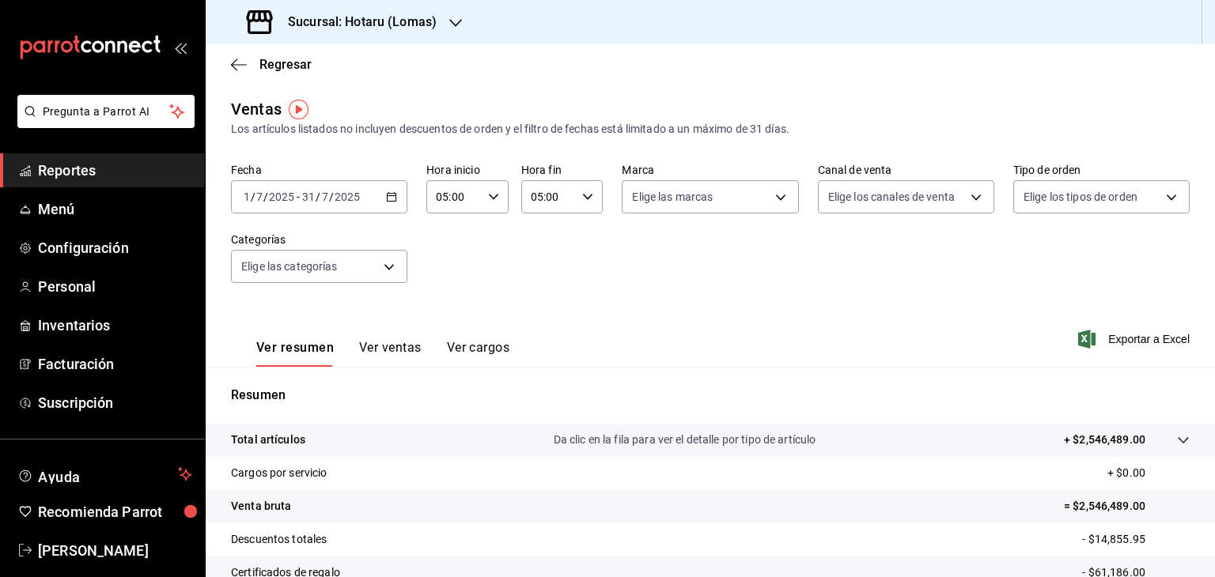
click at [1078, 342] on icon "button" at bounding box center [1086, 339] width 17 height 19
click at [402, 193] on div "[DATE] [DATE] - [DATE] [DATE]" at bounding box center [319, 196] width 176 height 33
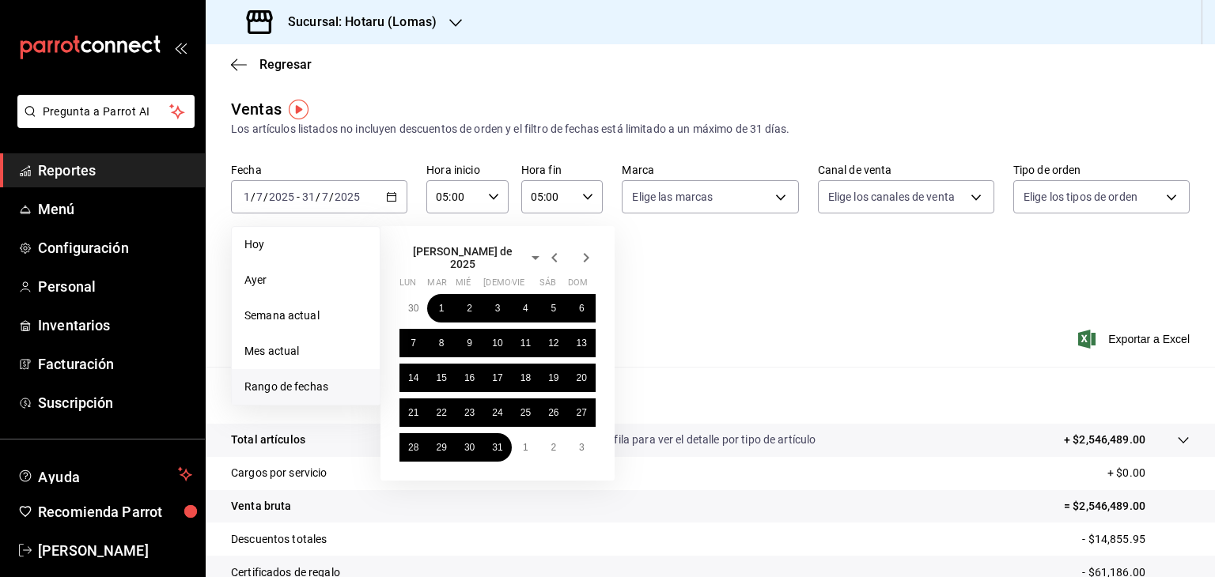
click at [556, 253] on icon "button" at bounding box center [554, 257] width 6 height 9
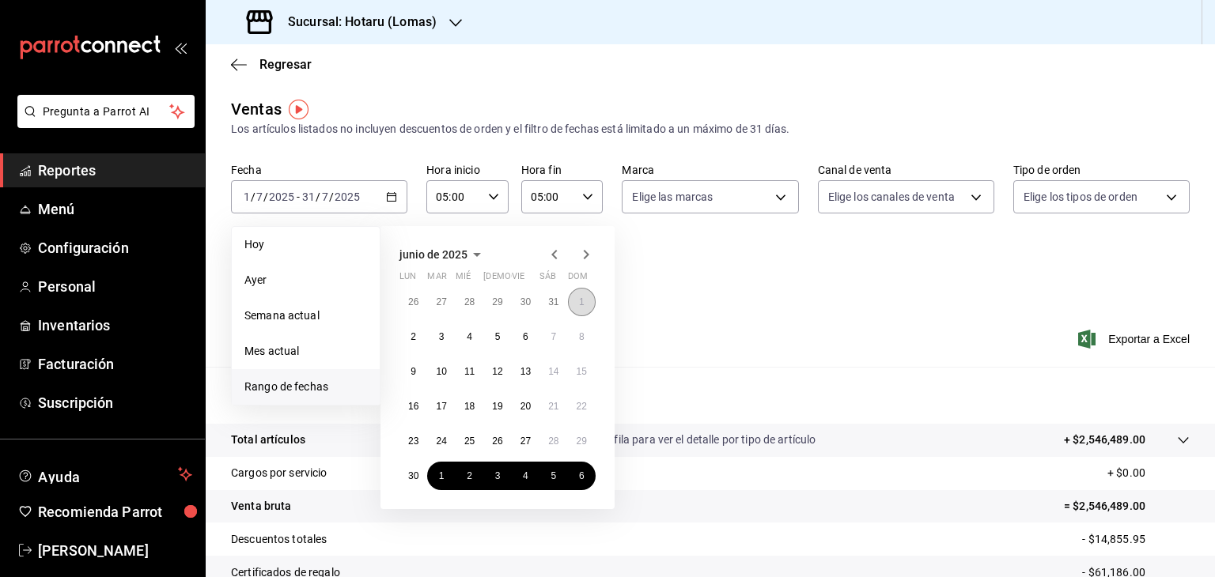
click at [577, 305] on button "1" at bounding box center [582, 302] width 28 height 28
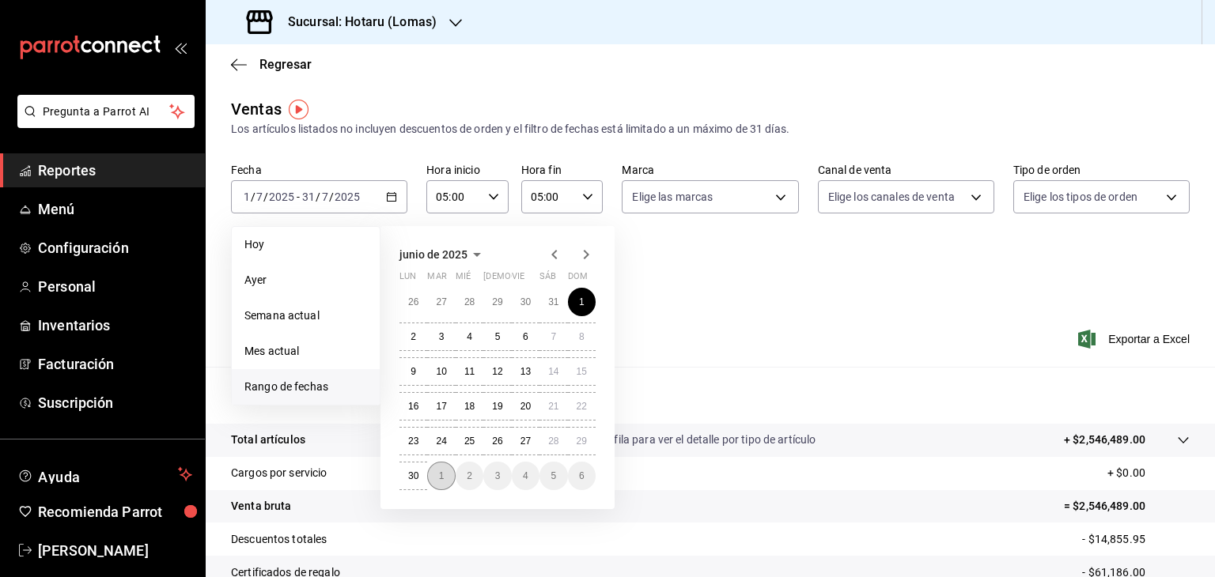
click at [435, 475] on button "1" at bounding box center [441, 476] width 28 height 28
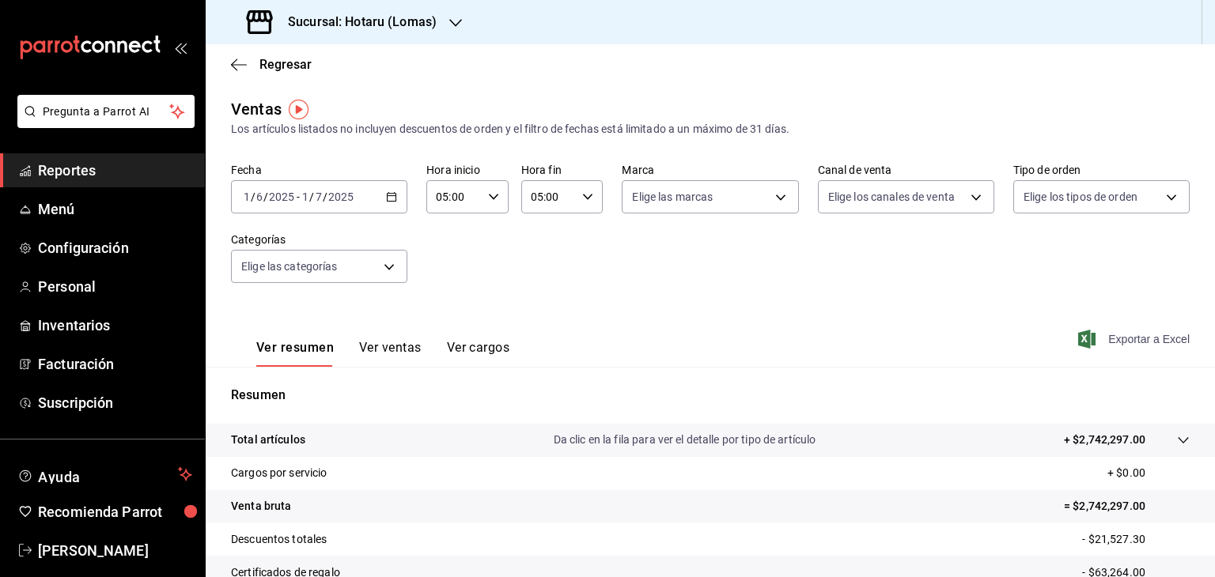
click at [1083, 330] on icon "button" at bounding box center [1086, 339] width 17 height 19
drag, startPoint x: 667, startPoint y: 308, endPoint x: 645, endPoint y: 293, distance: 26.3
click at [665, 302] on div "Ver resumen Ver ventas Ver cargos Exportar a Excel" at bounding box center [710, 334] width 1009 height 65
click at [392, 214] on div "Fecha [DATE] [DATE] - [DATE] [DATE] Hora inicio 05:00 Hora inicio Hora fin 05:0…" at bounding box center [710, 232] width 958 height 139
click at [392, 201] on \(Stroke\) "button" at bounding box center [391, 197] width 9 height 9
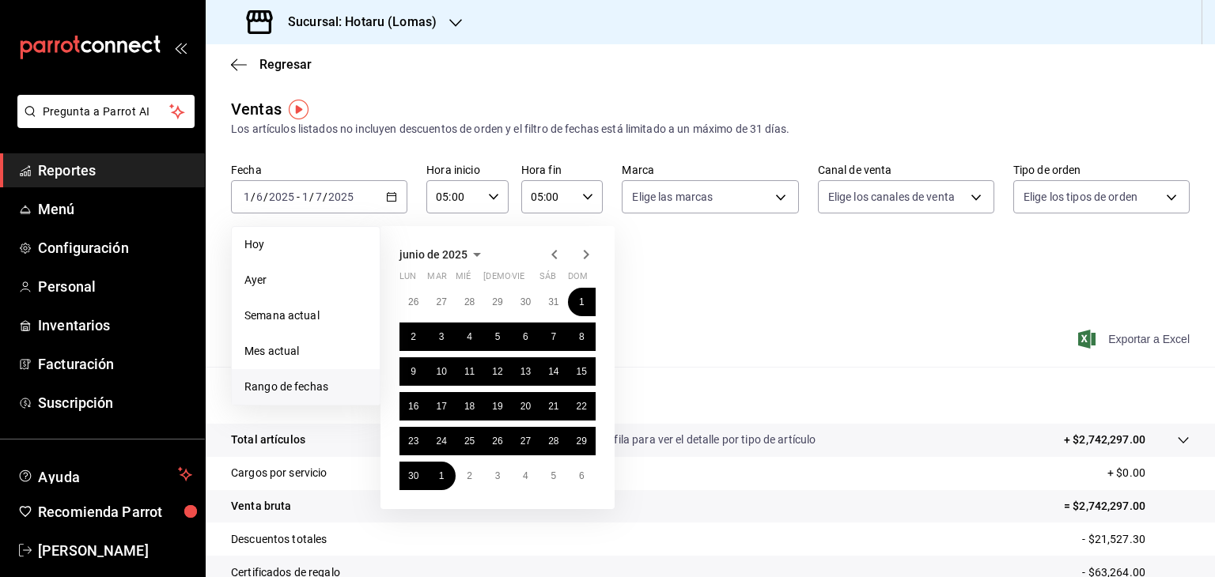
click at [550, 255] on icon "button" at bounding box center [554, 254] width 19 height 19
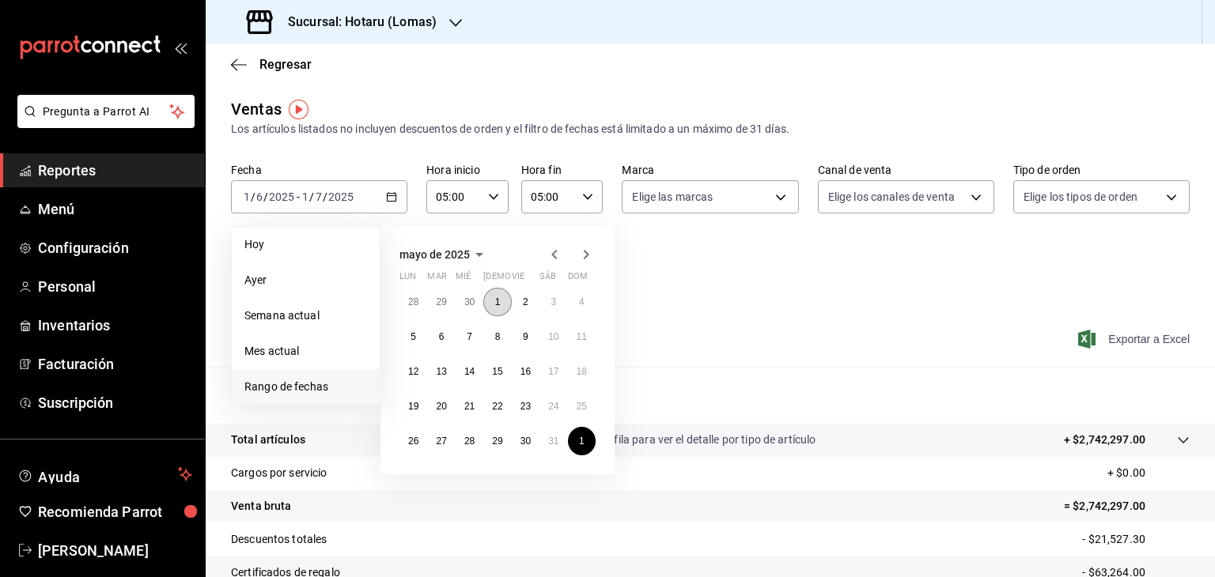
click at [502, 302] on button "1" at bounding box center [497, 302] width 28 height 28
click at [548, 443] on abbr "31" at bounding box center [553, 441] width 10 height 11
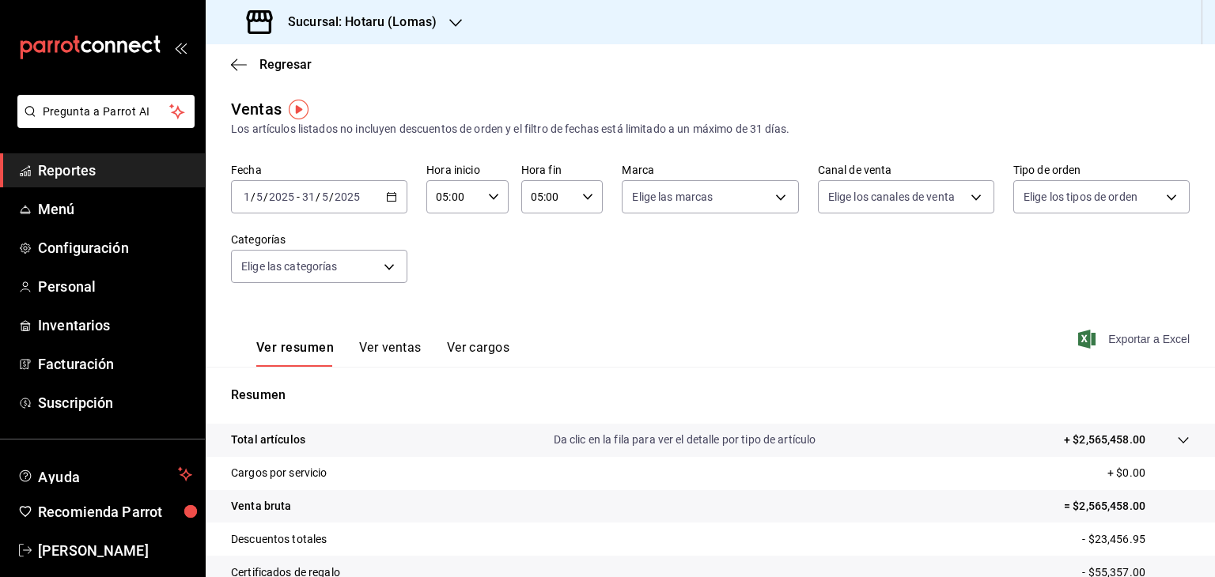
click at [1078, 336] on icon "button" at bounding box center [1086, 339] width 17 height 19
click at [361, 26] on h3 "Sucursal: Hotaru (Lomas)" at bounding box center [355, 22] width 161 height 19
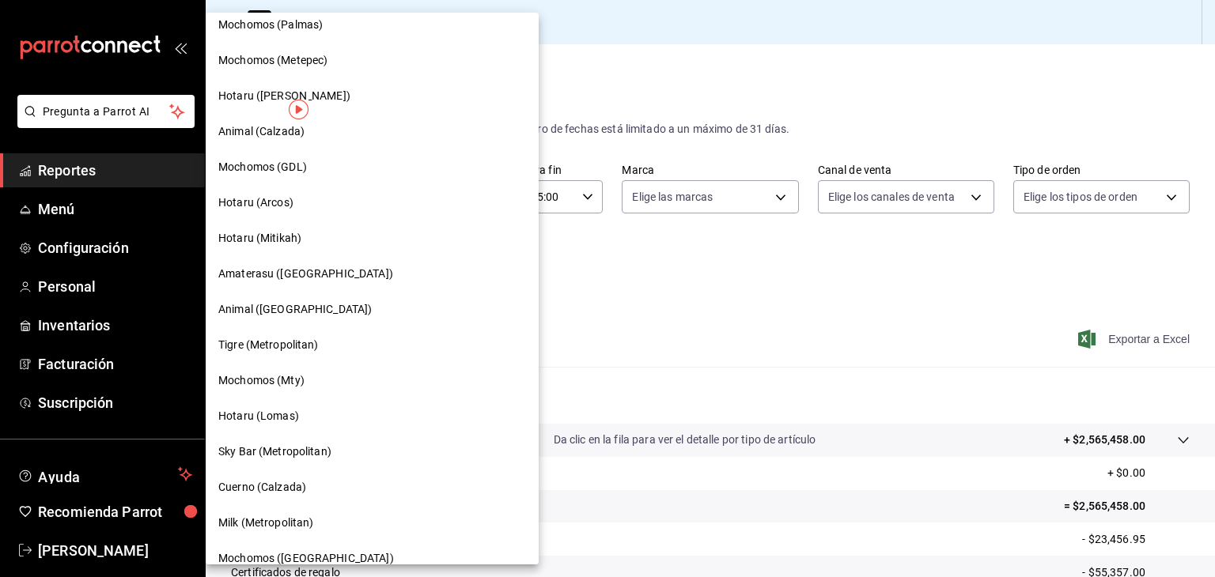
scroll to position [237, 0]
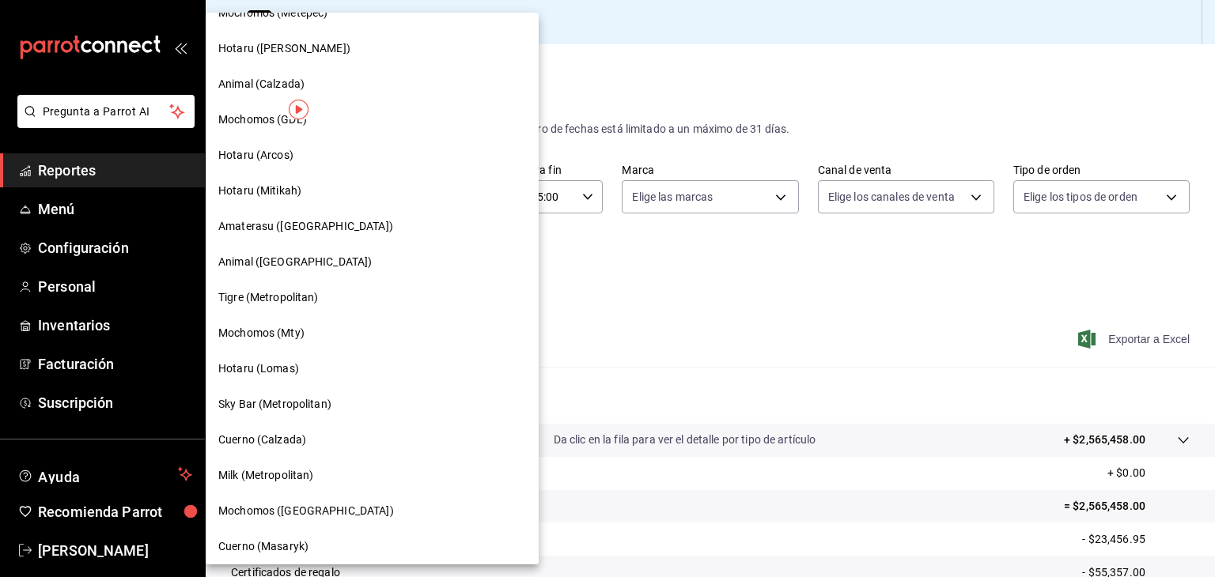
click at [316, 155] on div "Hotaru (Arcos)" at bounding box center [372, 155] width 308 height 17
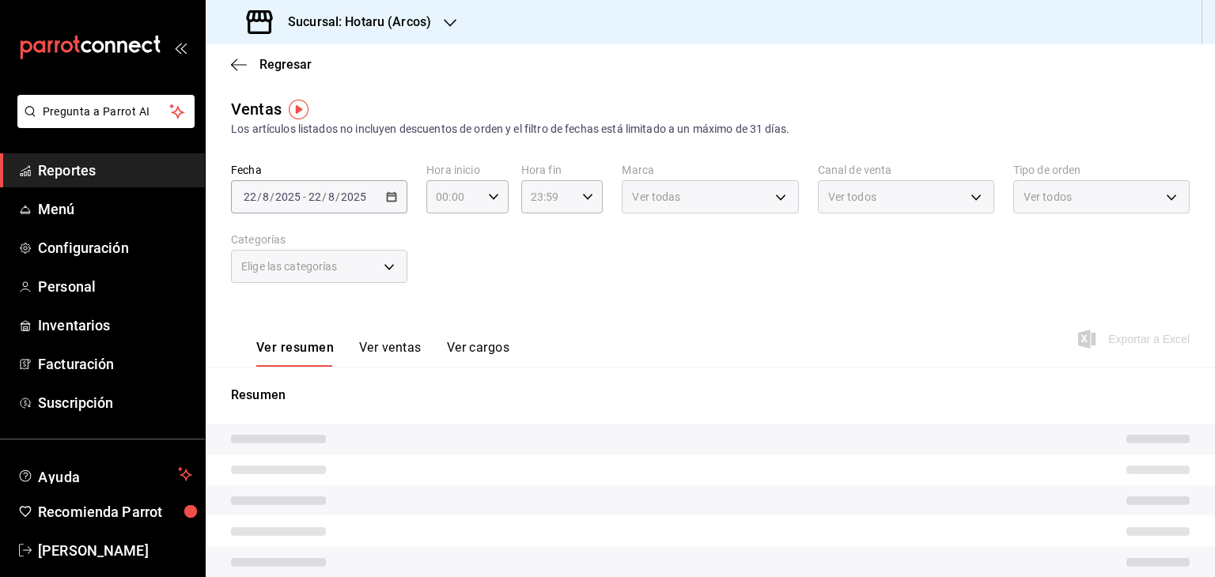
type input "05:00"
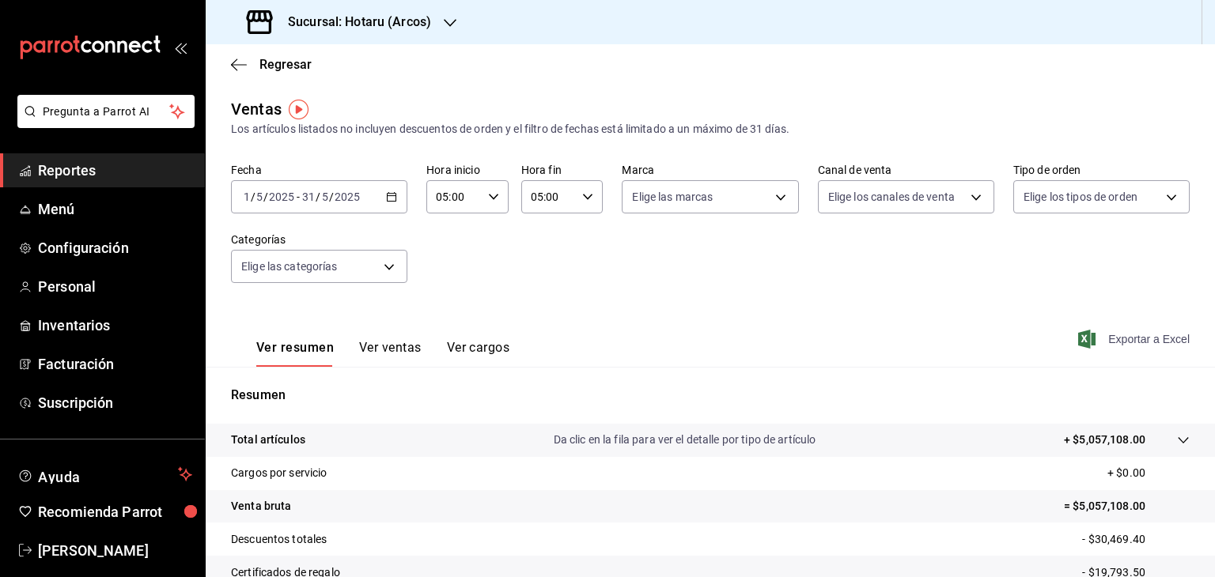
click at [1078, 336] on icon "button" at bounding box center [1086, 339] width 17 height 19
click at [391, 195] on icon "button" at bounding box center [391, 196] width 11 height 11
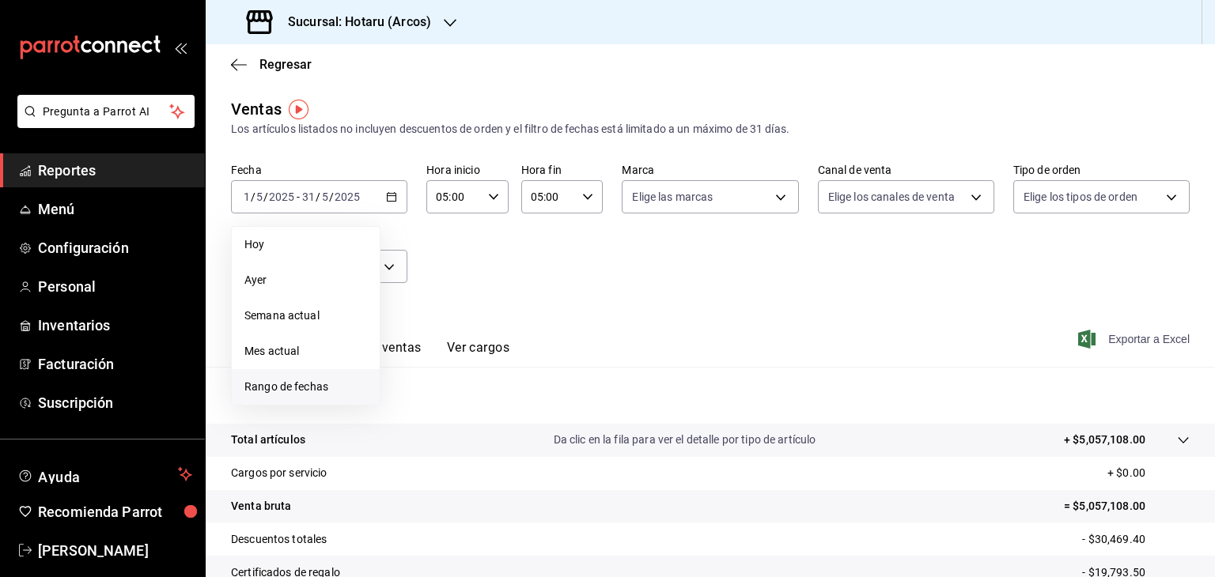
click at [341, 388] on span "Rango de fechas" at bounding box center [305, 387] width 123 height 17
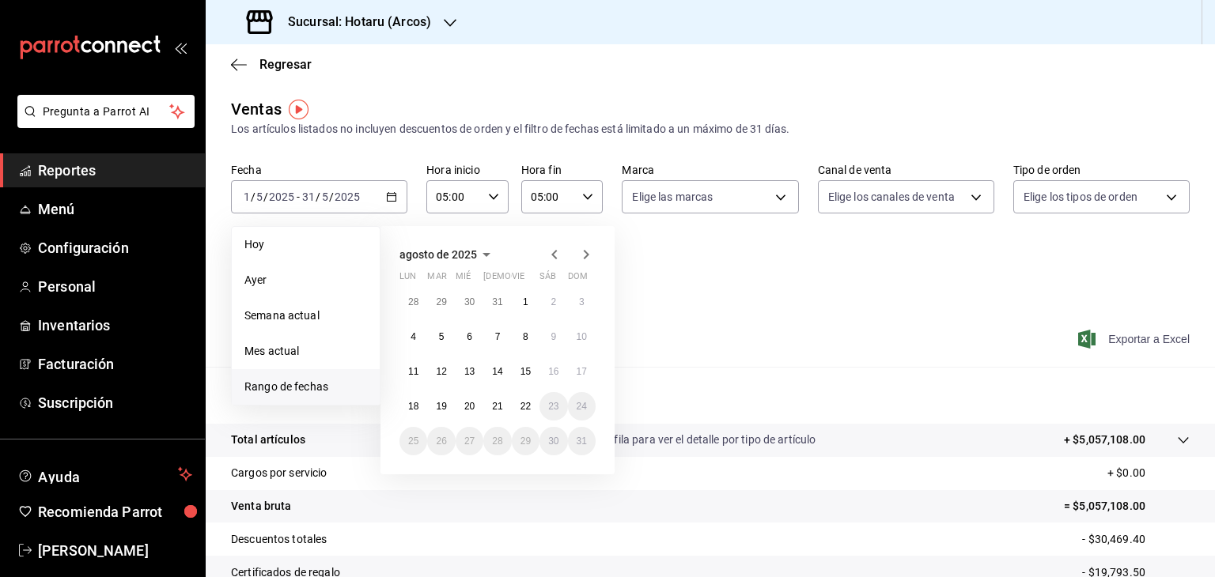
click at [554, 253] on icon "button" at bounding box center [554, 254] width 6 height 9
click at [555, 253] on icon "button" at bounding box center [554, 257] width 6 height 9
click at [583, 301] on abbr "1" at bounding box center [582, 302] width 6 height 11
click at [429, 475] on button "1" at bounding box center [441, 476] width 28 height 28
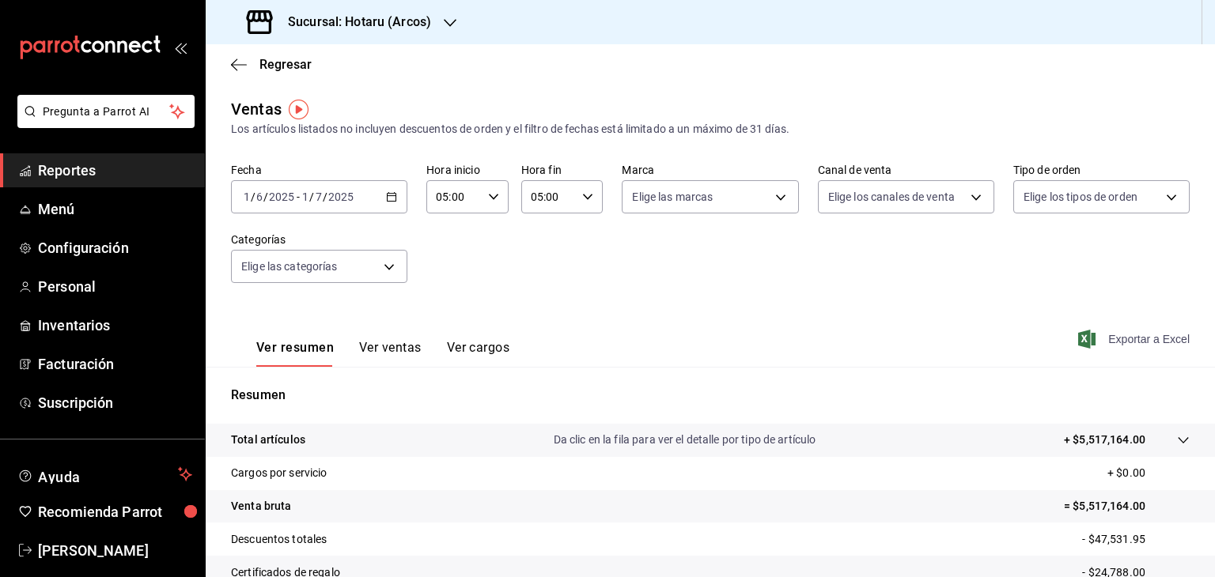
click at [1065, 339] on div "Ver resumen Ver ventas Ver cargos Exportar a Excel" at bounding box center [710, 334] width 1009 height 65
click at [1078, 338] on icon "button" at bounding box center [1086, 339] width 17 height 19
click at [389, 194] on icon "button" at bounding box center [391, 196] width 11 height 11
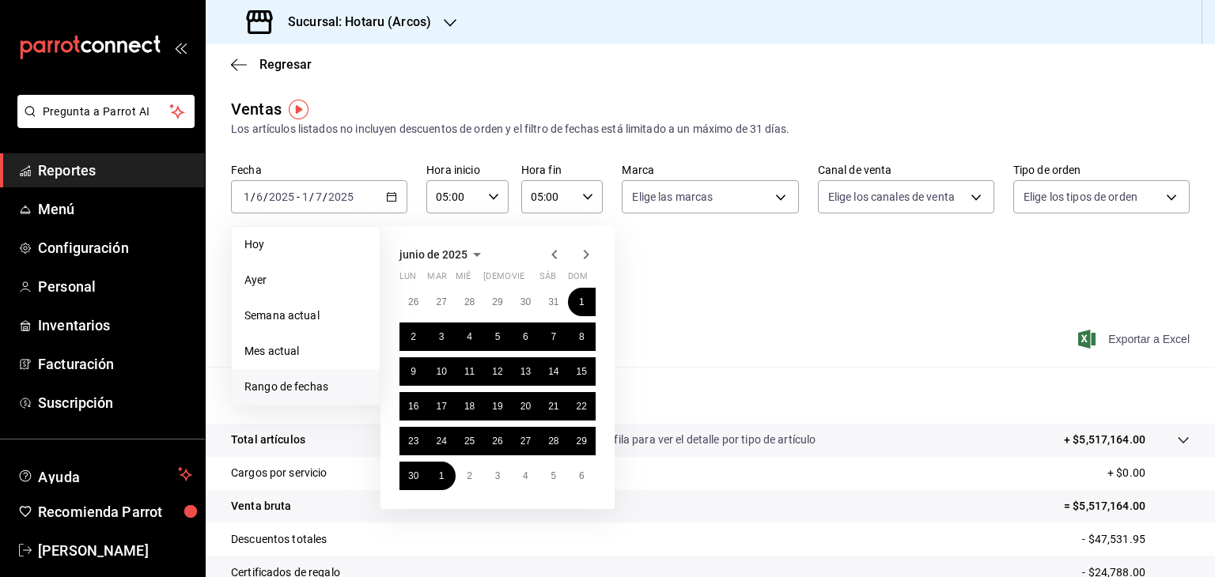
click at [585, 261] on icon "button" at bounding box center [586, 254] width 19 height 19
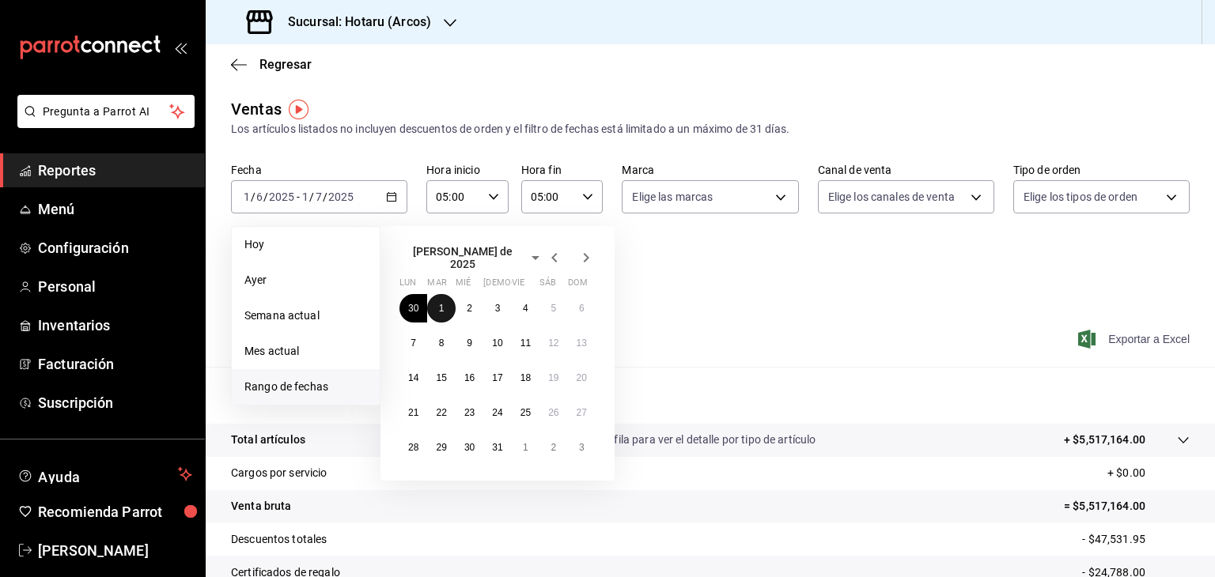
click at [444, 301] on button "1" at bounding box center [441, 308] width 28 height 28
click at [503, 440] on button "31" at bounding box center [497, 447] width 28 height 28
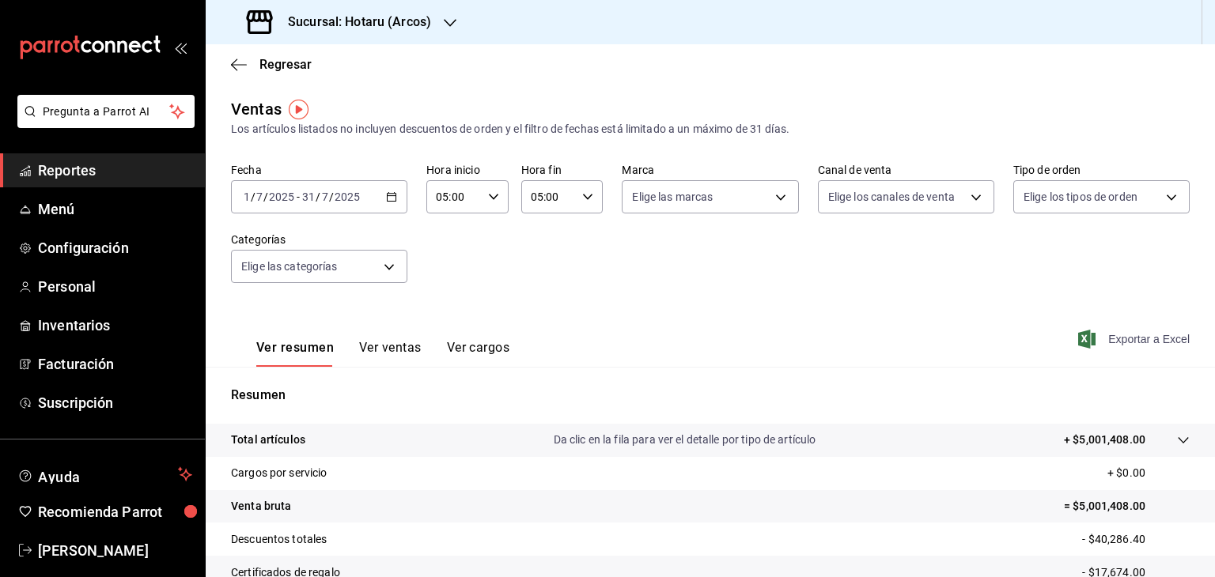
click at [1078, 337] on icon "button" at bounding box center [1086, 339] width 17 height 19
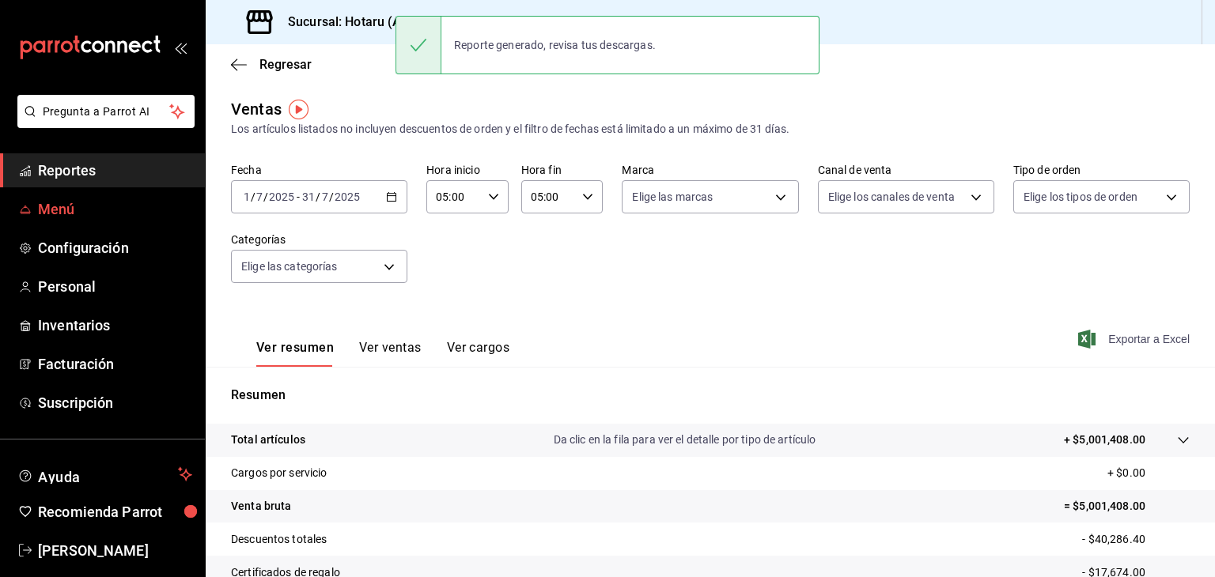
click at [104, 206] on span "Menú" at bounding box center [115, 209] width 154 height 21
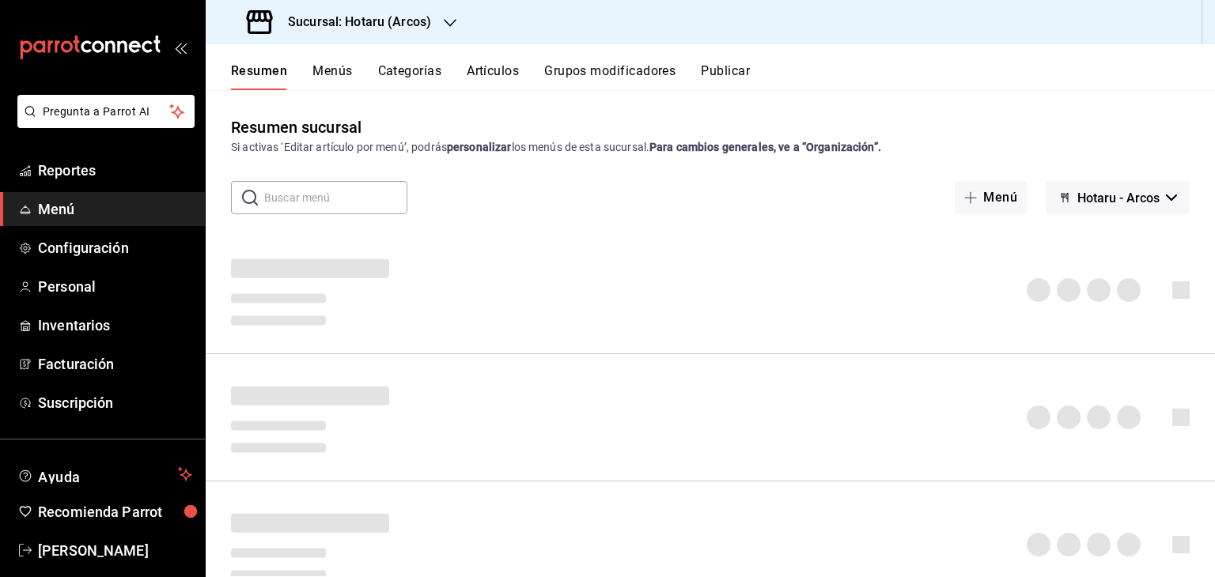
click at [342, 70] on button "Menús" at bounding box center [332, 76] width 40 height 27
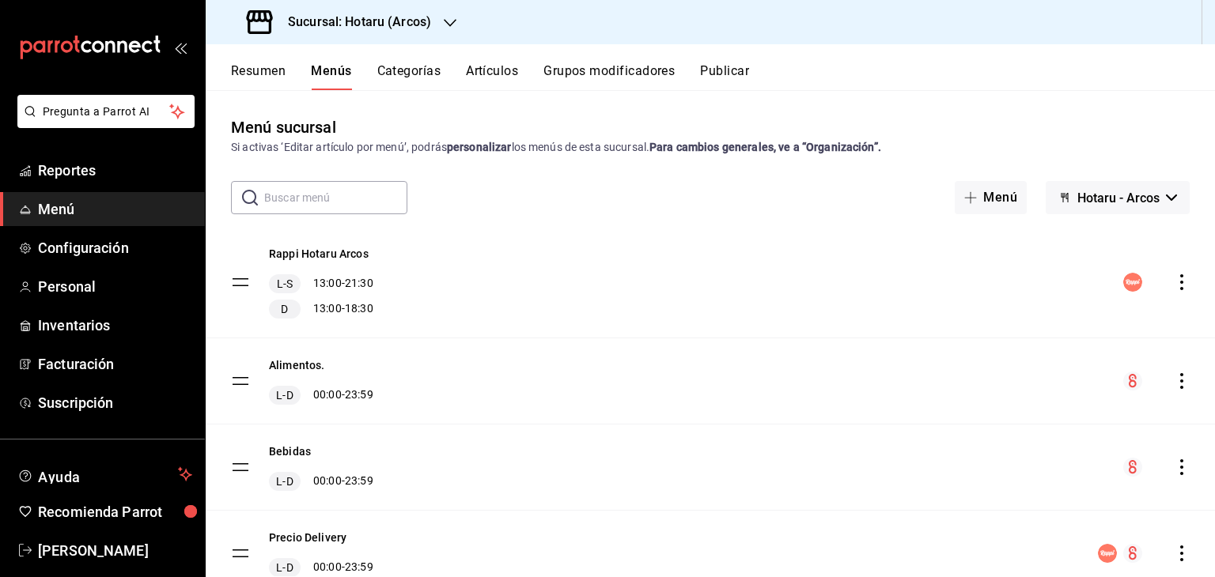
click at [1174, 282] on icon "actions" at bounding box center [1182, 282] width 16 height 16
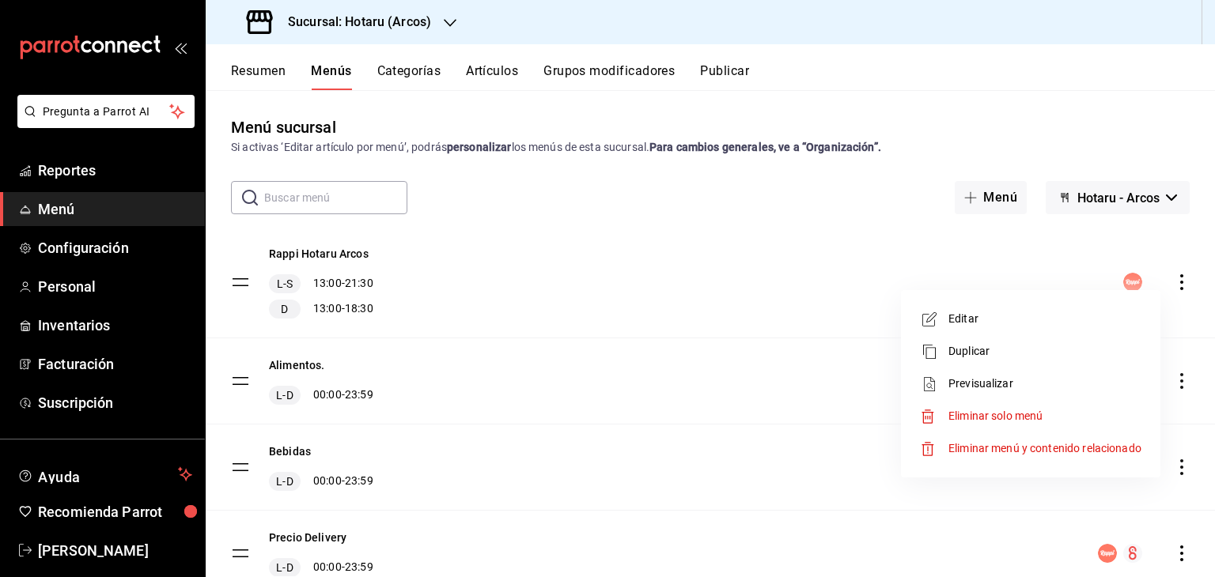
click at [1002, 375] on li "Previsualizar" at bounding box center [1030, 384] width 247 height 32
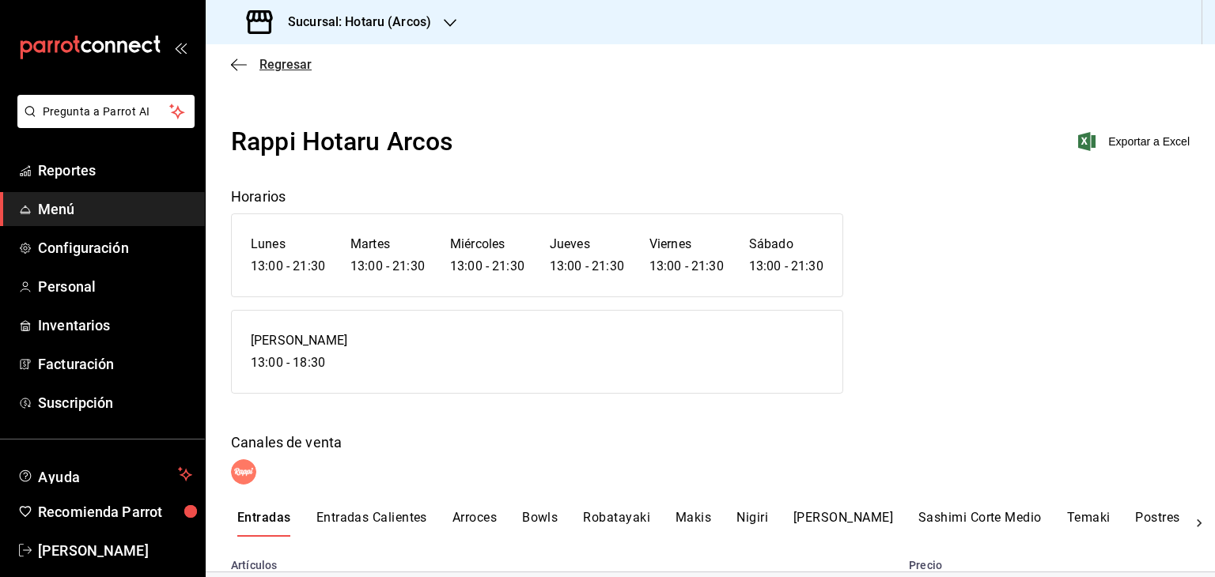
click at [231, 70] on icon "button" at bounding box center [239, 65] width 16 height 14
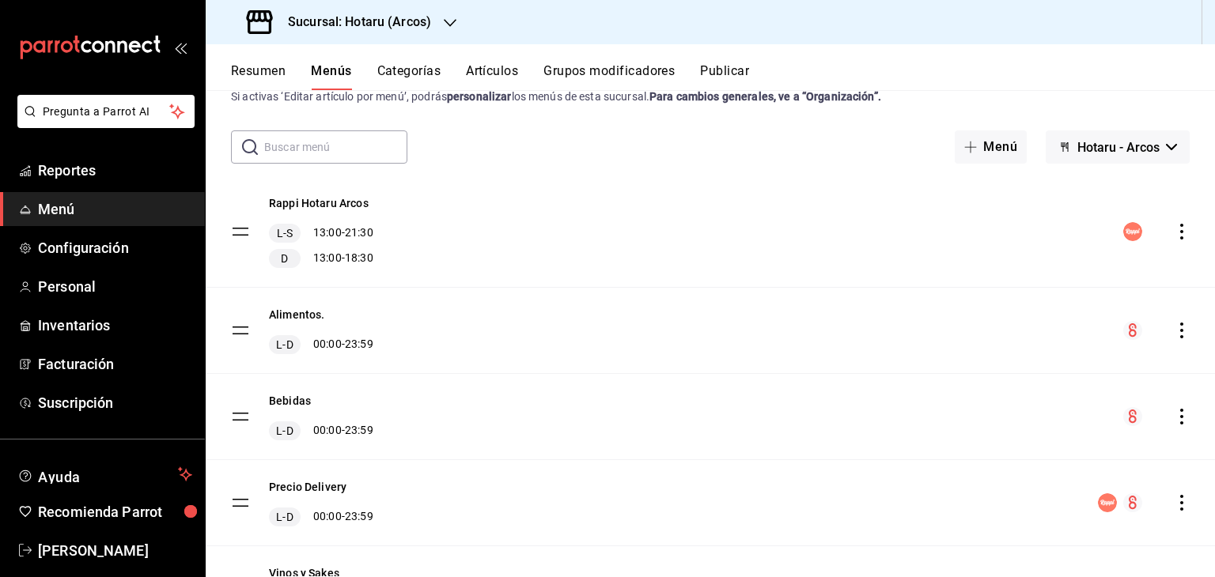
scroll to position [79, 0]
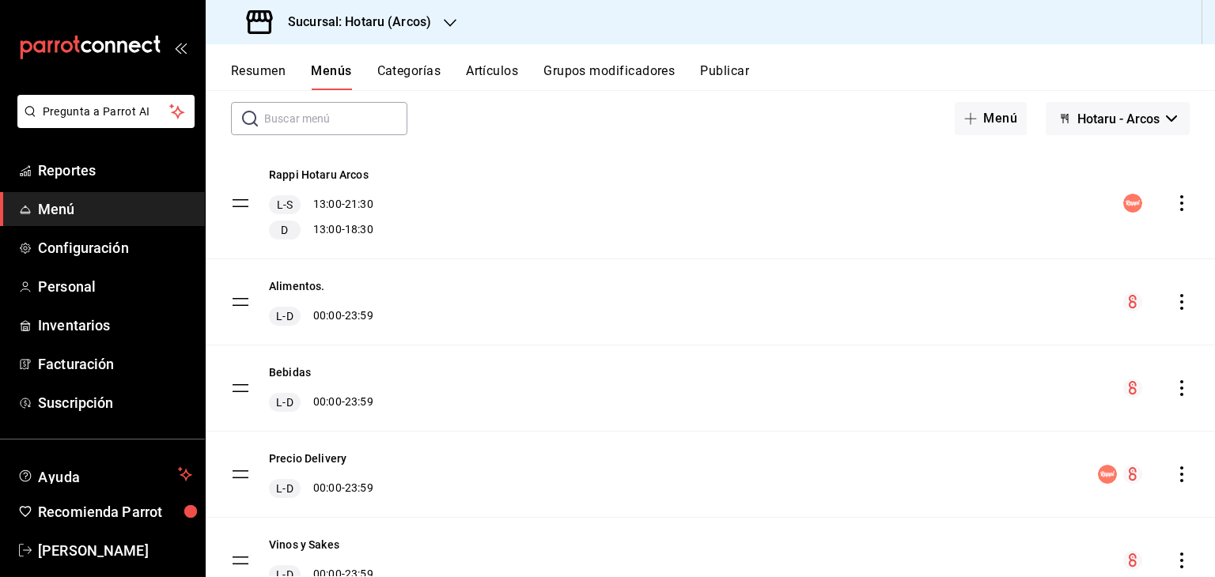
click at [1174, 305] on icon "actions" at bounding box center [1182, 302] width 16 height 16
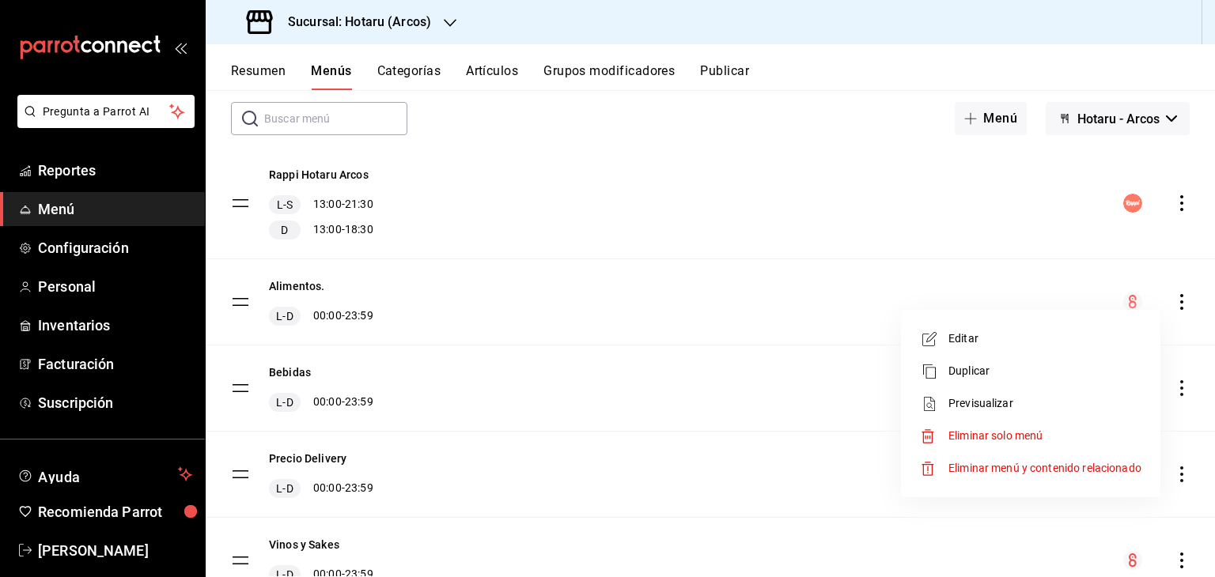
click at [1004, 403] on span "Previsualizar" at bounding box center [1044, 403] width 193 height 17
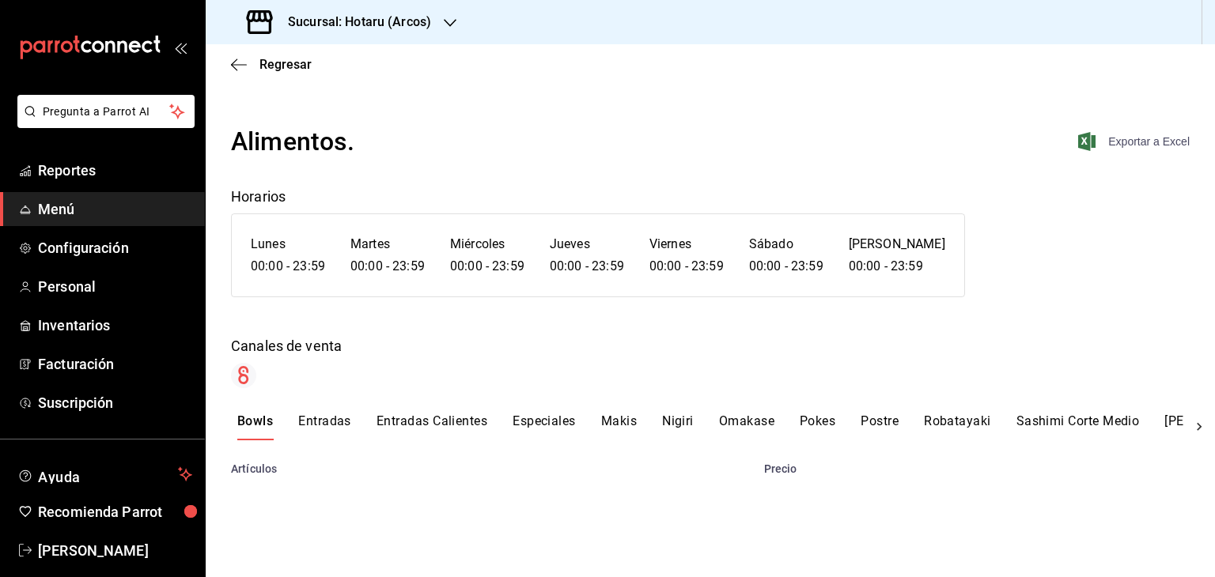
click at [1091, 137] on span "Exportar a Excel" at bounding box center [1135, 141] width 108 height 19
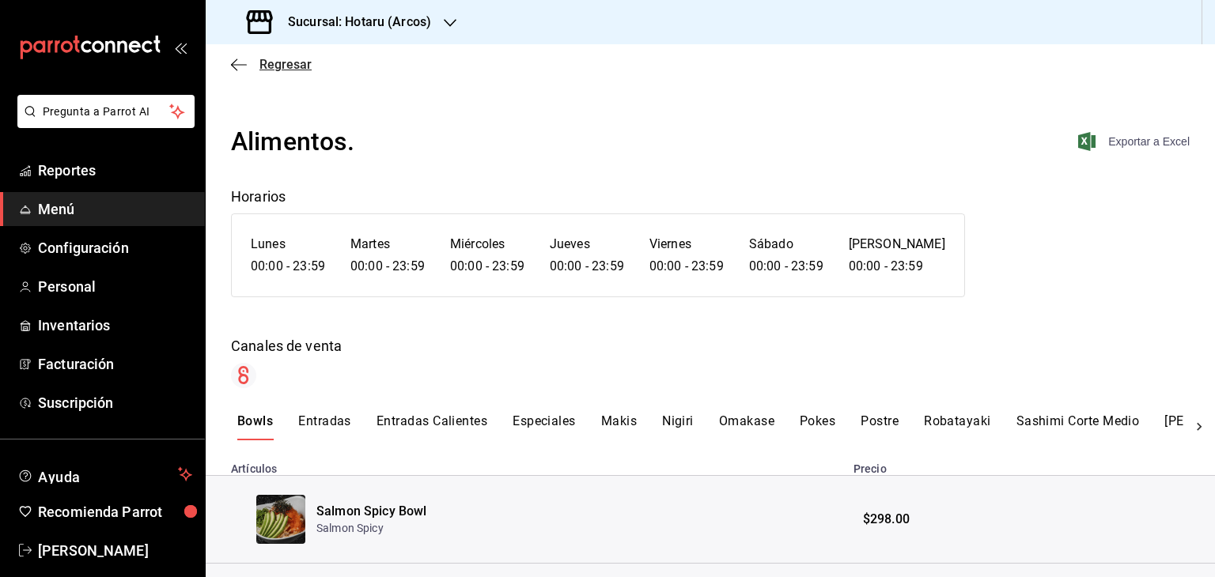
click at [244, 66] on icon "button" at bounding box center [239, 65] width 16 height 14
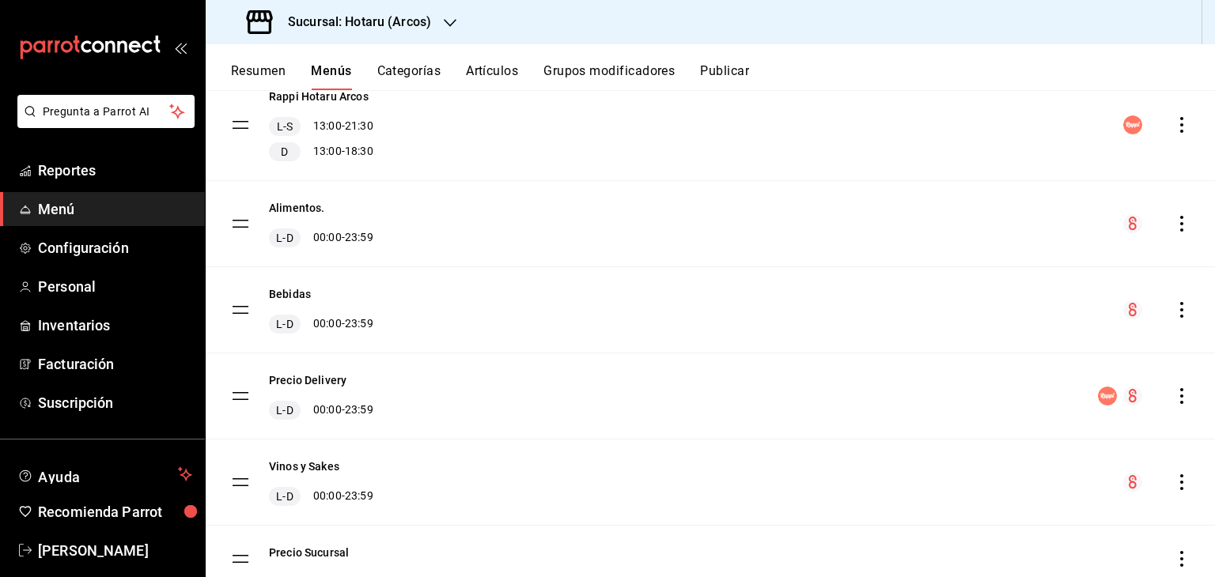
scroll to position [158, 0]
click at [1174, 313] on icon "actions" at bounding box center [1182, 309] width 16 height 16
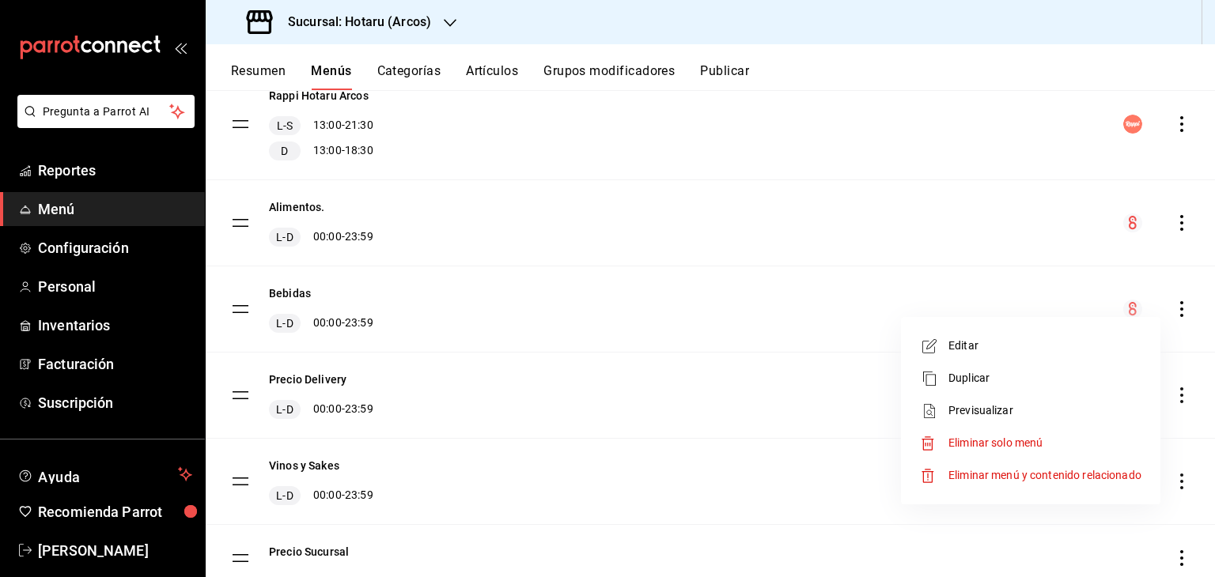
click at [987, 406] on span "Previsualizar" at bounding box center [1044, 411] width 193 height 17
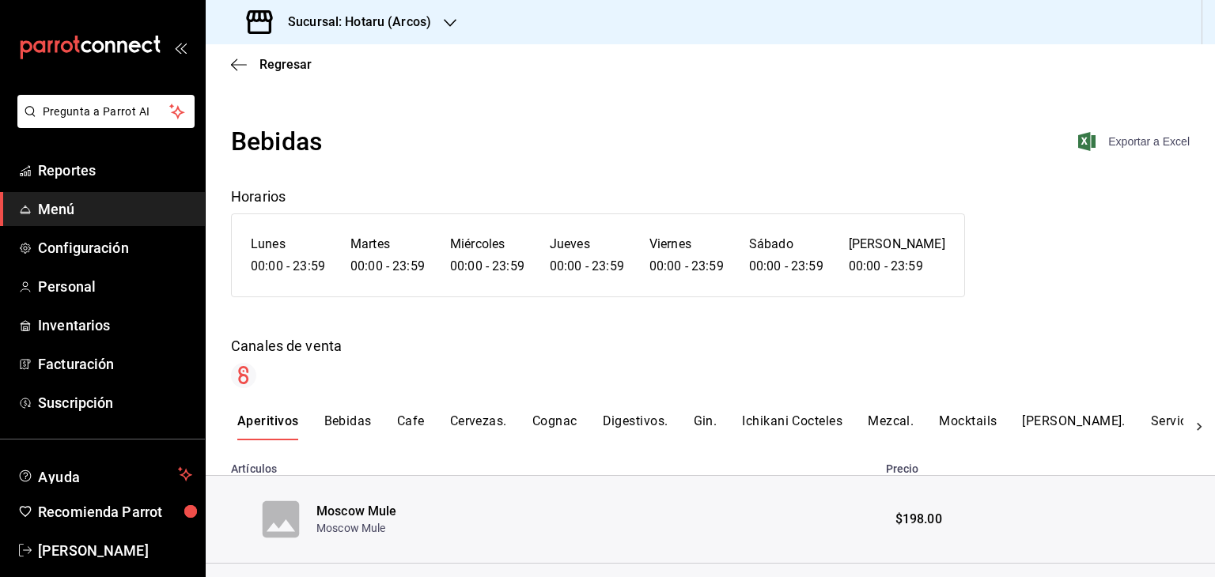
click at [1078, 149] on icon "button" at bounding box center [1086, 141] width 17 height 19
click at [250, 63] on span "Regresar" at bounding box center [271, 64] width 81 height 15
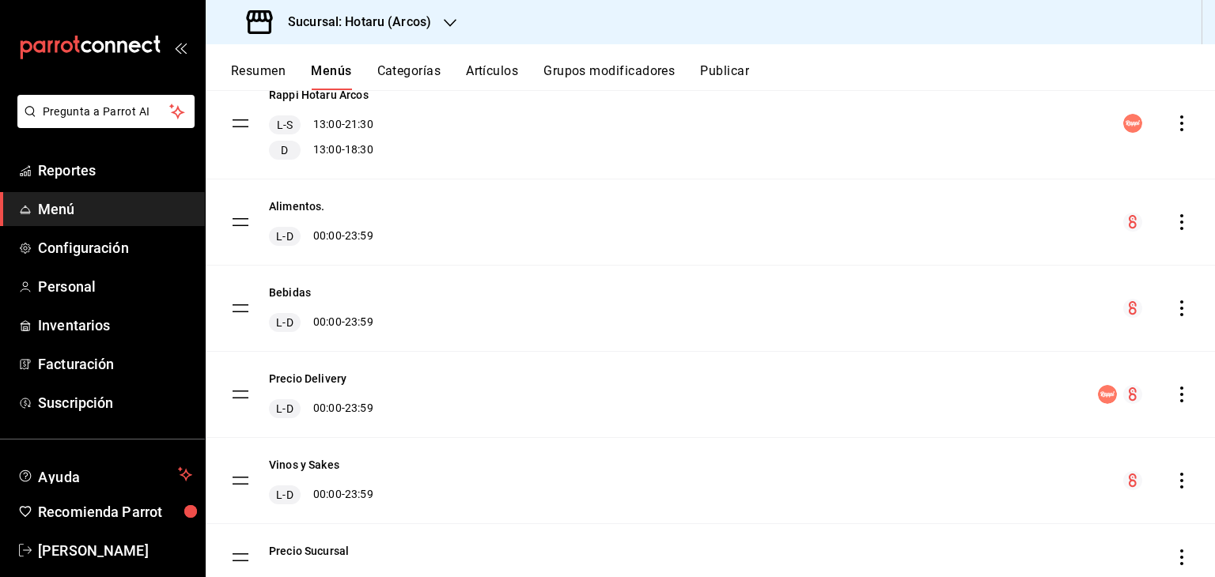
scroll to position [217, 0]
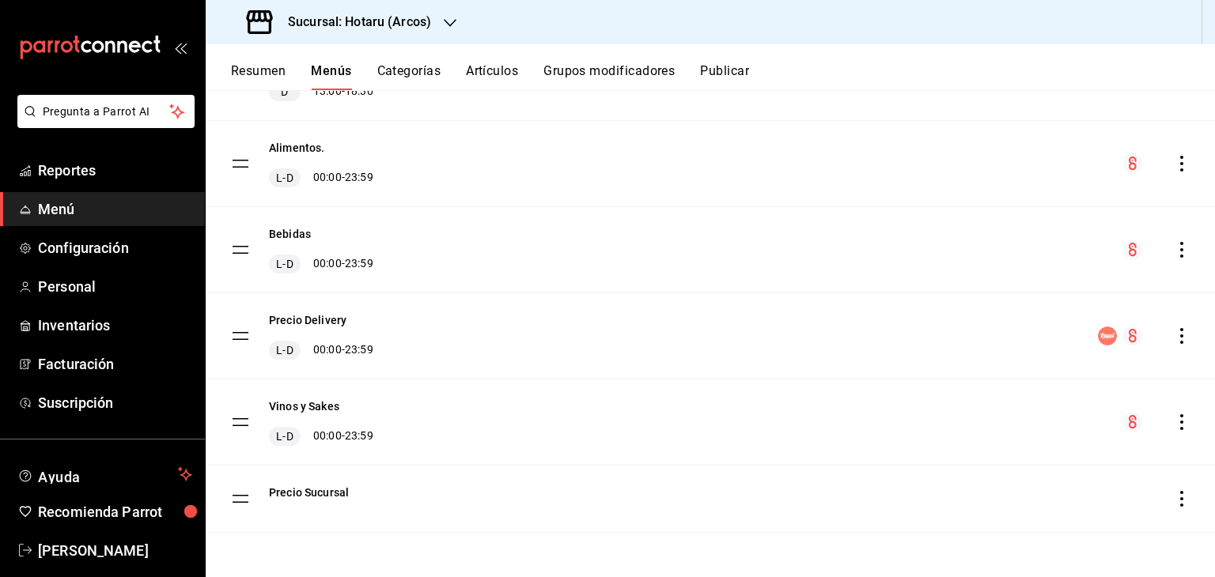
click at [1174, 420] on icon "actions" at bounding box center [1182, 422] width 16 height 16
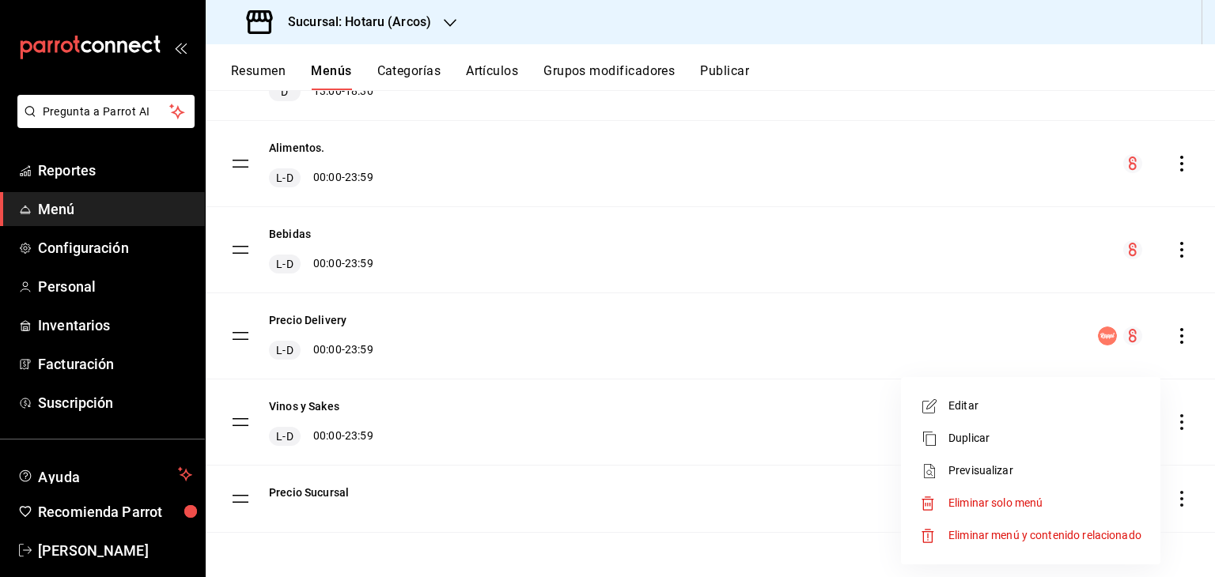
click at [1041, 467] on span "Previsualizar" at bounding box center [1044, 471] width 193 height 17
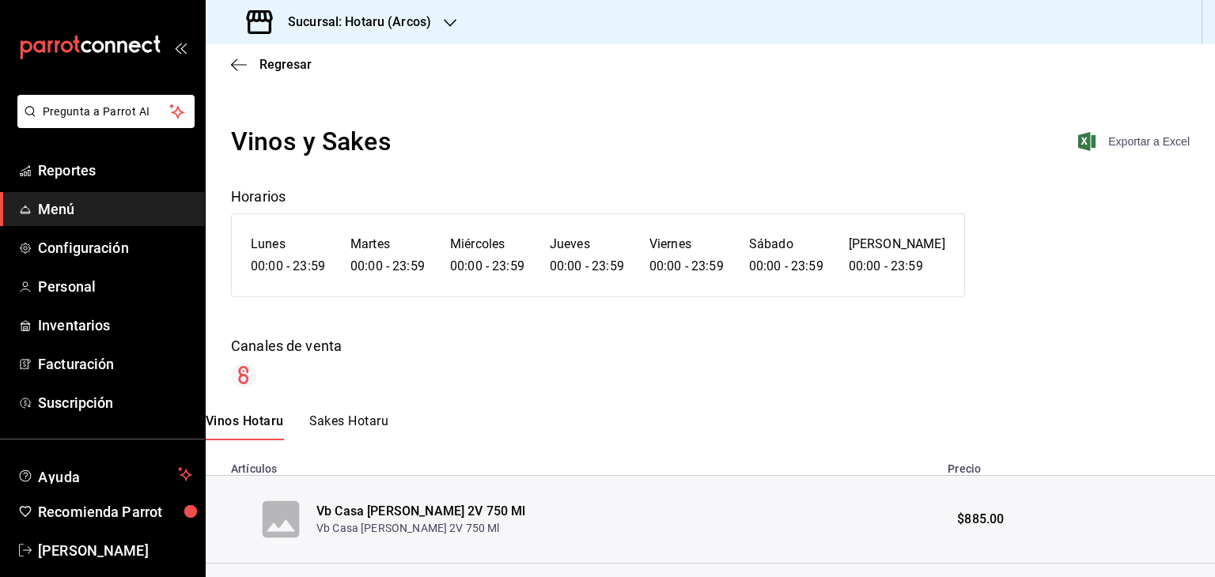
click at [1078, 145] on icon "button" at bounding box center [1086, 141] width 17 height 19
click at [491, 161] on div "Vinos y Sakes Exportar a Excel Horarios Lunes 00:00 - 23:59 Martes 00:00 - 23:5…" at bounding box center [710, 256] width 1009 height 266
click at [345, 13] on h3 "Sucursal: Hotaru (Arcos)" at bounding box center [353, 22] width 156 height 19
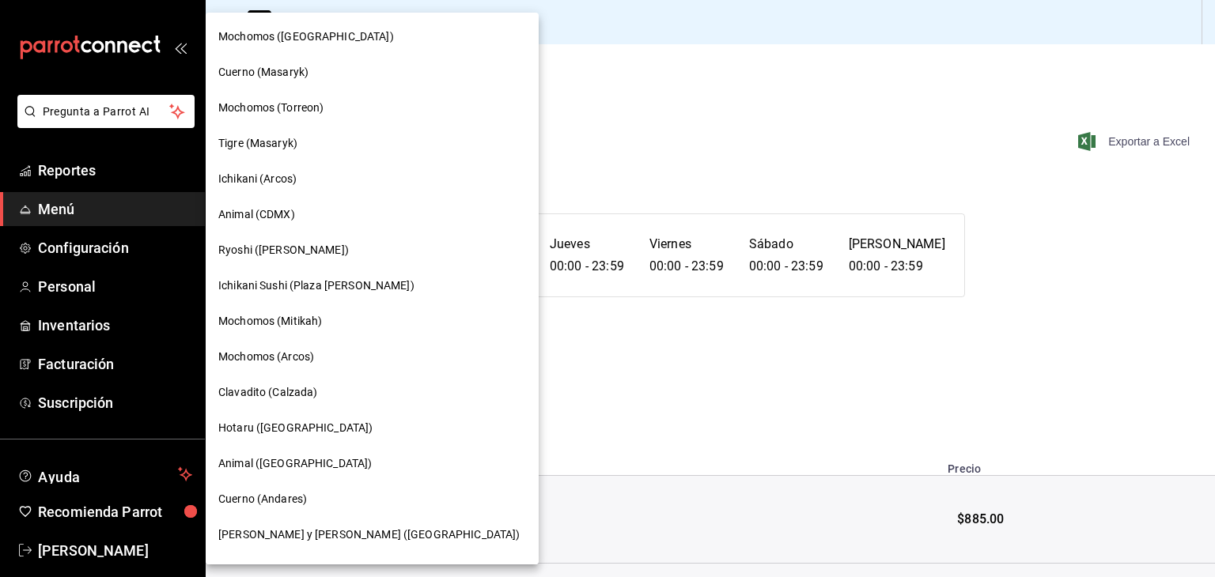
scroll to position [791, 0]
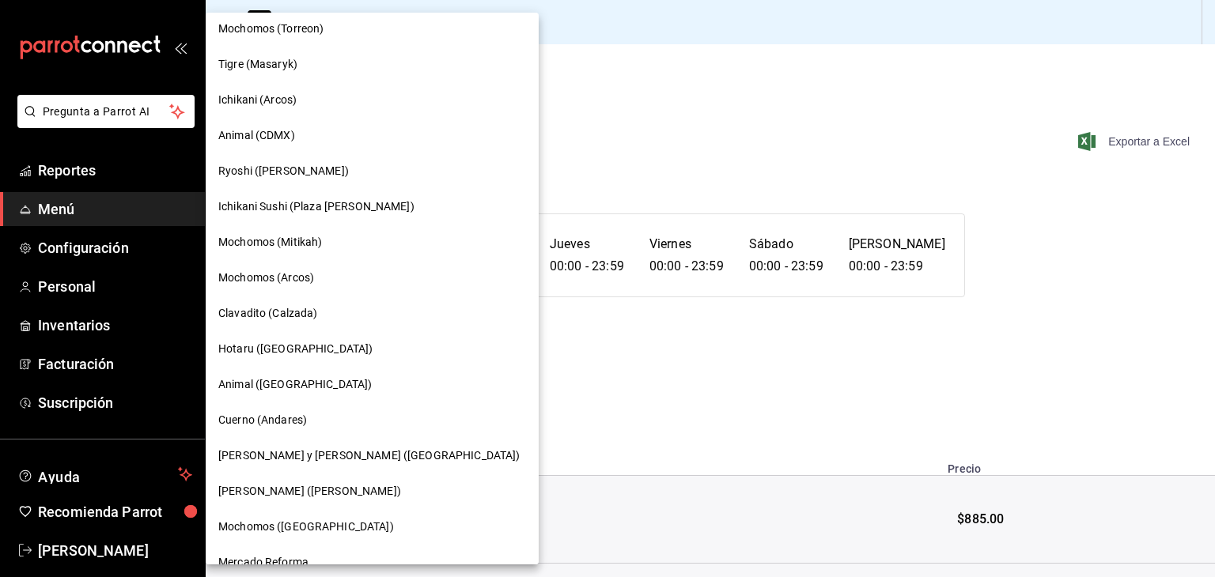
click at [307, 175] on div "Ryoshi ([PERSON_NAME])" at bounding box center [372, 171] width 308 height 17
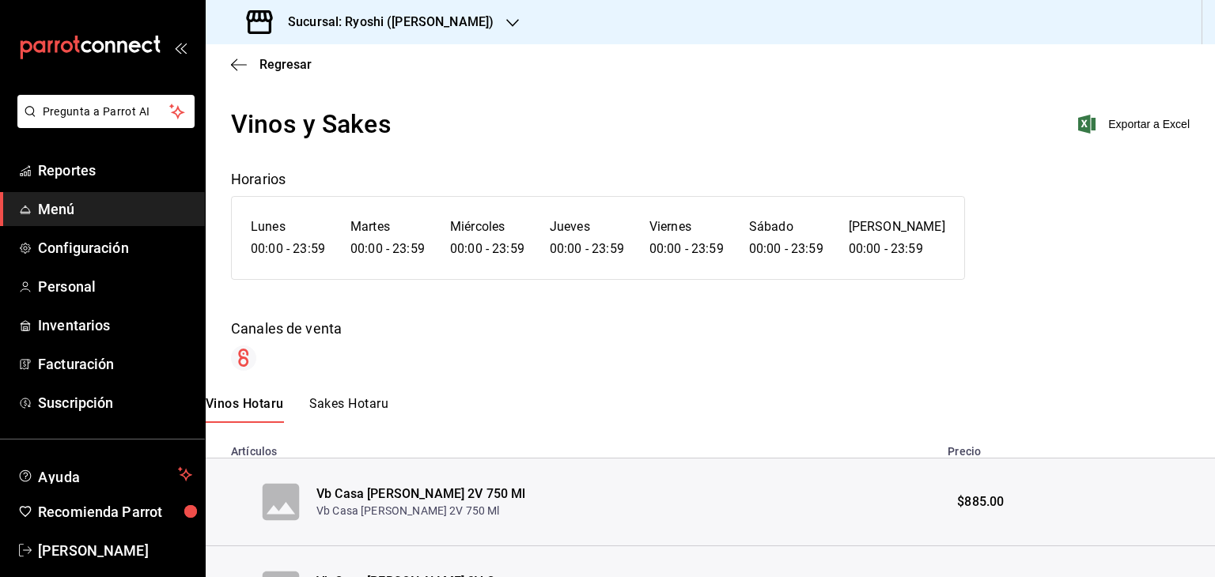
scroll to position [0, 0]
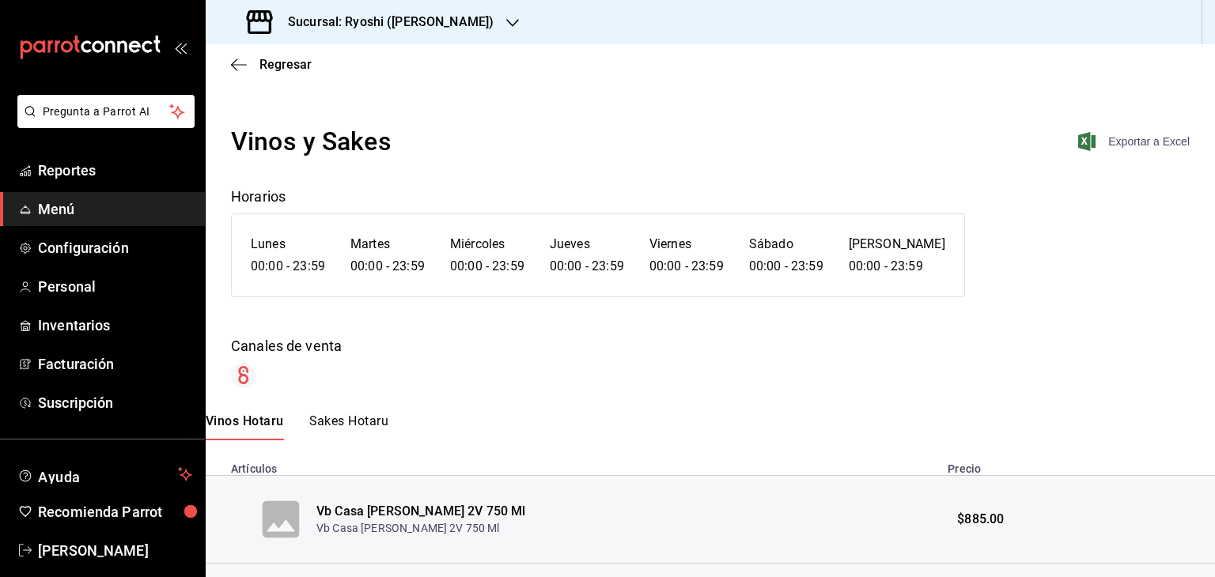
click at [1080, 143] on icon "button" at bounding box center [1086, 141] width 17 height 19
click at [243, 58] on icon "button" at bounding box center [239, 65] width 16 height 14
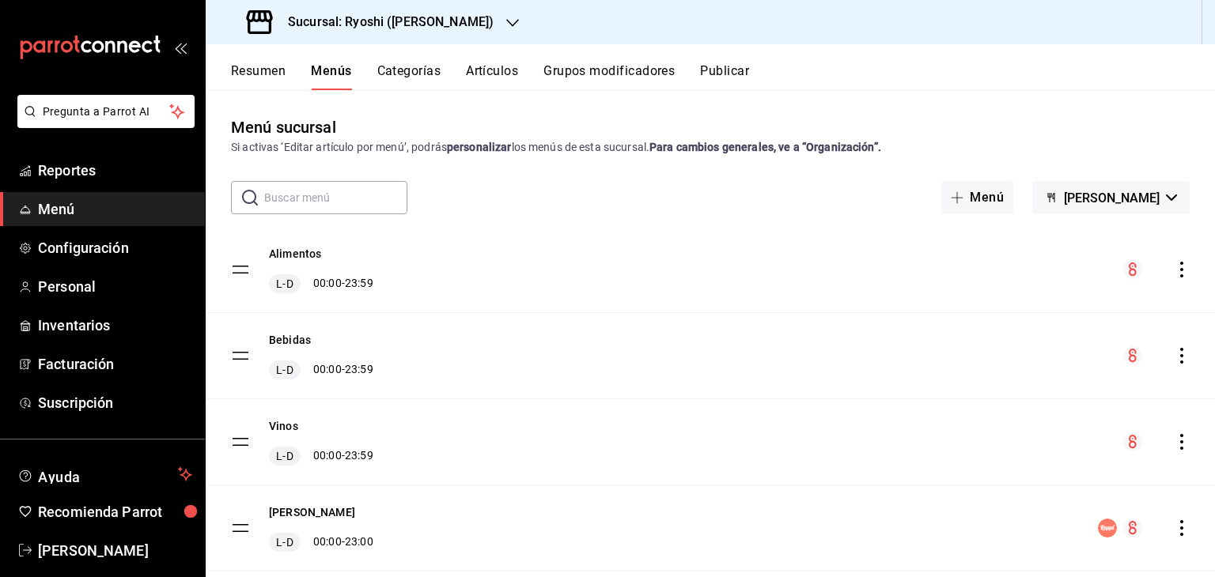
click at [1174, 266] on icon "actions" at bounding box center [1182, 270] width 16 height 16
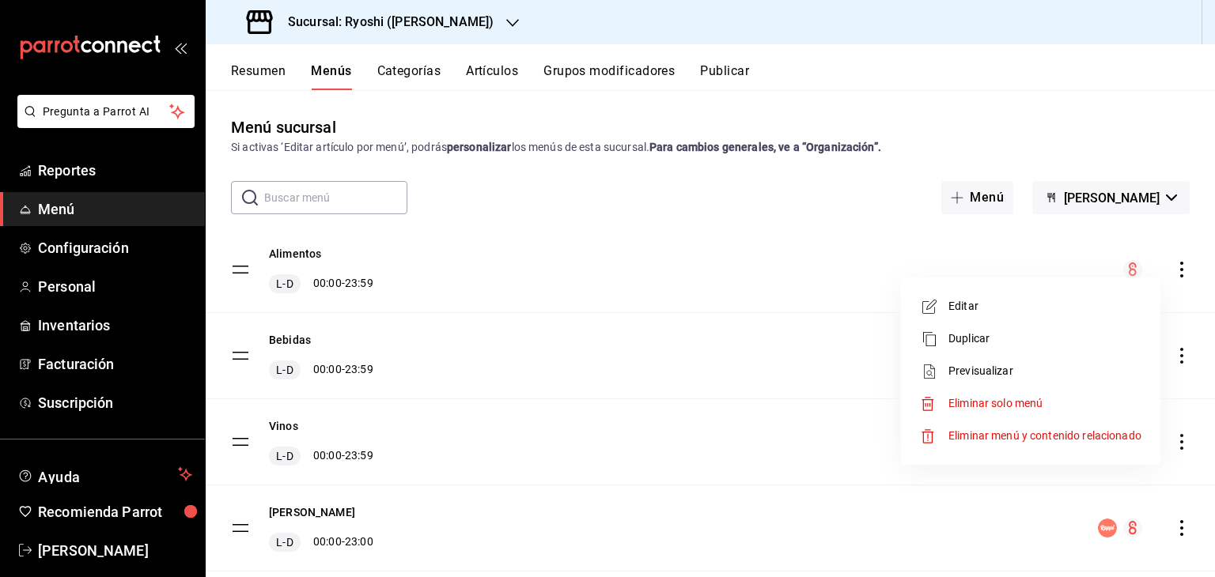
click at [1016, 363] on span "Previsualizar" at bounding box center [1044, 371] width 193 height 17
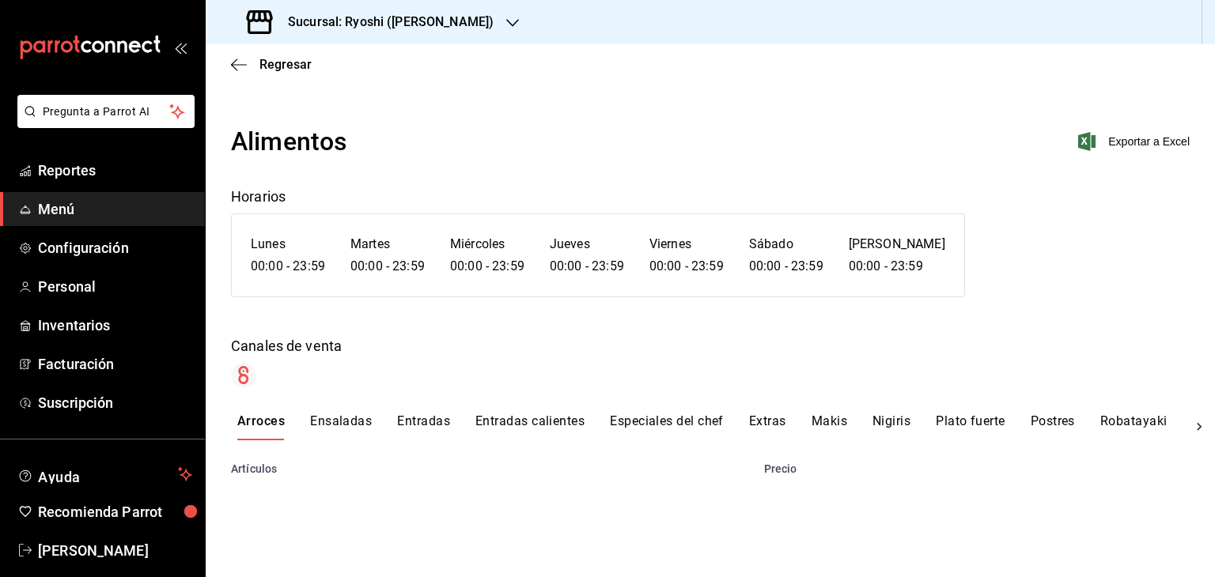
click at [1111, 149] on span "Exportar a Excel" at bounding box center [1135, 141] width 108 height 19
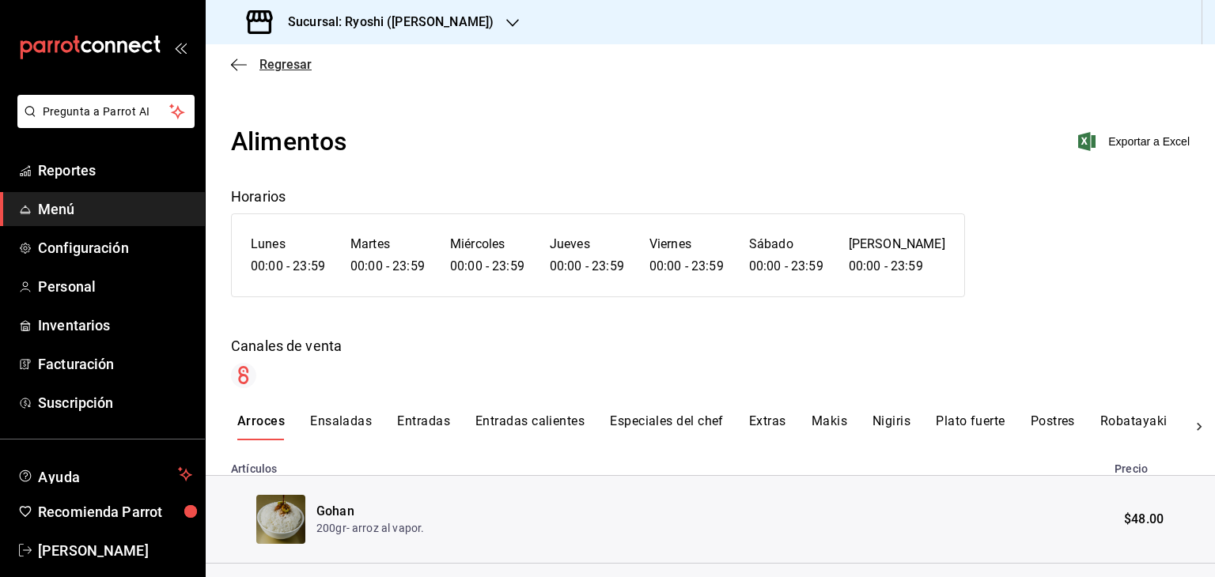
click at [245, 64] on icon "button" at bounding box center [239, 64] width 16 height 1
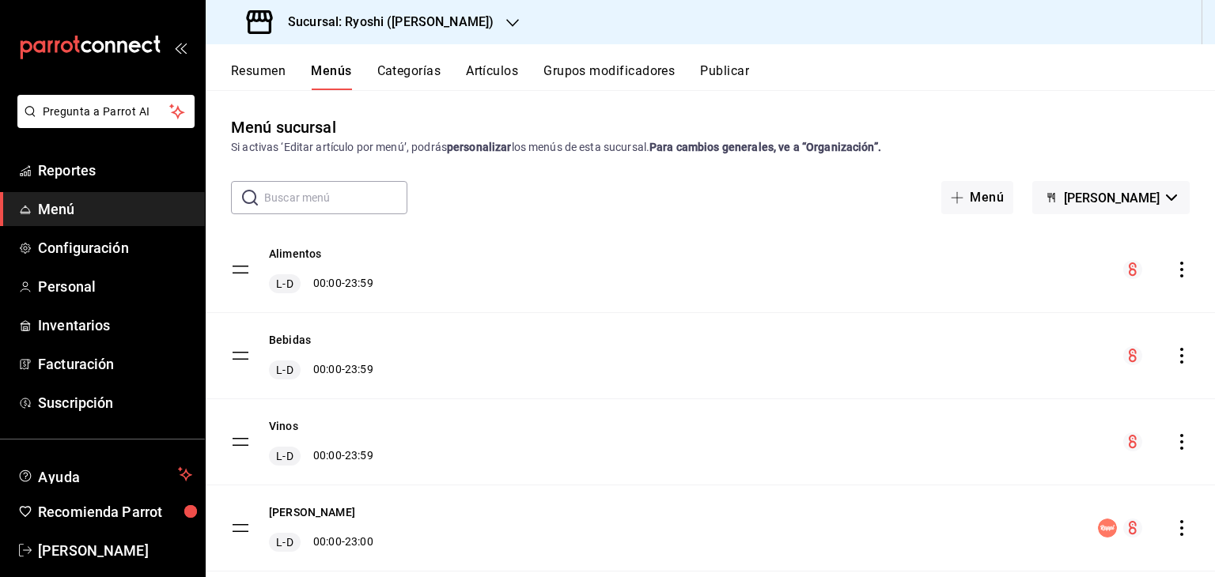
click at [1174, 353] on icon "actions" at bounding box center [1182, 356] width 16 height 16
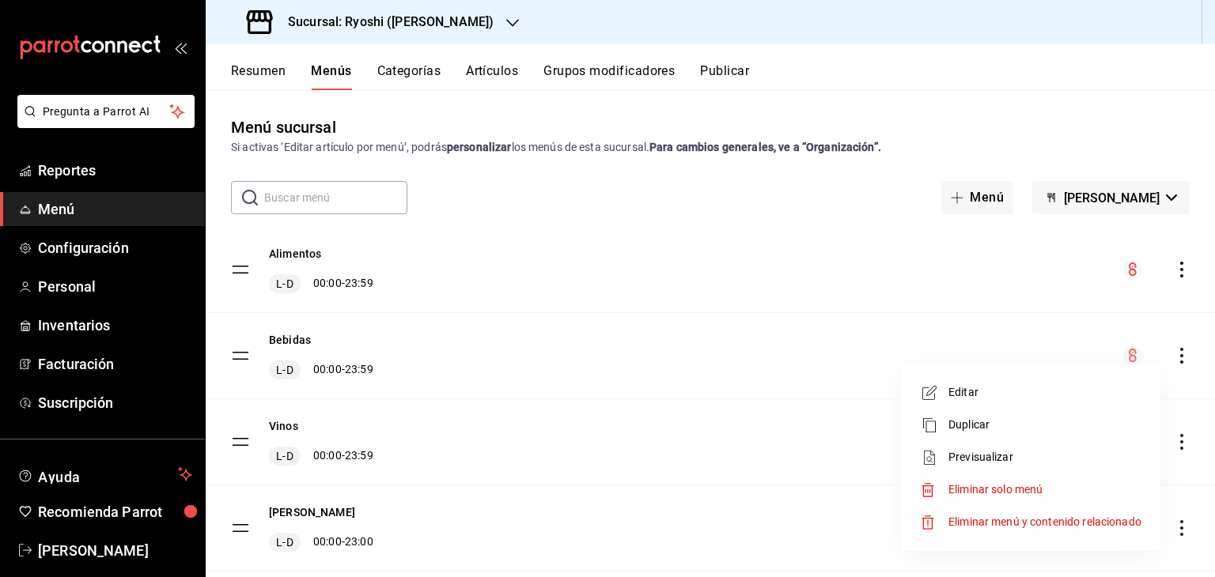
click at [1006, 451] on span "Previsualizar" at bounding box center [1044, 457] width 193 height 17
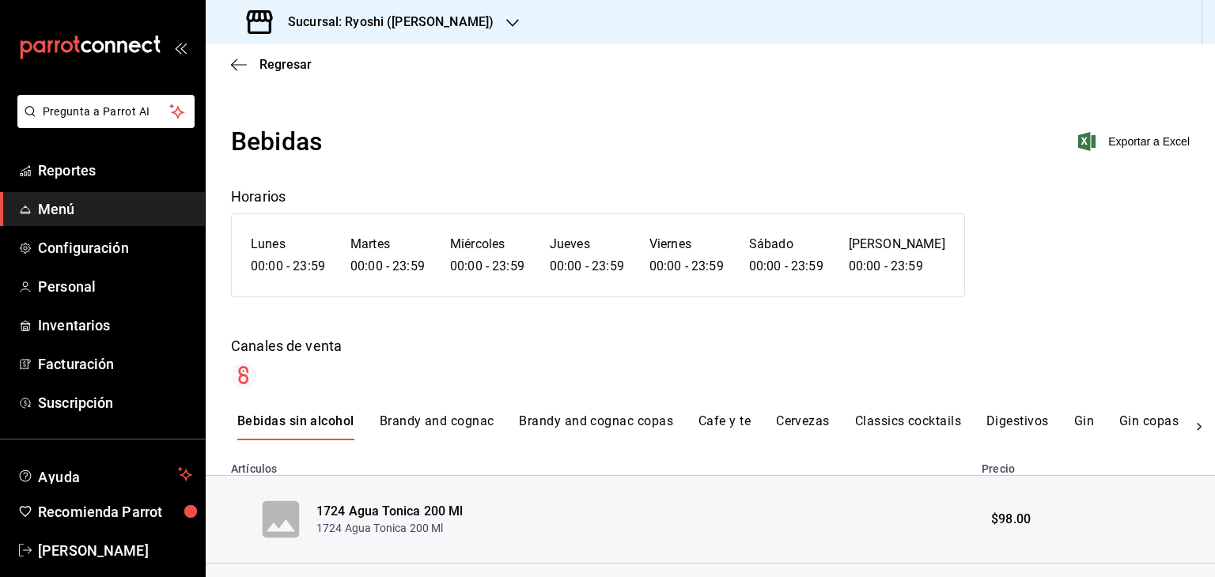
click at [1091, 146] on span "Exportar a Excel" at bounding box center [1135, 141] width 108 height 19
click at [245, 62] on icon "button" at bounding box center [239, 65] width 16 height 14
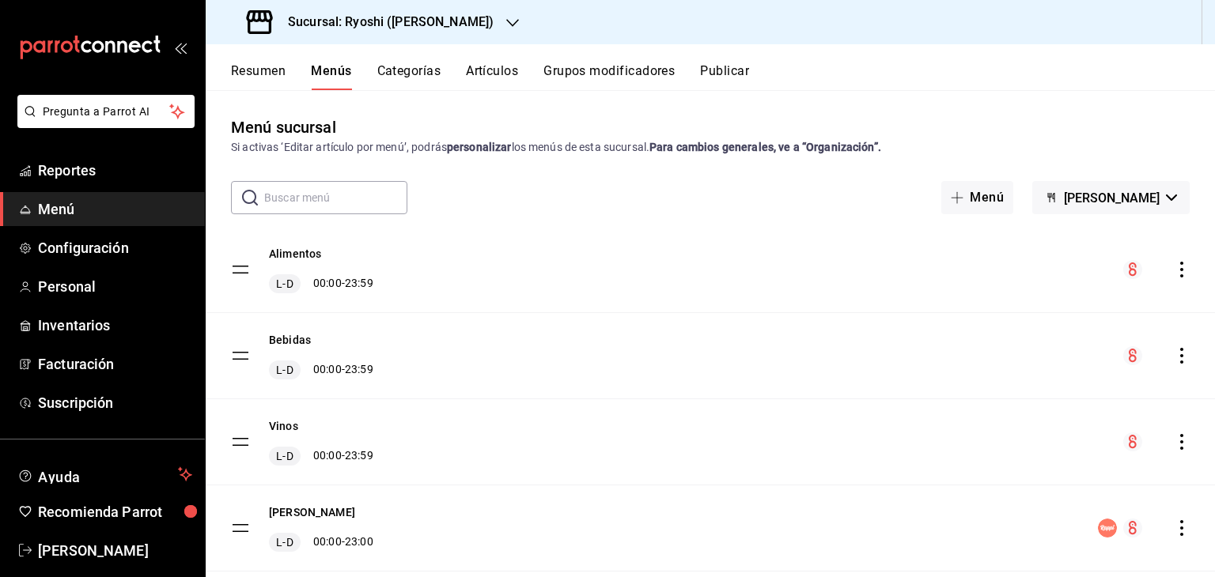
click at [1174, 438] on icon "actions" at bounding box center [1182, 442] width 16 height 16
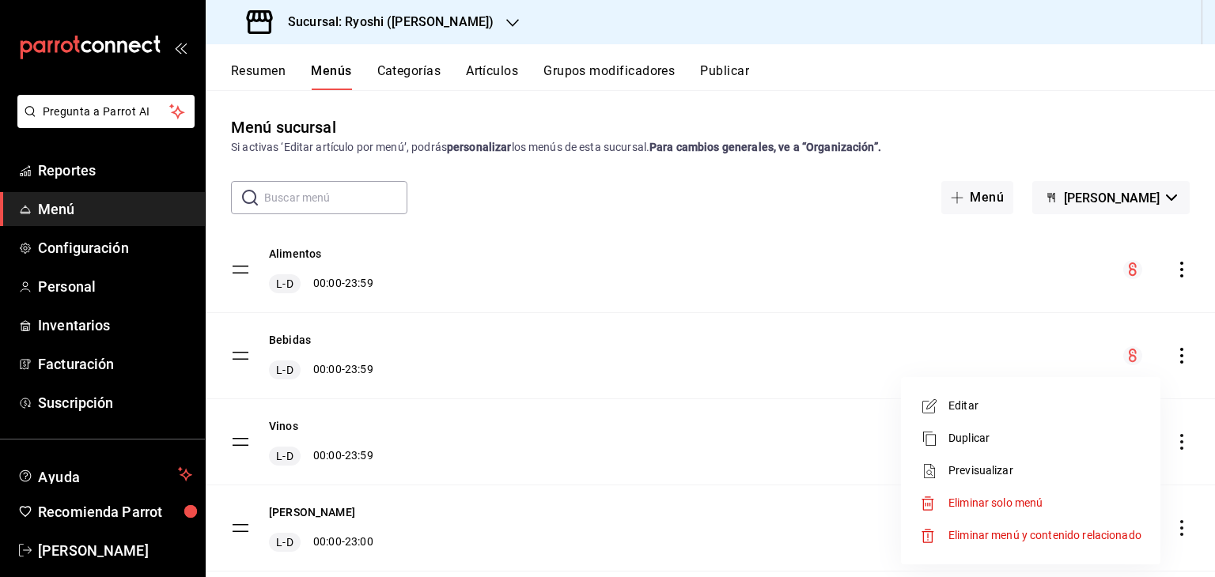
click at [1008, 469] on span "Previsualizar" at bounding box center [1044, 471] width 193 height 17
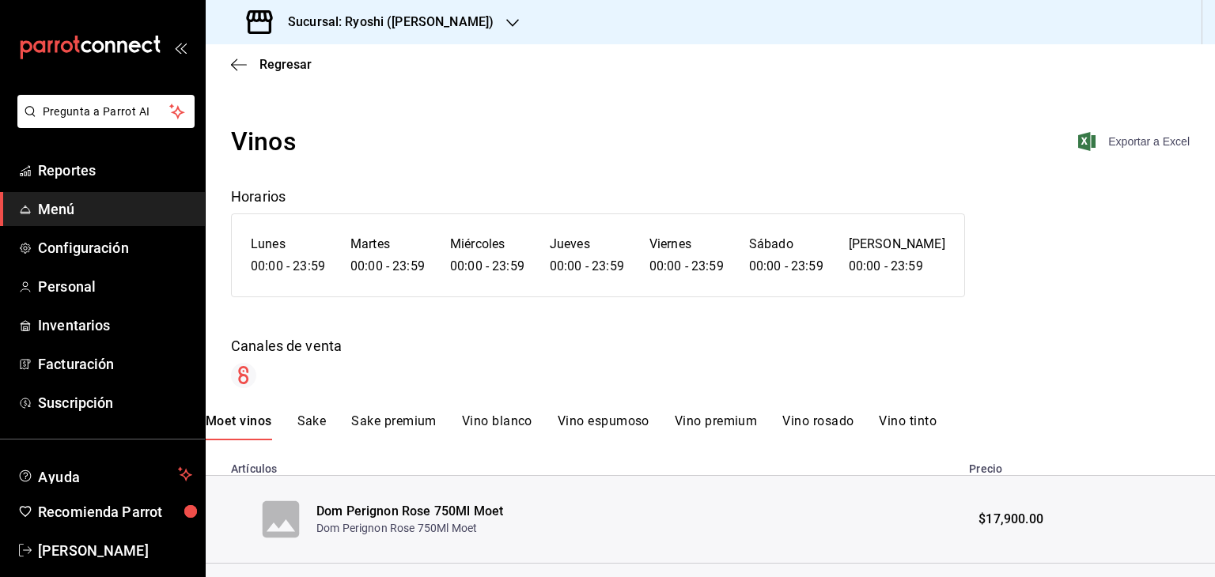
click at [1088, 146] on span "Exportar a Excel" at bounding box center [1135, 141] width 108 height 19
click at [89, 172] on span "Reportes" at bounding box center [115, 170] width 154 height 21
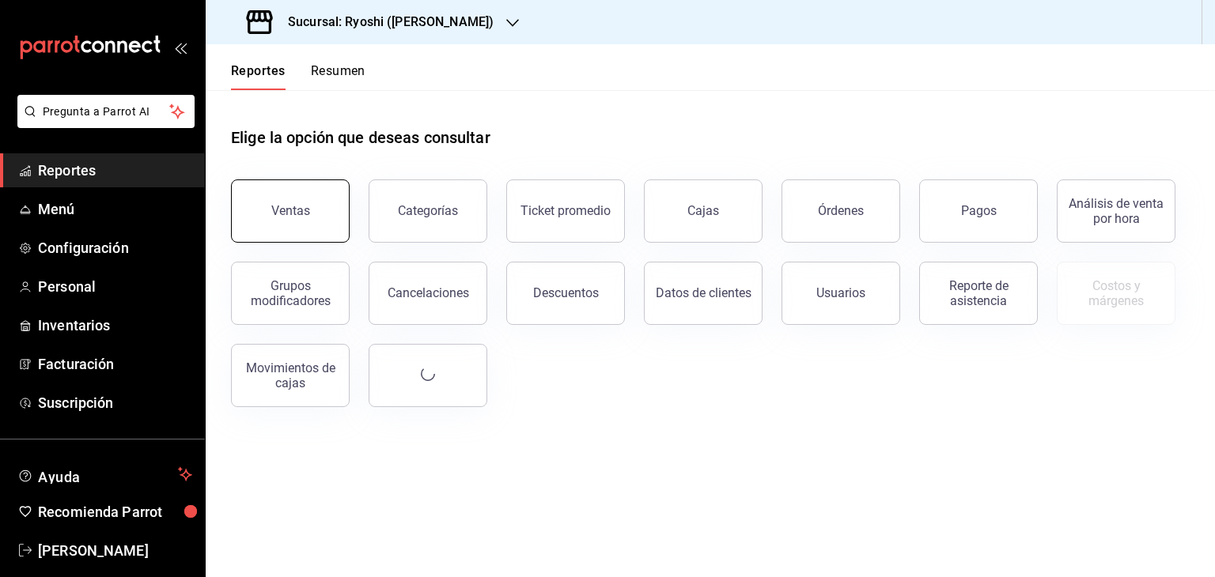
click at [310, 212] on button "Ventas" at bounding box center [290, 211] width 119 height 63
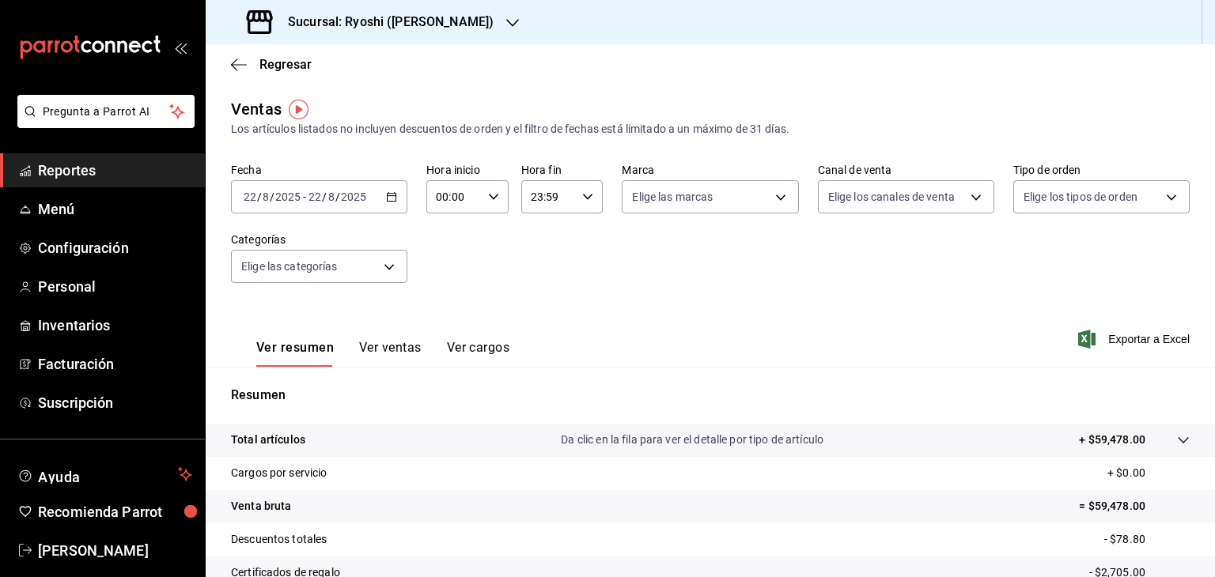
drag, startPoint x: 376, startPoint y: 197, endPoint x: 380, endPoint y: 188, distance: 9.3
click at [380, 188] on div "[DATE] [DATE] - [DATE] [DATE]" at bounding box center [319, 196] width 176 height 33
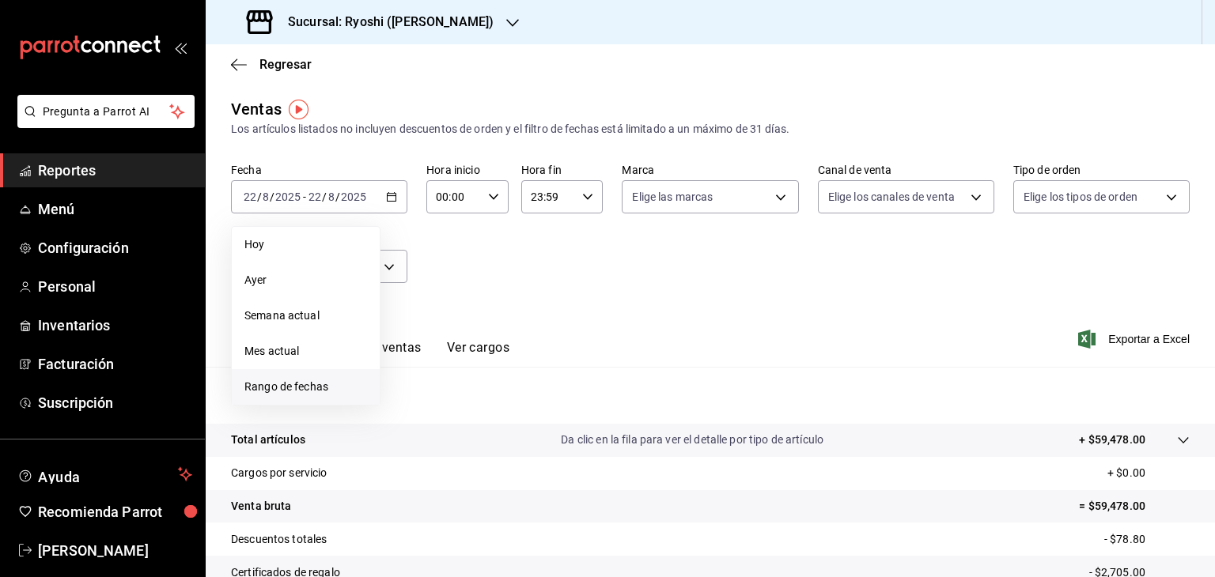
click at [312, 387] on span "Rango de fechas" at bounding box center [305, 387] width 123 height 17
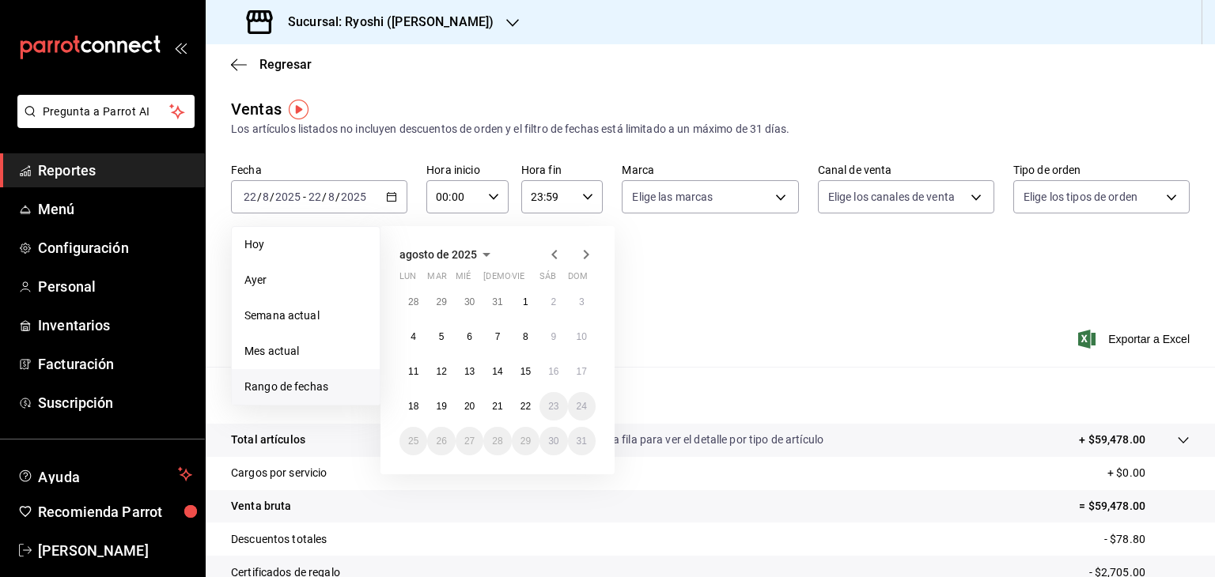
click at [556, 259] on icon "button" at bounding box center [554, 254] width 6 height 9
click at [445, 301] on button "1" at bounding box center [441, 308] width 28 height 28
click at [503, 440] on button "31" at bounding box center [497, 447] width 28 height 28
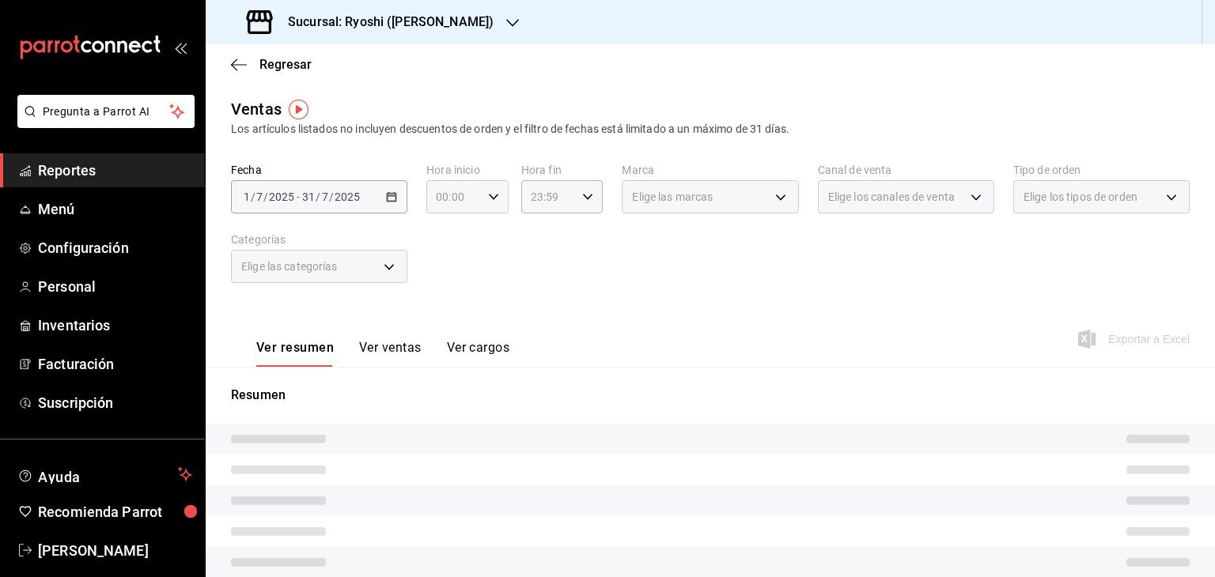
click at [490, 196] on icon "button" at bounding box center [493, 196] width 11 height 11
click at [449, 266] on span "05" at bounding box center [444, 269] width 15 height 13
type input "05:00"
click at [584, 196] on div at bounding box center [607, 288] width 1215 height 577
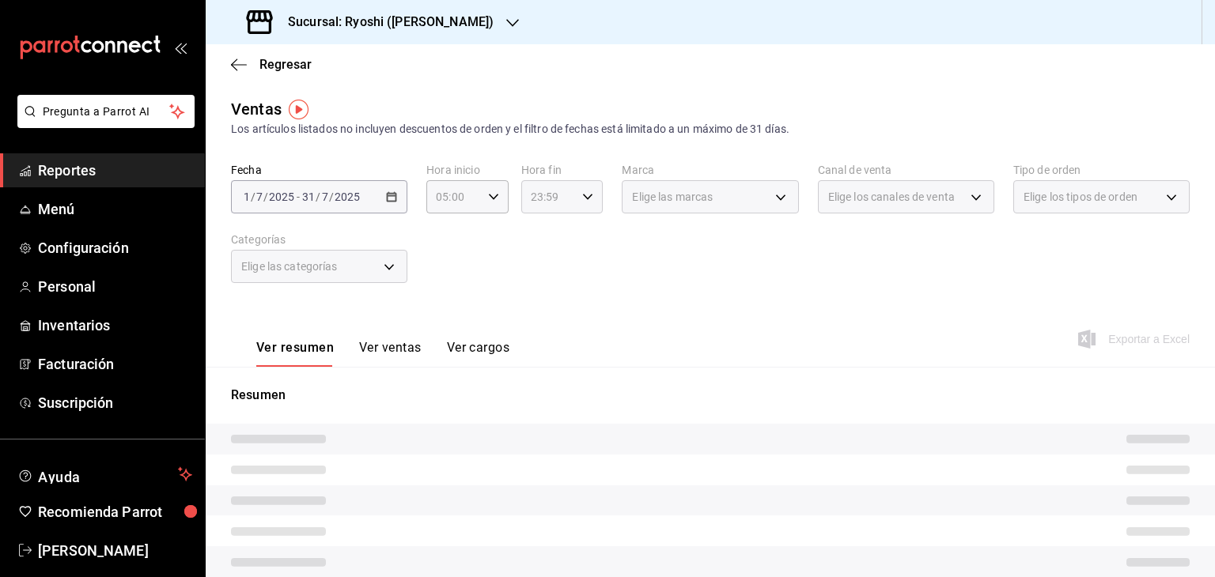
click at [586, 191] on icon "button" at bounding box center [587, 196] width 11 height 11
click at [541, 267] on span "05" at bounding box center [537, 260] width 15 height 13
click at [583, 240] on span "00" at bounding box center [577, 237] width 15 height 13
type input "05:00"
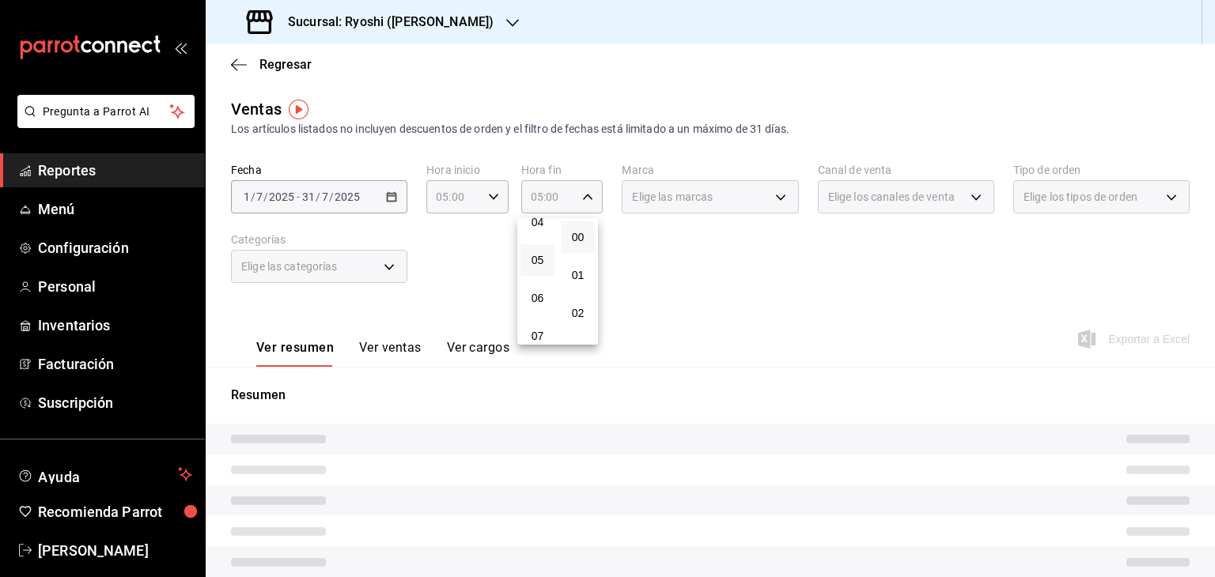
click at [784, 270] on div at bounding box center [607, 288] width 1215 height 577
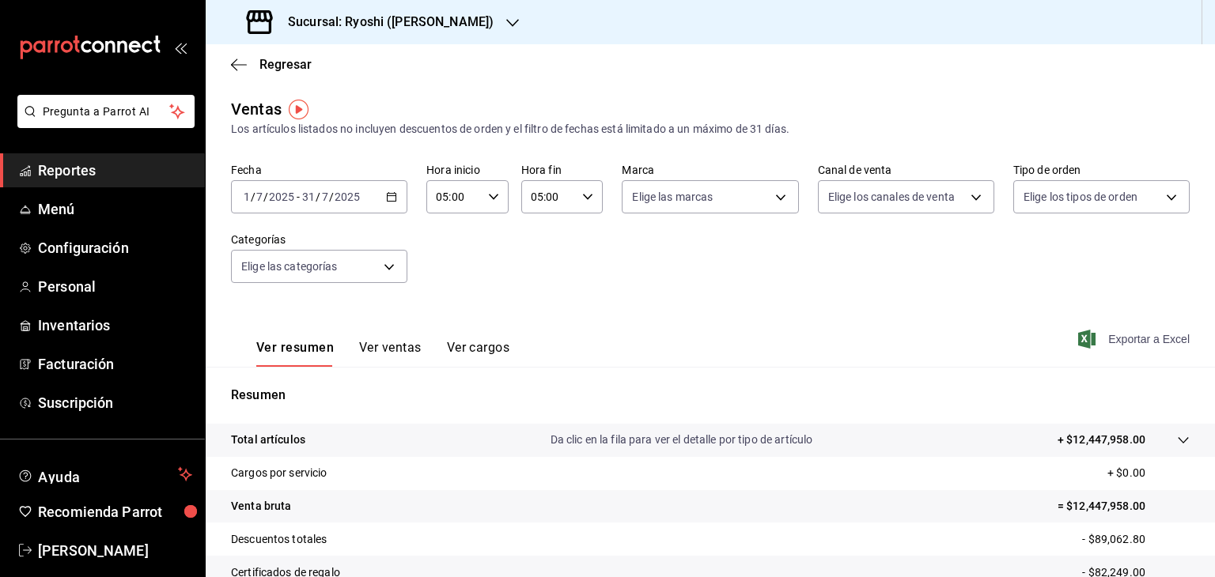
click at [1080, 342] on icon "button" at bounding box center [1086, 339] width 17 height 19
click at [319, 195] on span "/" at bounding box center [318, 197] width 5 height 13
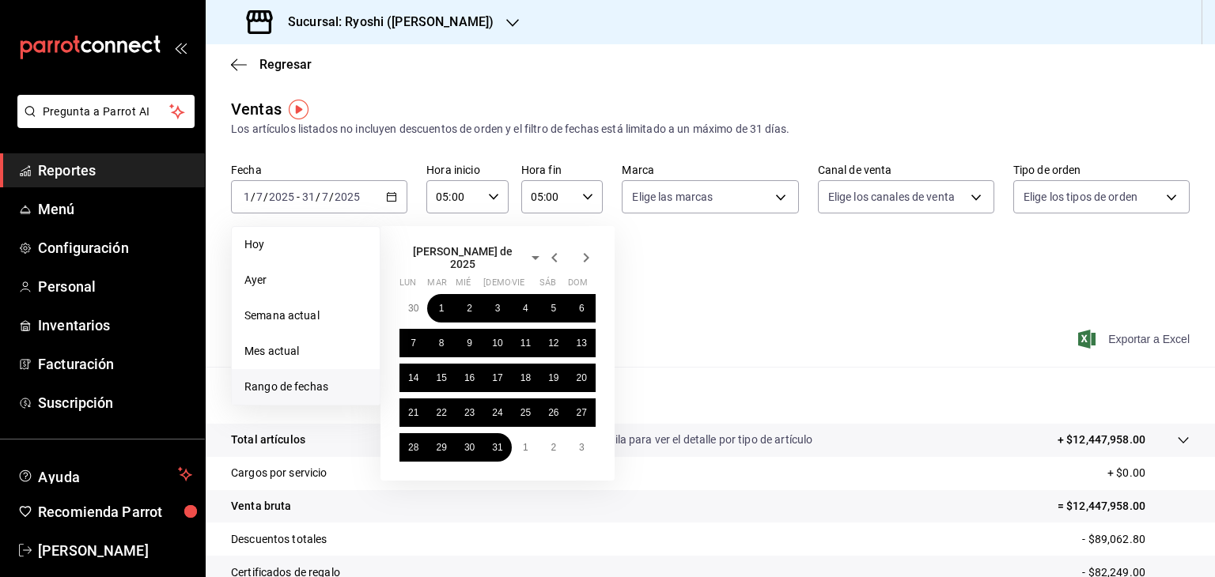
click at [549, 257] on icon "button" at bounding box center [554, 257] width 19 height 19
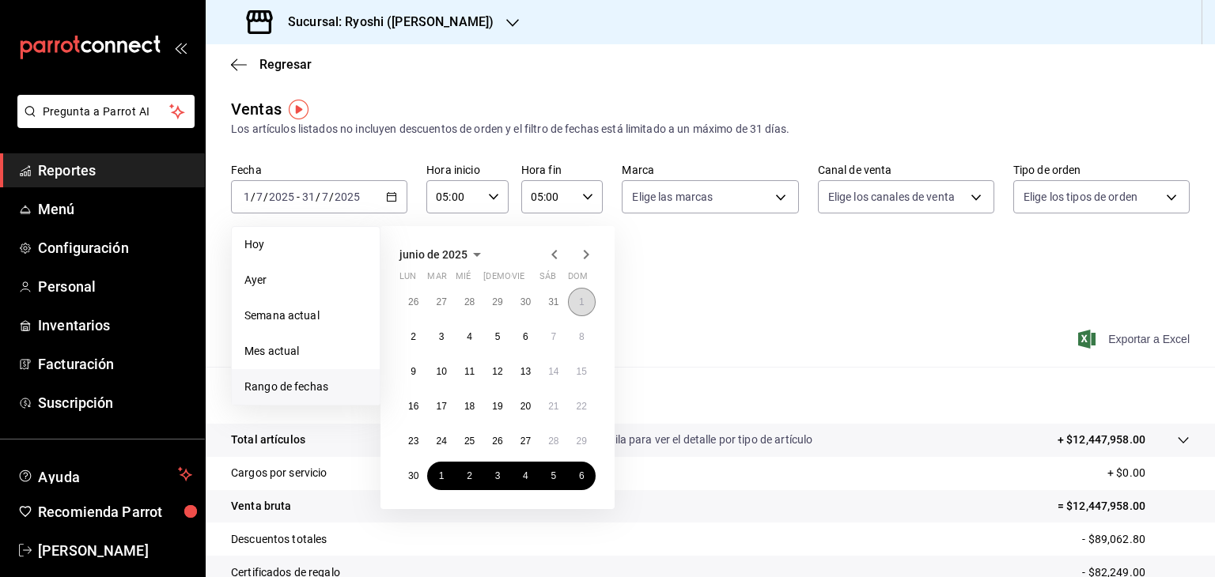
click at [586, 301] on button "1" at bounding box center [582, 302] width 28 height 28
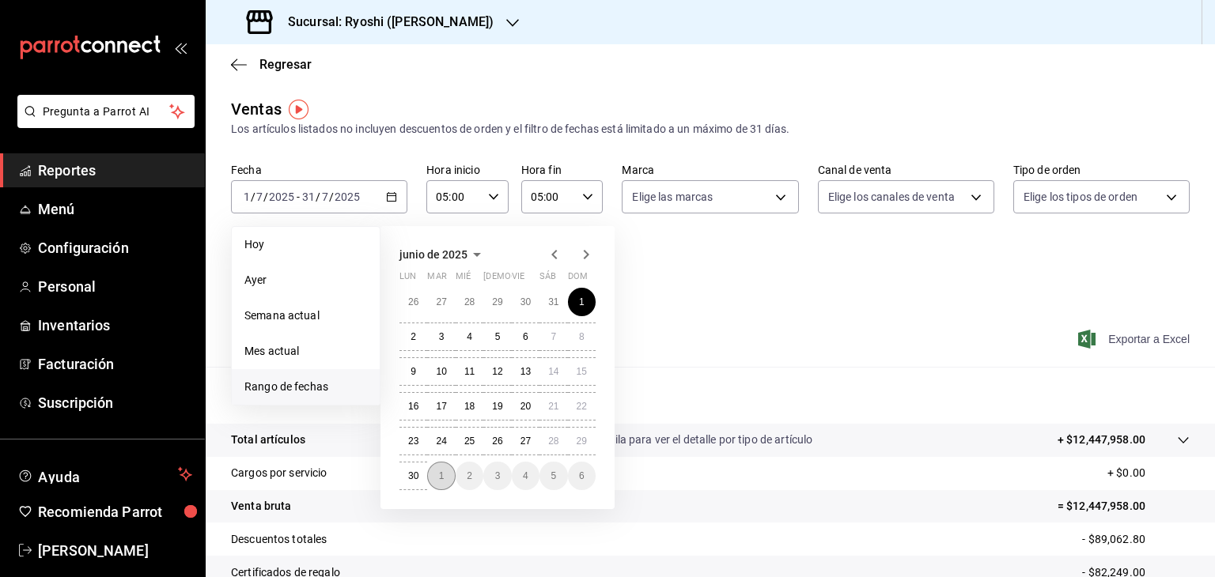
click at [441, 471] on abbr "1" at bounding box center [442, 476] width 6 height 11
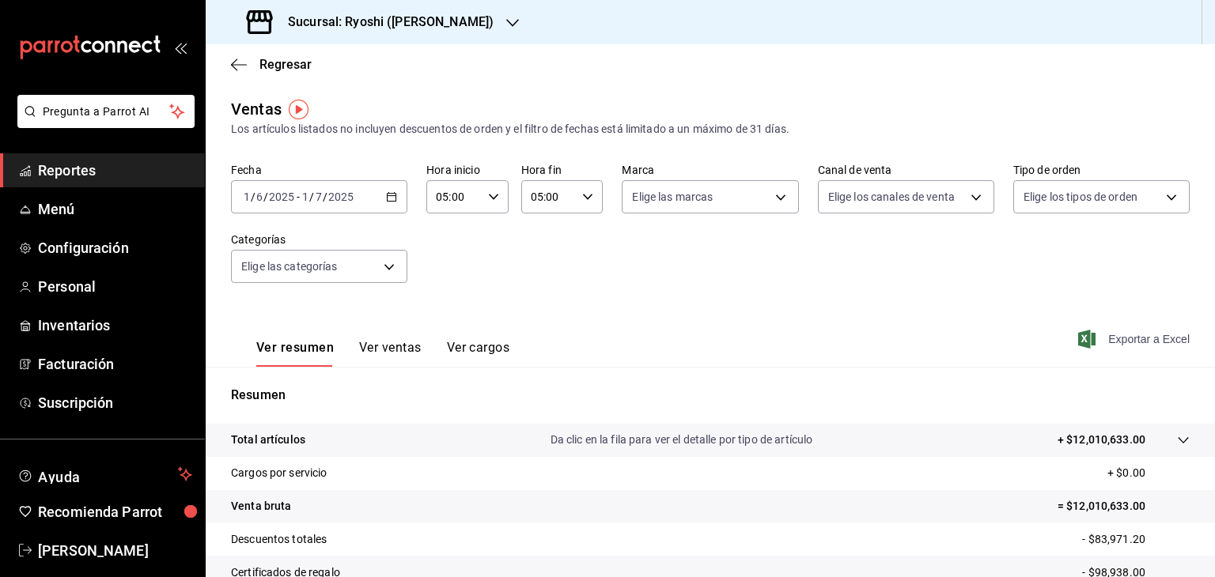
click at [1078, 342] on icon "button" at bounding box center [1086, 339] width 17 height 19
click at [388, 194] on \(Stroke\) "button" at bounding box center [391, 197] width 9 height 9
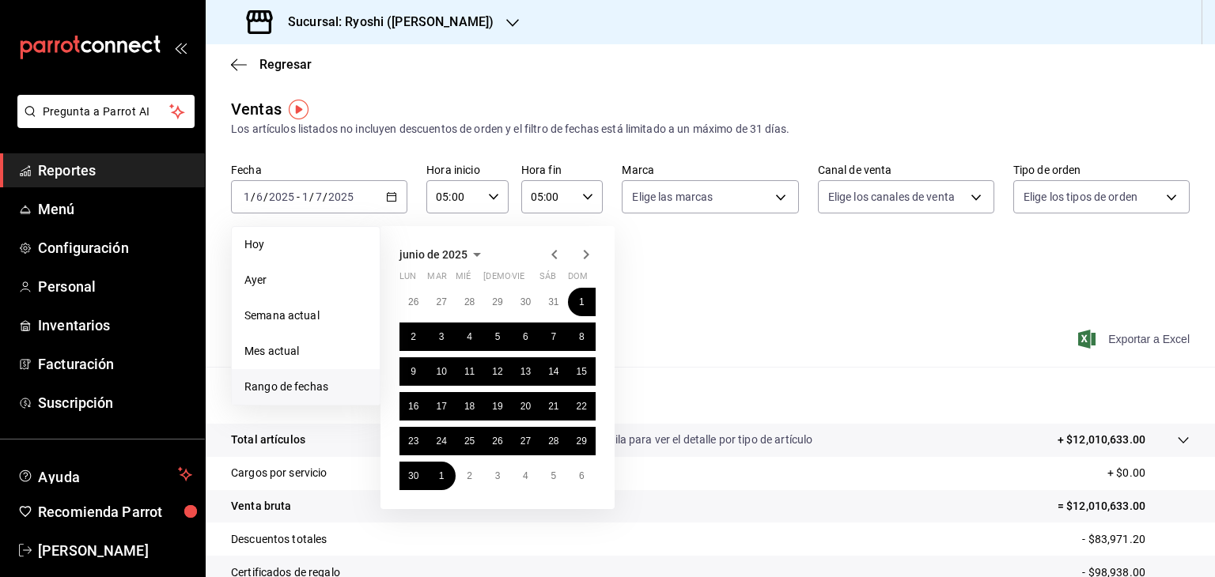
click at [557, 253] on icon "button" at bounding box center [554, 254] width 19 height 19
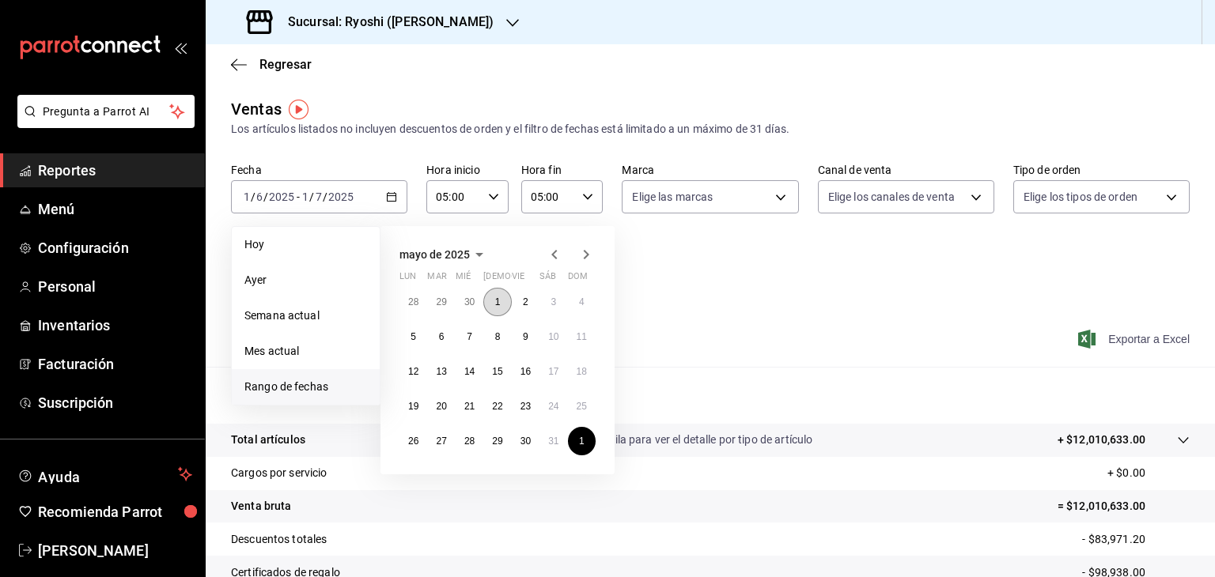
click at [501, 302] on button "1" at bounding box center [497, 302] width 28 height 28
click at [552, 440] on abbr "31" at bounding box center [553, 441] width 10 height 11
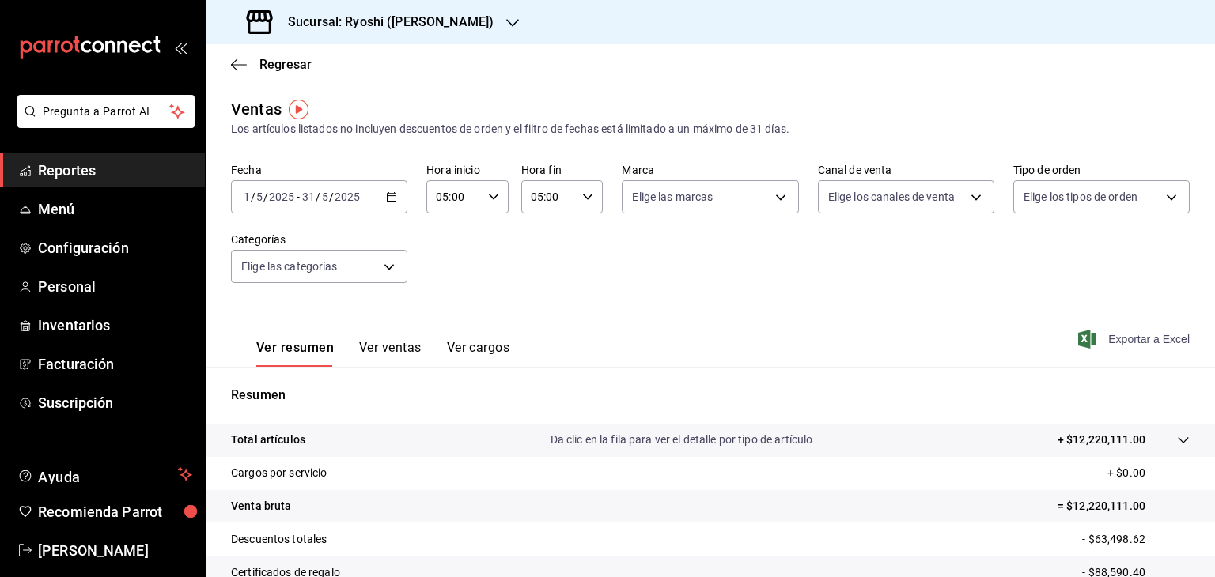
click at [1079, 344] on icon "button" at bounding box center [1086, 339] width 17 height 19
click at [108, 204] on span "Menú" at bounding box center [115, 209] width 154 height 21
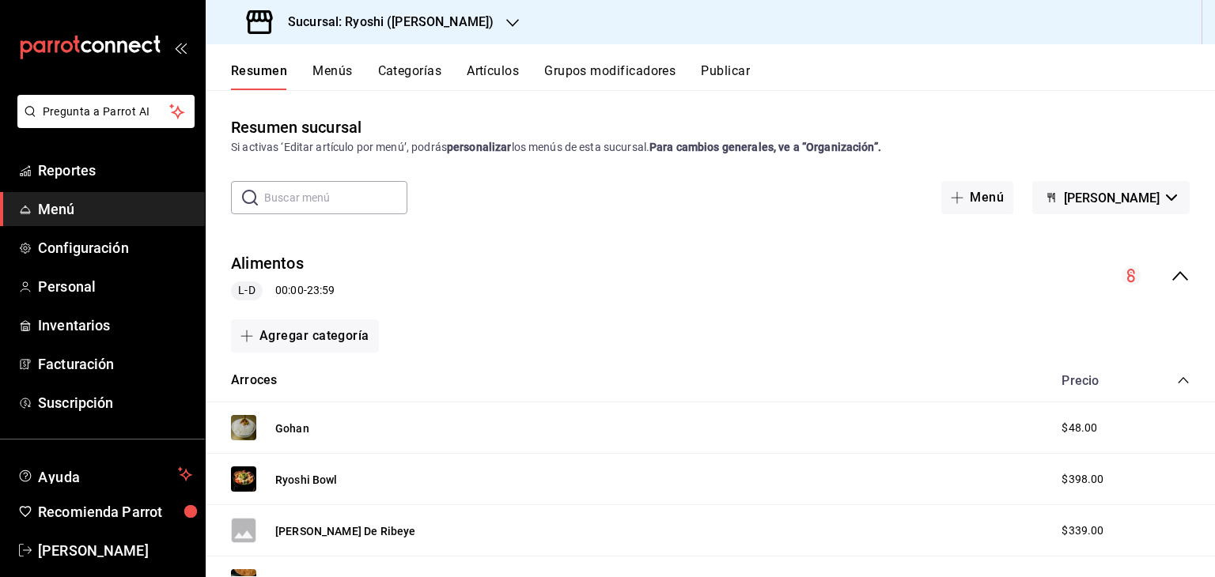
click at [501, 72] on button "Artículos" at bounding box center [493, 76] width 52 height 27
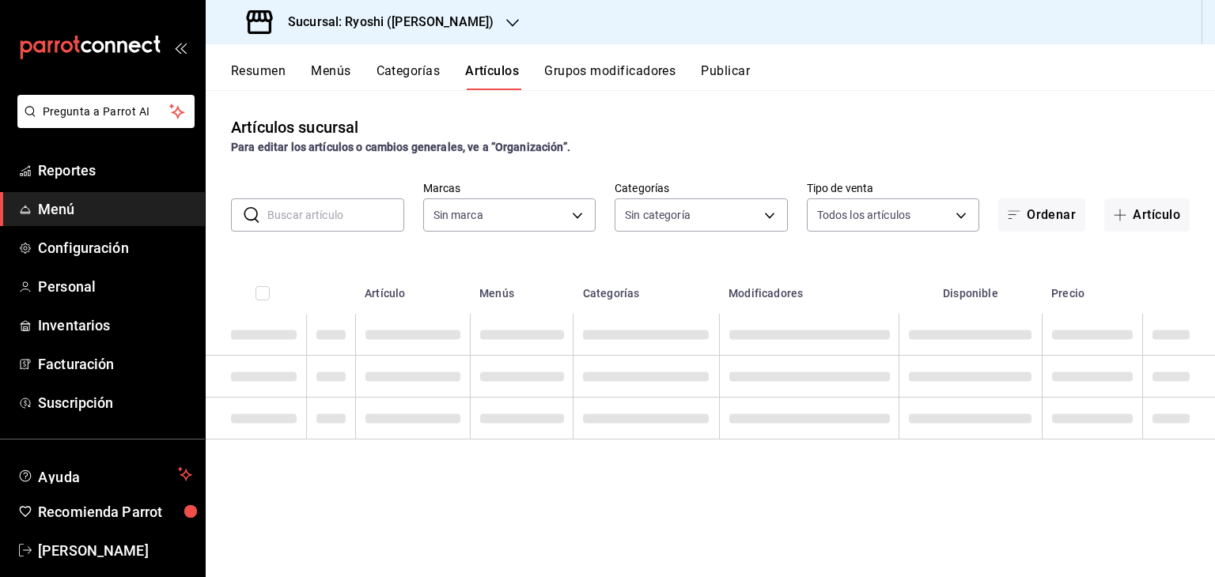
click at [331, 212] on input "text" at bounding box center [335, 215] width 137 height 32
type input "d1ab8890-ddc3-4d94-b14c-d24ccf3ac2d8,70935bef-f50e-476e-afc6-1ed0b0096d1e"
type input "ad186e92-f0af-46bc-bbfd-7ffa80562c6f,3971b1f1-eb4c-4b65-a33f-e0602f1a7270,e647e…"
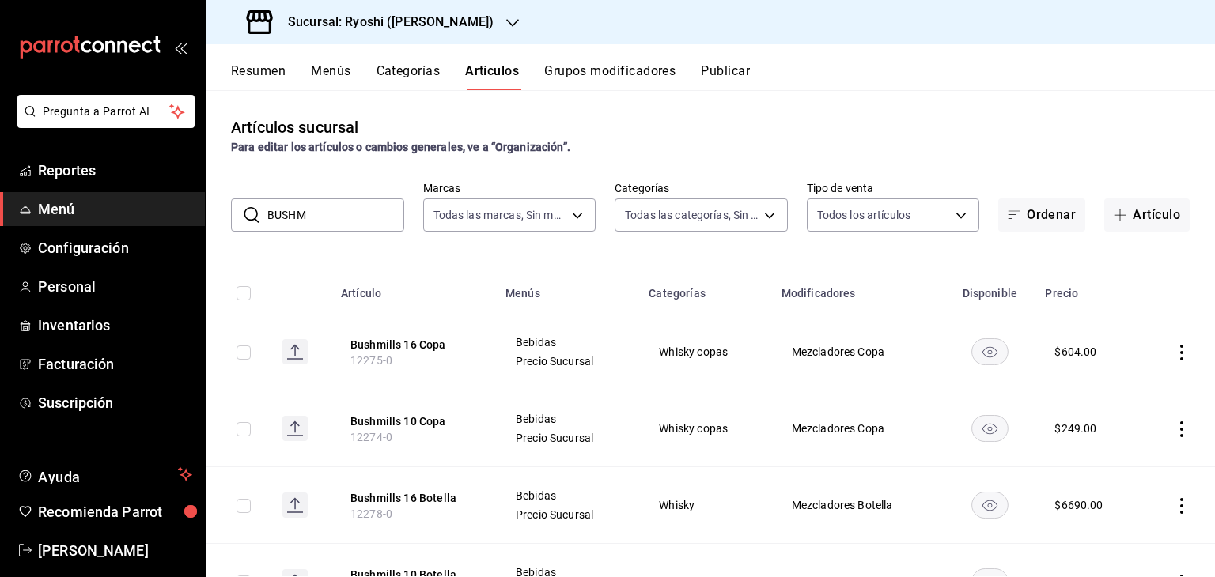
click at [496, 247] on div "Artículos sucursal Para editar los artículos o cambios generales, ve a “Organiz…" at bounding box center [710, 333] width 1009 height 486
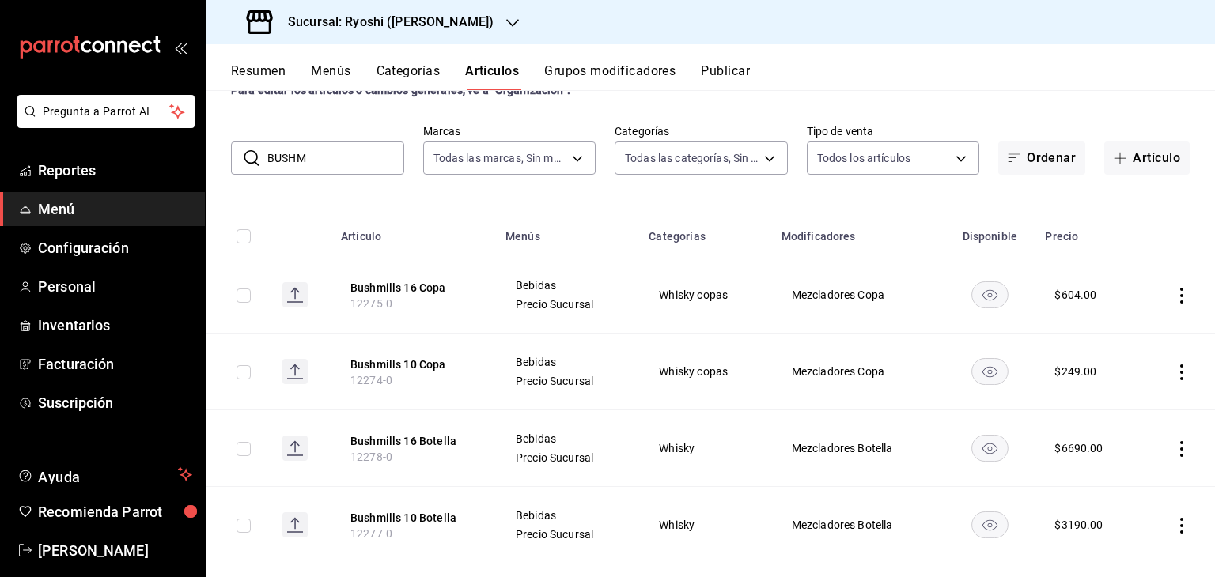
scroll to position [81, 0]
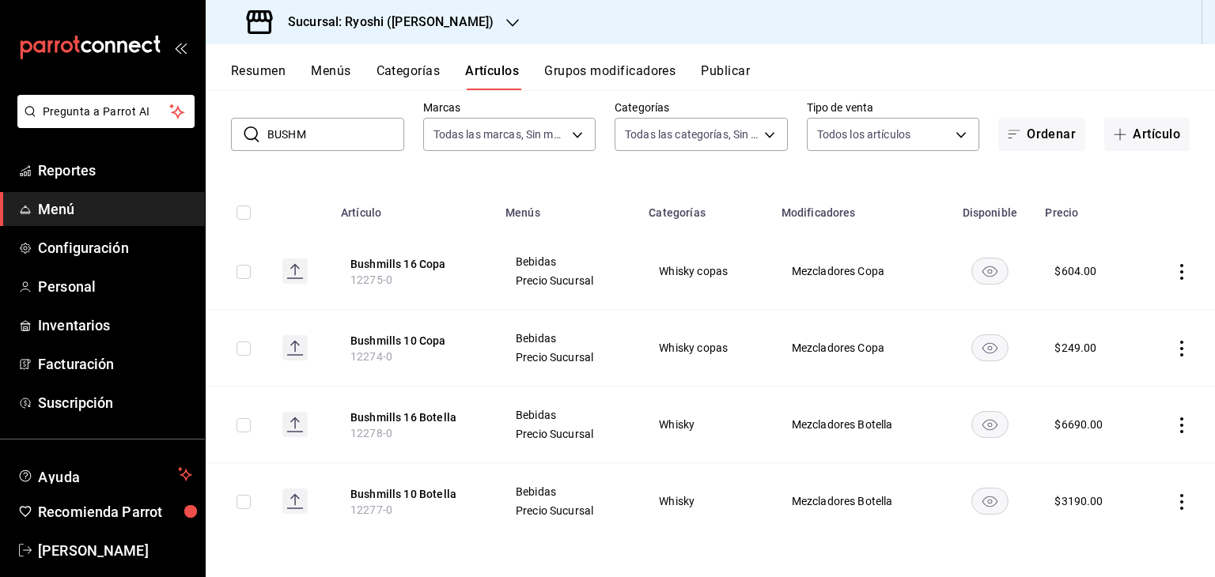
drag, startPoint x: 323, startPoint y: 133, endPoint x: 2, endPoint y: 149, distance: 321.5
click at [2, 149] on div "Pregunta a Parrot AI Reportes Menú Configuración Personal Inventarios Facturaci…" at bounding box center [607, 288] width 1215 height 577
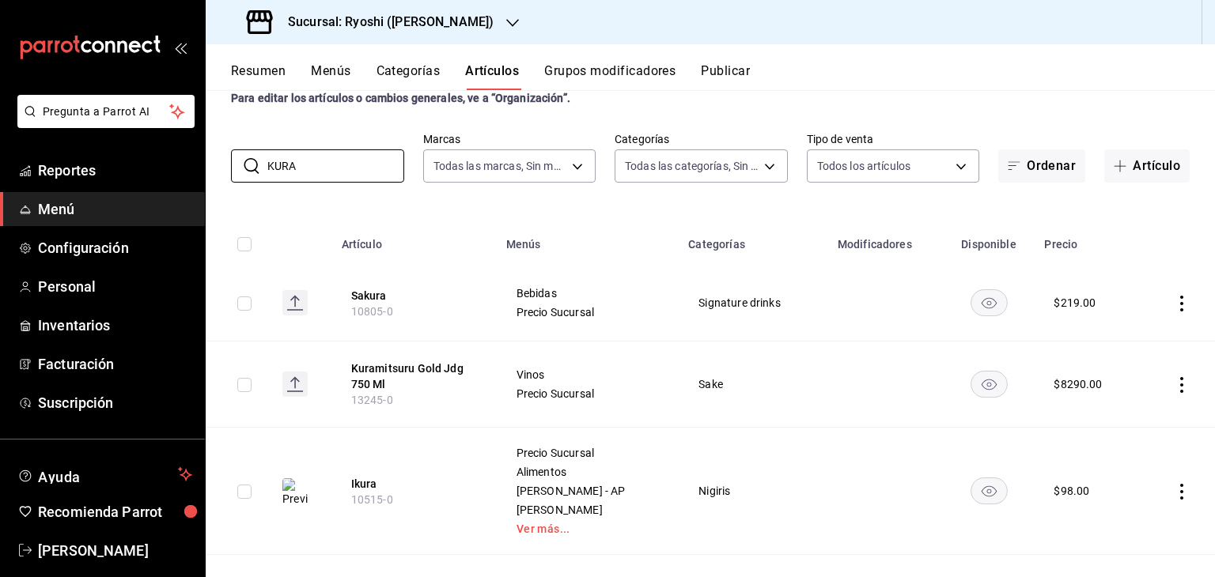
scroll to position [0, 0]
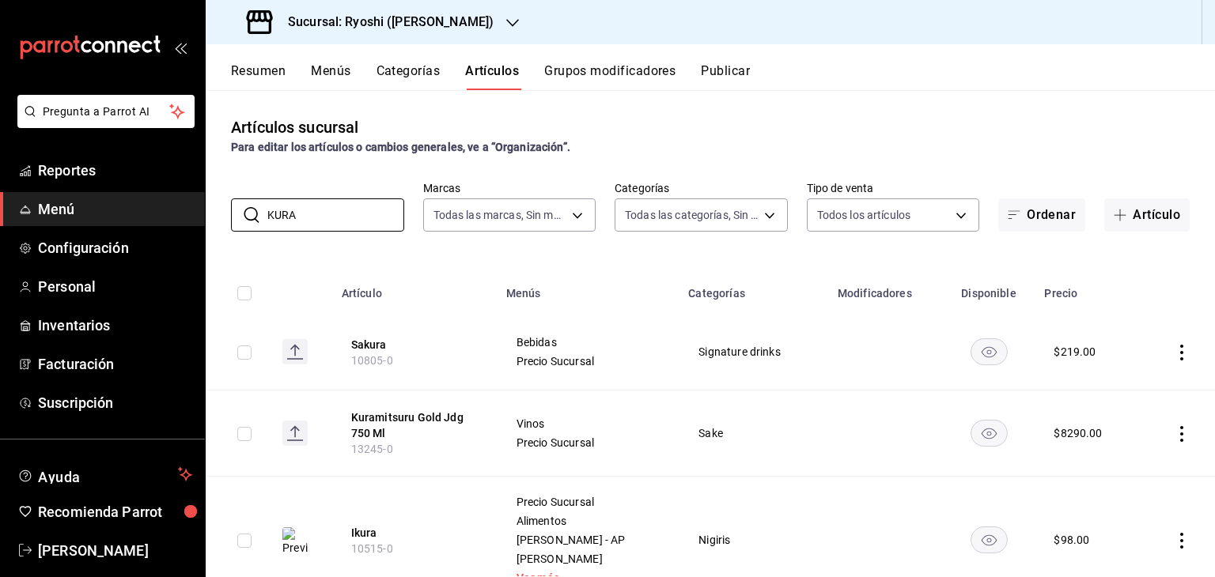
drag, startPoint x: 295, startPoint y: 216, endPoint x: 199, endPoint y: 215, distance: 95.7
click at [206, 215] on div "​ KURA ​ Marcas Todas las marcas, Sin marca d1ab8890-ddc3-4d94-b14c-d24ccf3ac2d…" at bounding box center [710, 206] width 1009 height 51
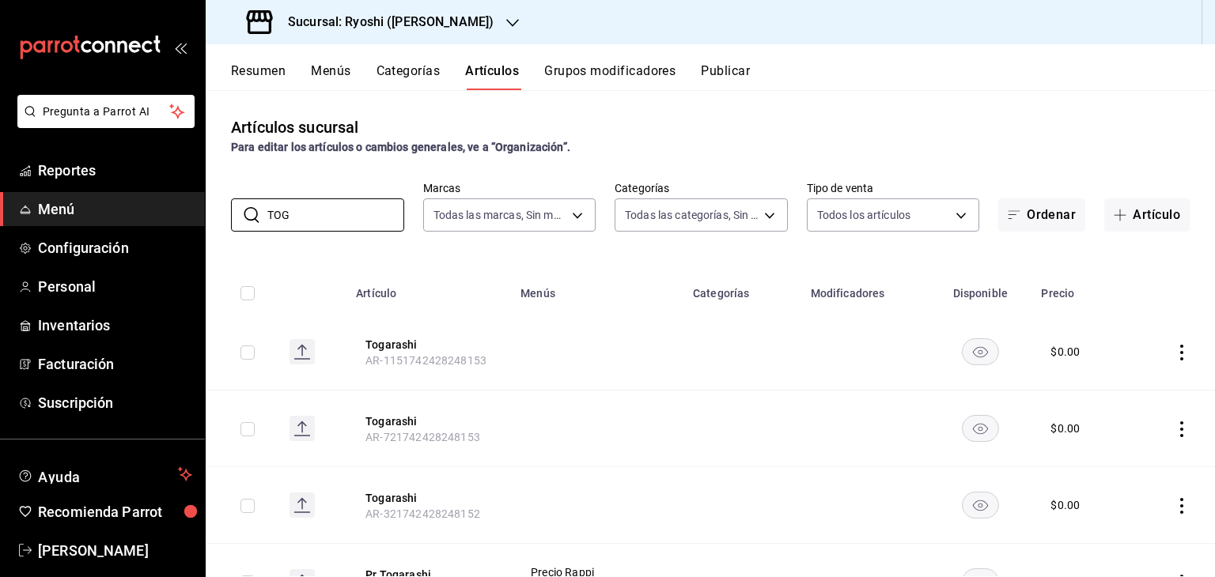
click at [484, 273] on th "Artículo" at bounding box center [428, 288] width 164 height 51
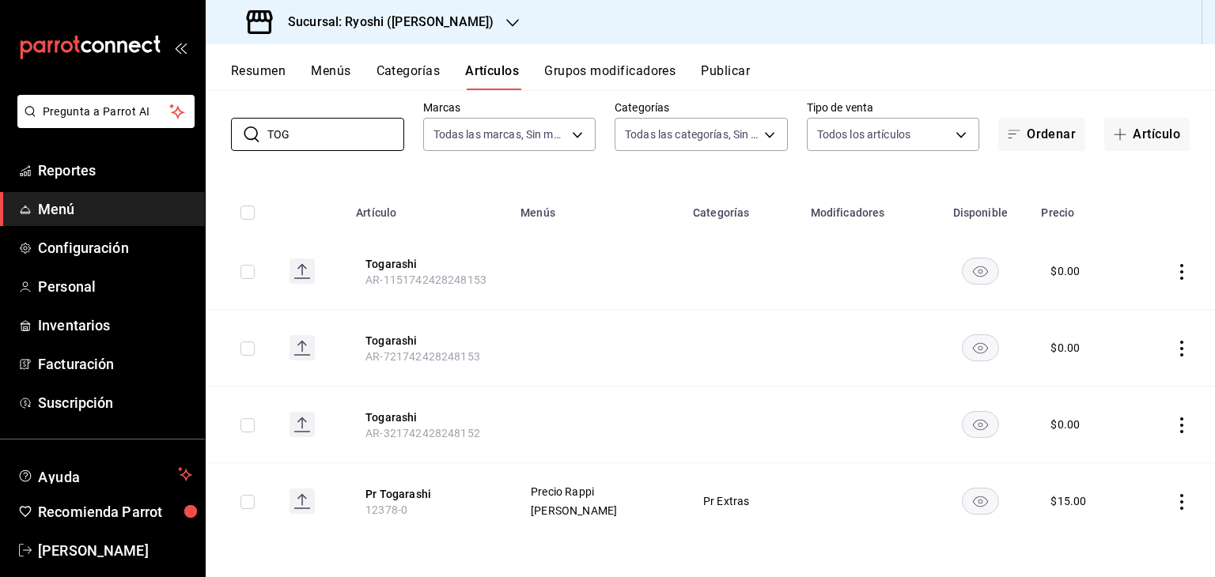
drag, startPoint x: 321, startPoint y: 141, endPoint x: 62, endPoint y: 142, distance: 258.6
click at [62, 145] on div "Pregunta a Parrot AI Reportes Menú Configuración Personal Inventarios Facturaci…" at bounding box center [607, 288] width 1215 height 577
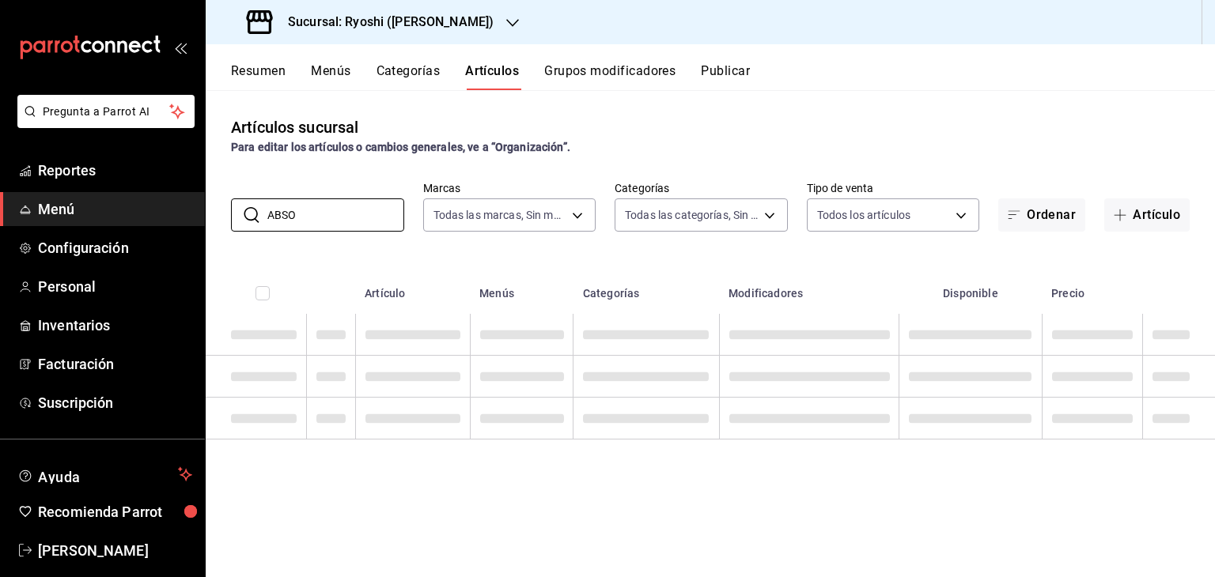
scroll to position [0, 0]
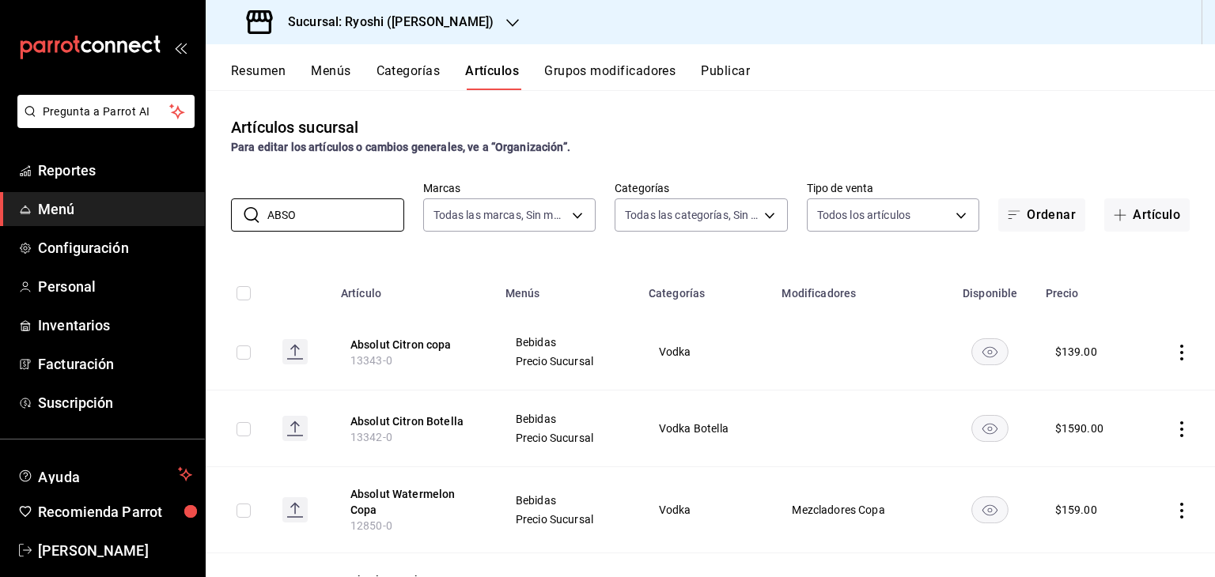
type input "ABSO"
click at [611, 267] on th "Menús" at bounding box center [567, 288] width 143 height 51
click at [341, 77] on button "Menús" at bounding box center [331, 76] width 40 height 27
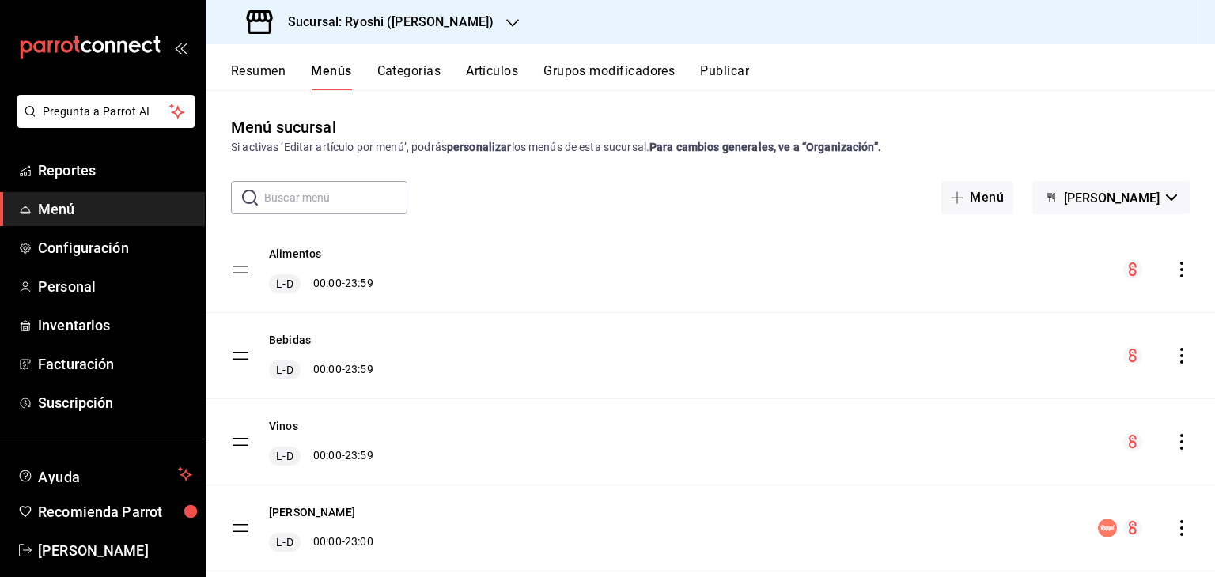
click at [1108, 206] on button "[PERSON_NAME]" at bounding box center [1110, 197] width 157 height 33
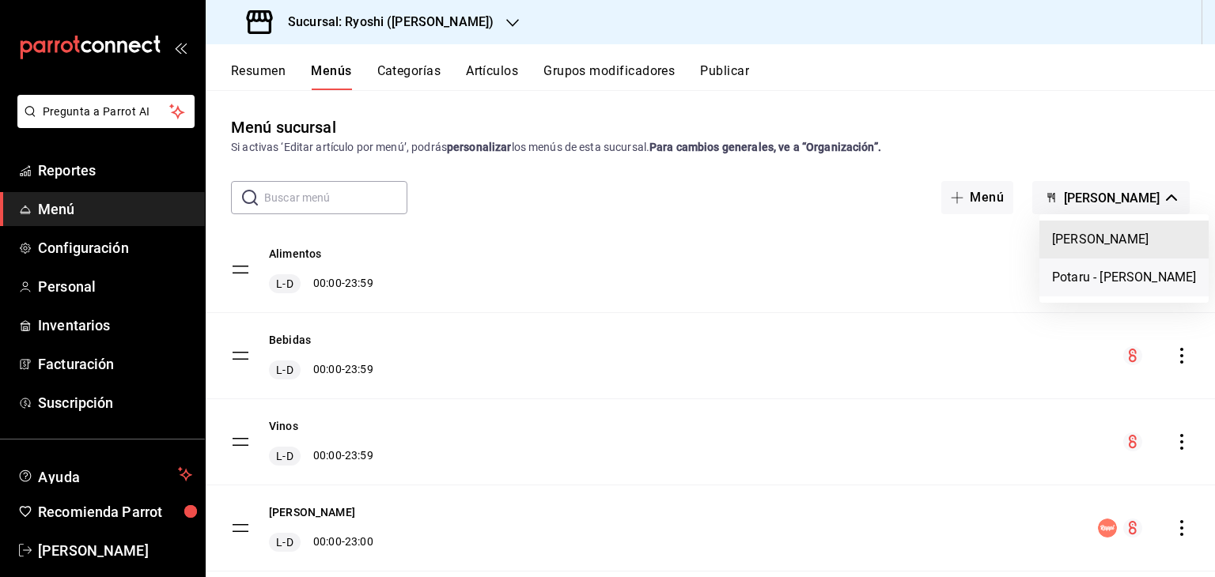
click at [1069, 278] on li "Potaru - [PERSON_NAME]" at bounding box center [1123, 278] width 169 height 38
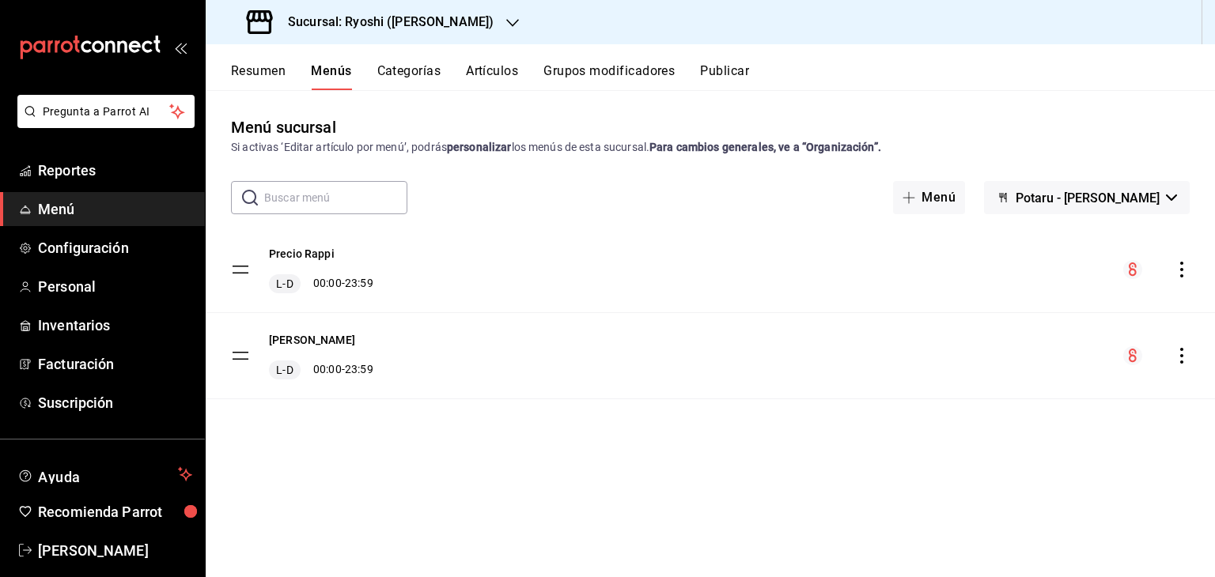
click at [1188, 270] on icon "actions" at bounding box center [1182, 270] width 16 height 16
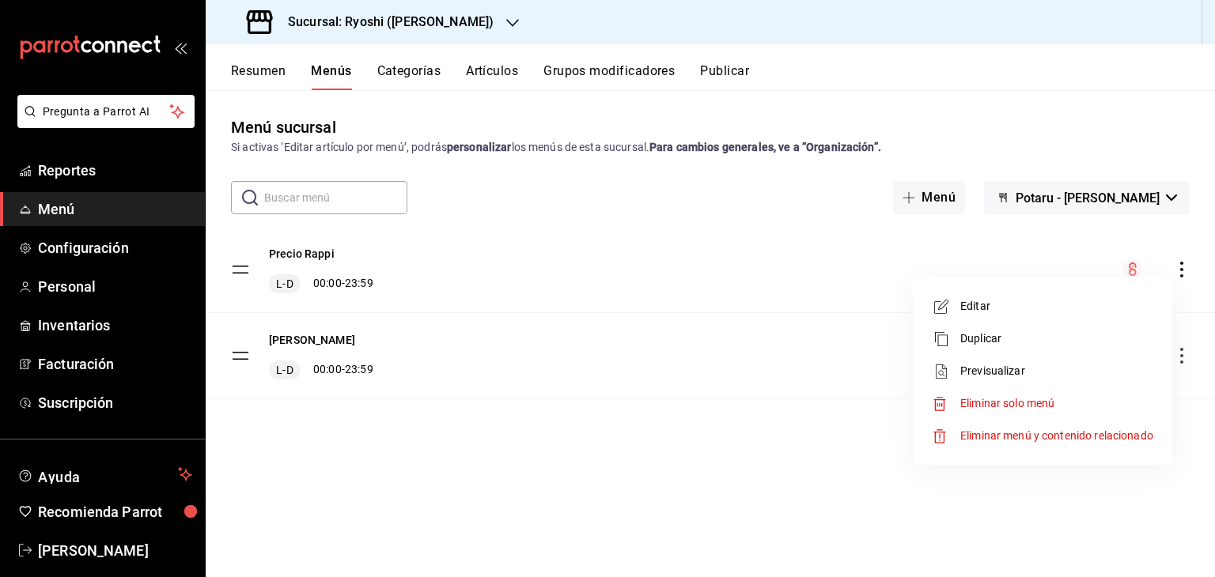
click at [1046, 365] on span "Previsualizar" at bounding box center [1056, 371] width 193 height 17
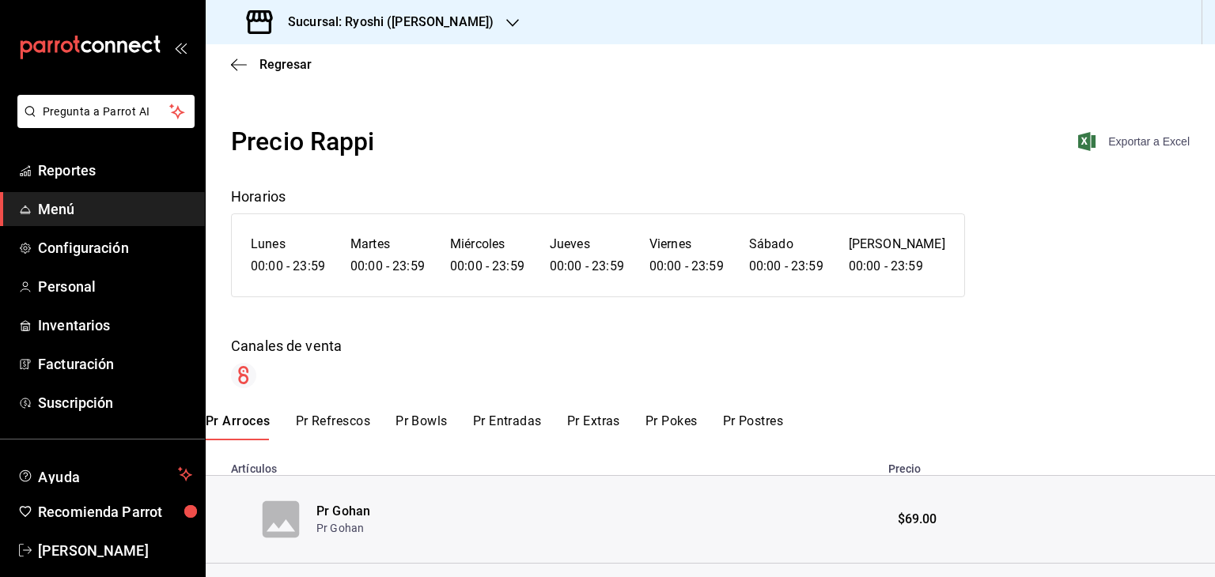
click at [1078, 146] on icon "button" at bounding box center [1086, 141] width 17 height 19
click at [108, 170] on span "Reportes" at bounding box center [115, 170] width 154 height 21
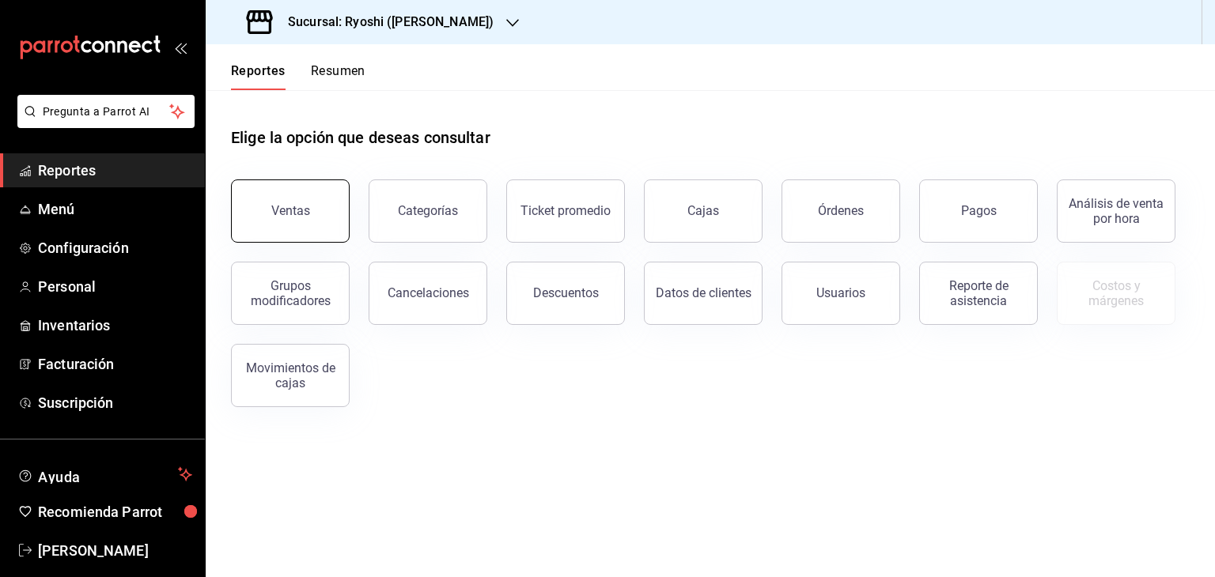
click at [285, 204] on div "Ventas" at bounding box center [290, 210] width 39 height 15
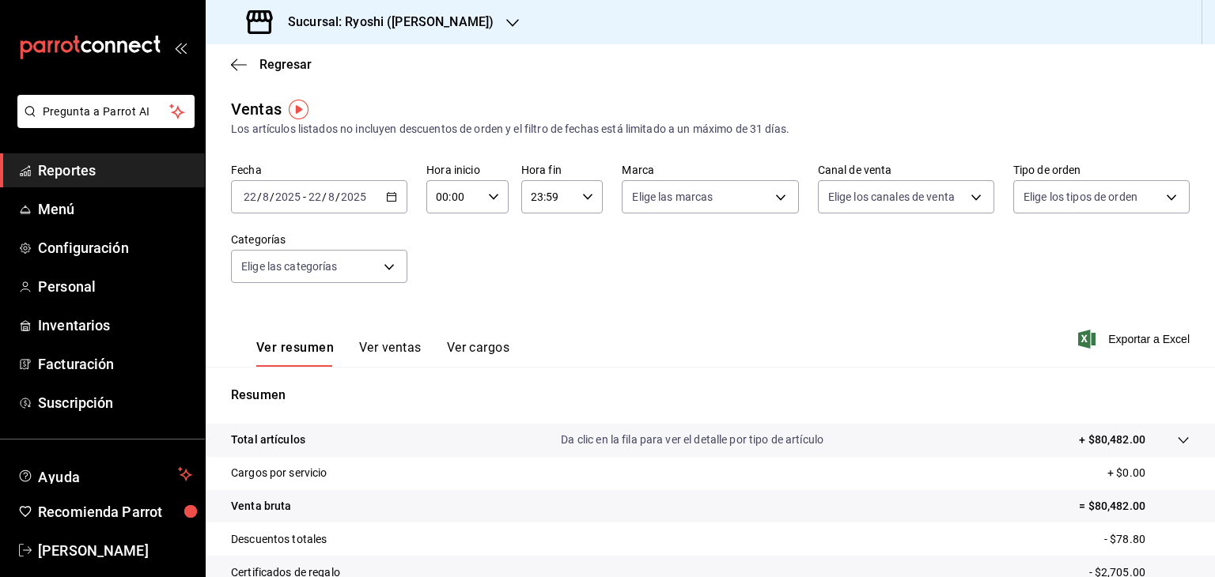
click at [399, 197] on div "[DATE] [DATE] - [DATE] [DATE]" at bounding box center [319, 196] width 176 height 33
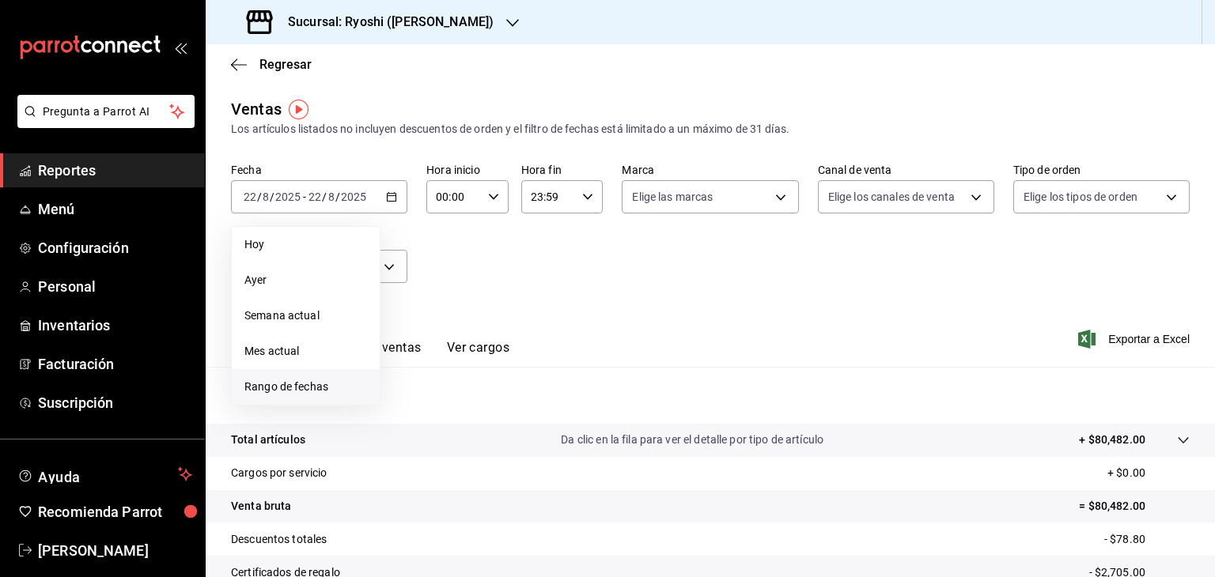
click at [297, 388] on span "Rango de fechas" at bounding box center [305, 387] width 123 height 17
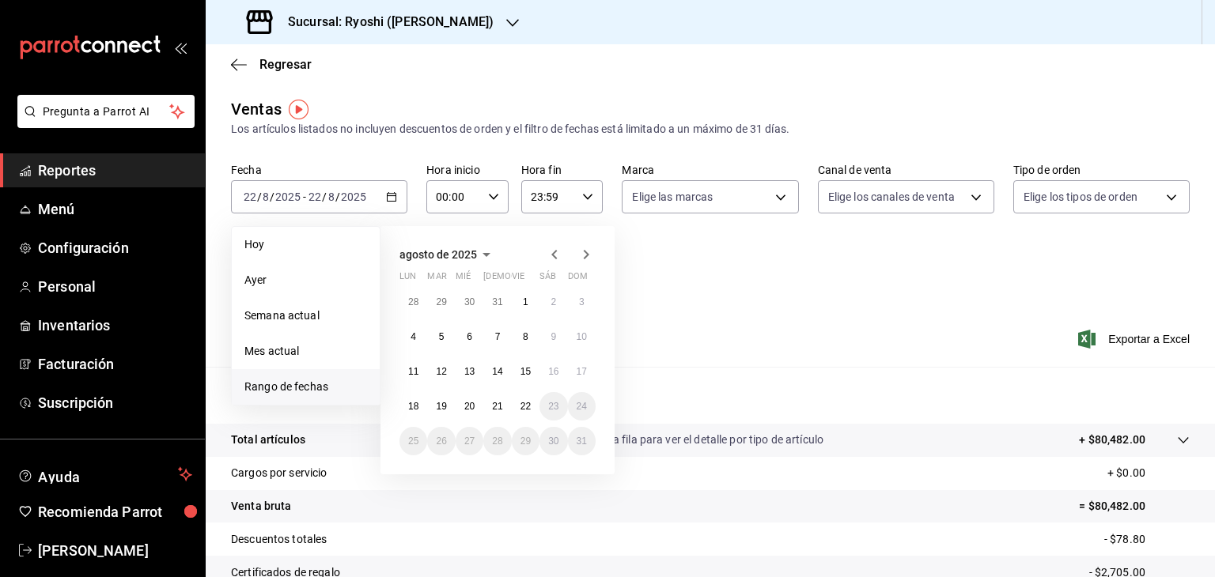
click at [560, 257] on icon "button" at bounding box center [554, 254] width 19 height 19
click at [560, 257] on icon "button" at bounding box center [554, 257] width 19 height 19
click at [560, 257] on icon "button" at bounding box center [554, 254] width 19 height 19
click at [498, 298] on abbr "1" at bounding box center [498, 302] width 6 height 11
drag, startPoint x: 550, startPoint y: 444, endPoint x: 803, endPoint y: 404, distance: 256.1
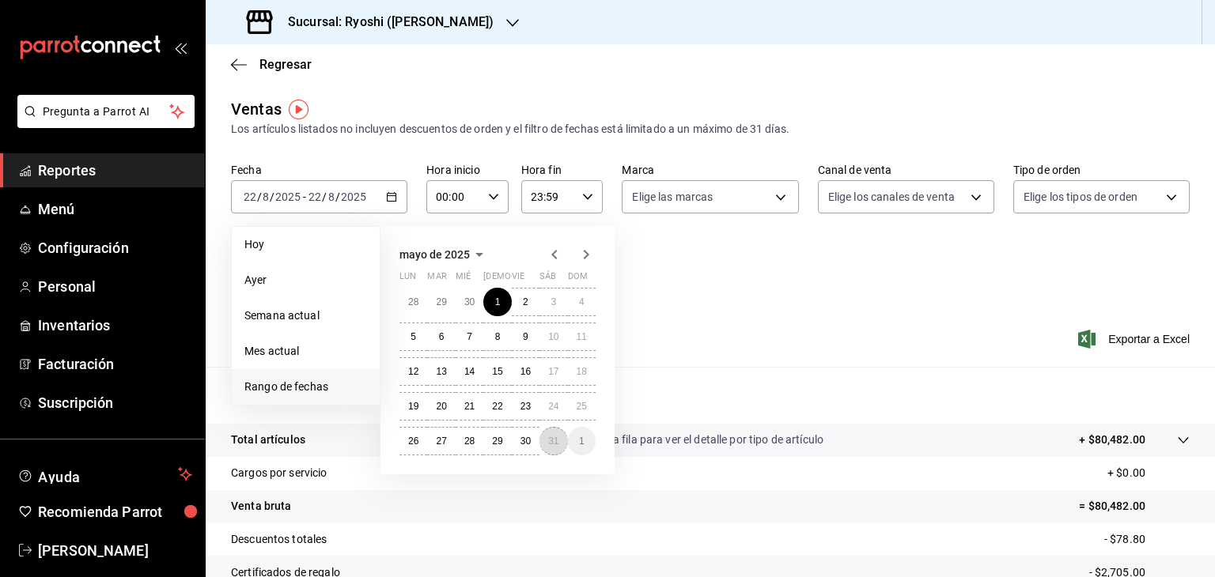
click at [550, 443] on abbr "31" at bounding box center [553, 441] width 10 height 11
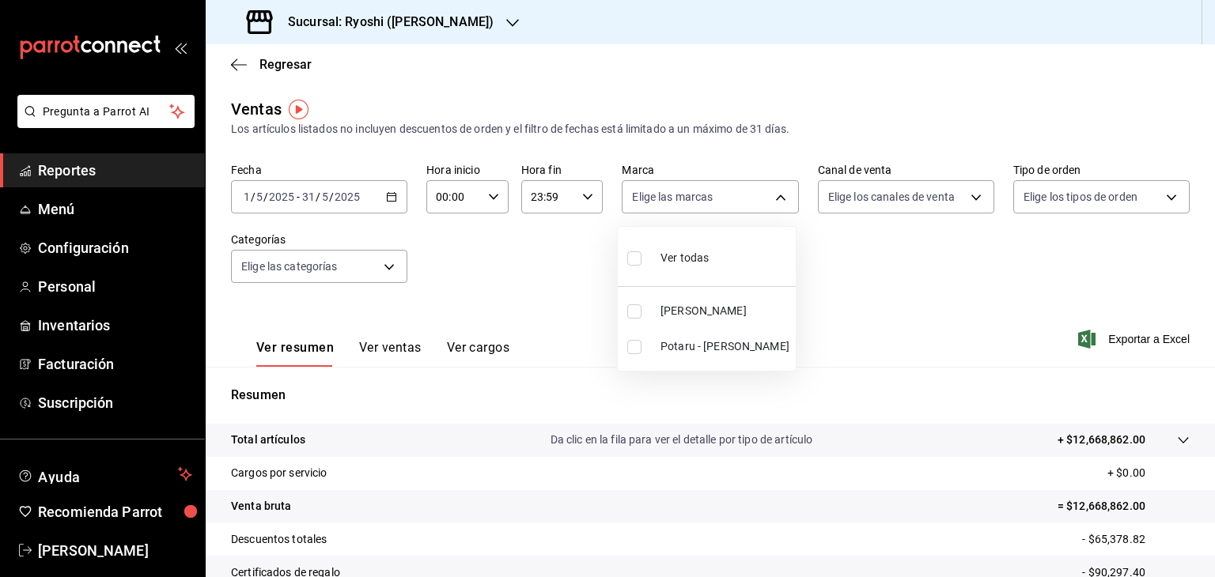
click at [753, 195] on body "Pregunta a Parrot AI Reportes Menú Configuración Personal Inventarios Facturaci…" at bounding box center [607, 288] width 1215 height 577
click at [701, 334] on li "Potaru - [PERSON_NAME]" at bounding box center [707, 347] width 178 height 36
type input "70935bef-f50e-476e-afc6-1ed0b0096d1e"
checkbox input "true"
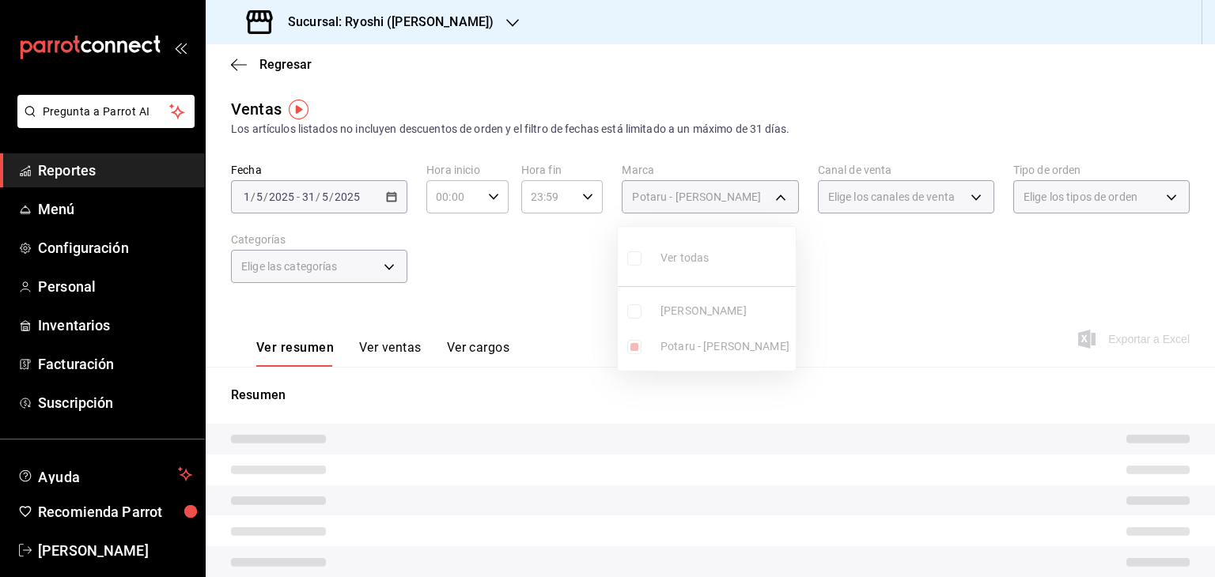
click at [997, 308] on div at bounding box center [607, 288] width 1215 height 577
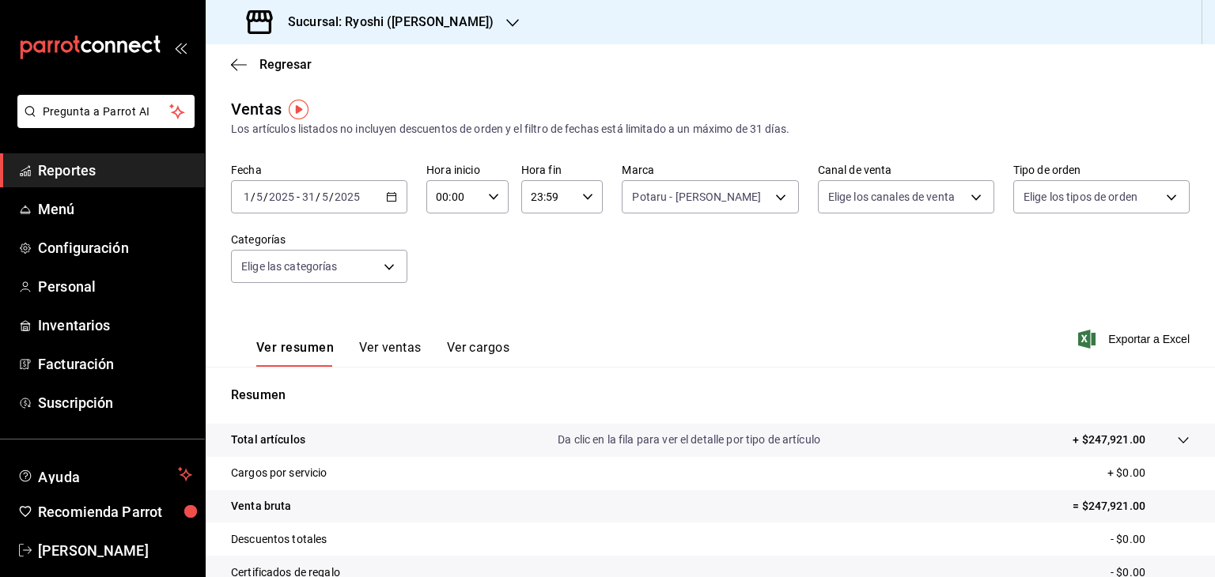
click at [1082, 342] on icon "button" at bounding box center [1086, 339] width 17 height 19
click at [361, 197] on div "[DATE] [DATE] - [DATE] [DATE]" at bounding box center [319, 196] width 176 height 33
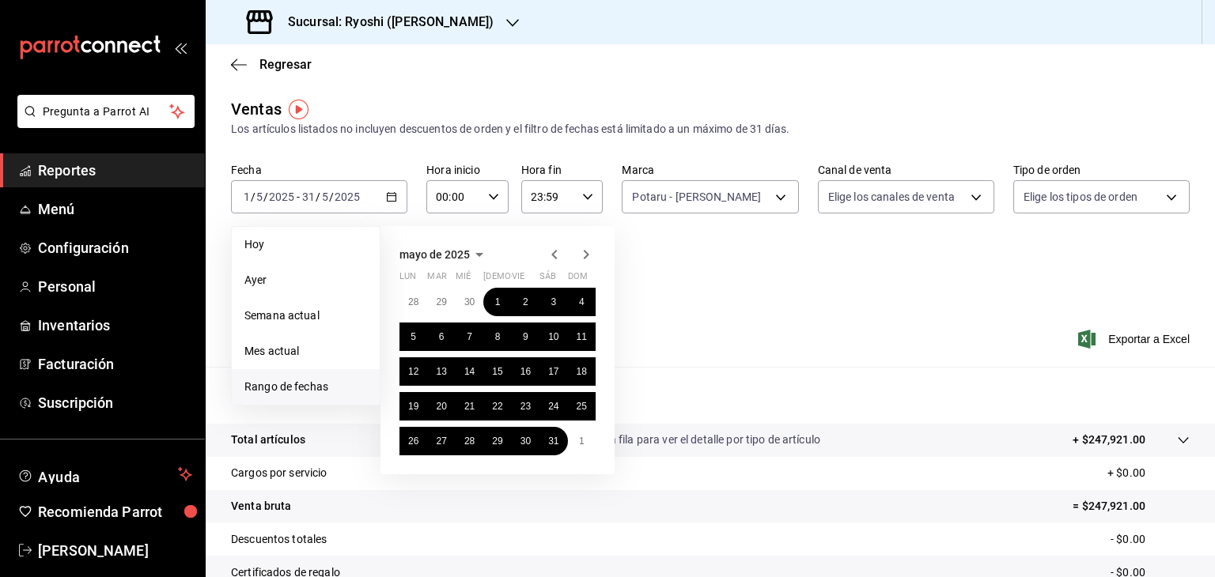
click at [579, 255] on icon "button" at bounding box center [586, 254] width 19 height 19
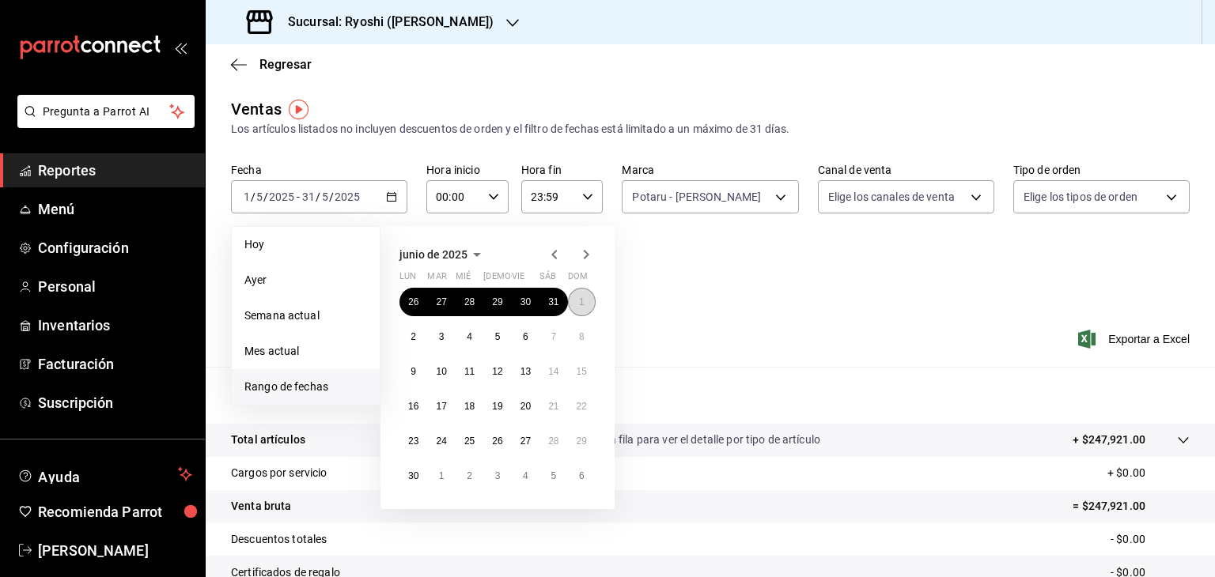
click at [578, 295] on button "1" at bounding box center [582, 302] width 28 height 28
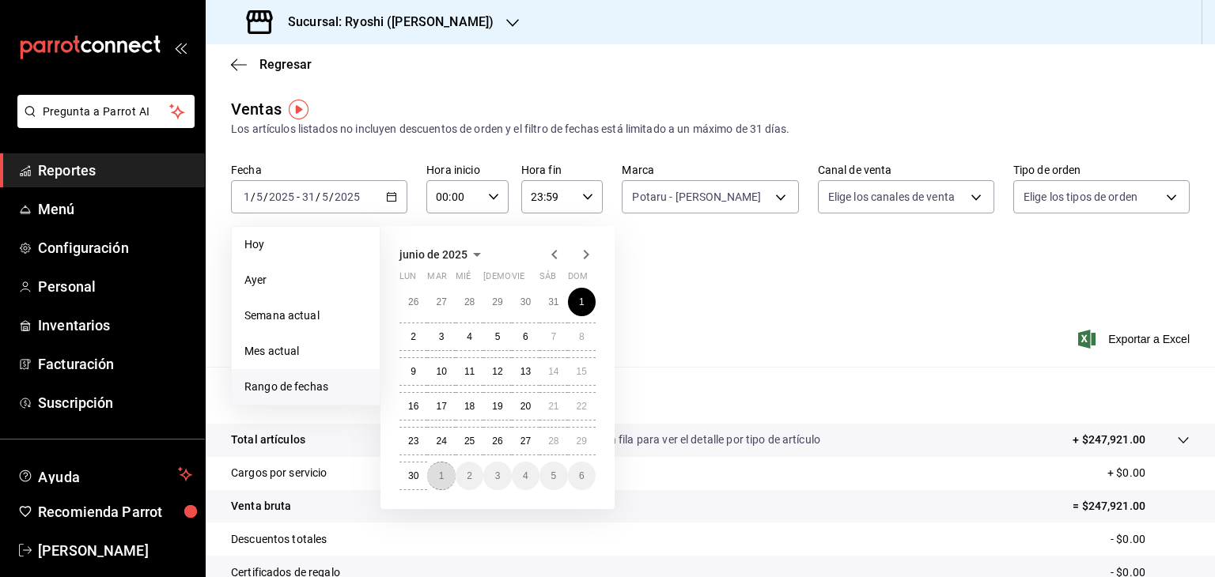
click at [437, 473] on button "1" at bounding box center [441, 476] width 28 height 28
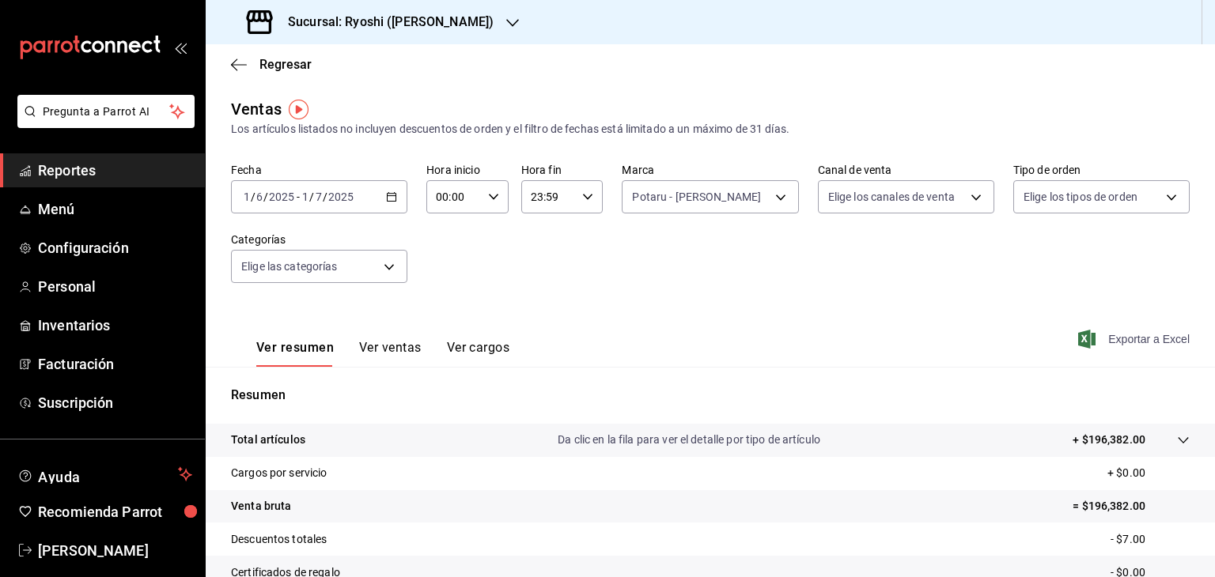
click at [1078, 339] on icon "button" at bounding box center [1086, 339] width 17 height 19
click at [390, 197] on icon "button" at bounding box center [391, 196] width 11 height 11
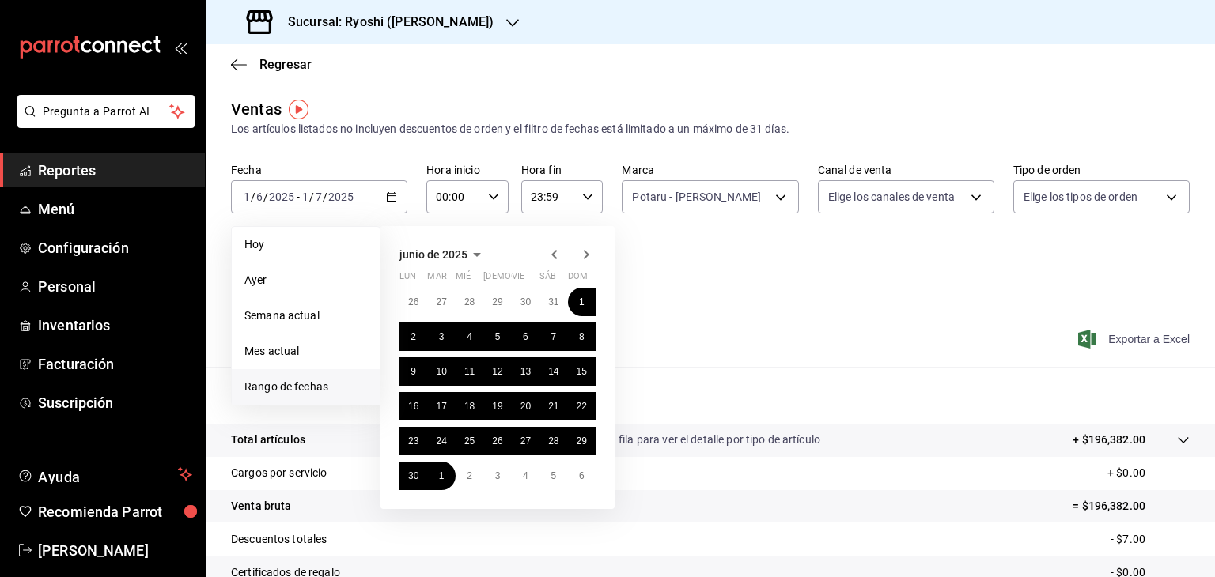
click at [579, 253] on icon "button" at bounding box center [586, 254] width 19 height 19
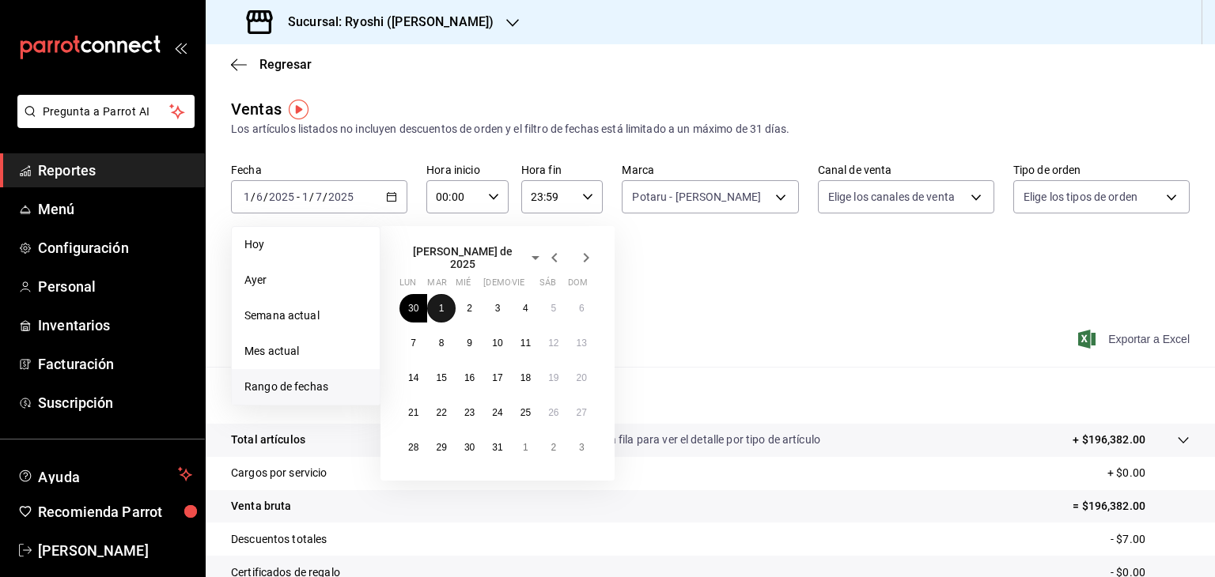
click at [443, 303] on abbr "1" at bounding box center [442, 308] width 6 height 11
drag, startPoint x: 492, startPoint y: 448, endPoint x: 502, endPoint y: 440, distance: 12.5
click at [493, 448] on button "31" at bounding box center [497, 447] width 28 height 28
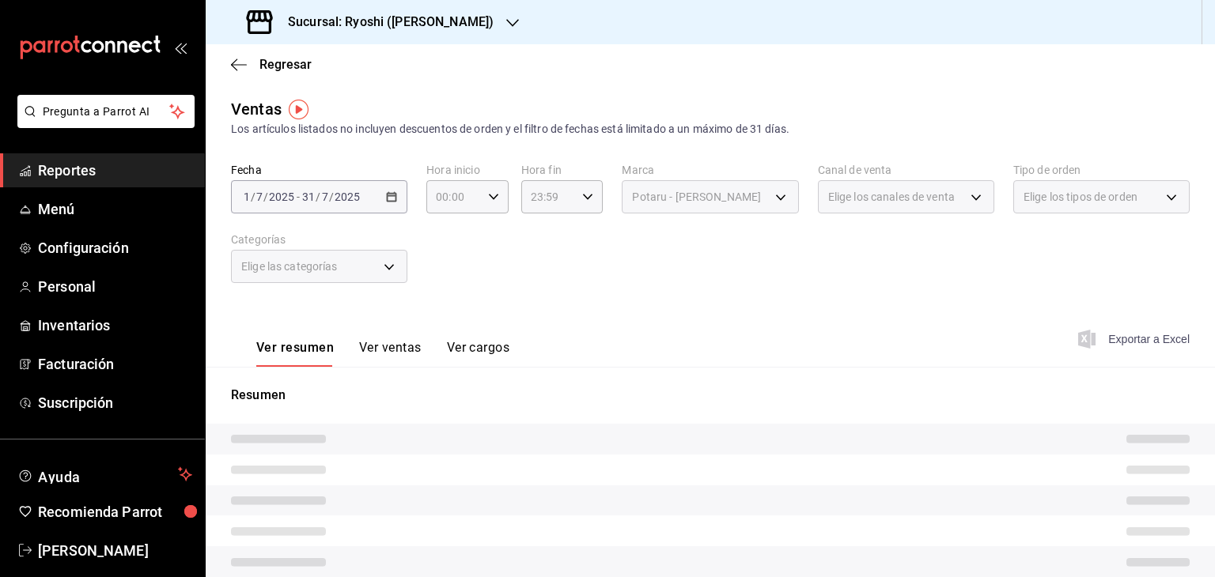
click at [876, 319] on div "Ver resumen Ver ventas Ver cargos Exportar a Excel" at bounding box center [710, 334] width 1009 height 65
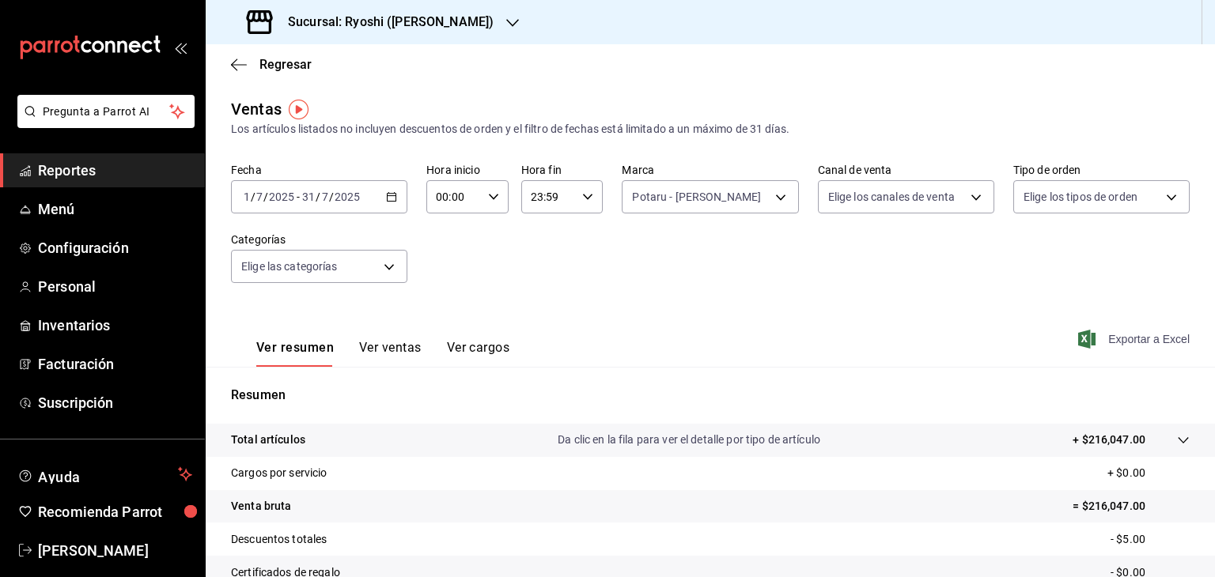
click at [1085, 341] on span "Exportar a Excel" at bounding box center [1135, 339] width 108 height 19
